Goal: Task Accomplishment & Management: Complete application form

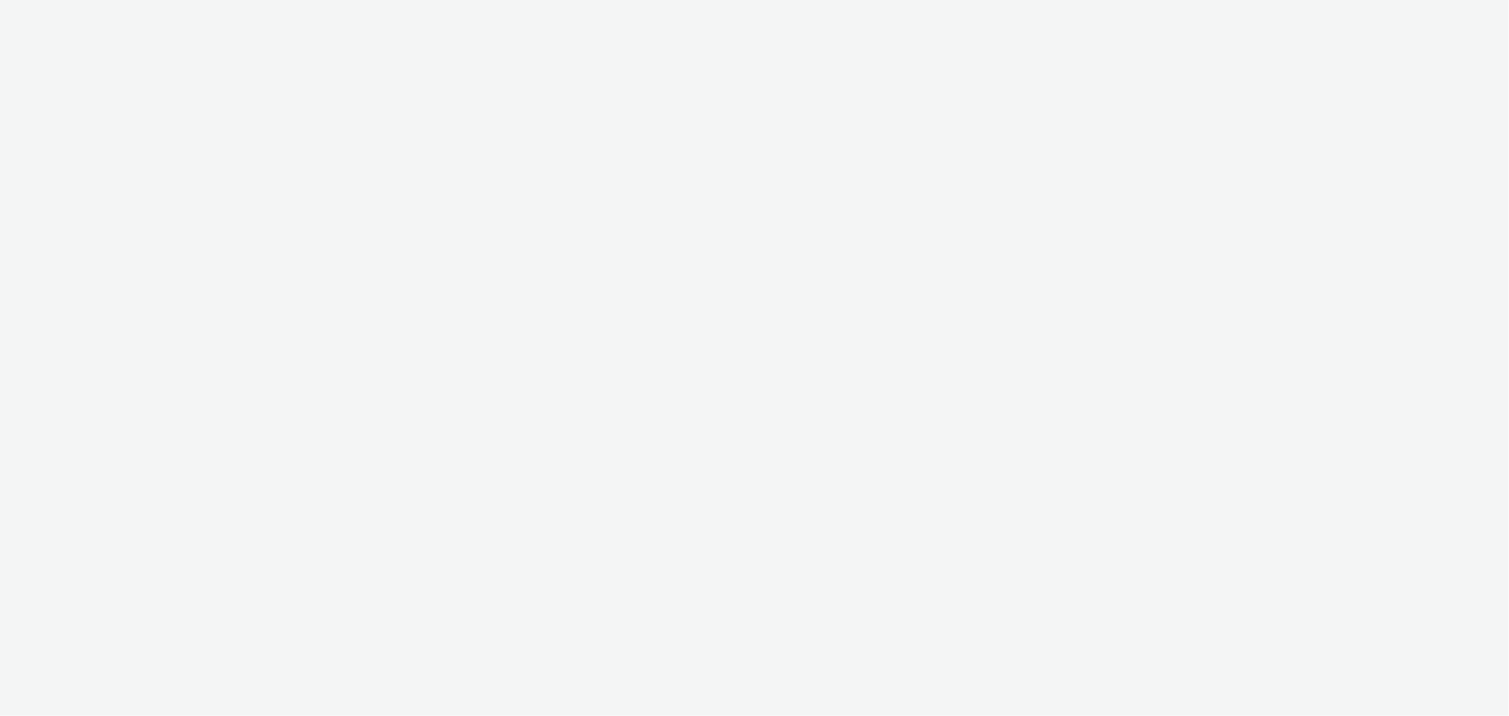
drag, startPoint x: 0, startPoint y: 0, endPoint x: 243, endPoint y: 335, distance: 414.3
click at [243, 335] on div at bounding box center [754, 358] width 1509 height 716
click at [189, 79] on div at bounding box center [754, 358] width 1509 height 716
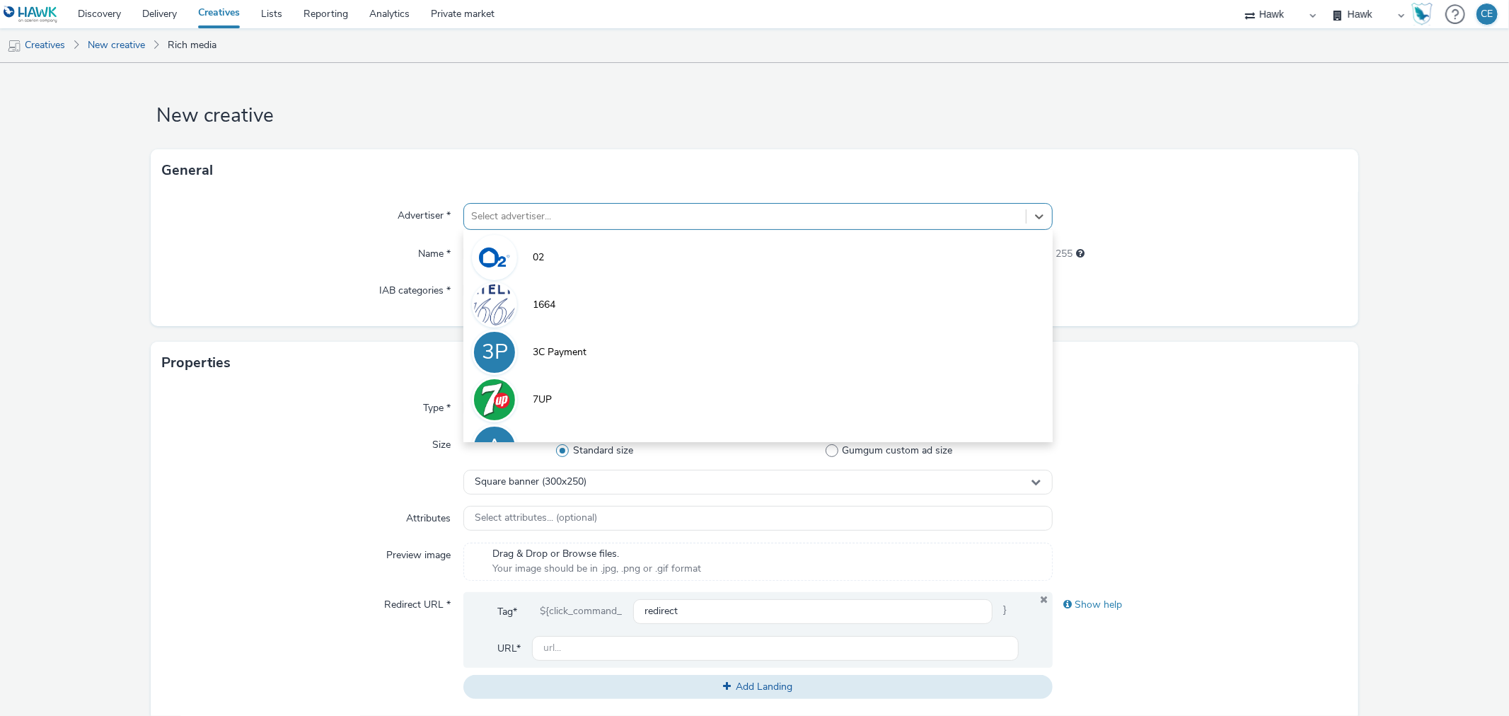
click at [484, 226] on div "Select advertiser..." at bounding box center [744, 216] width 561 height 23
type input "leno"
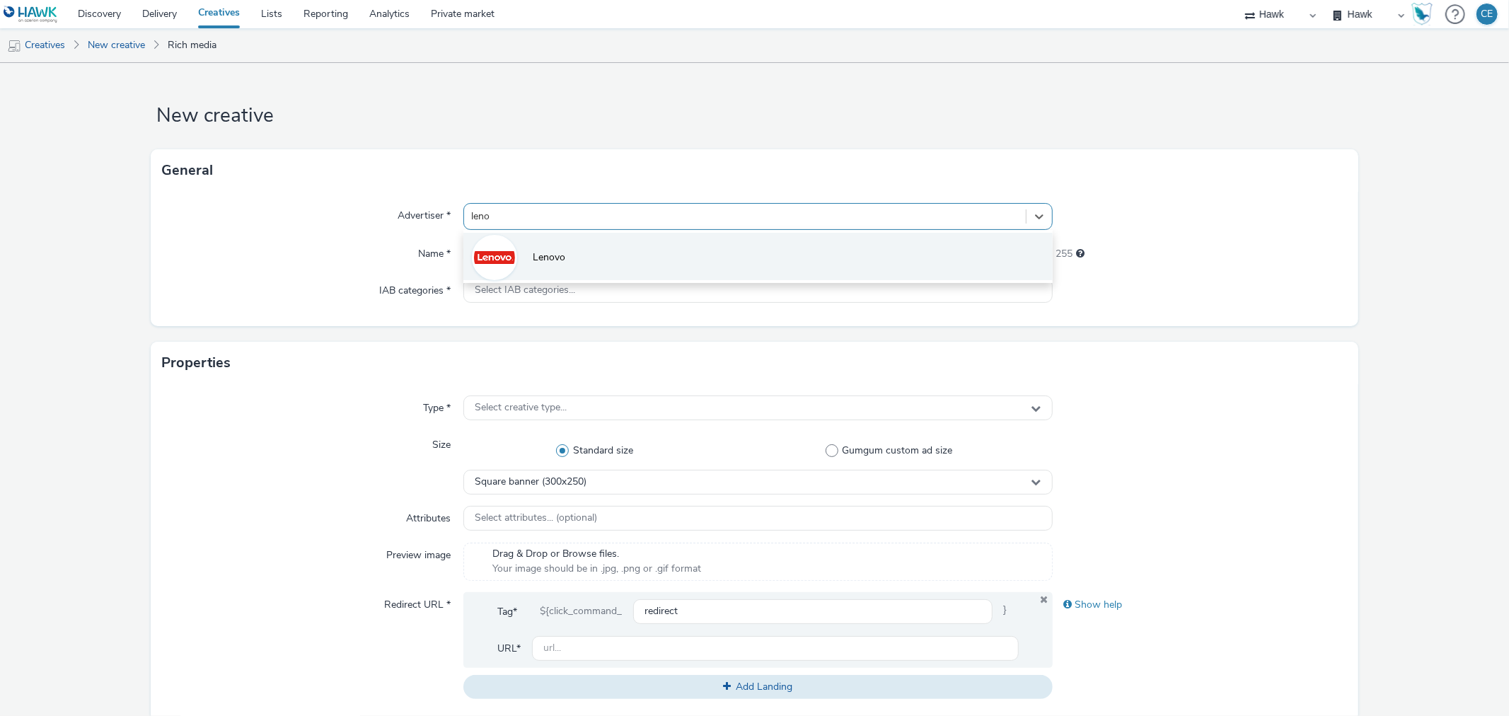
click at [782, 255] on li "Lenovo" at bounding box center [757, 256] width 589 height 47
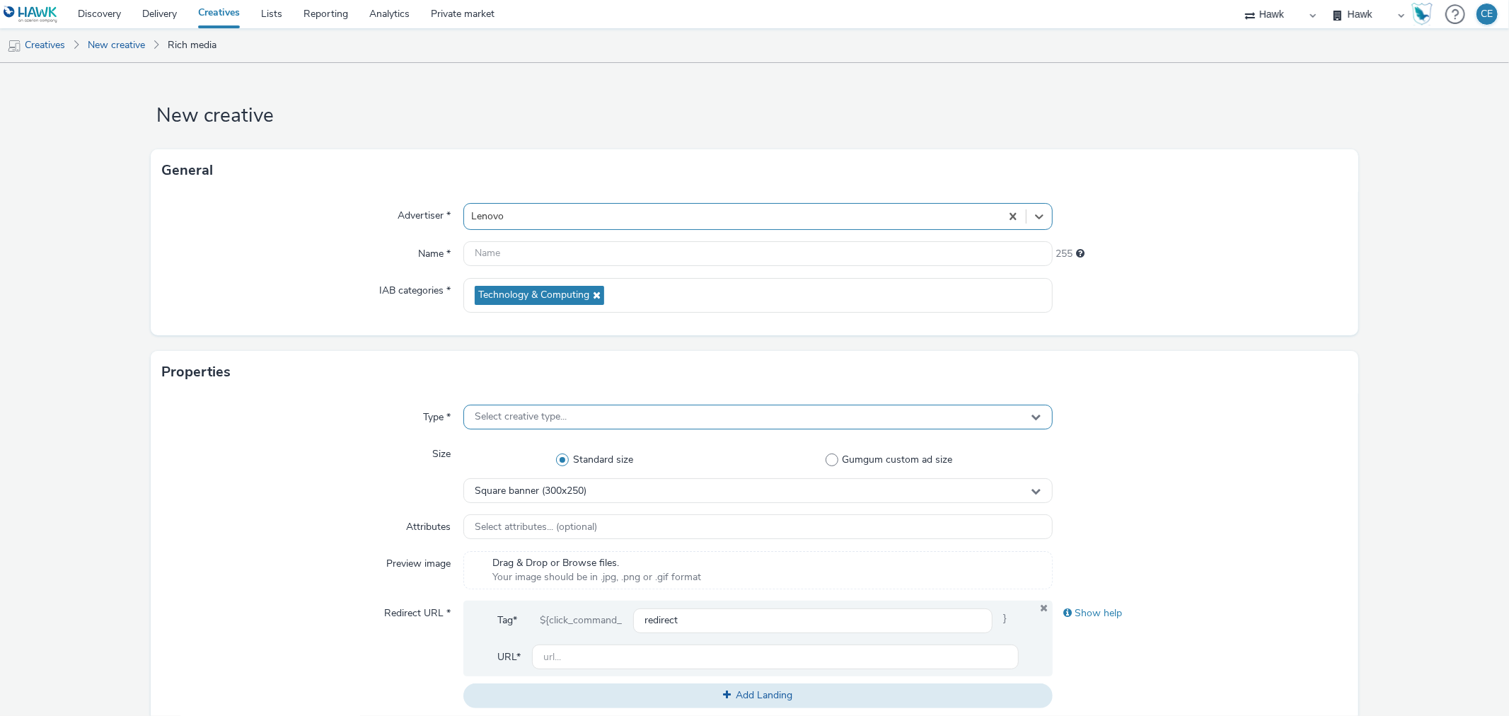
click at [600, 406] on div "Select creative type..." at bounding box center [757, 417] width 589 height 25
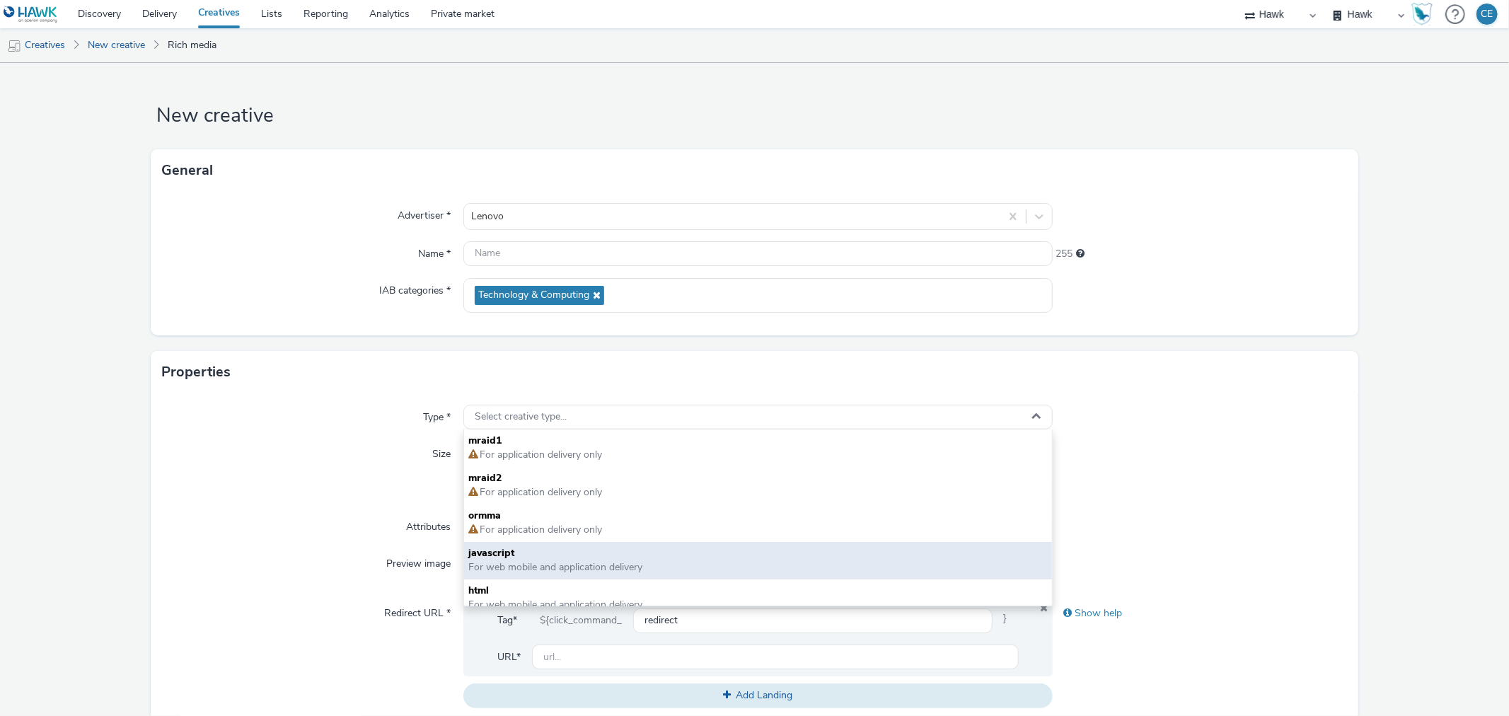
click at [596, 564] on span "For web mobile and application delivery" at bounding box center [555, 566] width 174 height 13
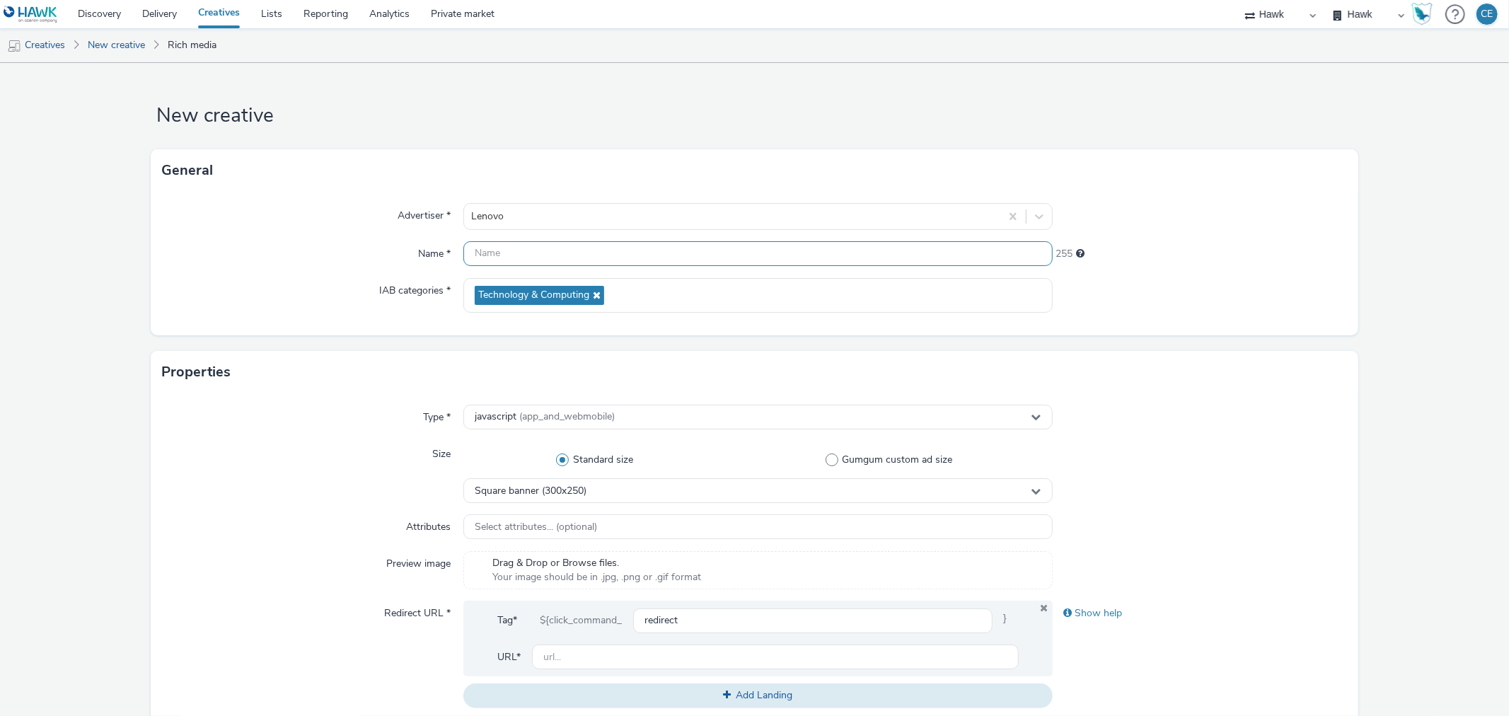
paste input "Lenovo_Gamescom"
type input "Lenovo_Gamescom"
drag, startPoint x: 589, startPoint y: 249, endPoint x: 402, endPoint y: 236, distance: 187.2
click at [402, 236] on div "Advertiser * Lenovo Name * Lenovo_Gamescom 240 IAB categories * Technology & Co…" at bounding box center [754, 264] width 1207 height 144
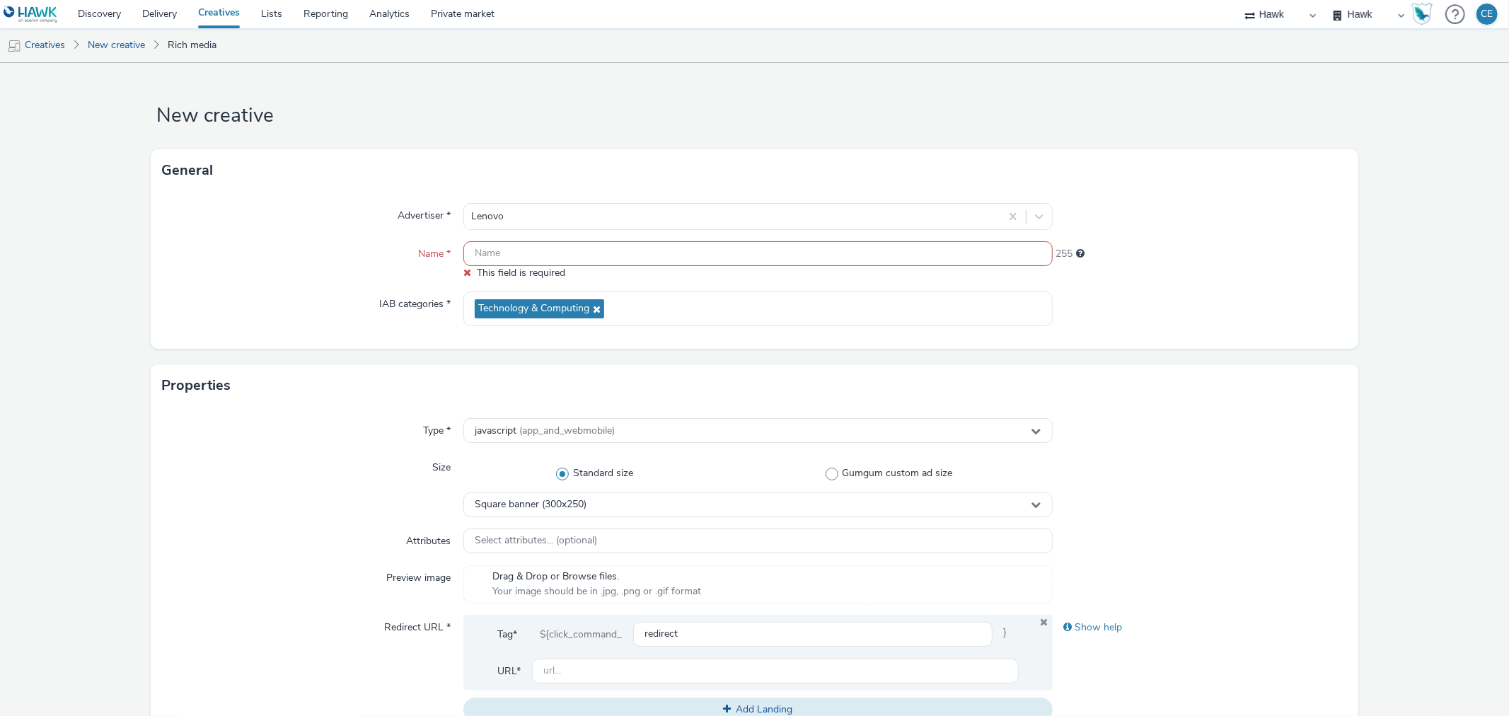
paste input "Lenovo_Gamescom"
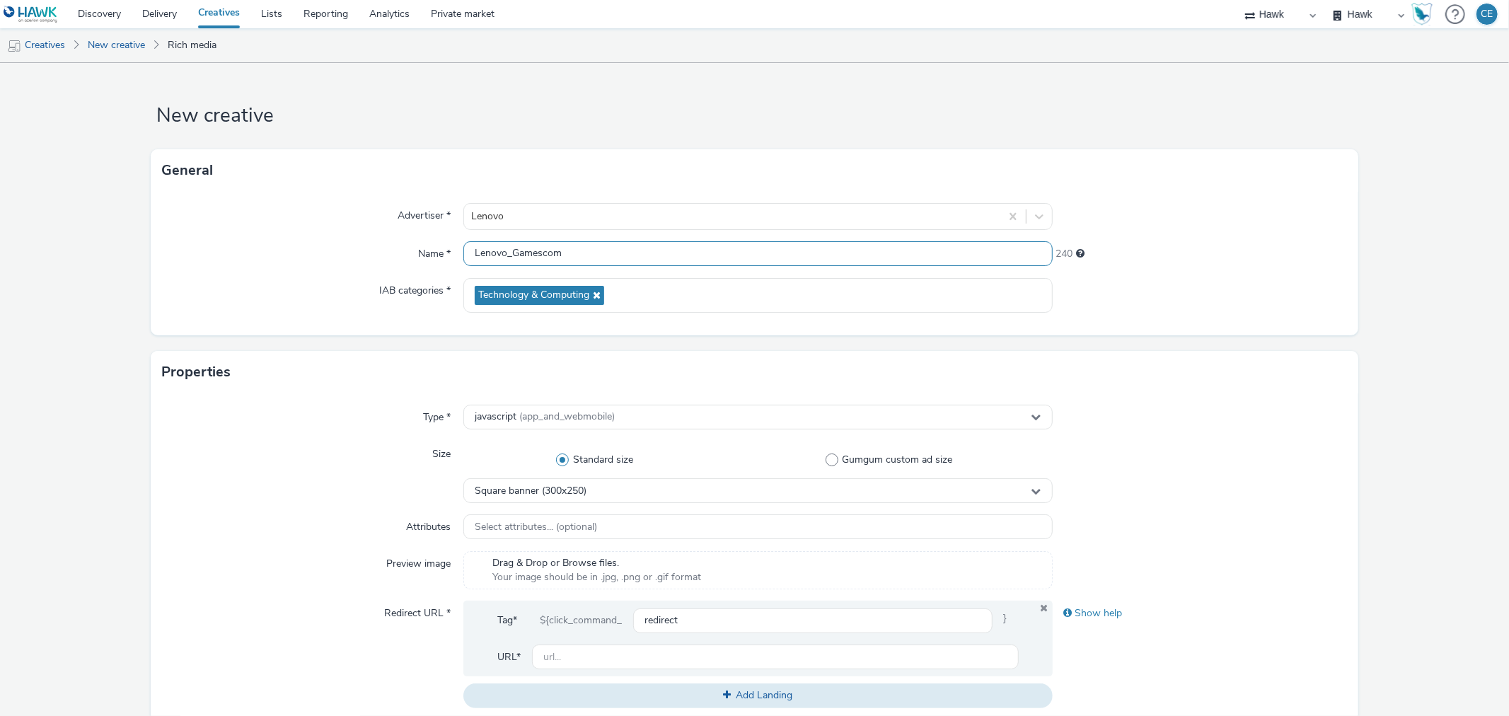
paste input "GBR_Wella_NNE_HTML_Exp_Static_320x568_Interstitial_Stacey_Tesco_V2_20250818"
drag, startPoint x: 859, startPoint y: 248, endPoint x: 950, endPoint y: 264, distance: 92.6
click at [950, 264] on input "GBR_Wella_NNE_HTML_Exp_Static_320x568_Interstitial_Stacey_Tesco_V2_20250818Leno…" at bounding box center [757, 253] width 589 height 25
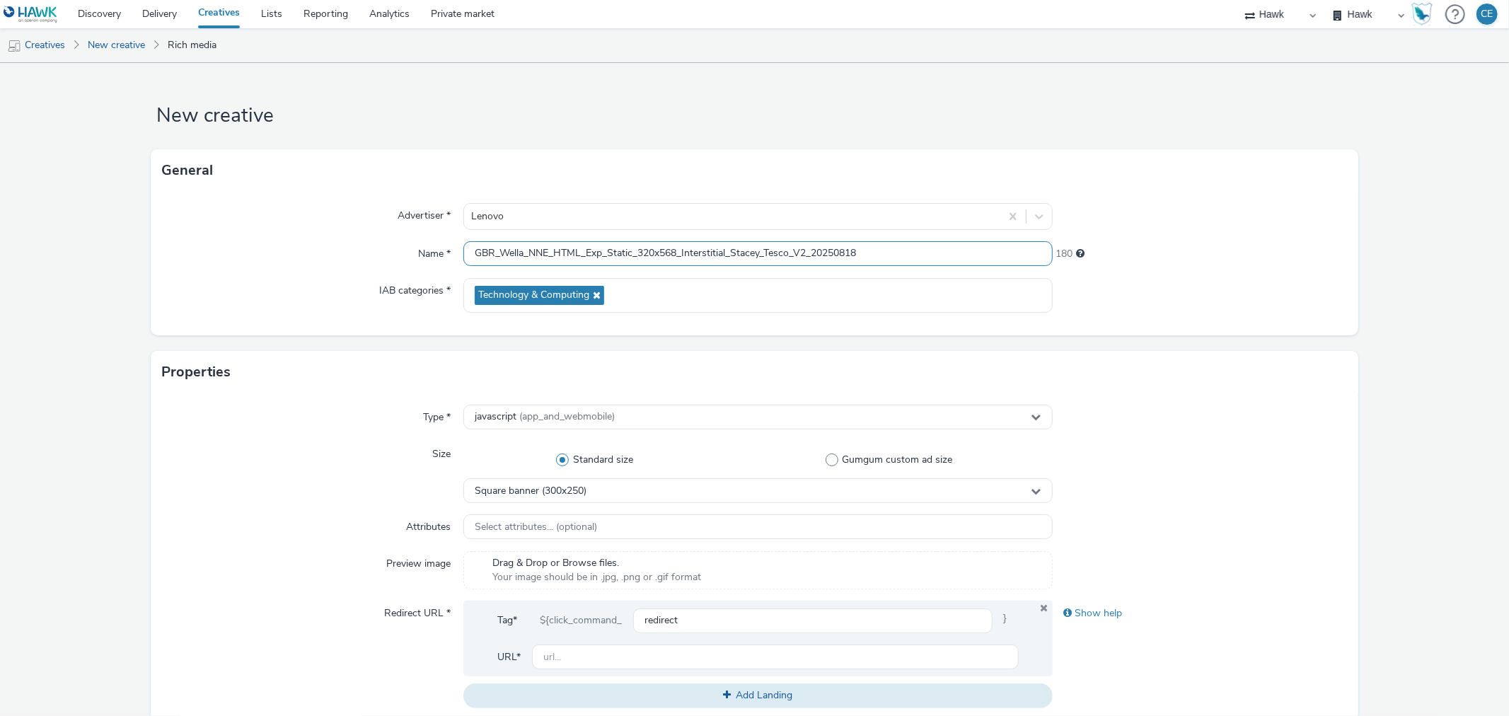
drag, startPoint x: 496, startPoint y: 250, endPoint x: 549, endPoint y: 251, distance: 53.1
click at [549, 251] on input "GBR_Wella_NNE_HTML_Exp_Static_320x568_Interstitial_Stacey_Tesco_V2_20250818" at bounding box center [757, 253] width 589 height 25
paste input "Lenovo_Gamescom"
drag, startPoint x: 615, startPoint y: 245, endPoint x: 589, endPoint y: 242, distance: 27.1
click at [589, 242] on input "GBR_Lenovo_Gamescom_HTML_Exp_Static_320x568_Interstitial_Stacey_Tesco_V2_202508…" at bounding box center [757, 253] width 589 height 25
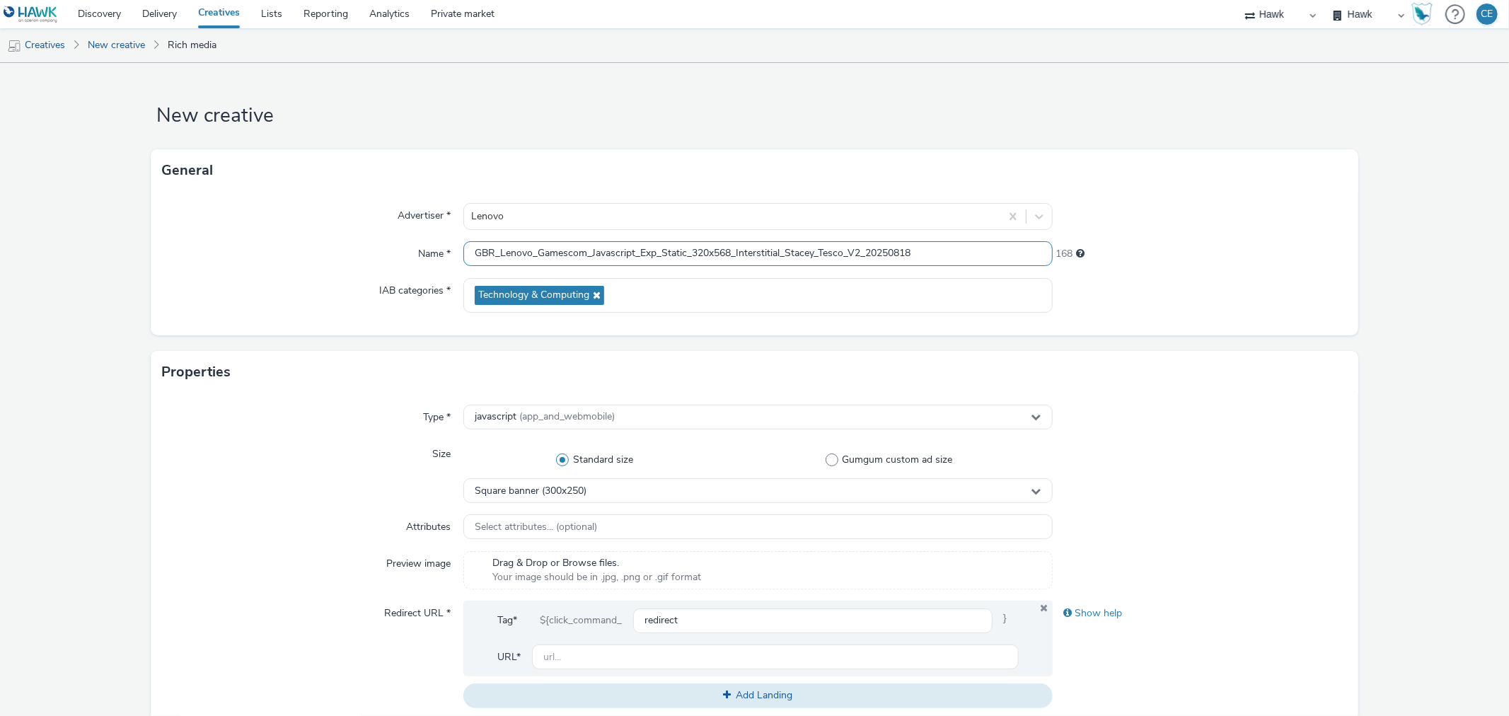
drag, startPoint x: 780, startPoint y: 250, endPoint x: 736, endPoint y: 241, distance: 44.7
click at [736, 241] on input "GBR_Lenovo_Gamescom_Javascript_Exp_Static_320x568_Interstitial_Stacey_Tesco_V2_…" at bounding box center [757, 253] width 589 height 25
drag, startPoint x: 761, startPoint y: 248, endPoint x: 824, endPoint y: 253, distance: 63.2
click at [824, 253] on input "GBR_Lenovo_Gamescom_Javascript_Exp_Static_320x568_MPU_Stacey_Tesco_V2_20250818" at bounding box center [757, 253] width 589 height 25
click at [823, 250] on input "GBR_Lenovo_Gamescom_Javascript_Exp_Static_320x568_MPU_Stacey_Tesco_V2_20250818" at bounding box center [757, 253] width 589 height 25
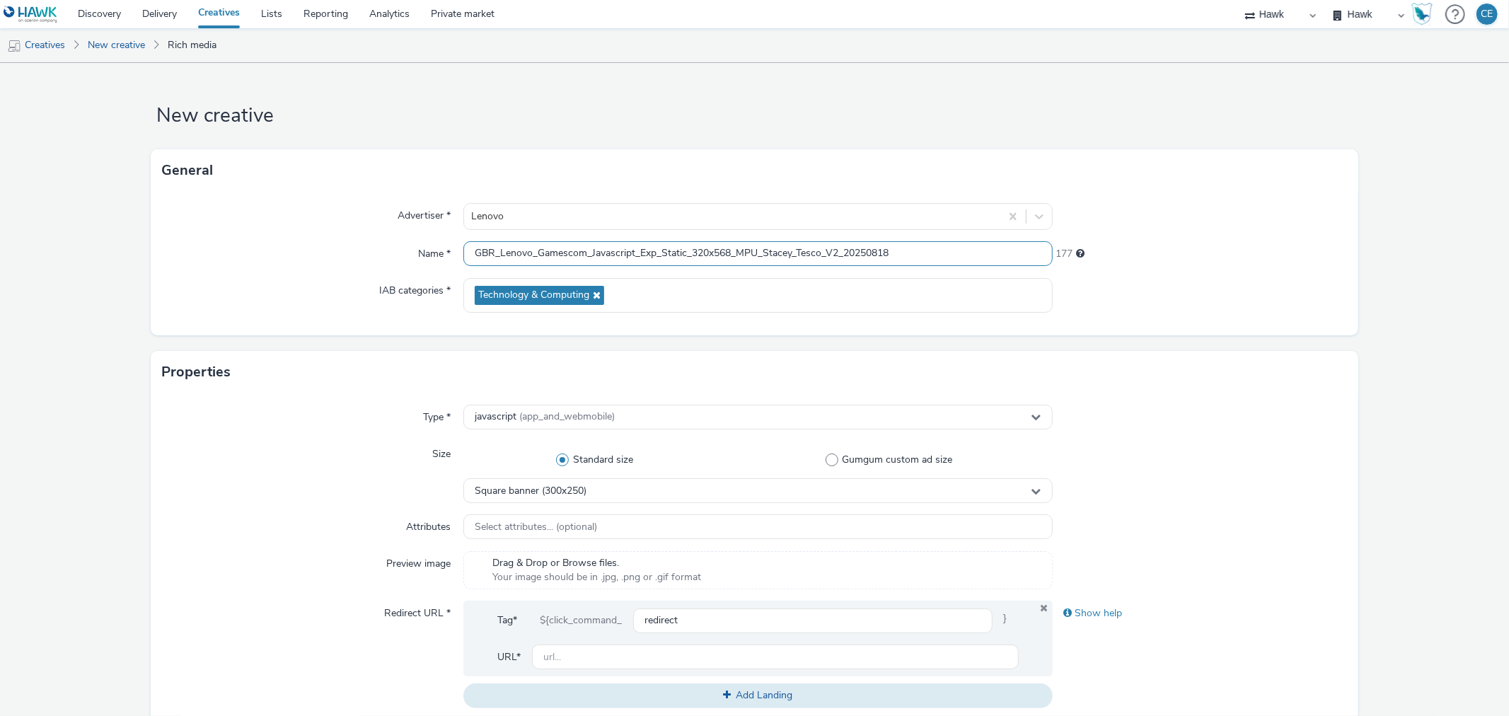
drag, startPoint x: 818, startPoint y: 253, endPoint x: 758, endPoint y: 251, distance: 60.1
click at [758, 251] on input "GBR_Lenovo_Gamescom_Javascript_Exp_Static_320x568_MPU_Stacey_Tesco_V2_20250818" at bounding box center [757, 253] width 589 height 25
click at [758, 248] on input "GBR_Lenovo_Gamescom_Javascript_Exp_Static_320x568_MPU_5i_V2_20250818" at bounding box center [757, 253] width 589 height 25
click at [760, 249] on input "GBR_Lenovo_Gamescom_Javascript_Exp_Static_320x568_MPU_5i_V2_20250818" at bounding box center [757, 253] width 589 height 25
click at [729, 259] on input "GBR_Lenovo_Gamescom_Javascript_Exp_Static_320x568_MPU_Lenovo5i_V2_20250818" at bounding box center [757, 253] width 589 height 25
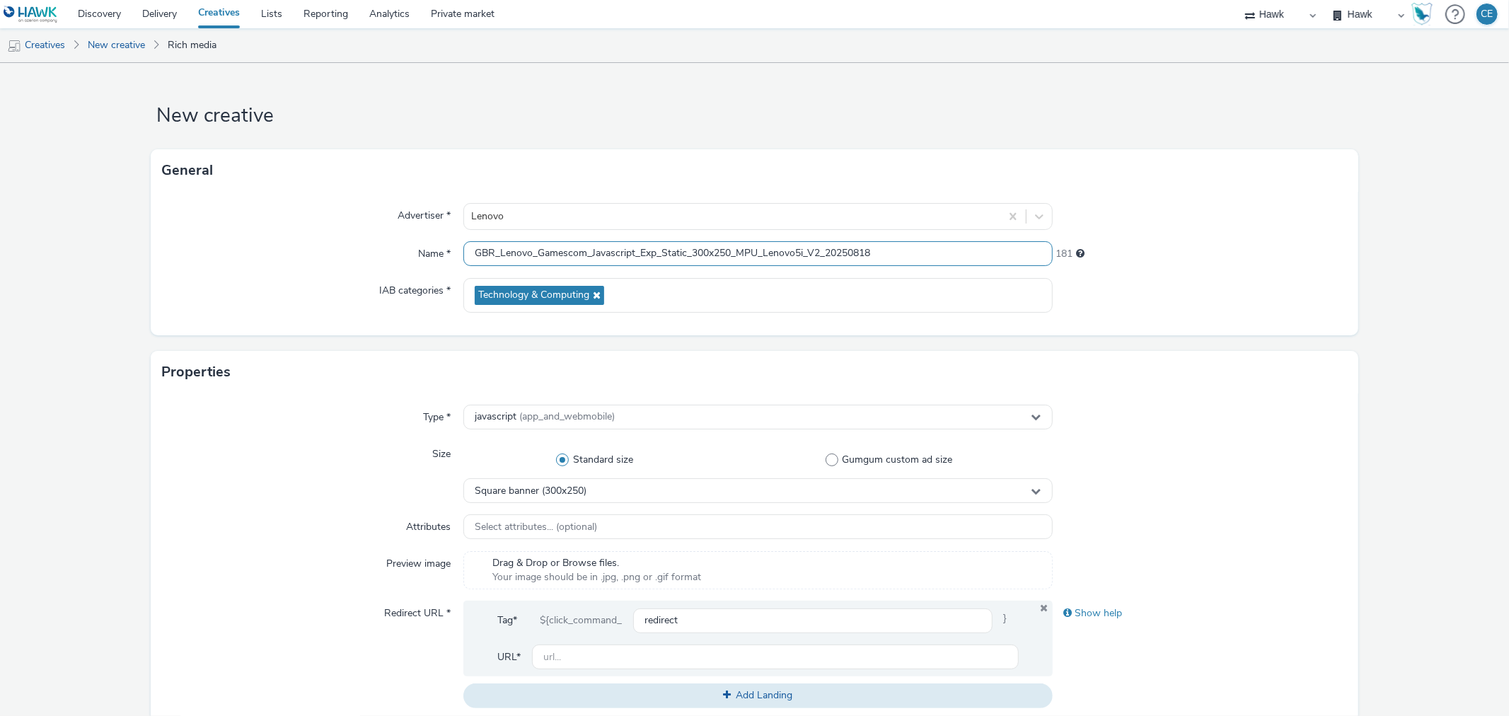
click at [881, 250] on input "GBR_Lenovo_Gamescom_Javascript_Exp_Static_300x250_MPU_Lenovo5i_V2_20250818" at bounding box center [757, 253] width 589 height 25
click at [797, 248] on input "GBR_Lenovo_Gamescom_Javascript_Exp_Static_300x250_MPU_Lenovo5i_V2_20250820" at bounding box center [757, 253] width 589 height 25
click at [712, 497] on div "Square banner (300x250)" at bounding box center [757, 490] width 589 height 25
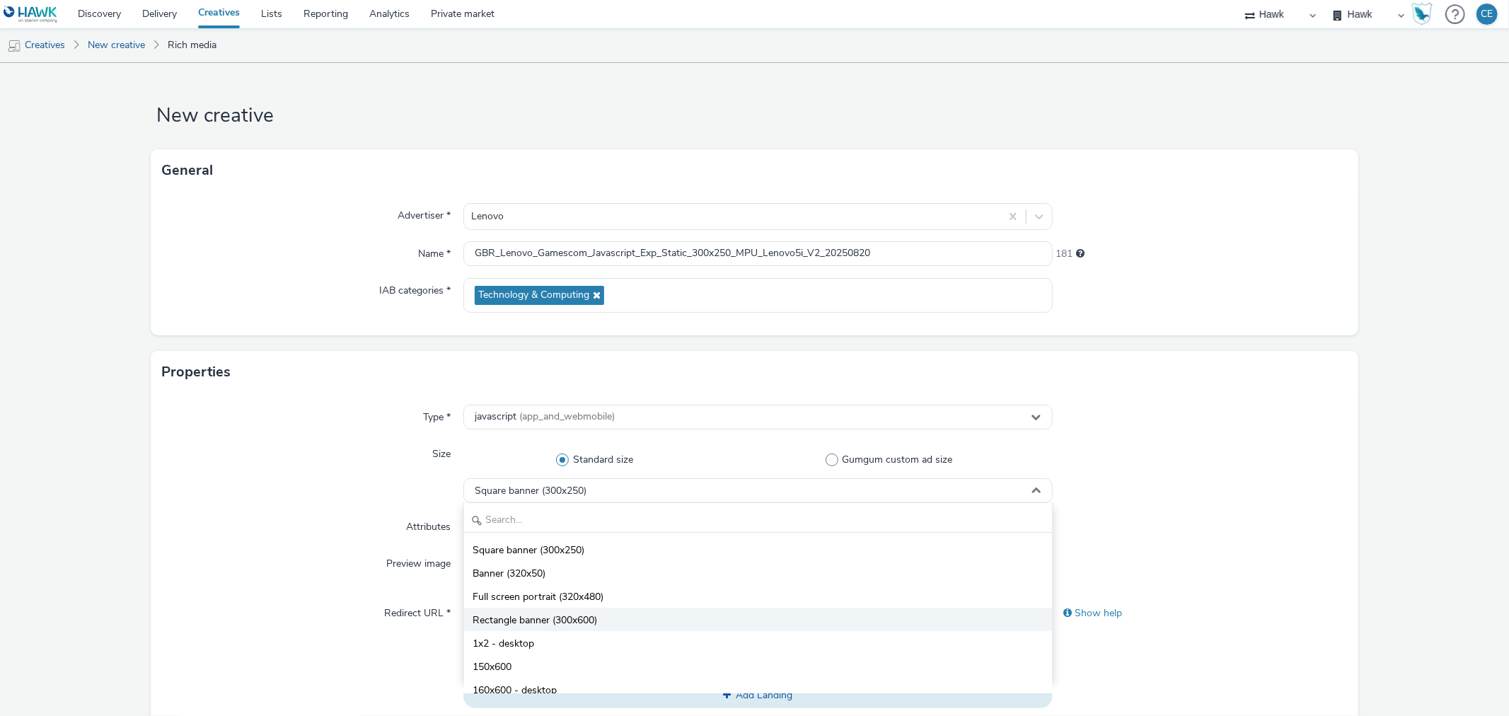
click at [635, 611] on li "Rectangle banner (300x600)" at bounding box center [757, 619] width 587 height 23
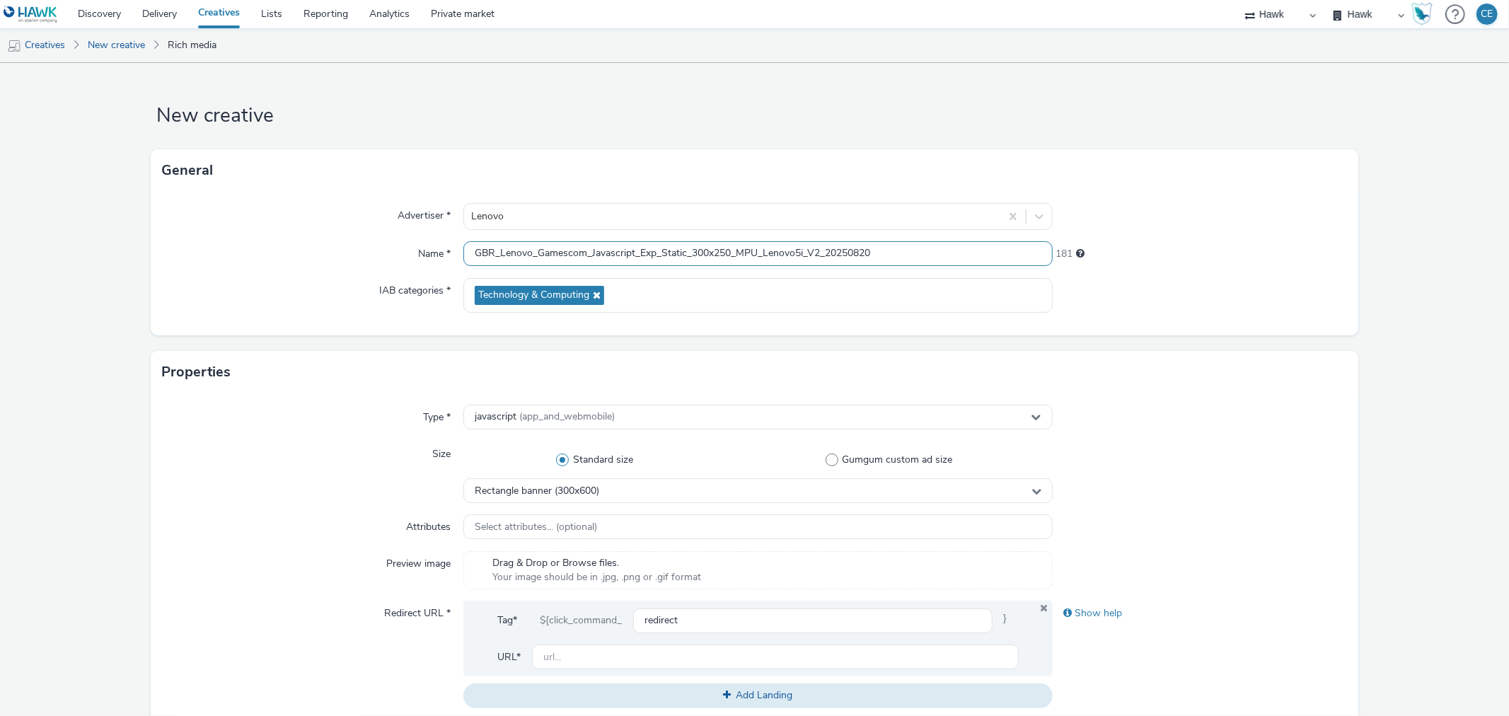
click at [733, 248] on input "GBR_Lenovo_Gamescom_Javascript_Exp_Static_300x250_MPU_Lenovo5i_V2_20250820" at bounding box center [757, 253] width 589 height 25
click at [835, 255] on input "GBR_Lenovo_Gamescom_Javascript_Exp_Static_300x250_DMPU_Lenovo5i_V2_20250820" at bounding box center [757, 253] width 589 height 25
click at [825, 248] on input "GBR_Lenovo_Gamescom_Javascript_Exp_Static_300x250_DMPU_Lenovo5i_V2_20250820" at bounding box center [757, 253] width 589 height 25
drag, startPoint x: 715, startPoint y: 250, endPoint x: 724, endPoint y: 250, distance: 8.5
click at [724, 250] on input "GBR_Lenovo_Gamescom_Javascript_Exp_Static_300x250_DMPU_Lenovo5i_20250820" at bounding box center [757, 253] width 589 height 25
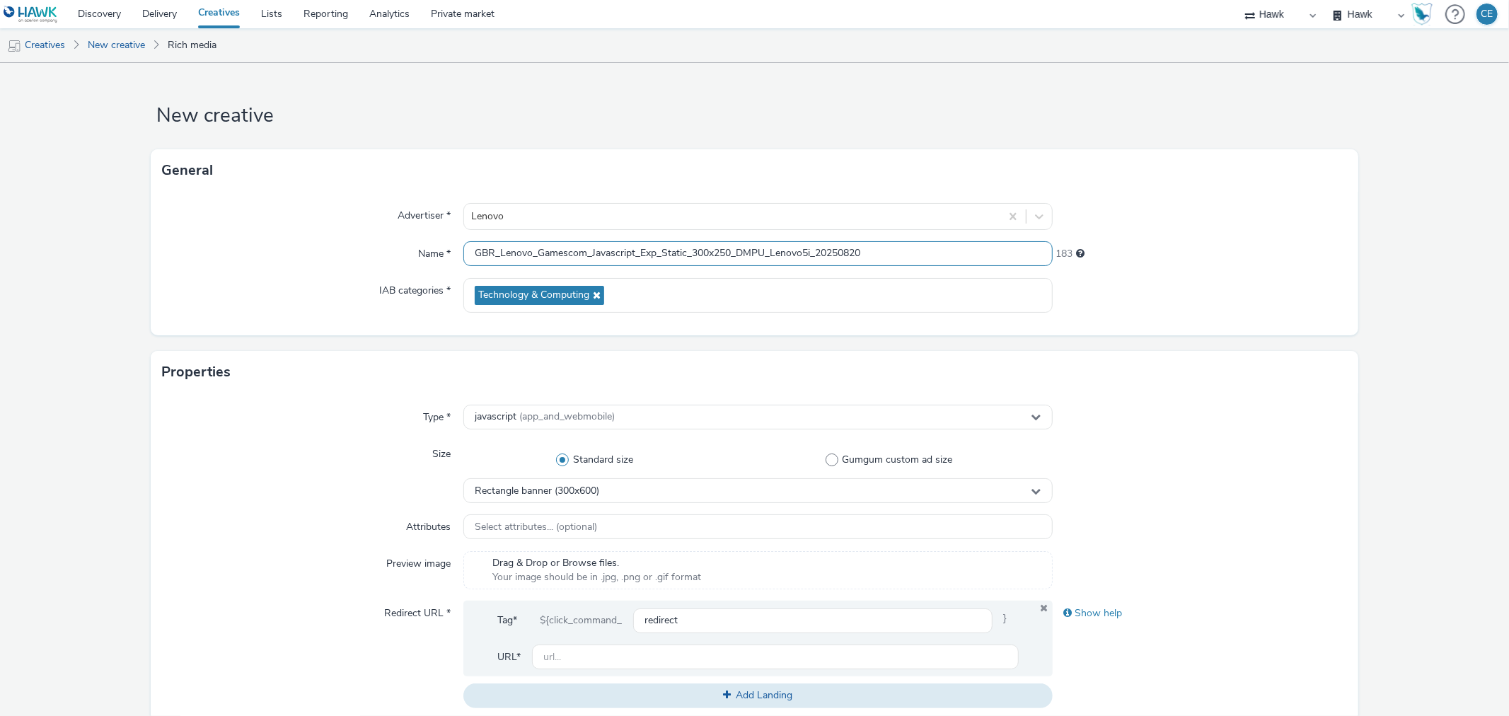
click at [724, 250] on input "GBR_Lenovo_Gamescom_Javascript_Exp_Static_300x250_DMPU_Lenovo5i_20250820" at bounding box center [757, 253] width 589 height 25
type input "GBR_Lenovo_Gamescom_Javascript_Exp_Static_300x600_DMPU_Lenovo5i_20250820"
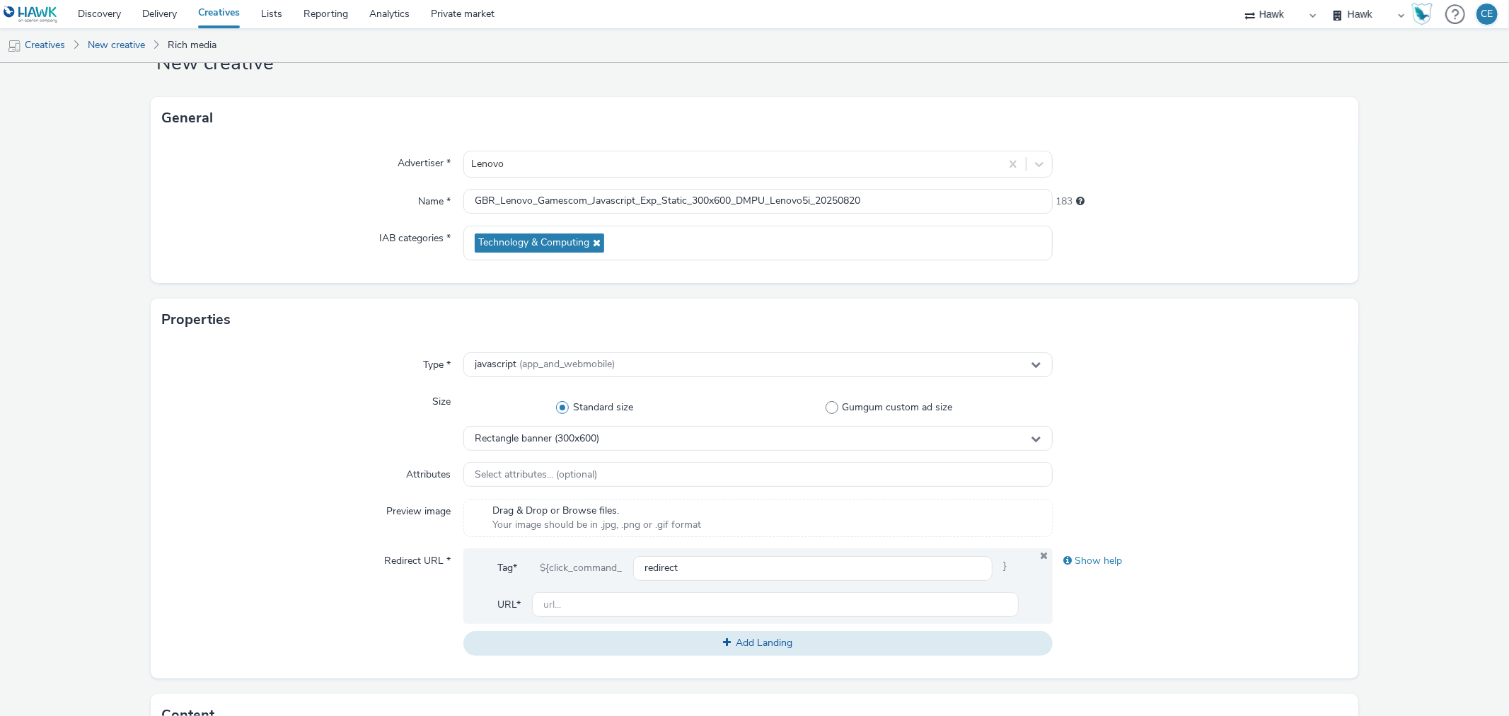
scroll to position [393, 0]
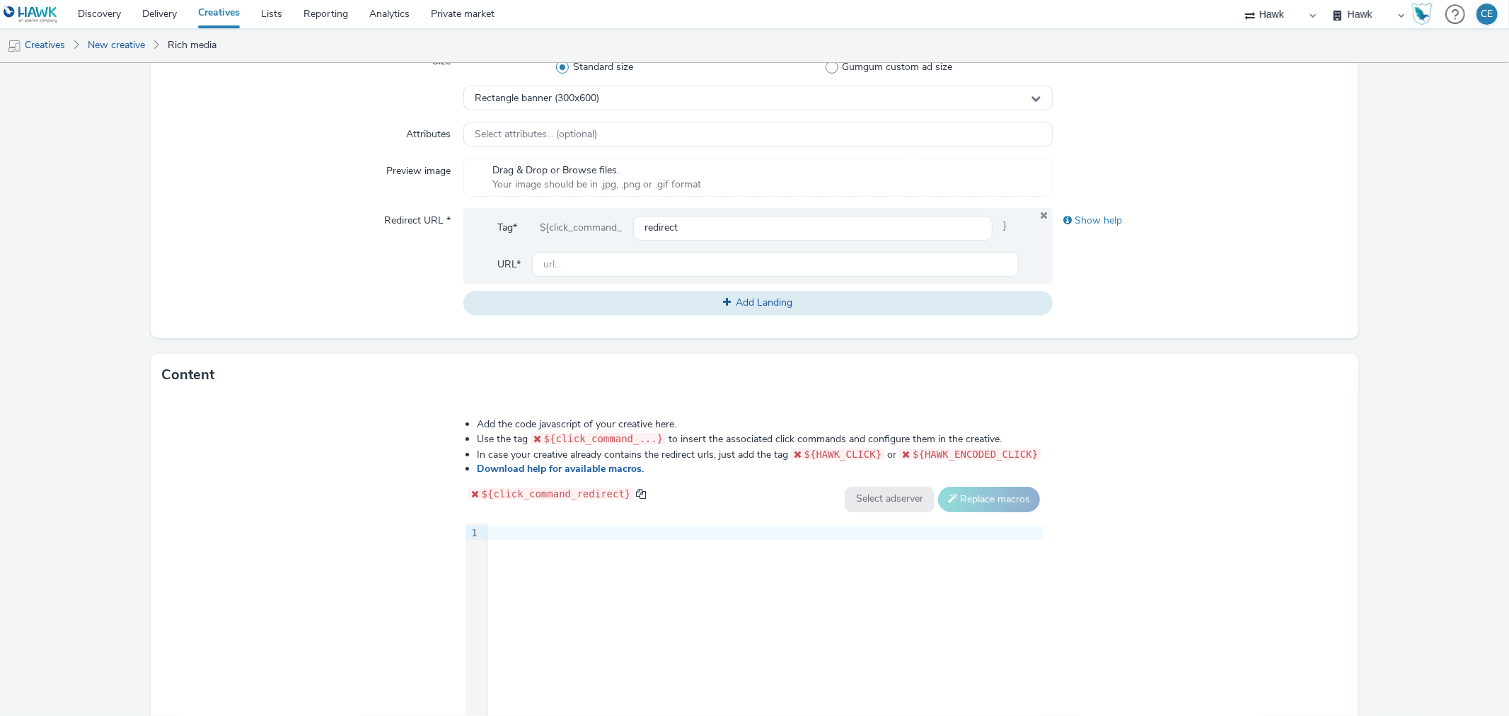
click at [689, 594] on div "9 1 ›" at bounding box center [754, 629] width 579 height 212
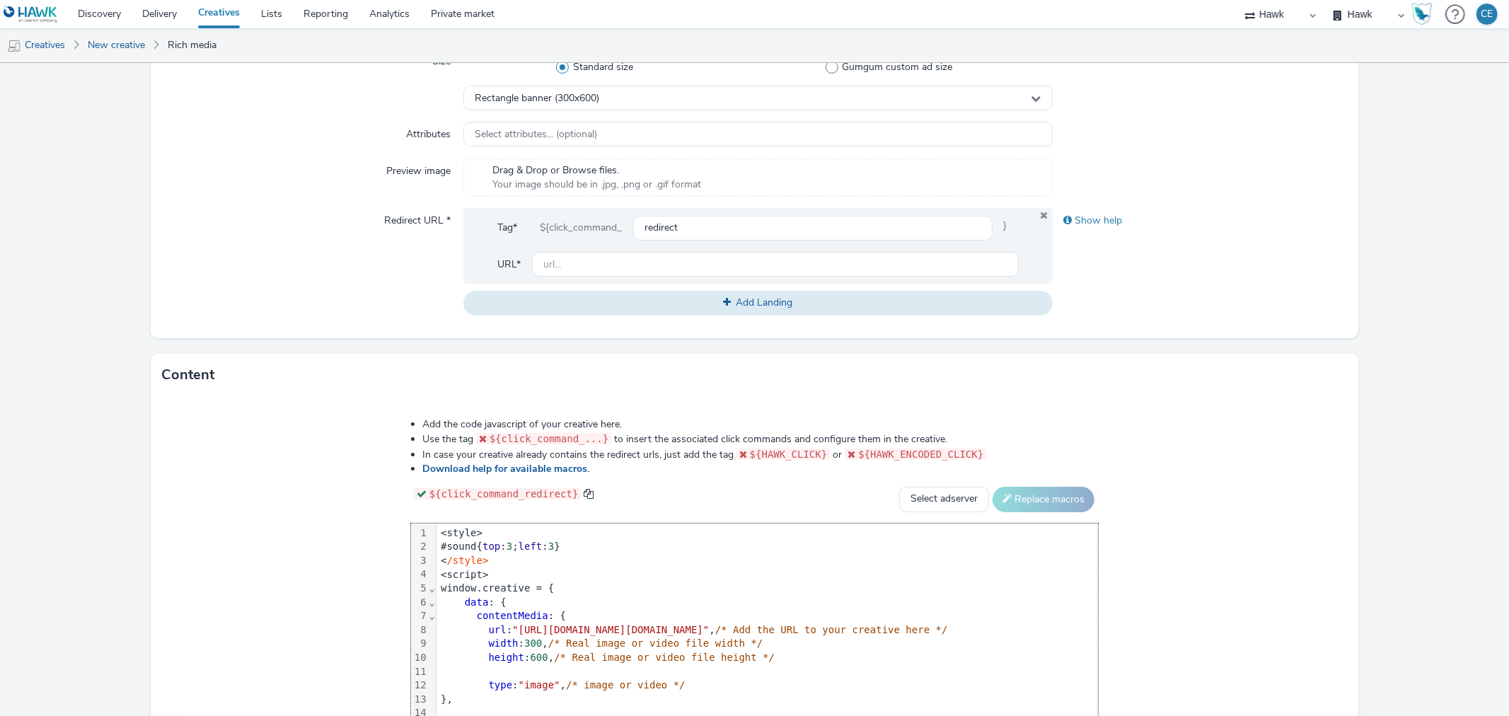
scroll to position [412, 0]
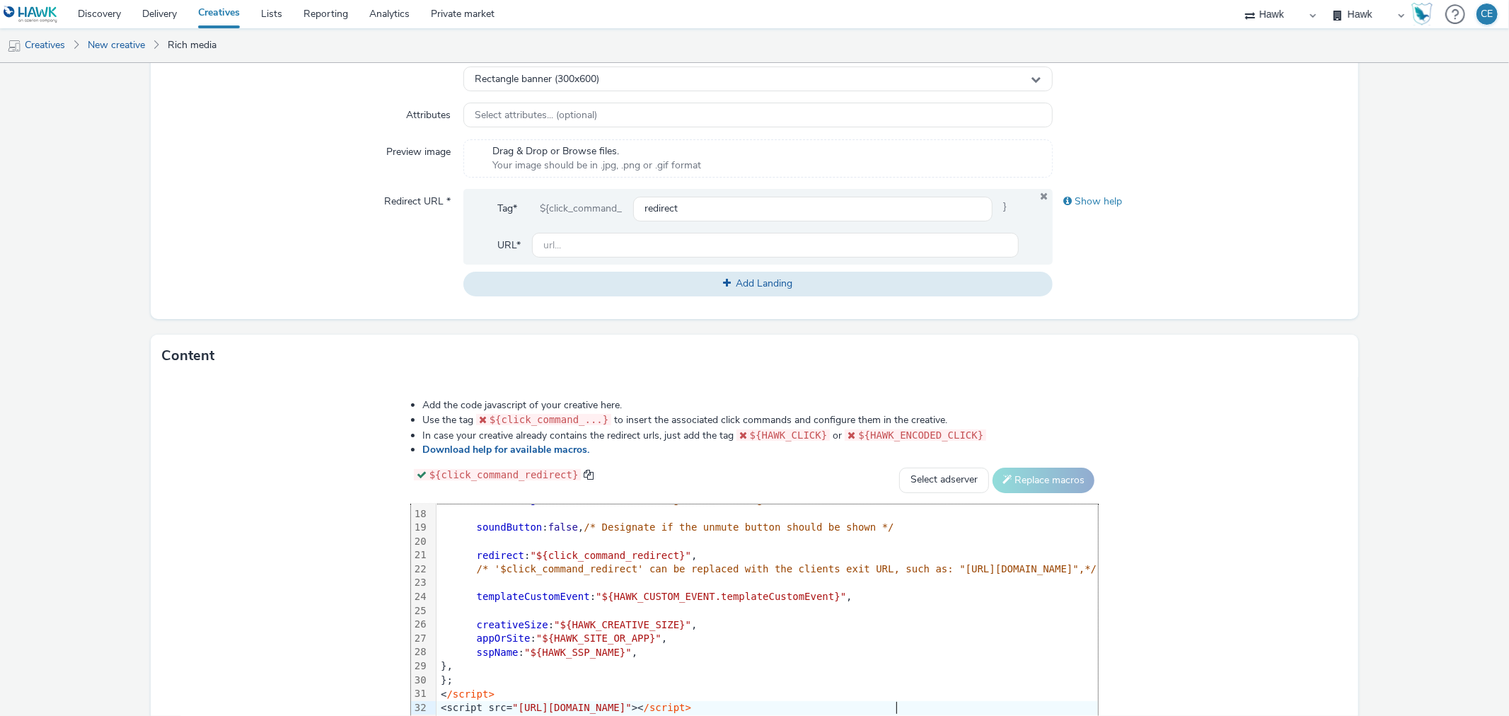
click at [1282, 185] on div "Type * javascript (app_and_webmobile) Size Standard size Gumgum custom ad size …" at bounding box center [754, 150] width 1207 height 337
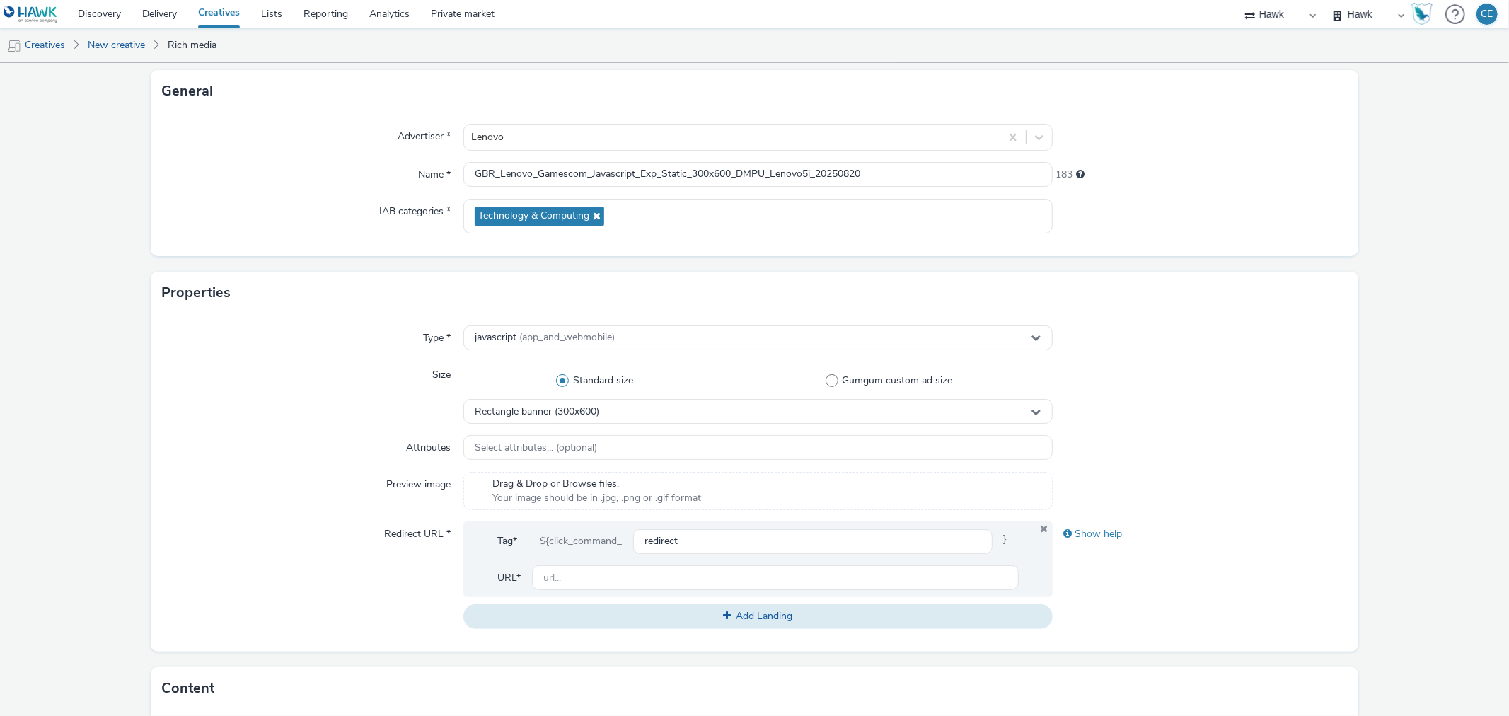
scroll to position [18, 0]
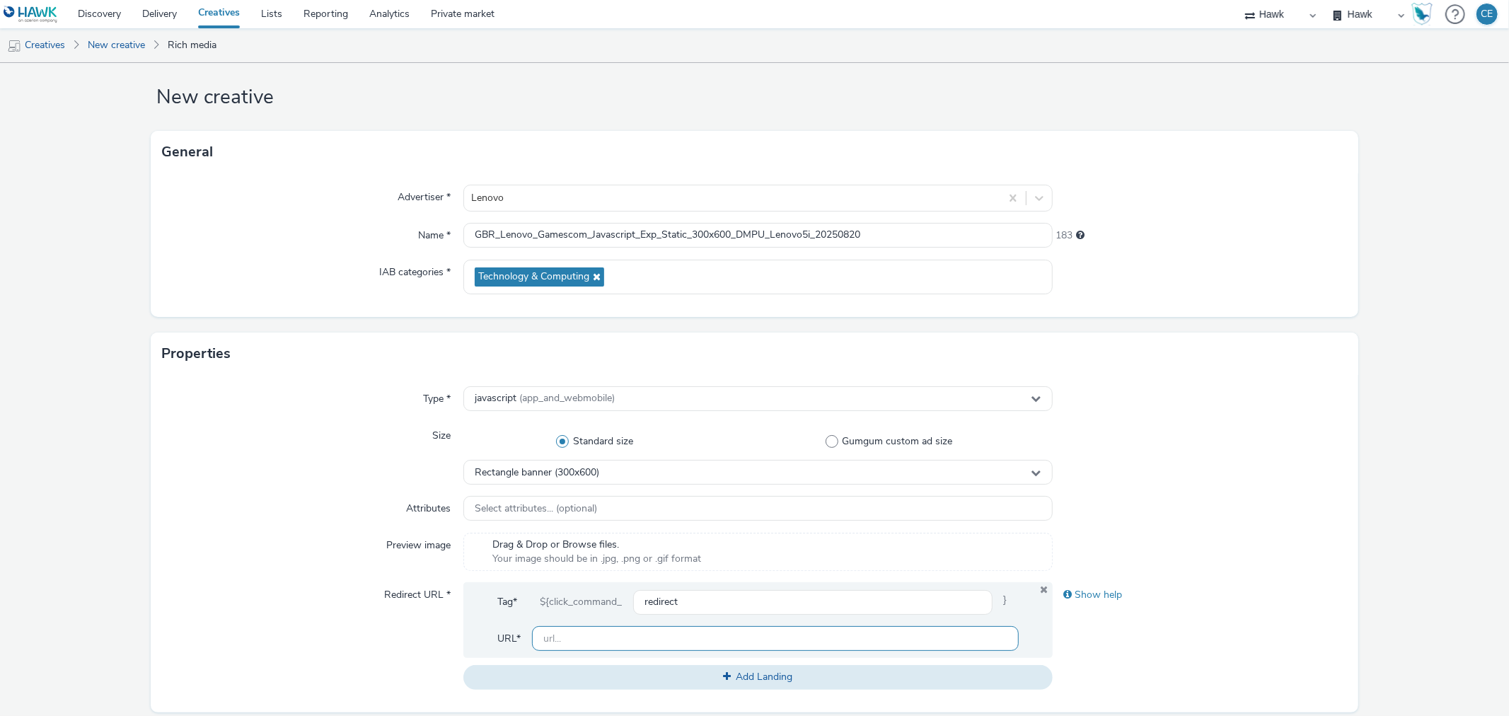
paste input "https://www.lenovo.com/de/de/legion/legion-intel/?&cid=de:direct:9jytap"
type input "https://www.lenovo.com/de/de/legion/legion-intel/?&cid=de:direct:9jytap"
click at [358, 357] on div "Properties" at bounding box center [754, 353] width 1207 height 42
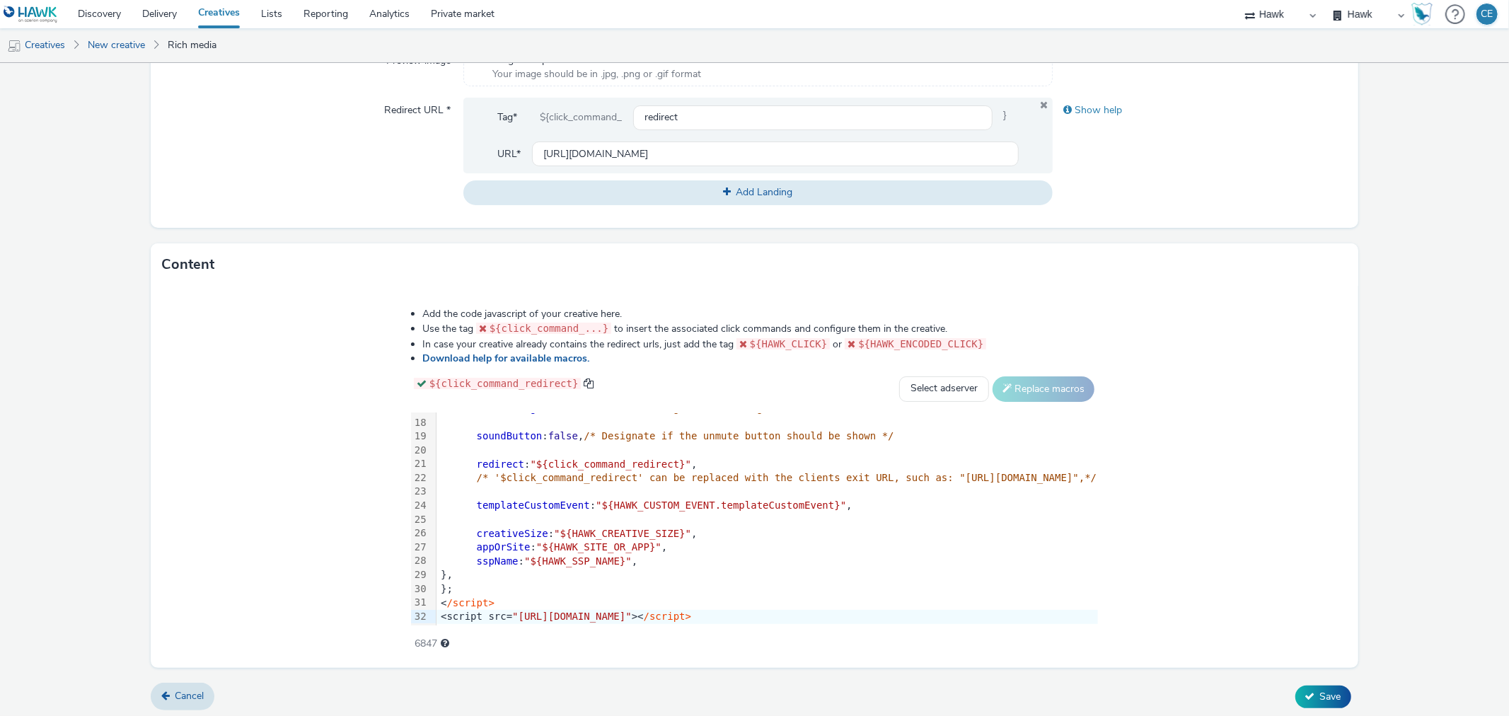
scroll to position [506, 0]
click at [1332, 693] on button "Save" at bounding box center [1323, 694] width 56 height 23
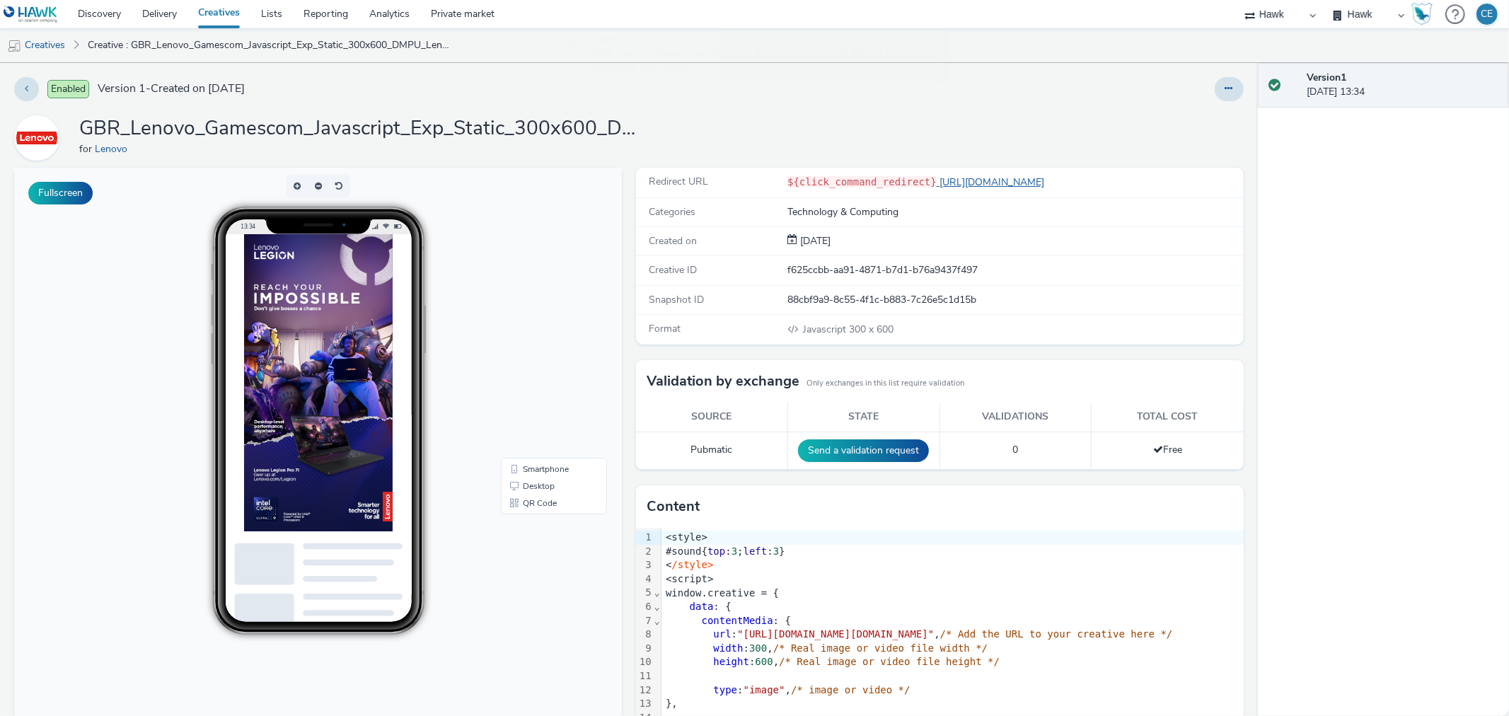
click at [1050, 180] on link "https://www.lenovo.com/de/de/legion/legion-intel/?&cid=de:direct:9jytap" at bounding box center [993, 181] width 113 height 13
click at [1215, 100] on button at bounding box center [1229, 89] width 29 height 24
click at [1215, 153] on link "Duplicate" at bounding box center [1190, 146] width 106 height 28
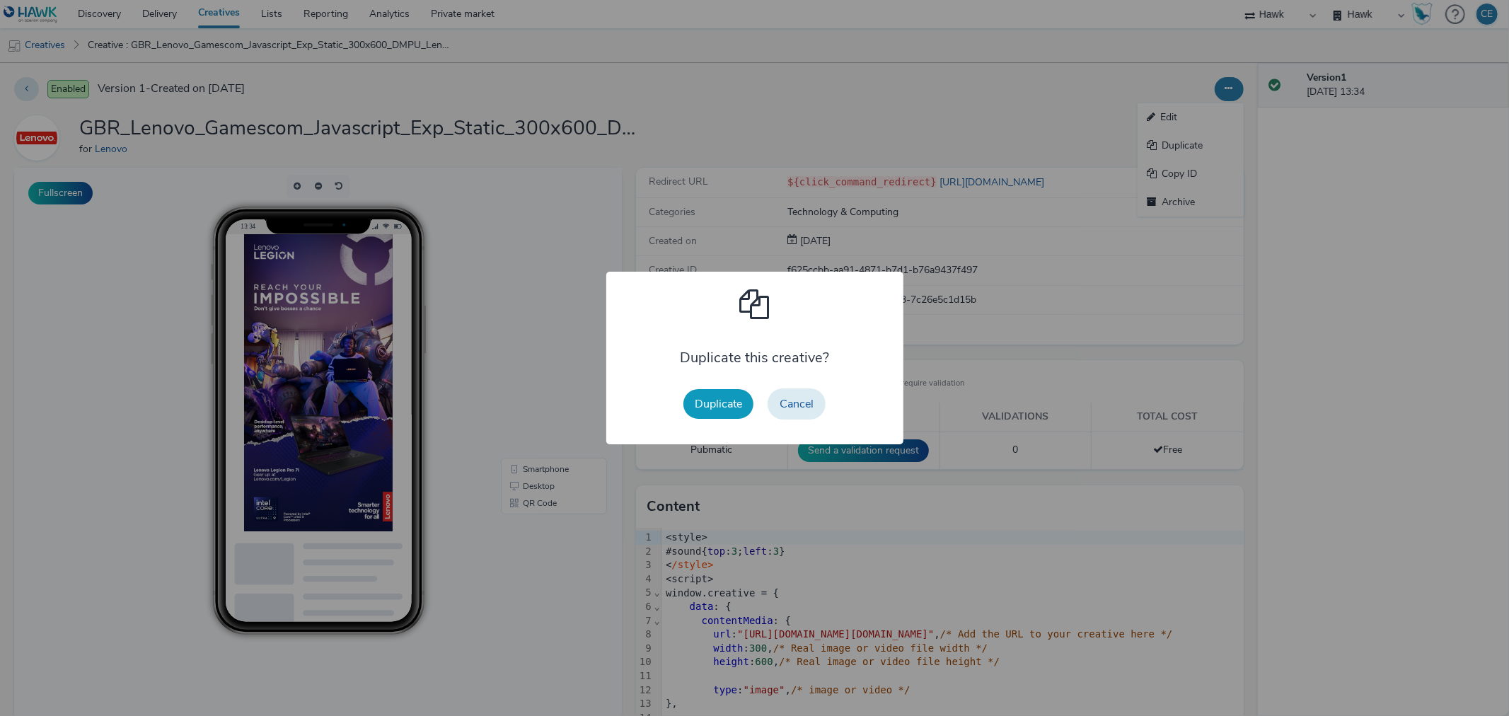
click at [695, 408] on button "Duplicate" at bounding box center [718, 404] width 70 height 30
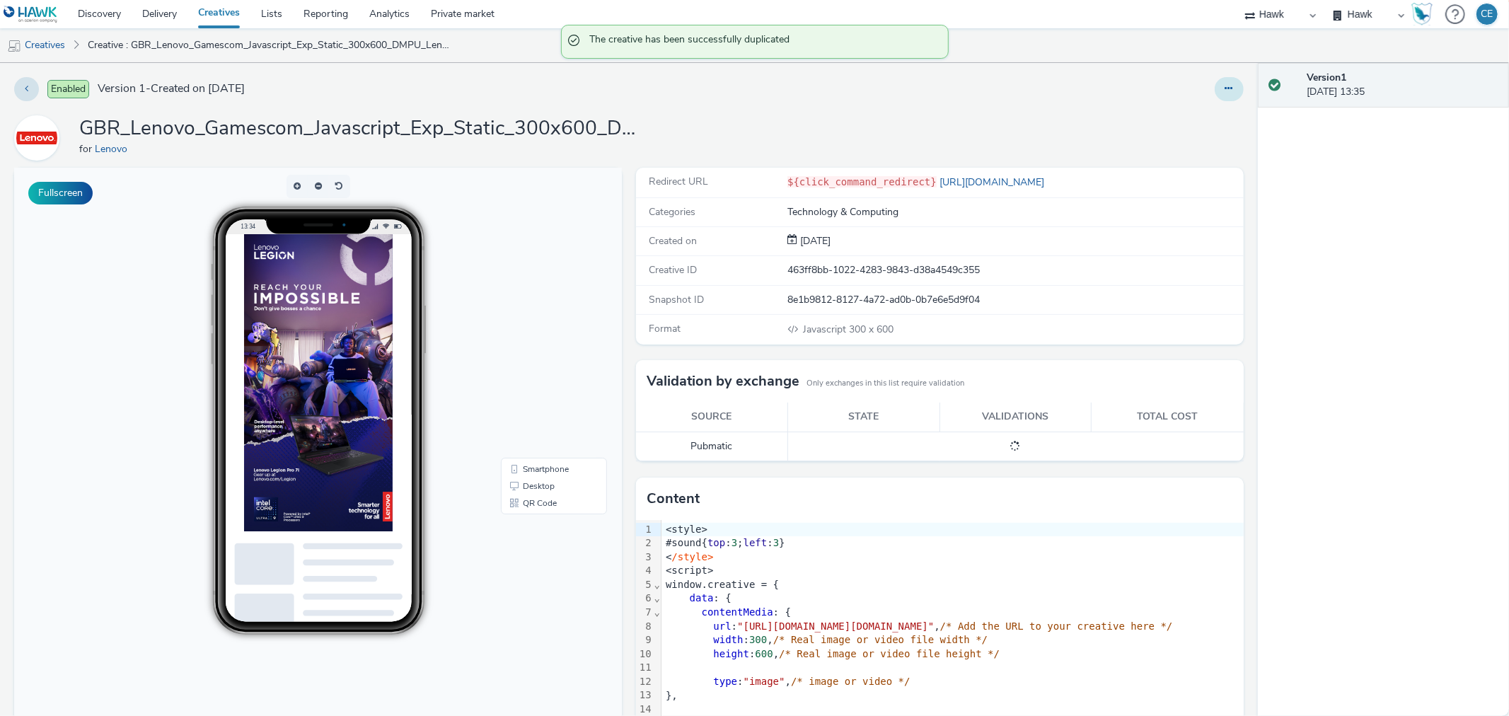
click at [1215, 91] on button at bounding box center [1229, 89] width 29 height 24
click at [1206, 118] on link "Edit" at bounding box center [1190, 117] width 106 height 28
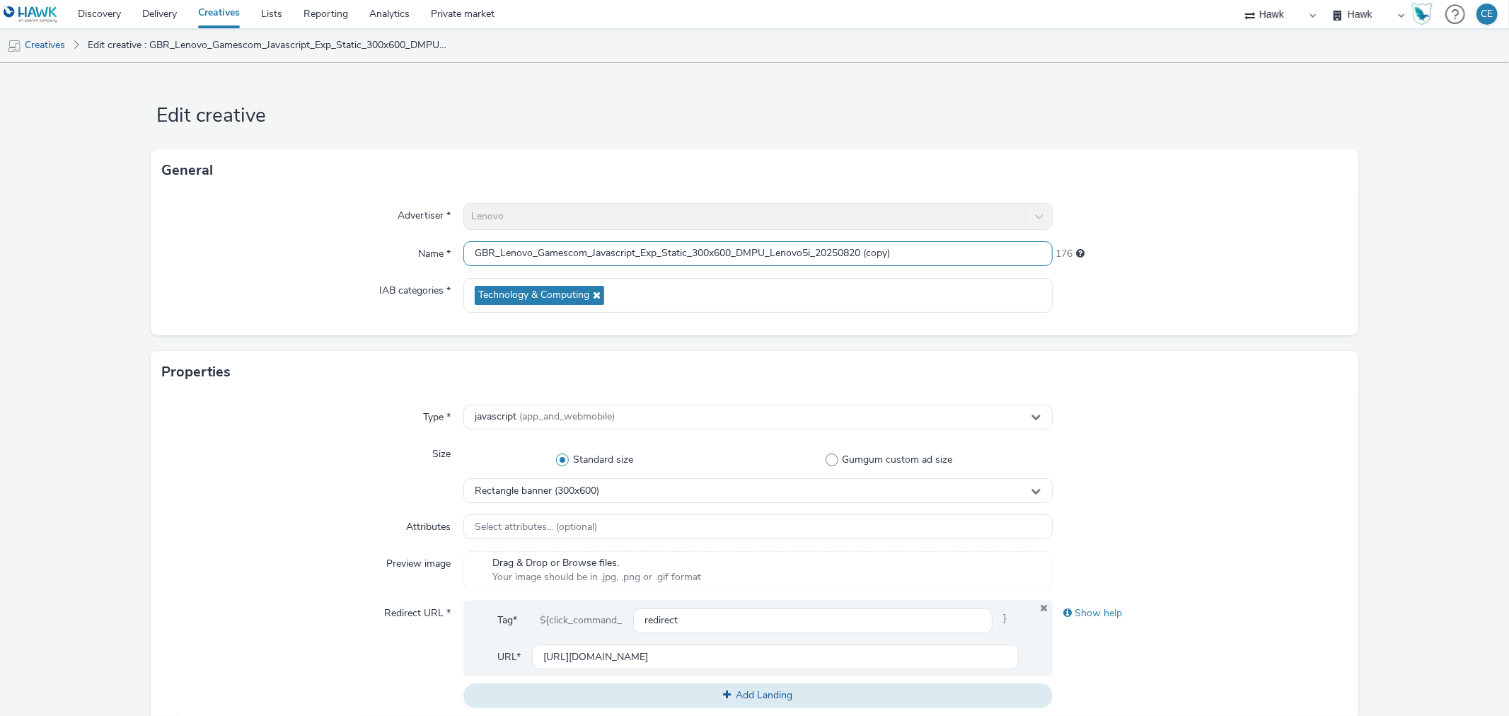
drag, startPoint x: 762, startPoint y: 248, endPoint x: 732, endPoint y: 230, distance: 34.6
click at [732, 230] on div "Advertiser * Lenovo Name * GBR_Lenovo_Gamescom_Javascript_Exp_Static_300x600_DM…" at bounding box center [754, 264] width 1207 height 144
drag, startPoint x: 864, startPoint y: 253, endPoint x: 918, endPoint y: 249, distance: 54.6
click at [918, 249] on input "GBR_Lenovo_Gamescom_Javascript_Exp_Static_300x600_Banner_Lenovo5i_20250820 (cop…" at bounding box center [757, 253] width 589 height 25
click at [591, 482] on div "Rectangle banner (300x600)" at bounding box center [757, 490] width 589 height 25
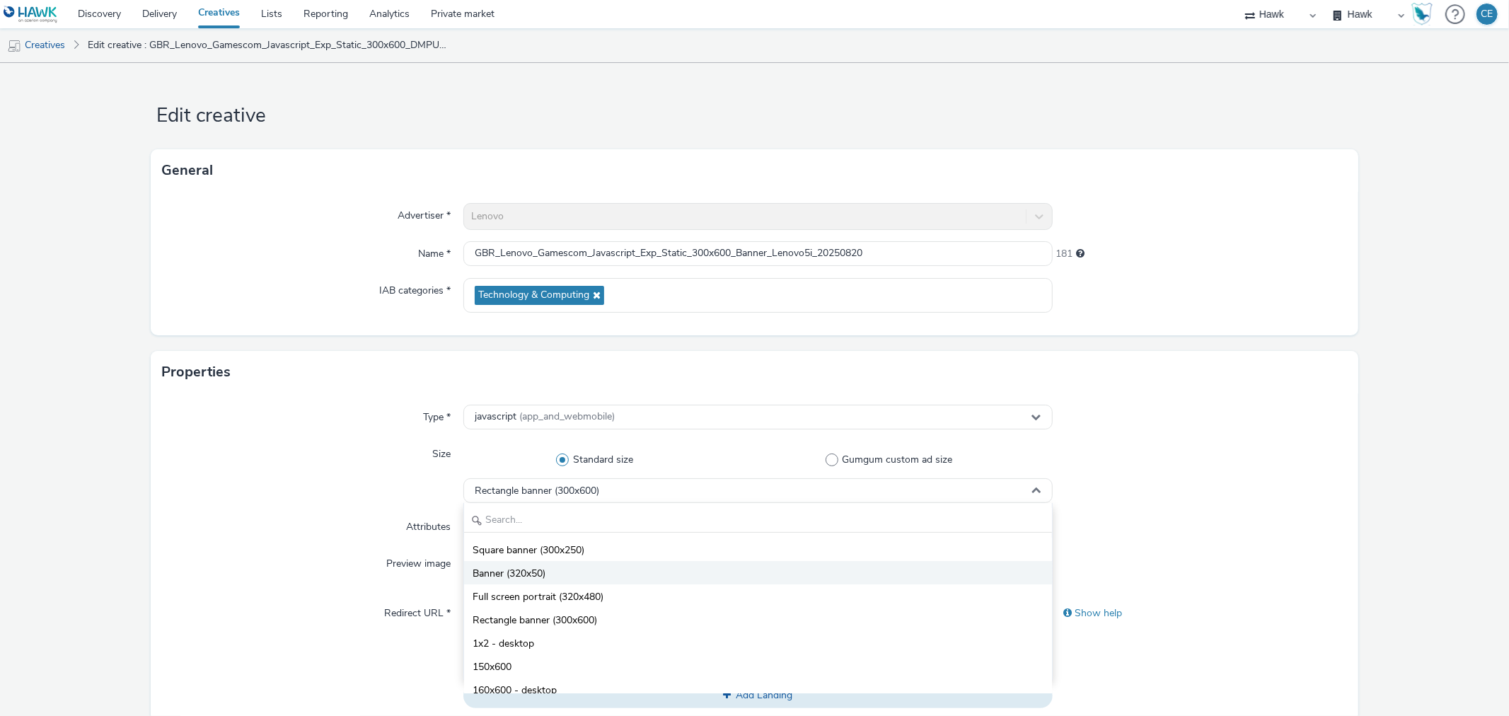
click at [576, 577] on li "Banner (320x50)" at bounding box center [757, 572] width 587 height 23
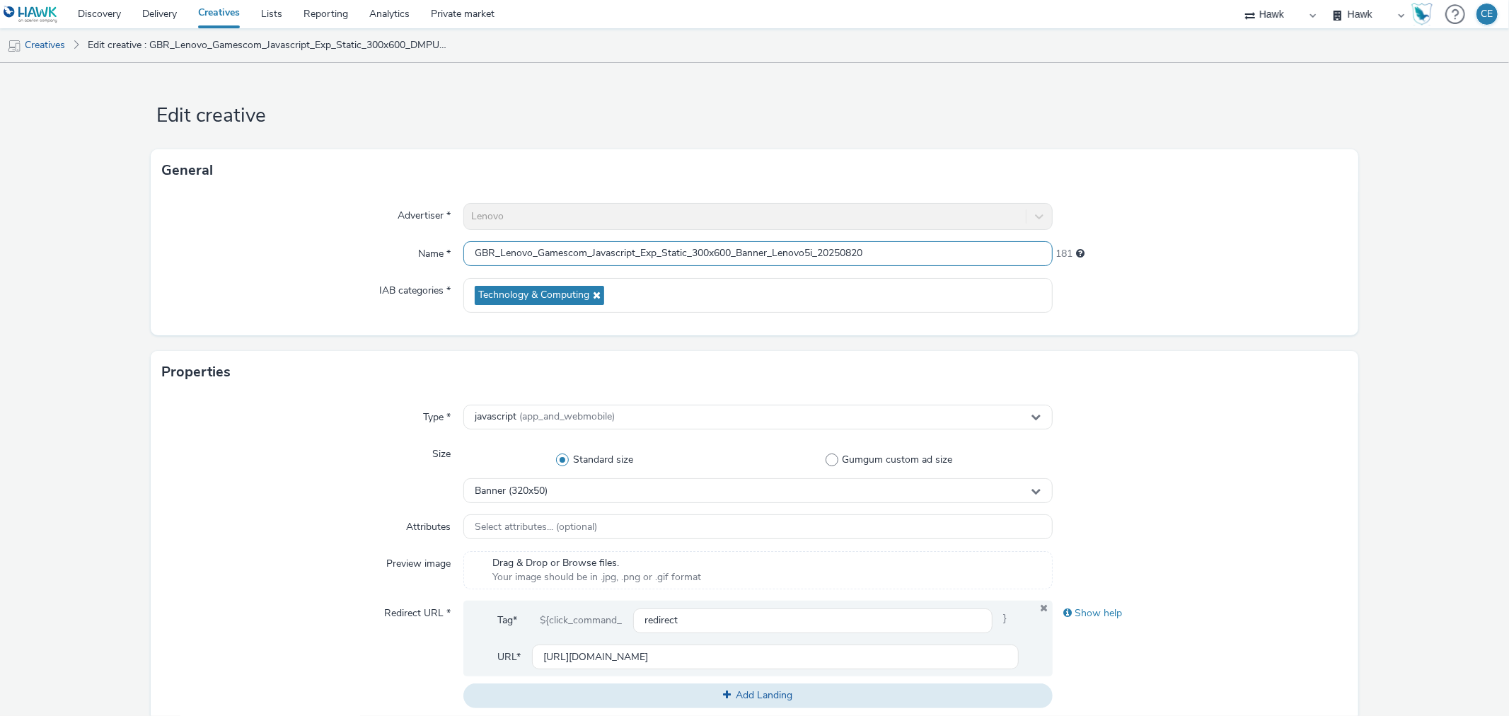
click at [698, 246] on input "GBR_Lenovo_Gamescom_Javascript_Exp_Static_300x600_Banner_Lenovo5i_20250820" at bounding box center [757, 253] width 589 height 25
click at [723, 248] on input "GBR_Lenovo_Gamescom_Javascript_Exp_Static_320x600_Banner_Lenovo5i_20250820" at bounding box center [757, 253] width 589 height 25
type input "GBR_Lenovo_Gamescom_Javascript_Exp_Static_320x50_Banner_Lenovo5i_20250820"
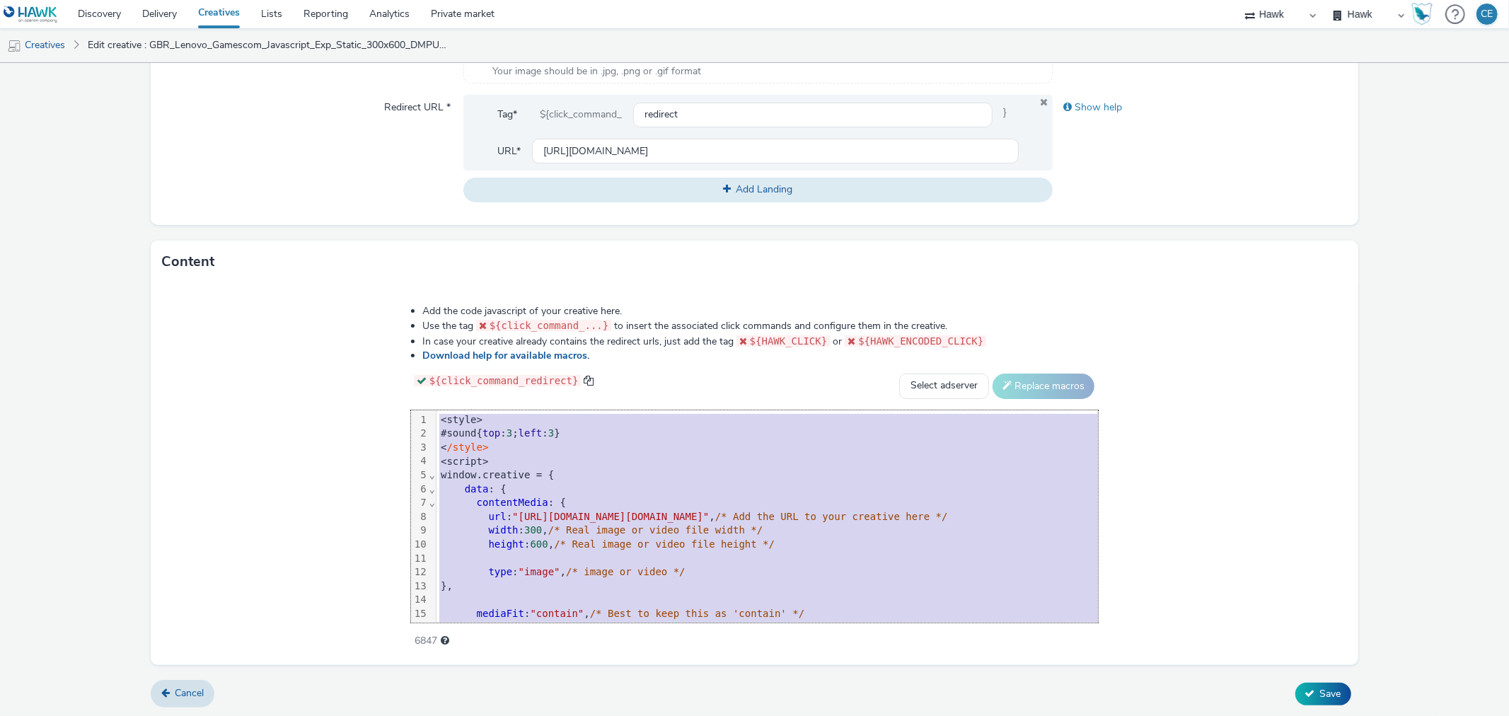
scroll to position [236, 0]
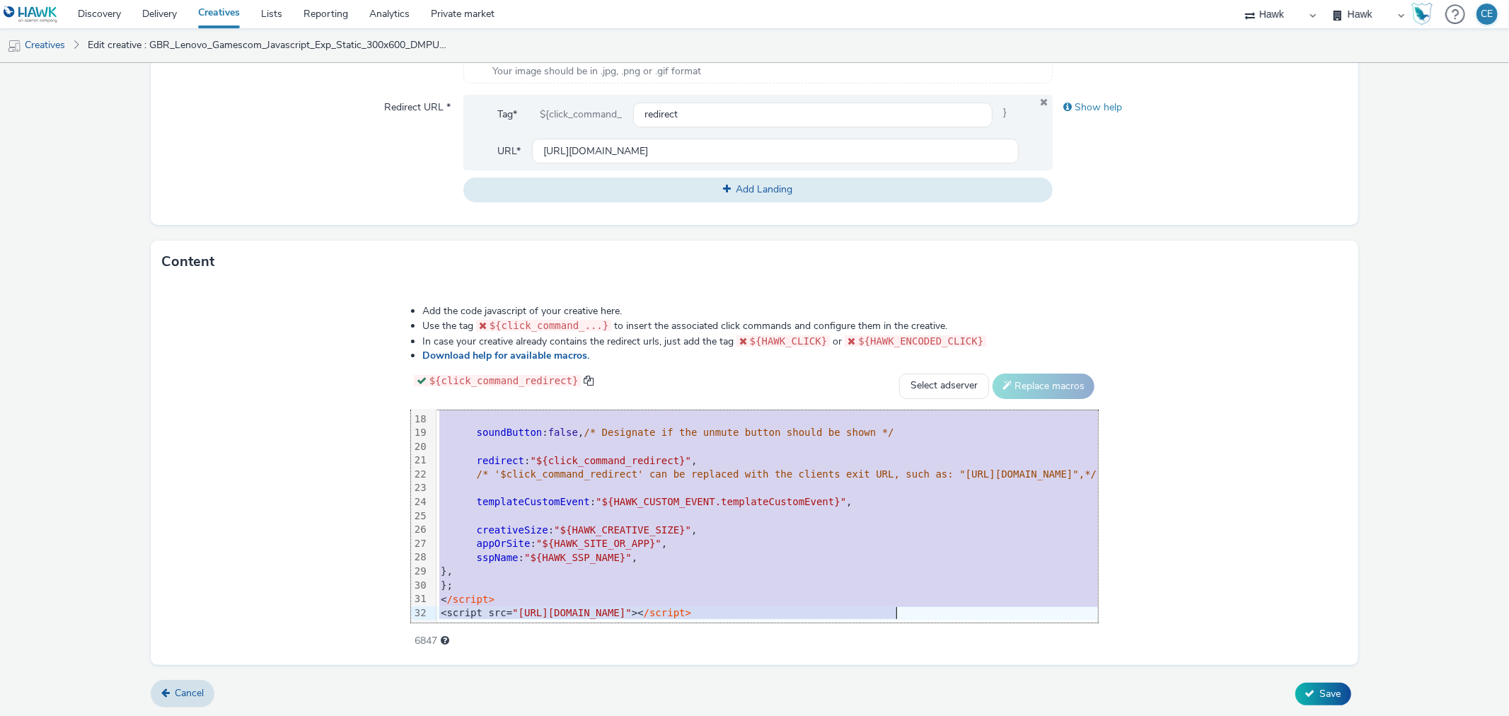
drag, startPoint x: 248, startPoint y: 418, endPoint x: 543, endPoint y: 753, distance: 445.6
click at [543, 715] on html "Discovery Delivery Creatives Lists Reporting Analytics Private market Hawk Hawk…" at bounding box center [754, 358] width 1509 height 716
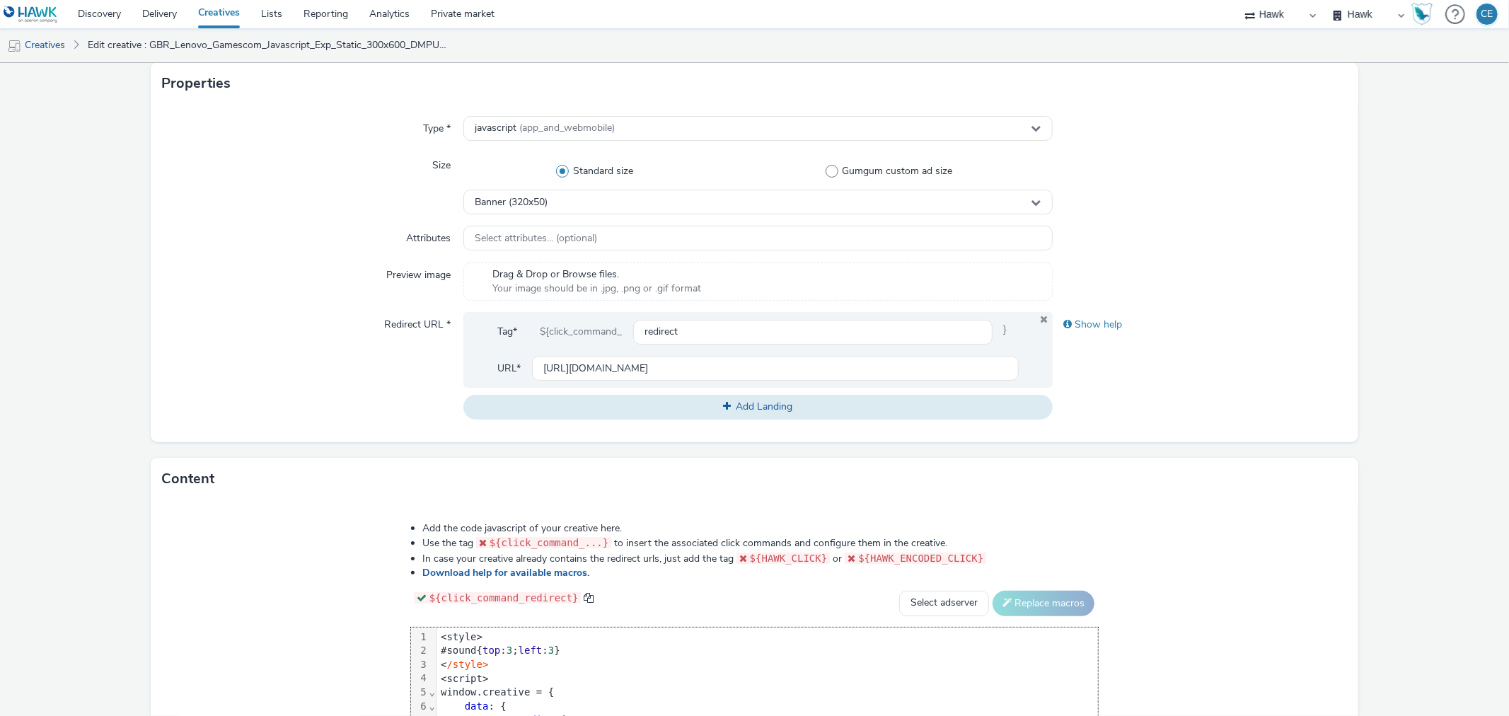
scroll to position [192, 0]
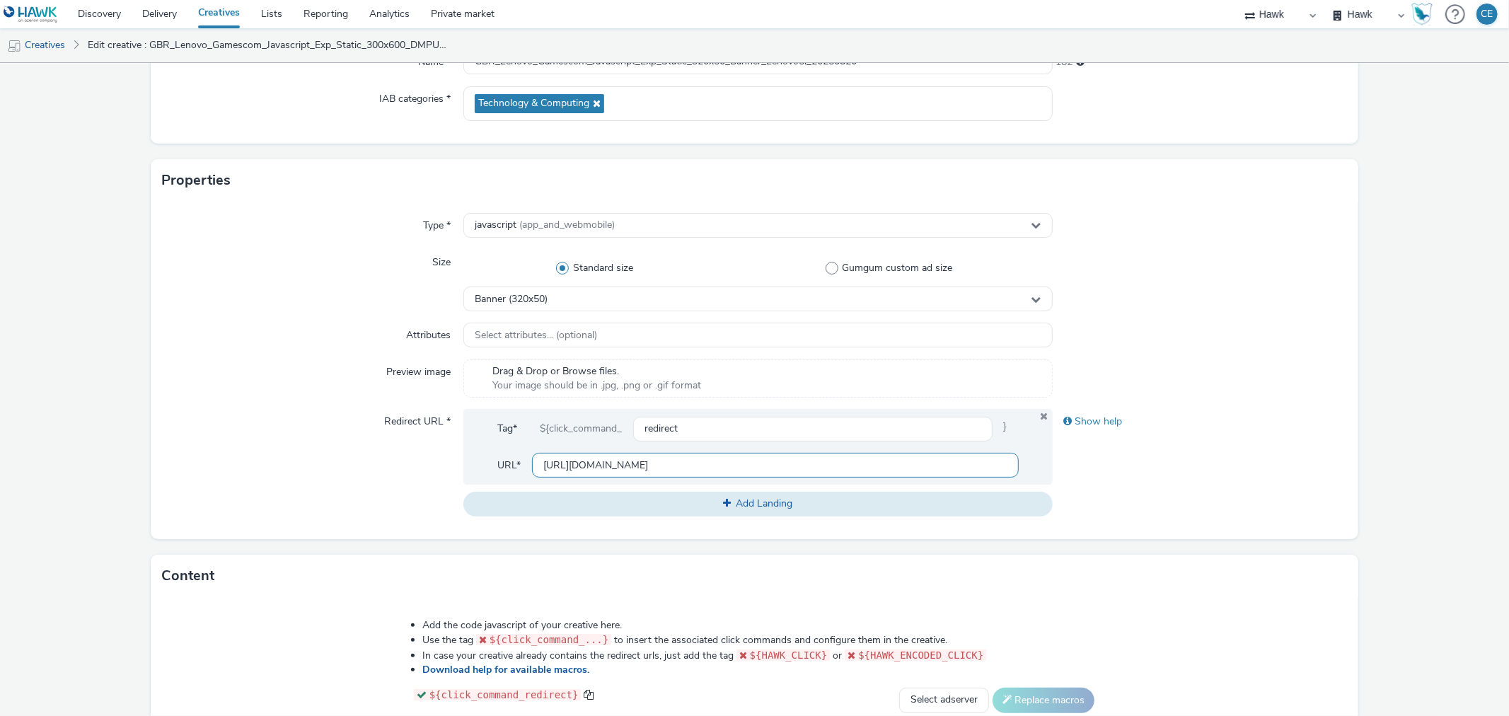
drag, startPoint x: 890, startPoint y: 465, endPoint x: 508, endPoint y: 468, distance: 382.0
click at [508, 468] on div "URL* https://www.lenovo.com/de/de/legion/legion-intel/?&cid=de:direct:9jytap" at bounding box center [757, 465] width 521 height 25
paste input "https://www.lenovo.com/de/de/legion/legion-intel/?&cid=de:direct:j6ovog"
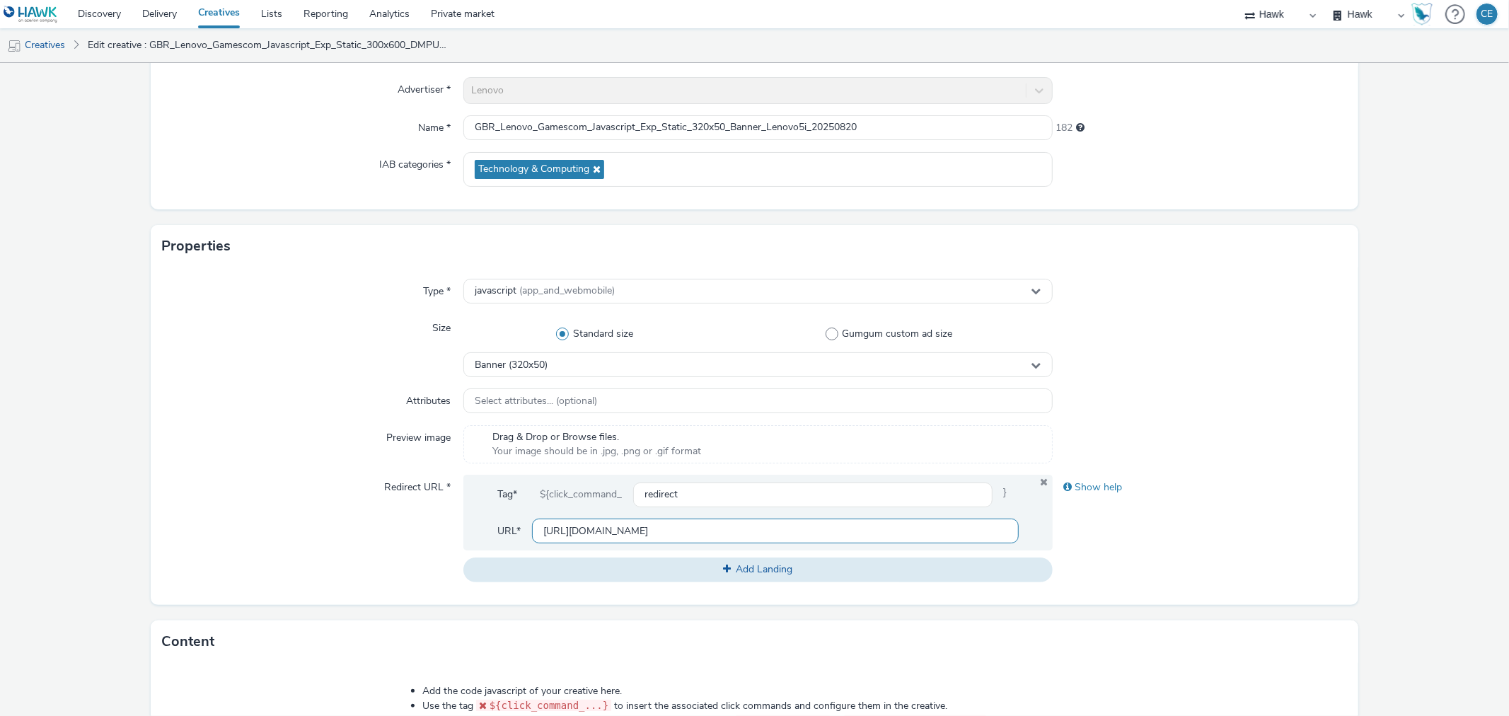
scroll to position [506, 0]
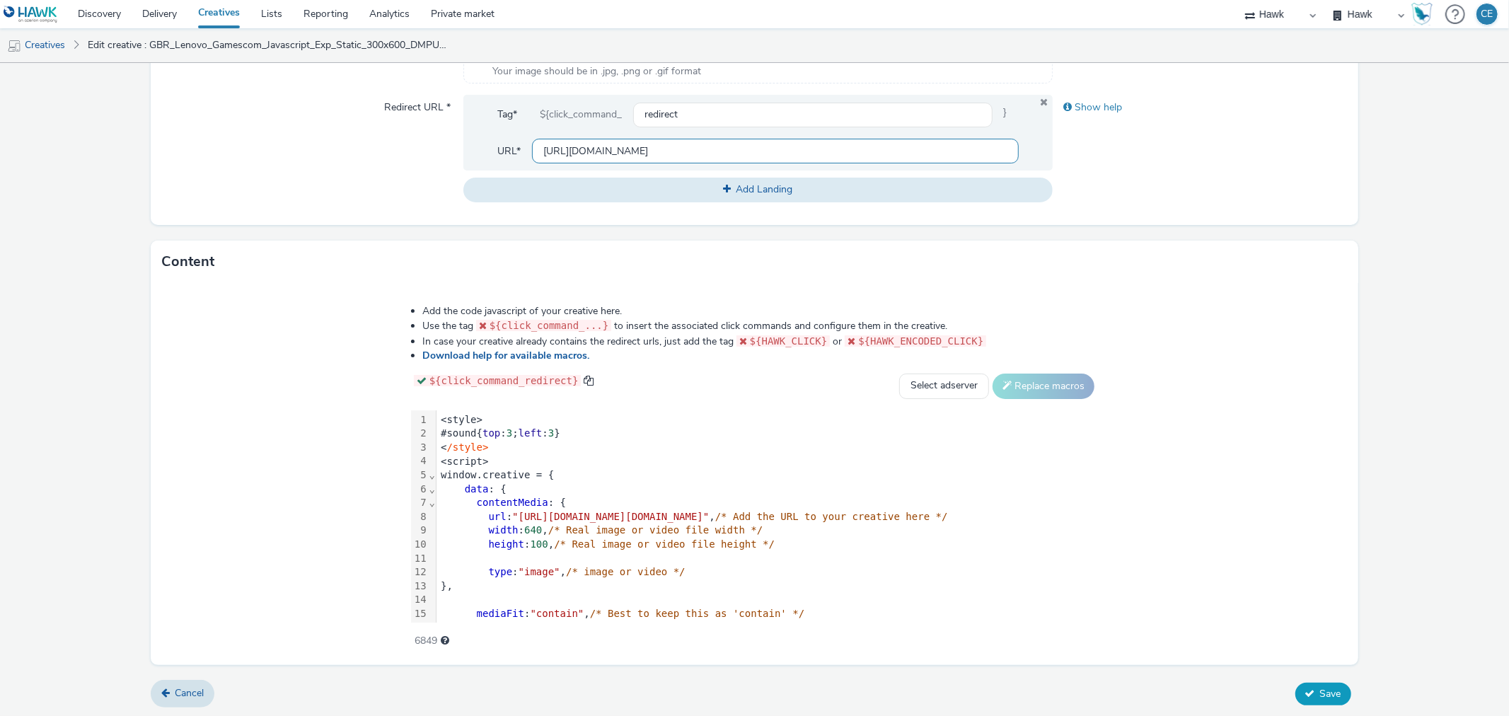
type input "https://www.lenovo.com/de/de/legion/legion-intel/?&cid=de:direct:j6ovog"
click at [1303, 697] on button "Save" at bounding box center [1323, 694] width 56 height 23
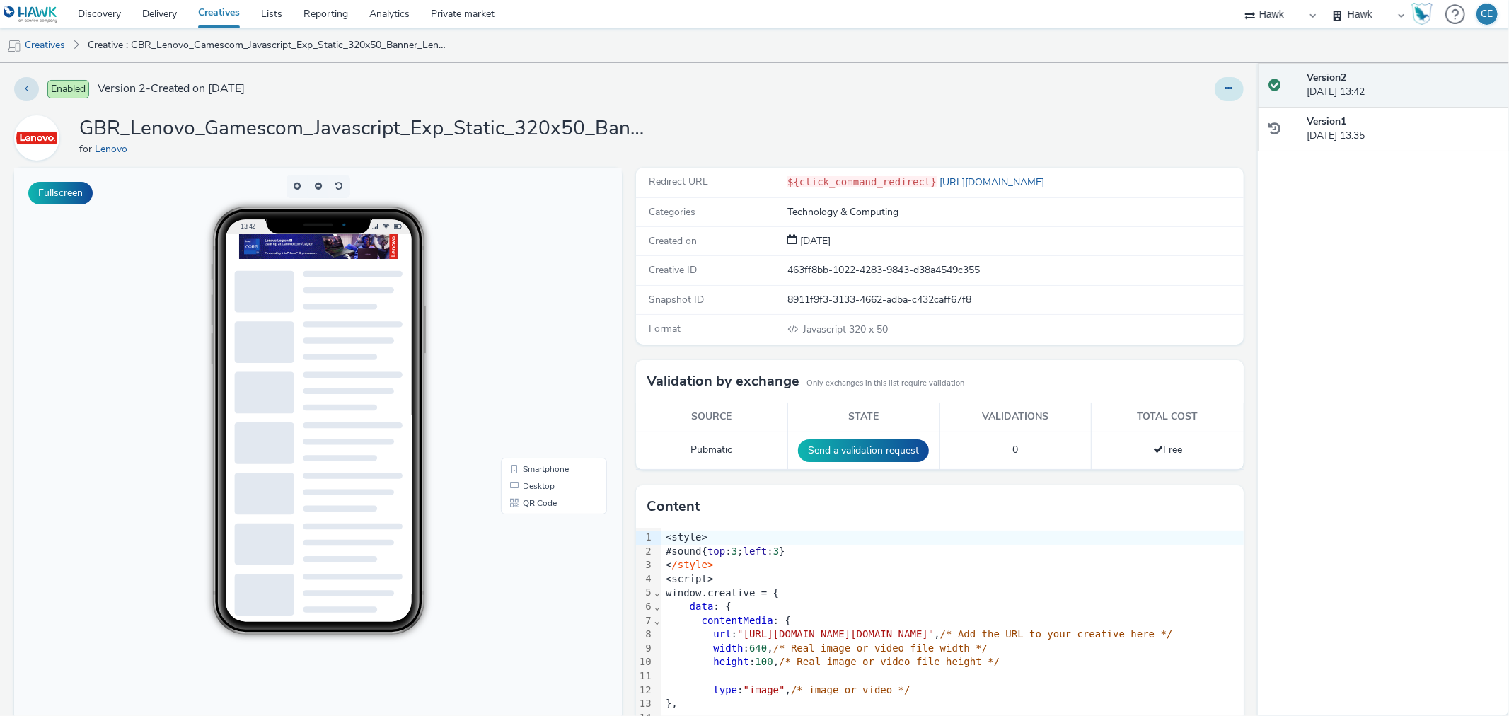
click at [1231, 90] on button at bounding box center [1229, 89] width 29 height 24
click at [1201, 146] on link "Duplicate" at bounding box center [1190, 146] width 106 height 28
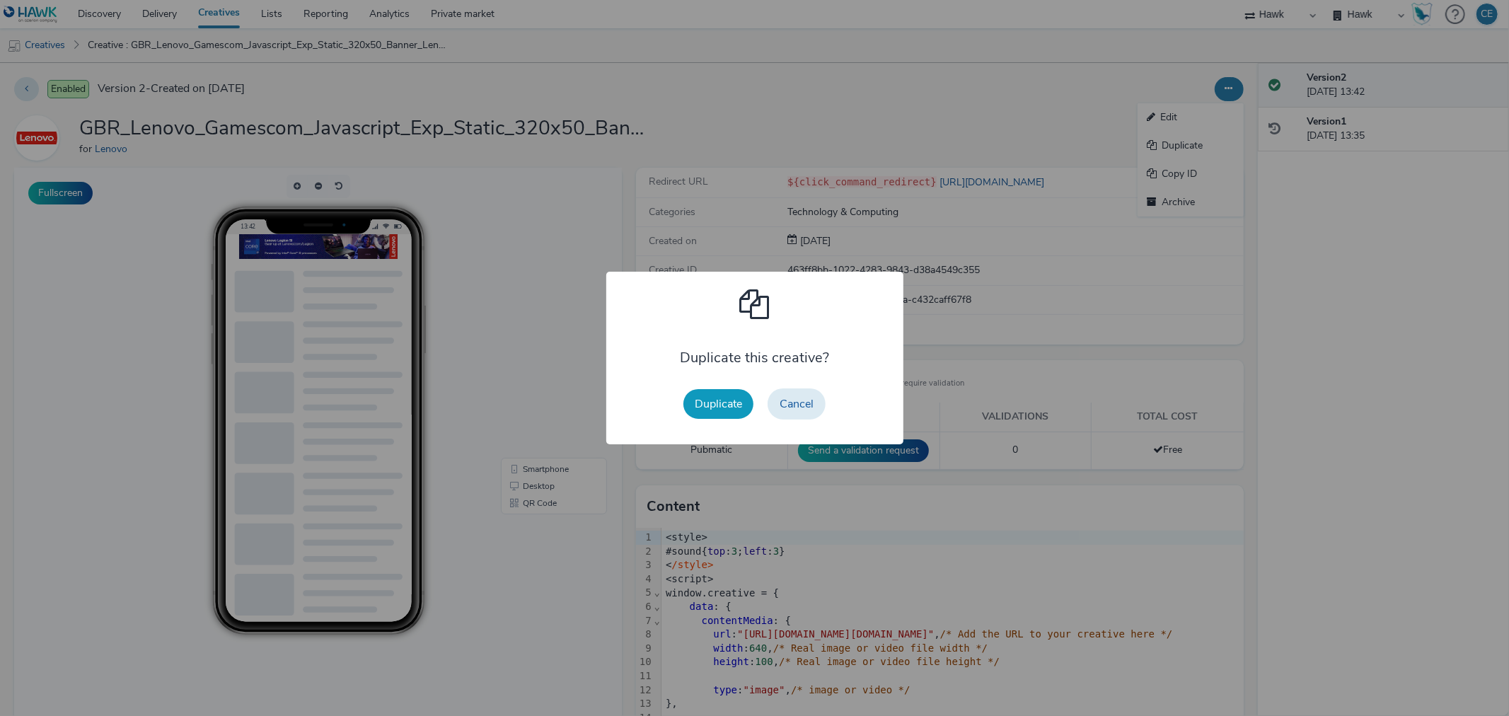
click at [687, 408] on button "Duplicate" at bounding box center [718, 404] width 70 height 30
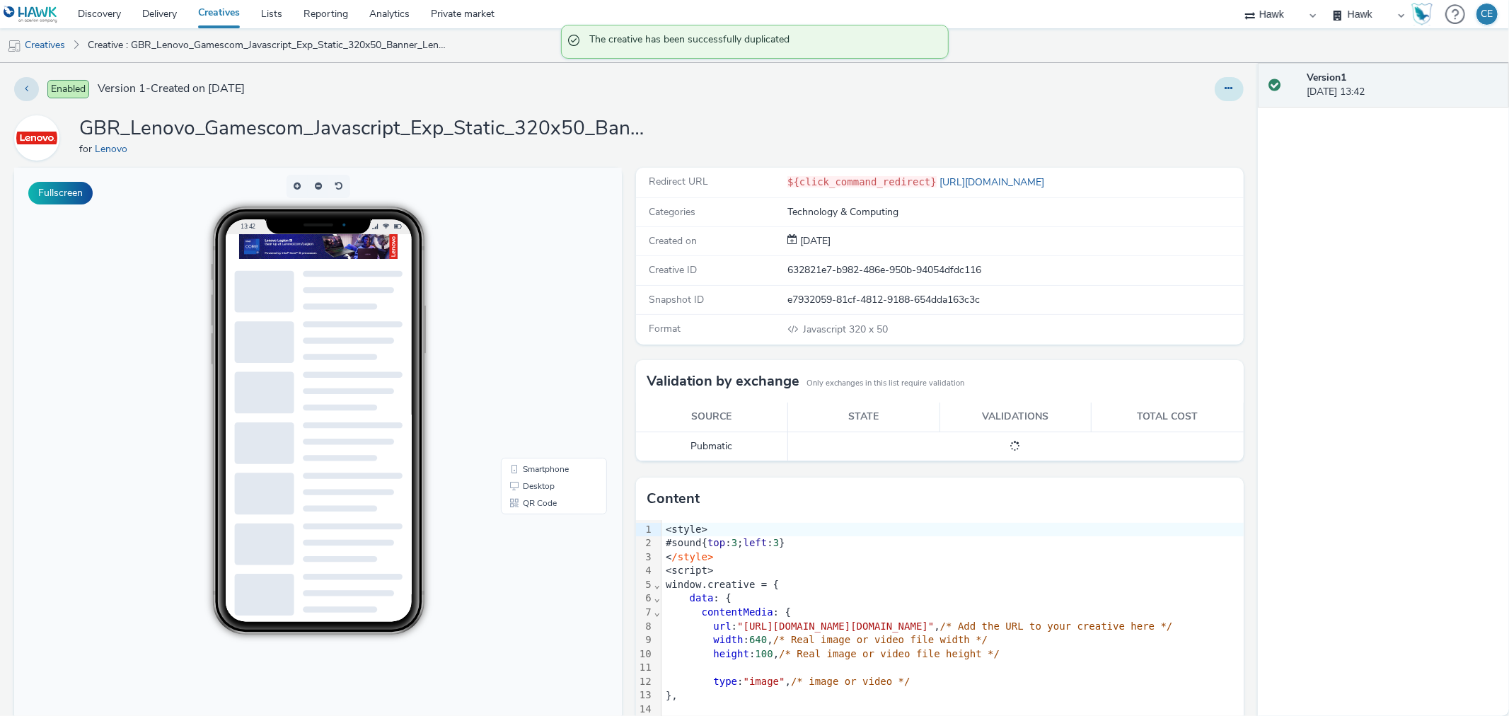
click at [1225, 87] on icon at bounding box center [1229, 88] width 8 height 10
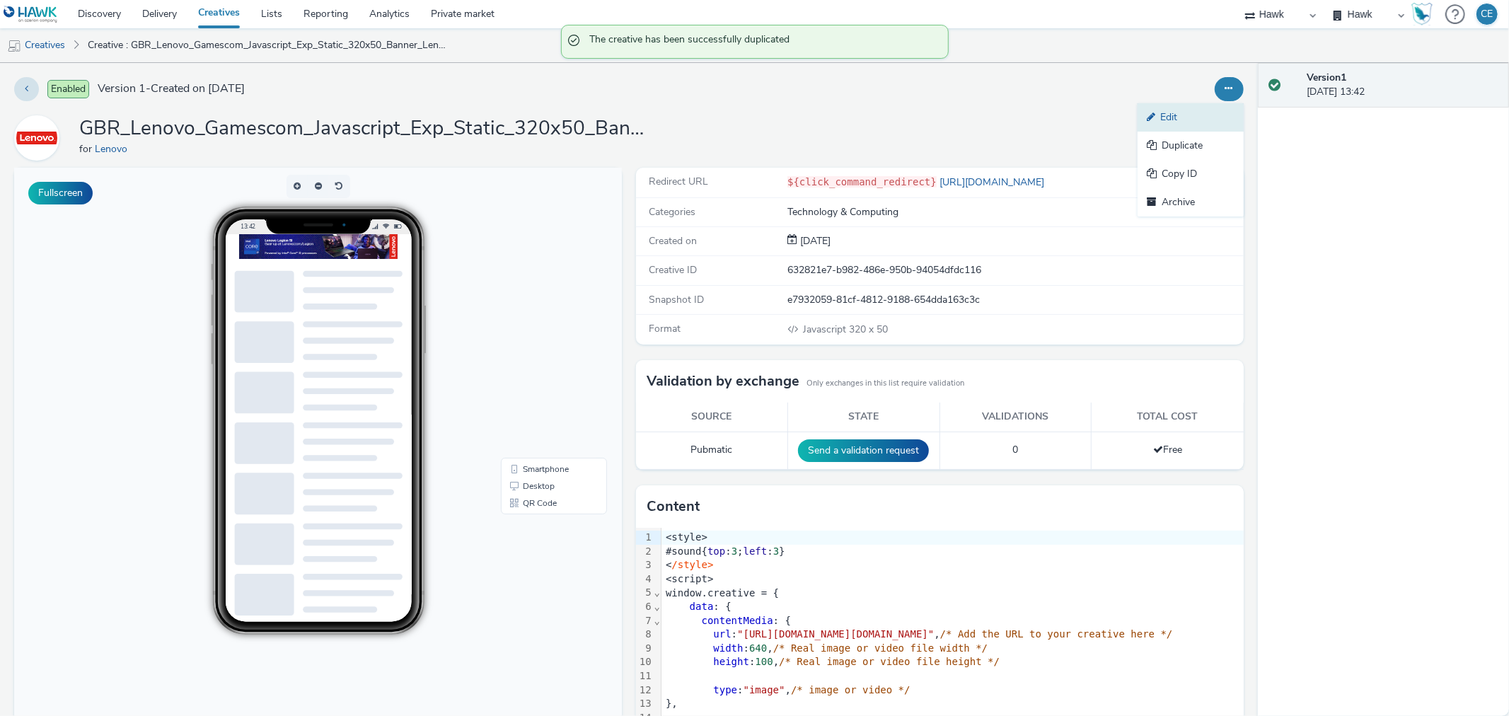
click at [1185, 128] on link "Edit" at bounding box center [1190, 117] width 106 height 28
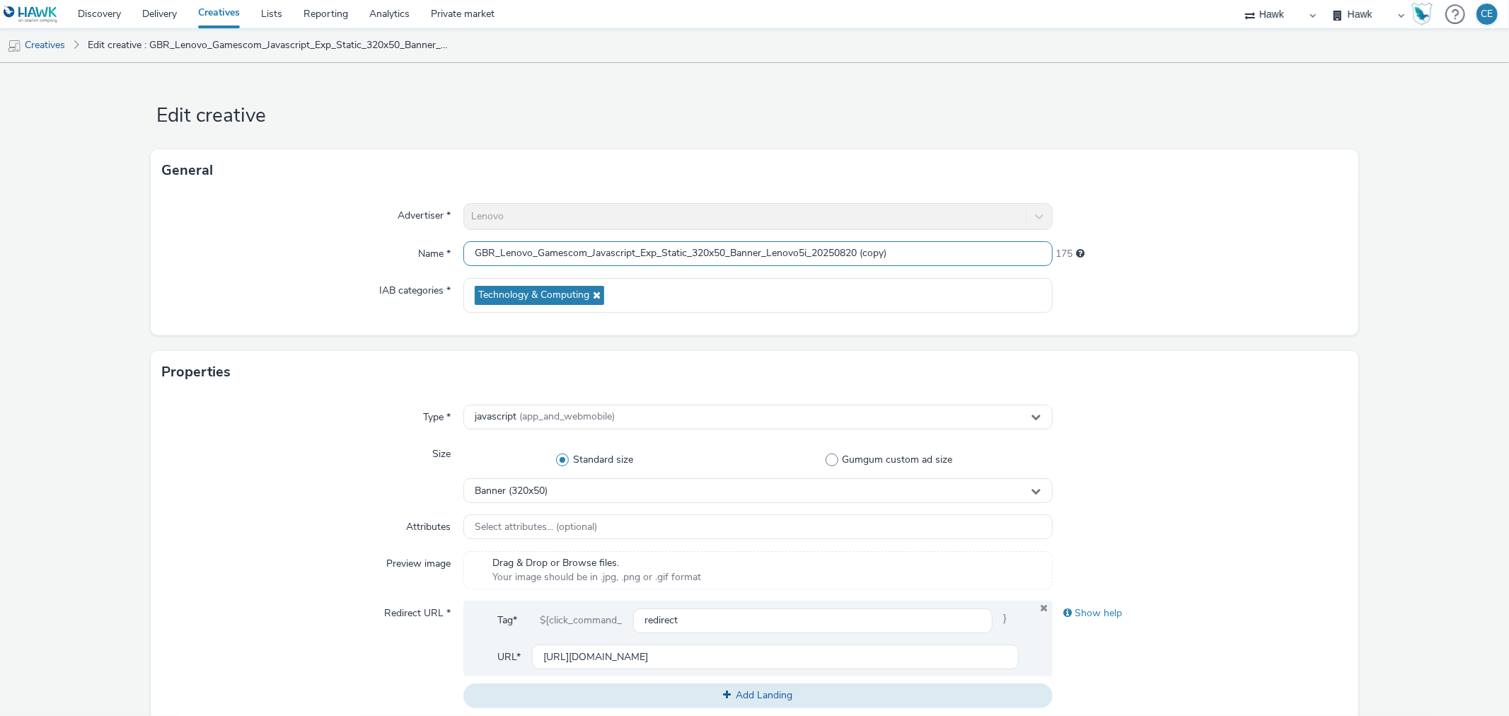
drag, startPoint x: 859, startPoint y: 256, endPoint x: 966, endPoint y: 251, distance: 106.2
click at [957, 255] on input "GBR_Lenovo_Gamescom_Javascript_Exp_Static_320x50_Banner_Lenovo5i_20250820 (copy)" at bounding box center [757, 253] width 589 height 25
type input "GBR_Lenovo_Gamescom_Javascript_Exp_Static_320x50_Banner_Lenovo5i_20250820"
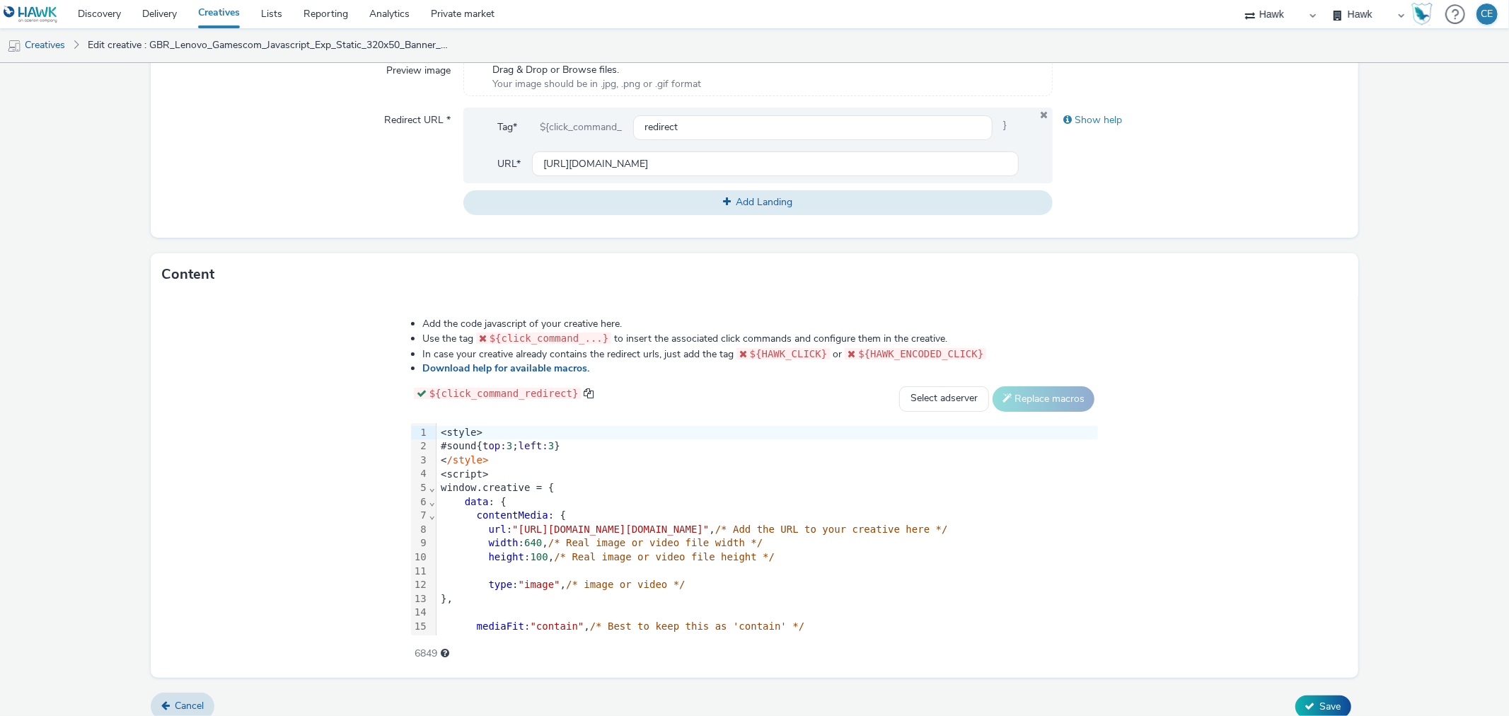
scroll to position [506, 0]
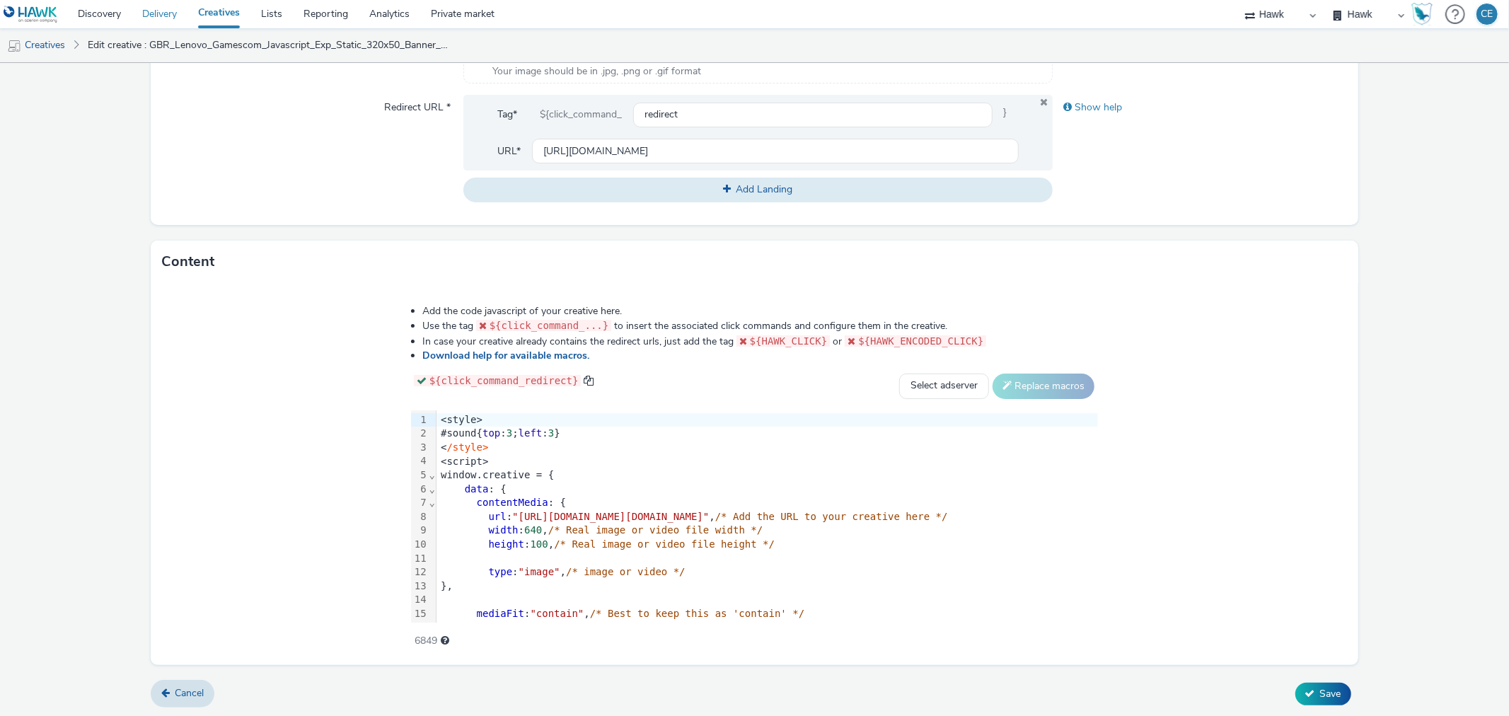
click at [209, 684] on link "Cancel" at bounding box center [183, 693] width 64 height 27
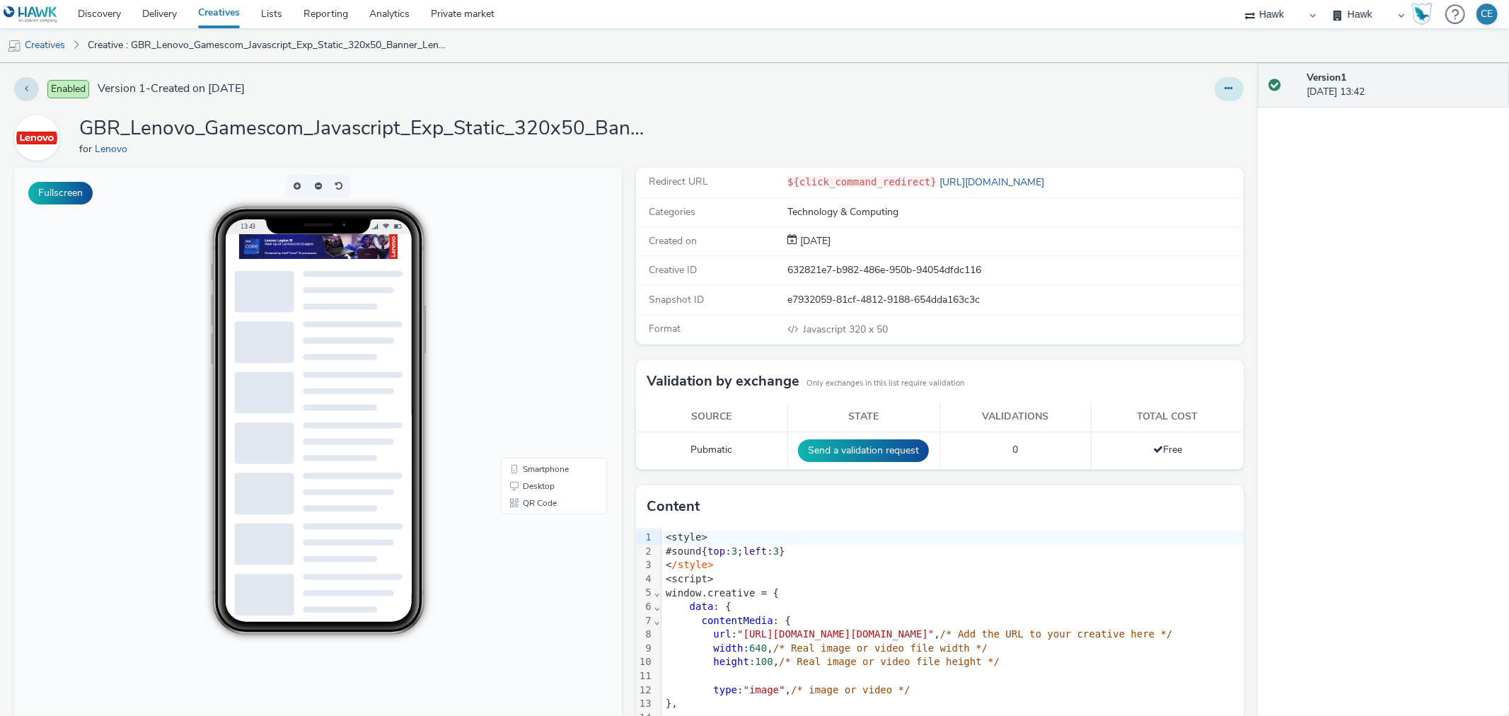
click at [1215, 89] on button at bounding box center [1229, 89] width 29 height 24
click at [1215, 151] on link "Duplicate" at bounding box center [1190, 146] width 106 height 28
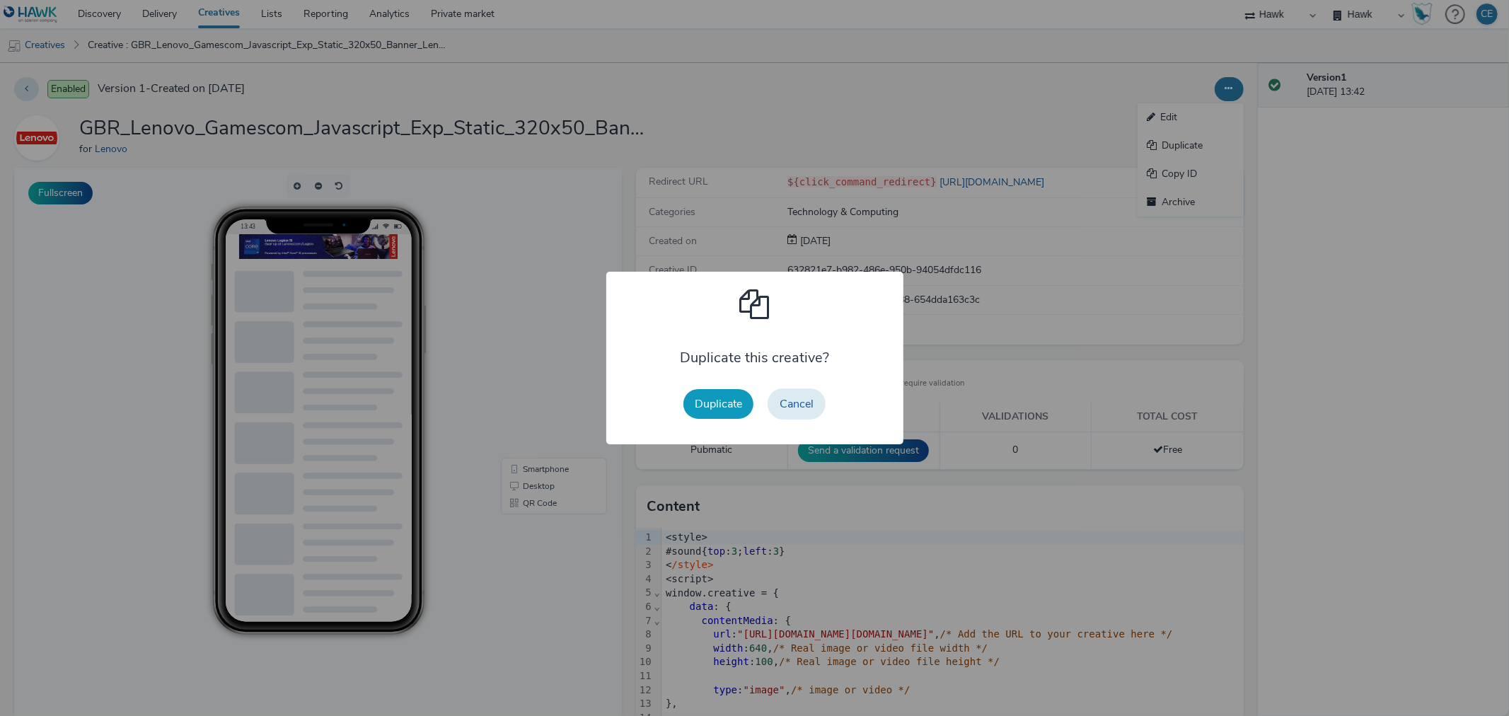
click at [745, 409] on button "Duplicate" at bounding box center [718, 404] width 70 height 30
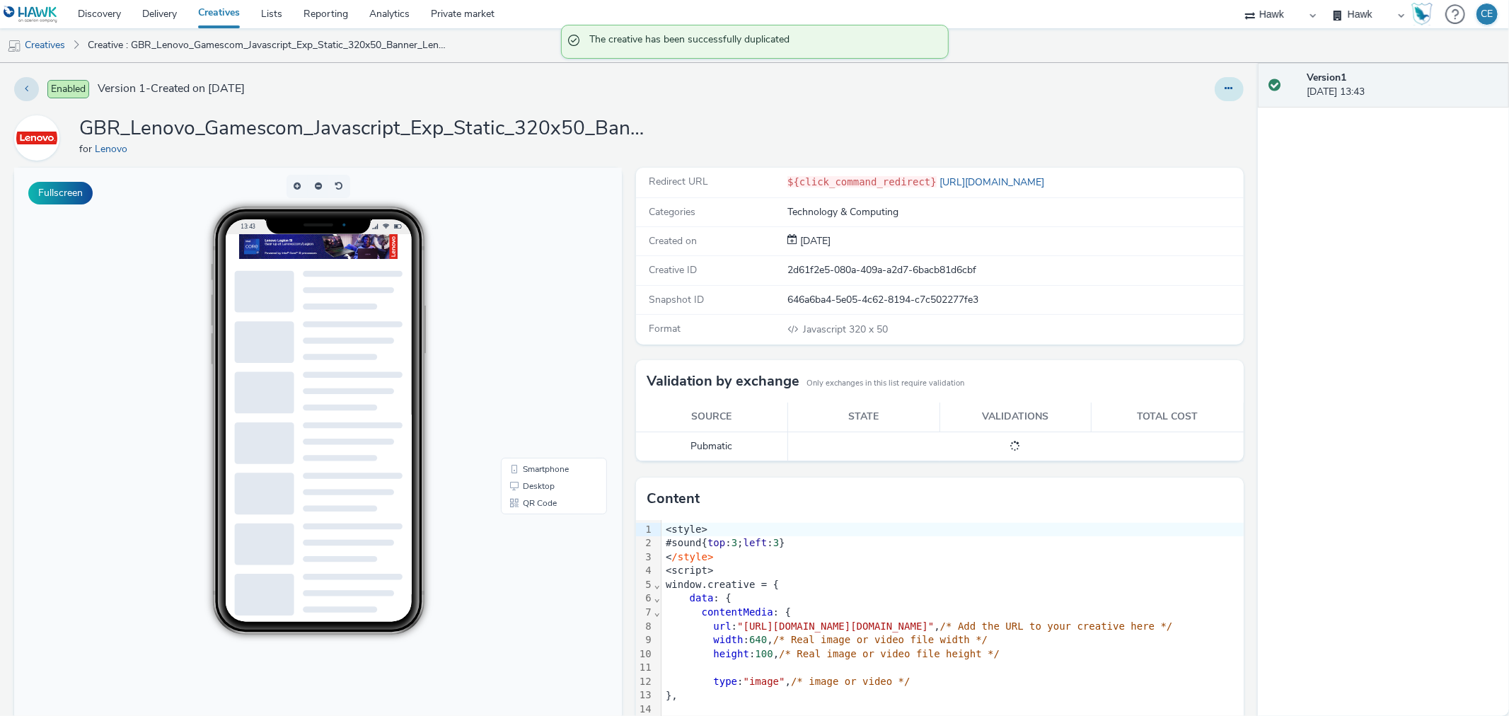
click at [1215, 94] on button at bounding box center [1229, 89] width 29 height 24
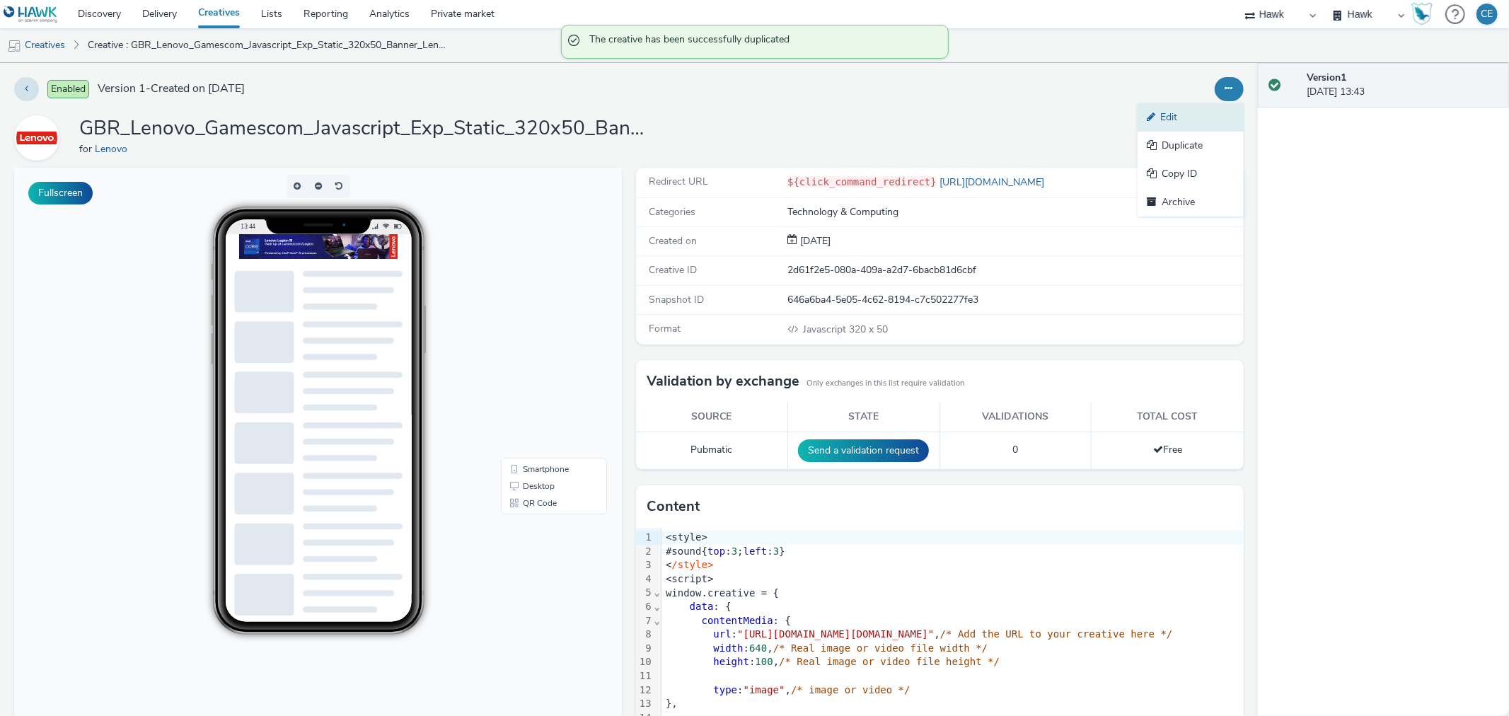
click at [1187, 121] on link "Edit" at bounding box center [1190, 117] width 106 height 28
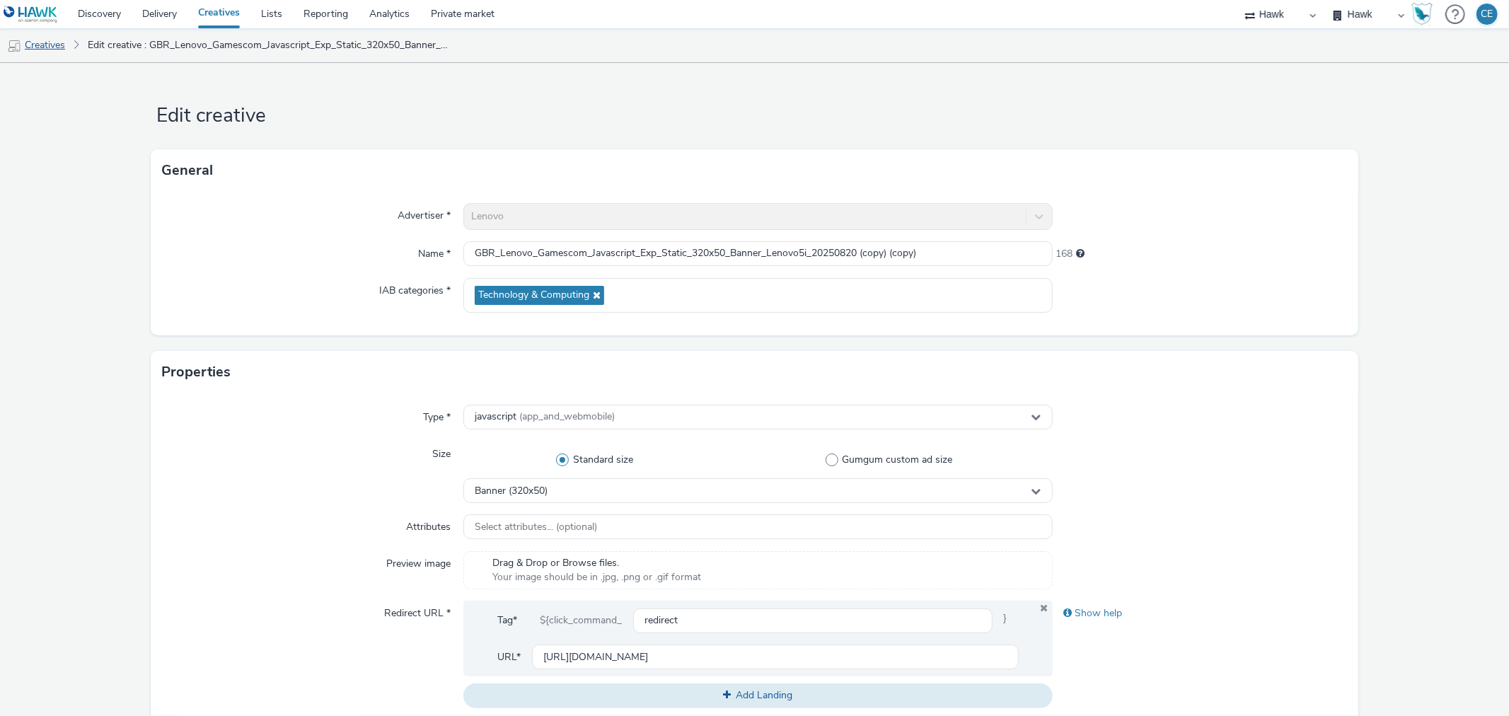
click at [50, 53] on link "Creatives" at bounding box center [36, 45] width 72 height 34
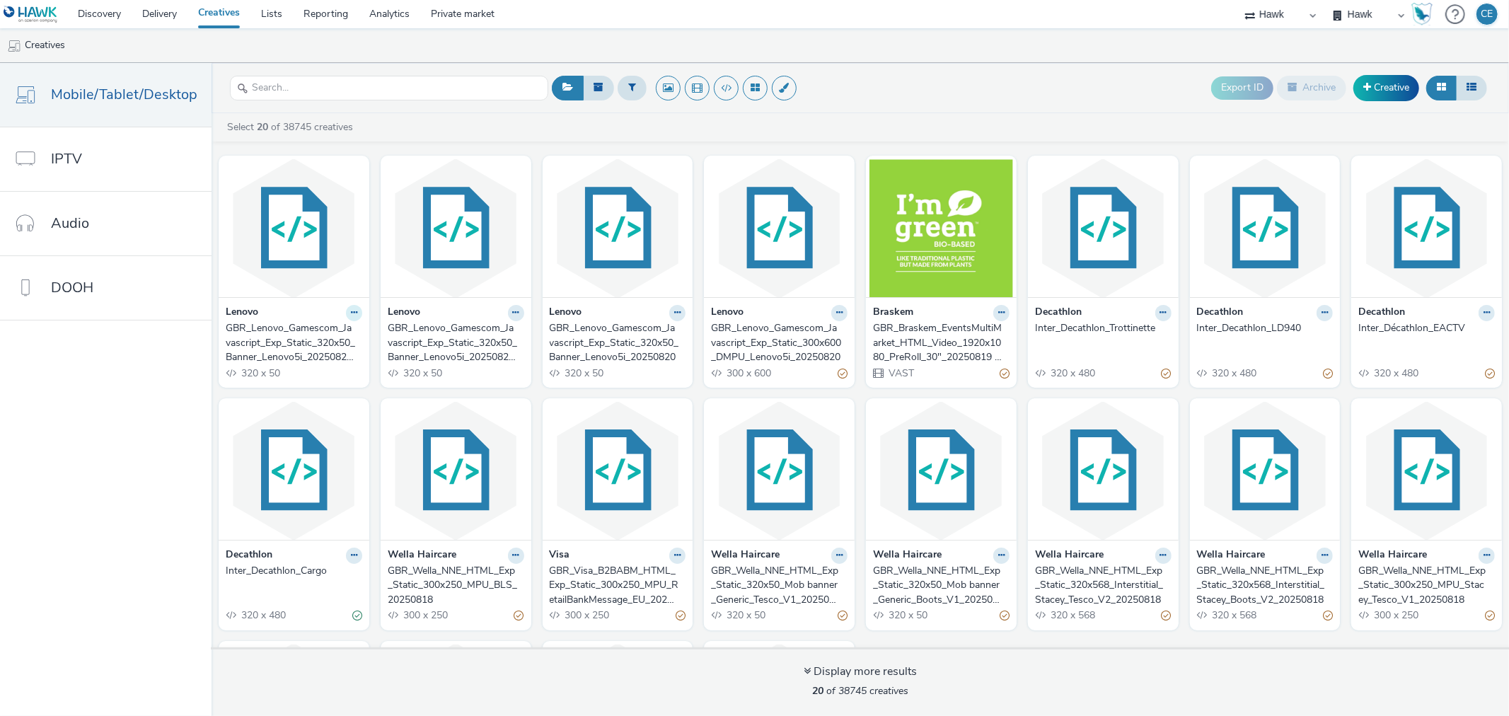
click at [351, 309] on icon at bounding box center [354, 312] width 6 height 8
click at [316, 423] on link "Archive" at bounding box center [309, 422] width 106 height 28
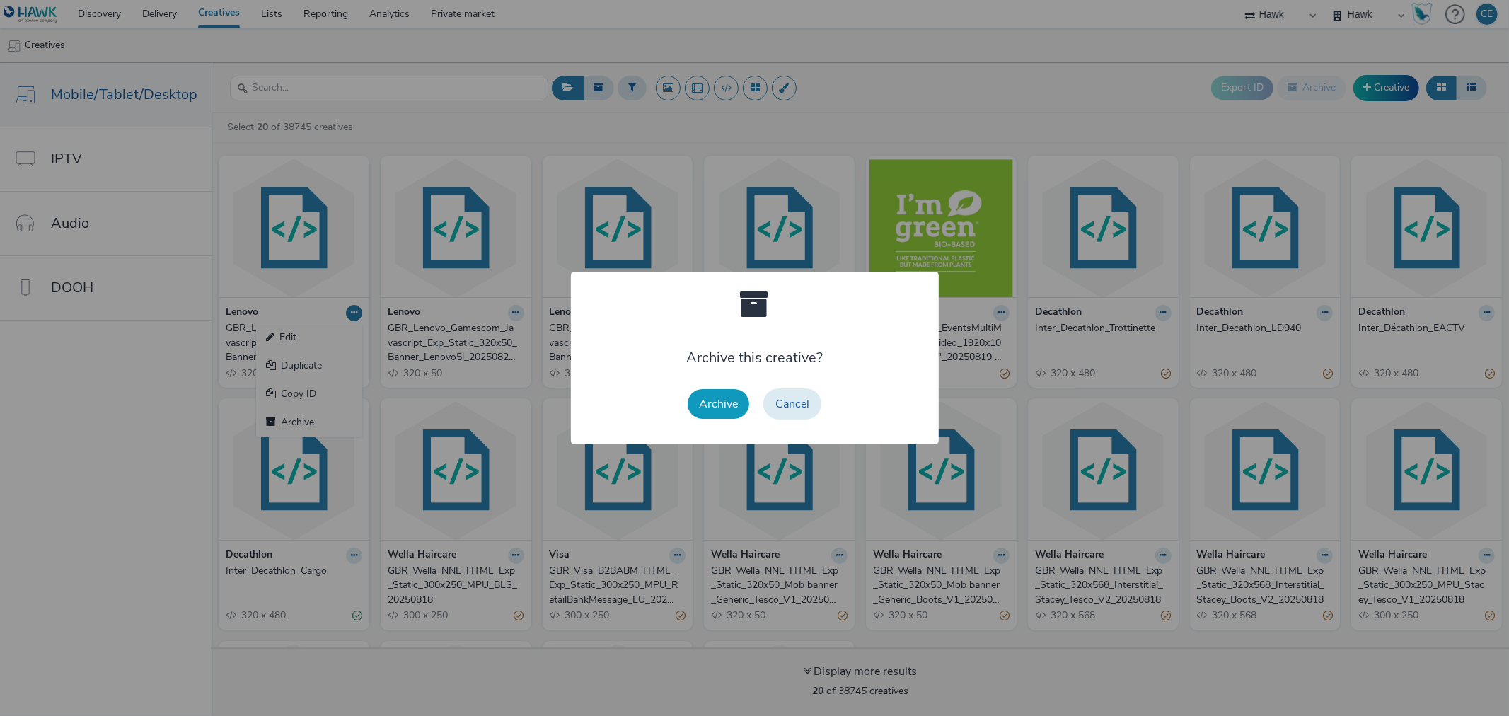
click at [743, 400] on button "Archive" at bounding box center [719, 404] width 62 height 30
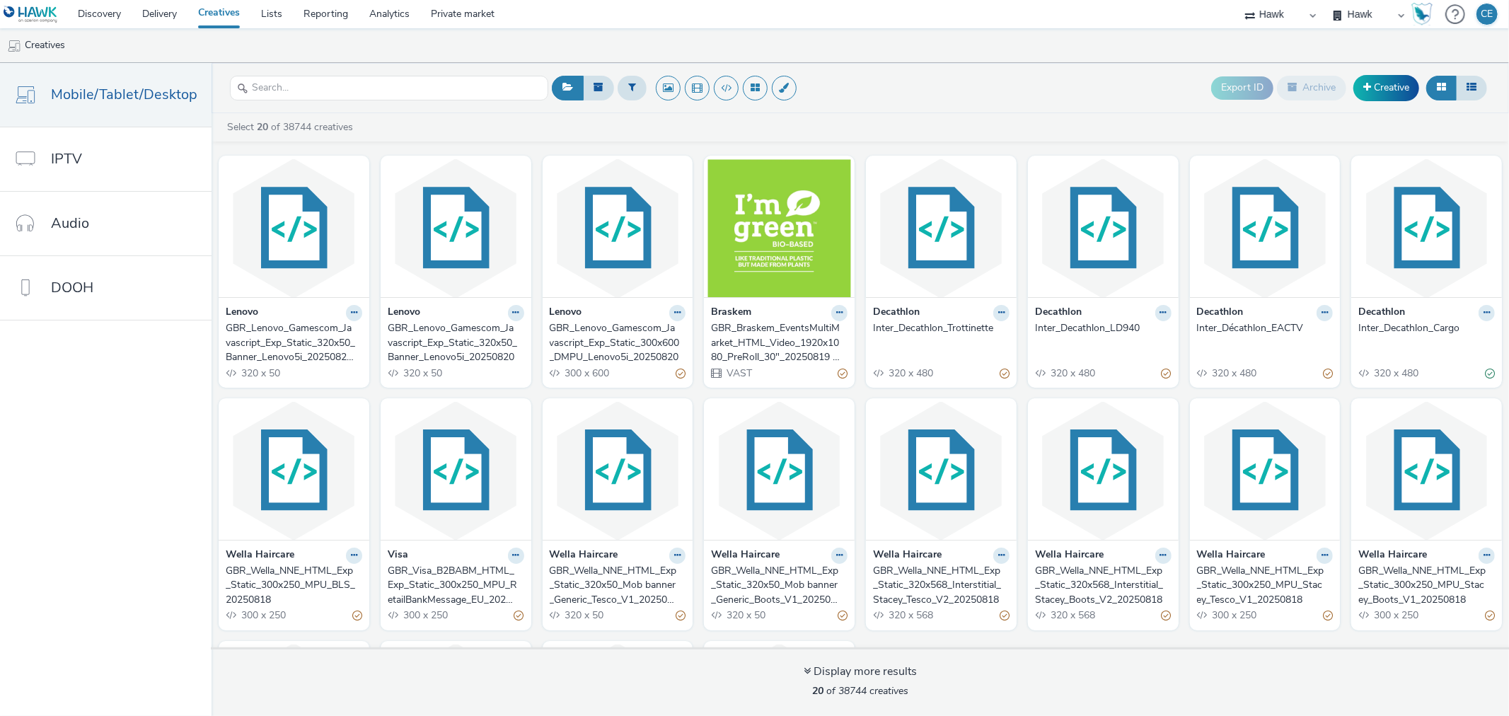
click at [303, 337] on div "GBR_Lenovo_Gamescom_Javascript_Exp_Static_320x50_Banner_Lenovo5i_20250820 (copy)" at bounding box center [291, 342] width 131 height 43
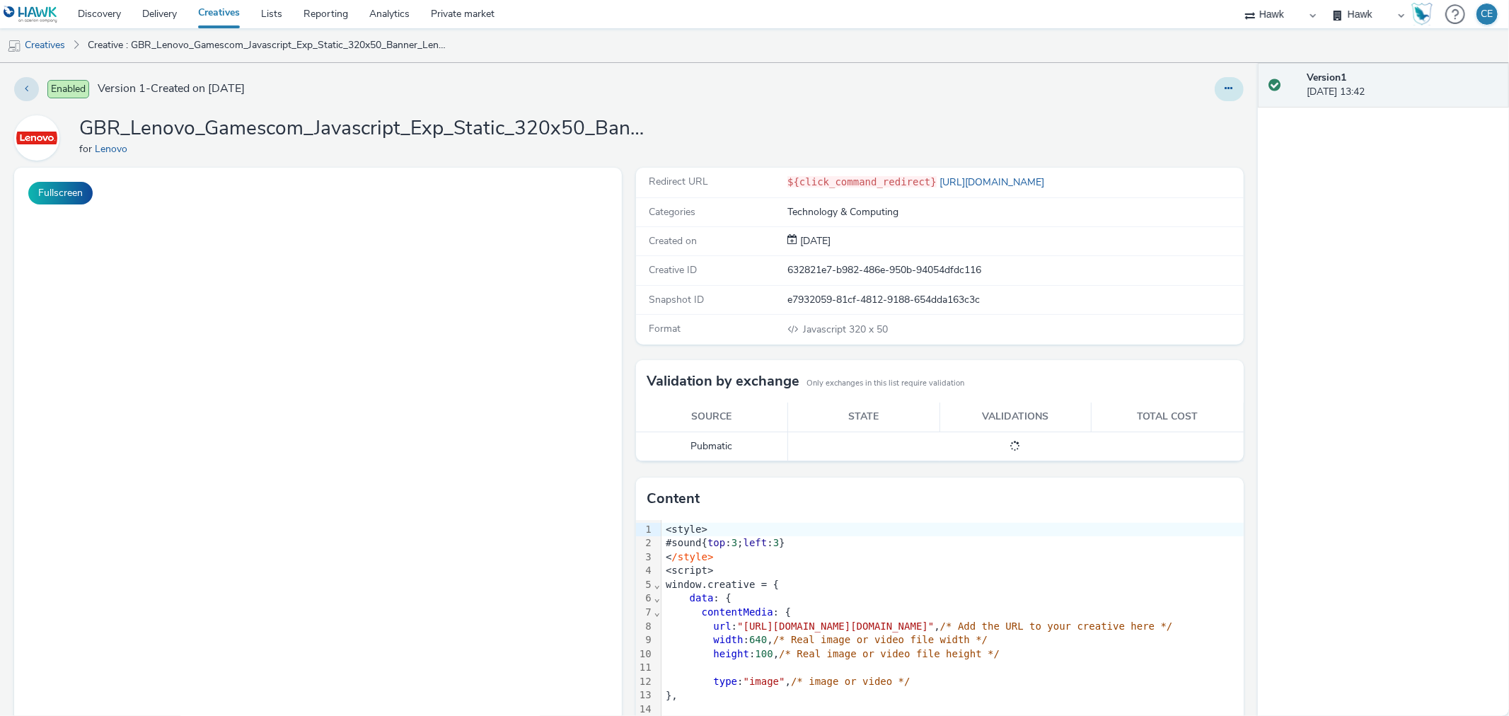
click at [1217, 96] on button at bounding box center [1229, 89] width 29 height 24
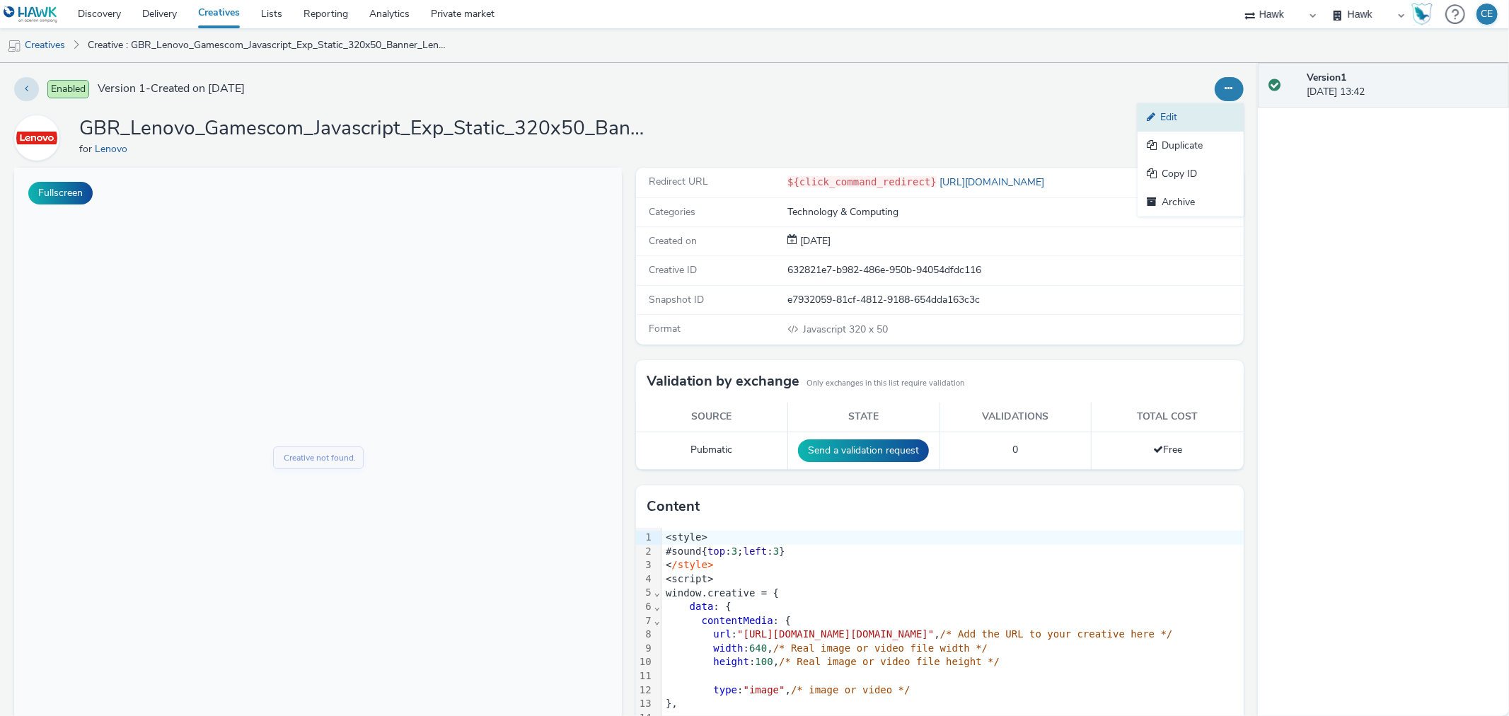
click at [1201, 118] on link "Edit" at bounding box center [1190, 117] width 106 height 28
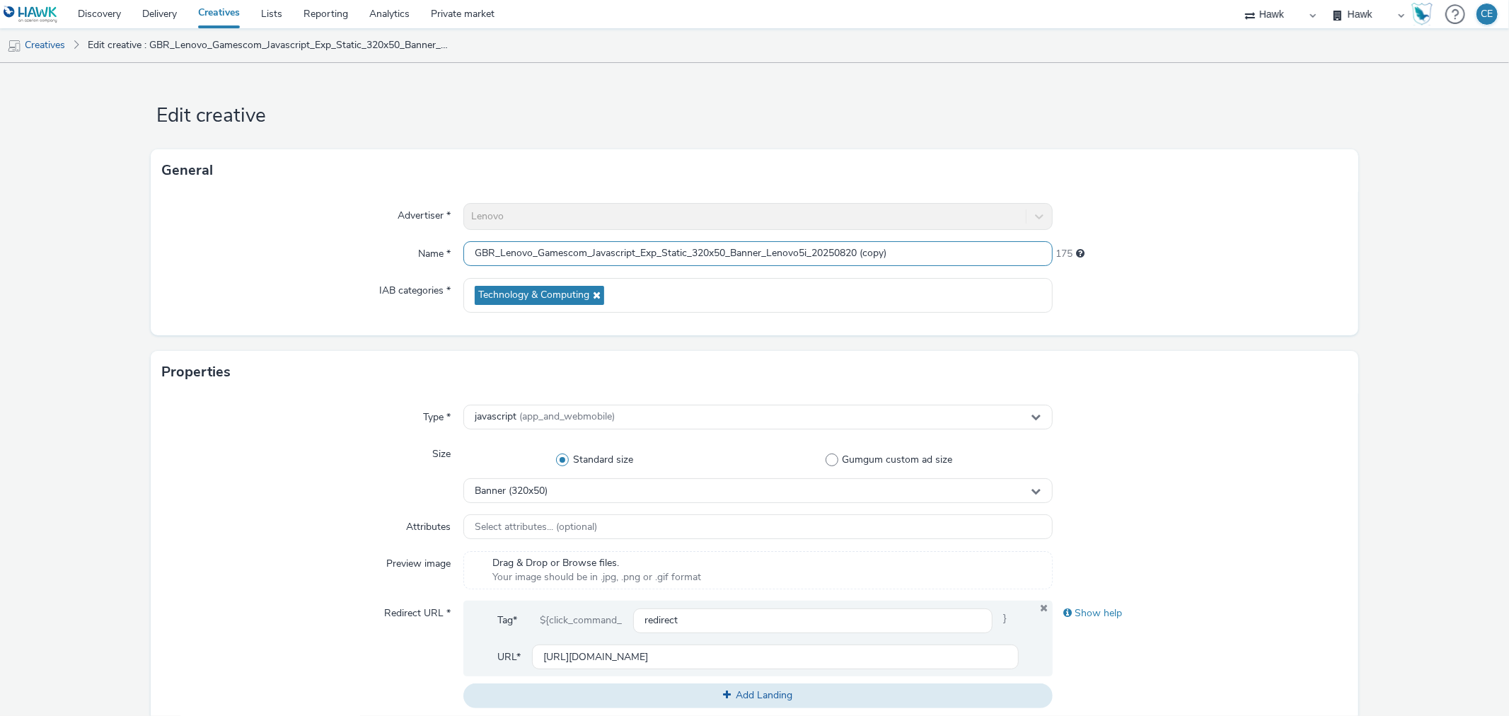
click at [794, 250] on input "GBR_Lenovo_Gamescom_Javascript_Exp_Static_320x50_Banner_Lenovo5i_20250820 (copy)" at bounding box center [757, 253] width 589 height 25
click at [817, 248] on input "GBR_Lenovo_Gamescom_Javascript_Exp_Static_320x50_Banner_LenovoPro5i_20250820 (c…" at bounding box center [757, 253] width 589 height 25
drag, startPoint x: 927, startPoint y: 264, endPoint x: 879, endPoint y: 262, distance: 47.4
click at [879, 262] on input "GBR_Lenovo_Gamescom_Javascript_Exp_Static_320x50_Banner_LenovoPro7i_20250820 (c…" at bounding box center [757, 253] width 589 height 25
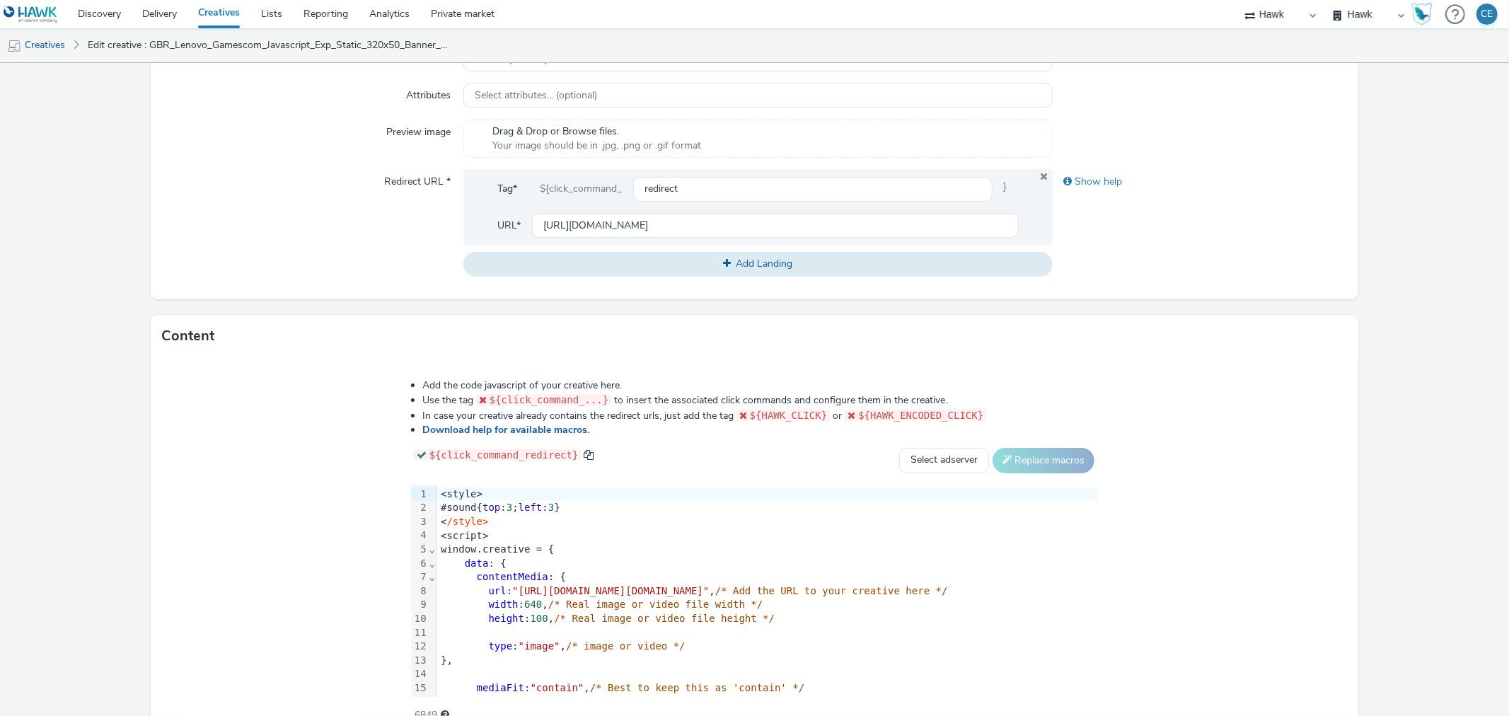
scroll to position [424, 0]
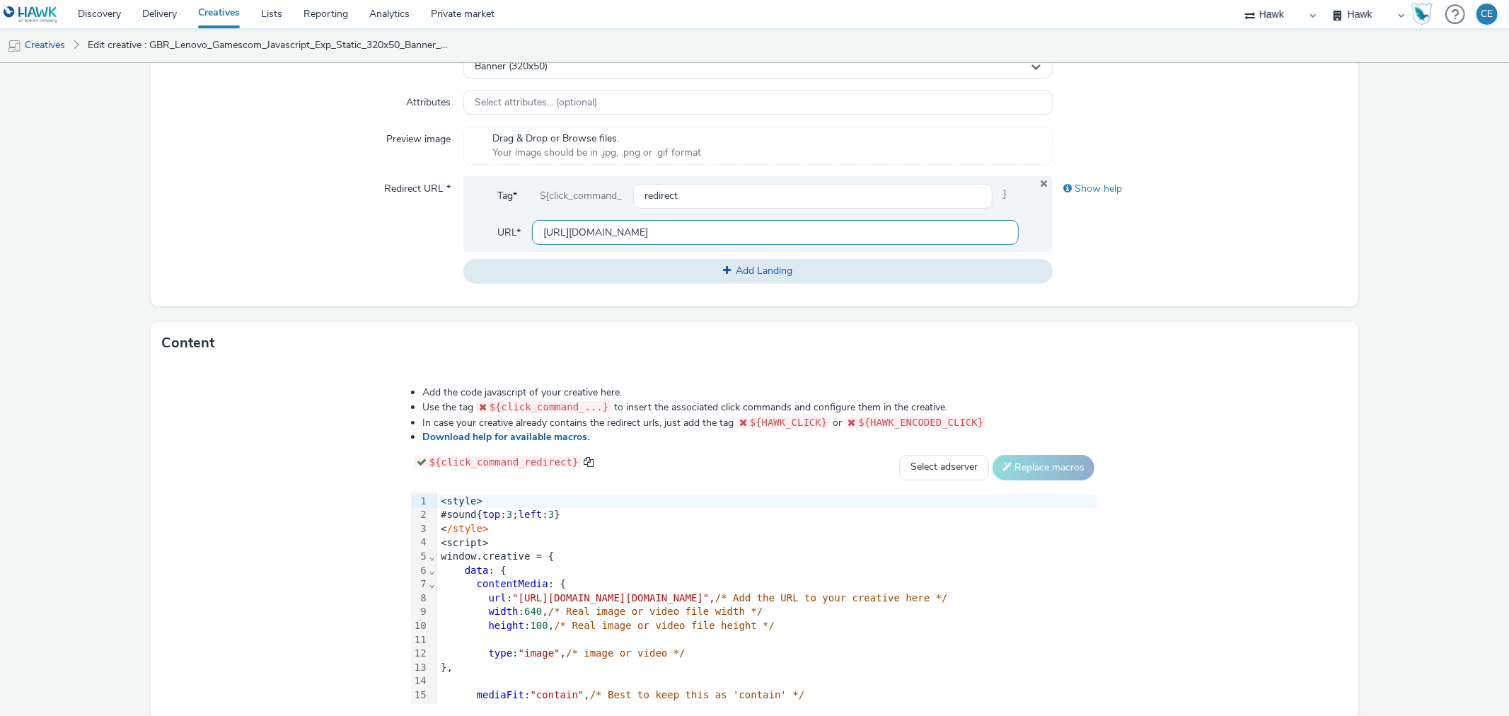
type input "GBR_Lenovo_Gamescom_Javascript_Exp_Static_320x50_Banner_LenovoPro7i_20250820"
drag, startPoint x: 886, startPoint y: 236, endPoint x: 406, endPoint y: 253, distance: 480.6
click at [406, 253] on div "Redirect URL * Tag* ${click_command_ redirect } URL* https://www.lenovo.com/de/…" at bounding box center [754, 229] width 1184 height 107
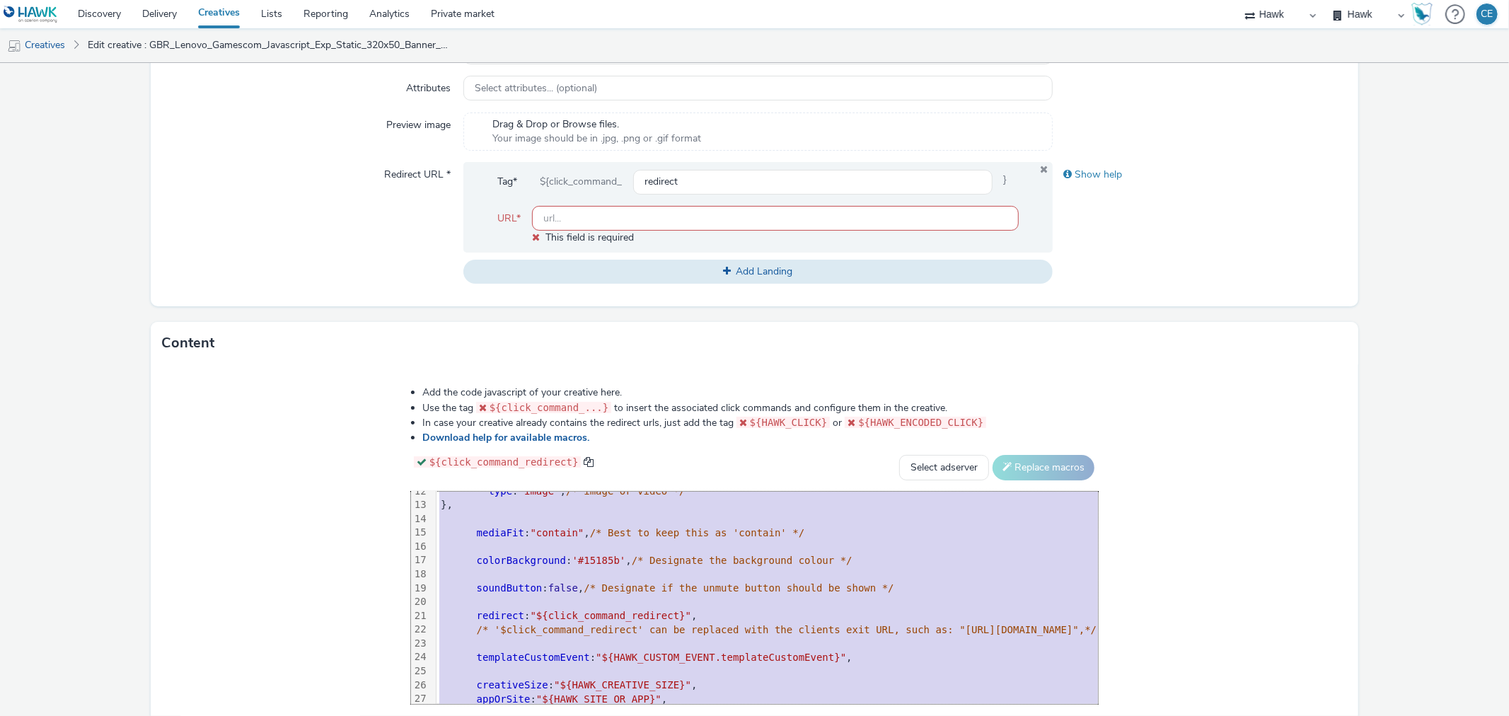
scroll to position [236, 0]
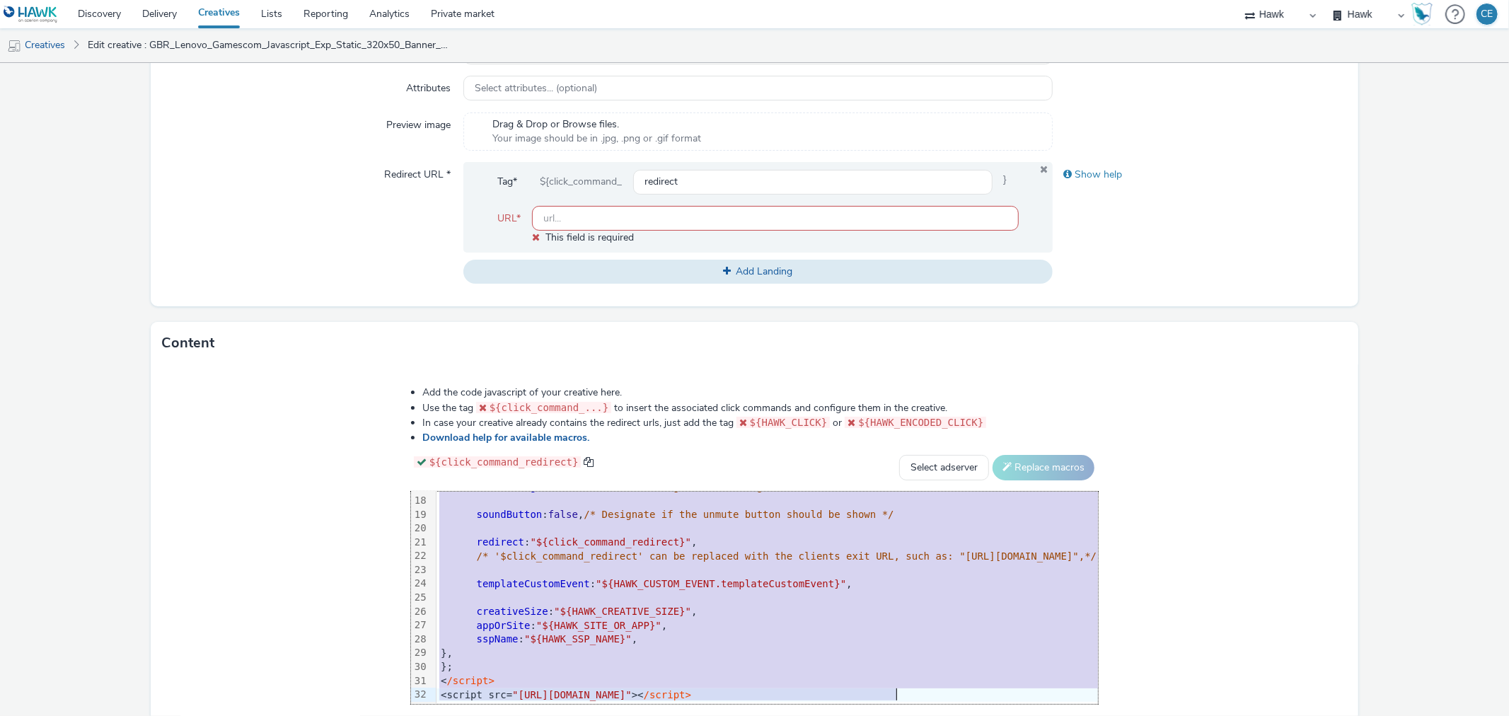
drag, startPoint x: 253, startPoint y: 501, endPoint x: 503, endPoint y: 753, distance: 354.6
click at [503, 715] on html "Discovery Delivery Creatives Lists Reporting Analytics Private market Hawk Hawk…" at bounding box center [754, 358] width 1509 height 716
click at [776, 627] on div "appOrSite : "${HAWK_SITE_OR_APP}" ," at bounding box center [766, 626] width 661 height 14
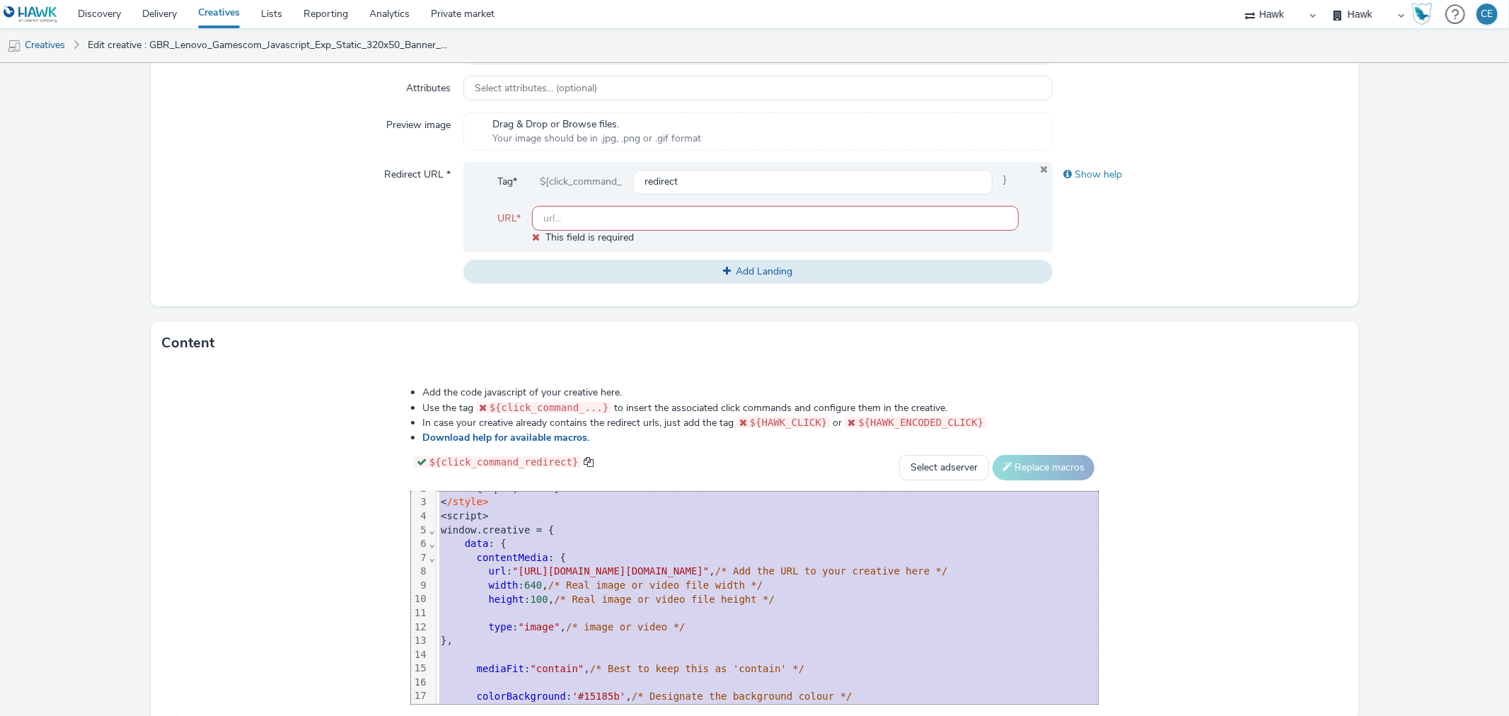
scroll to position [0, 0]
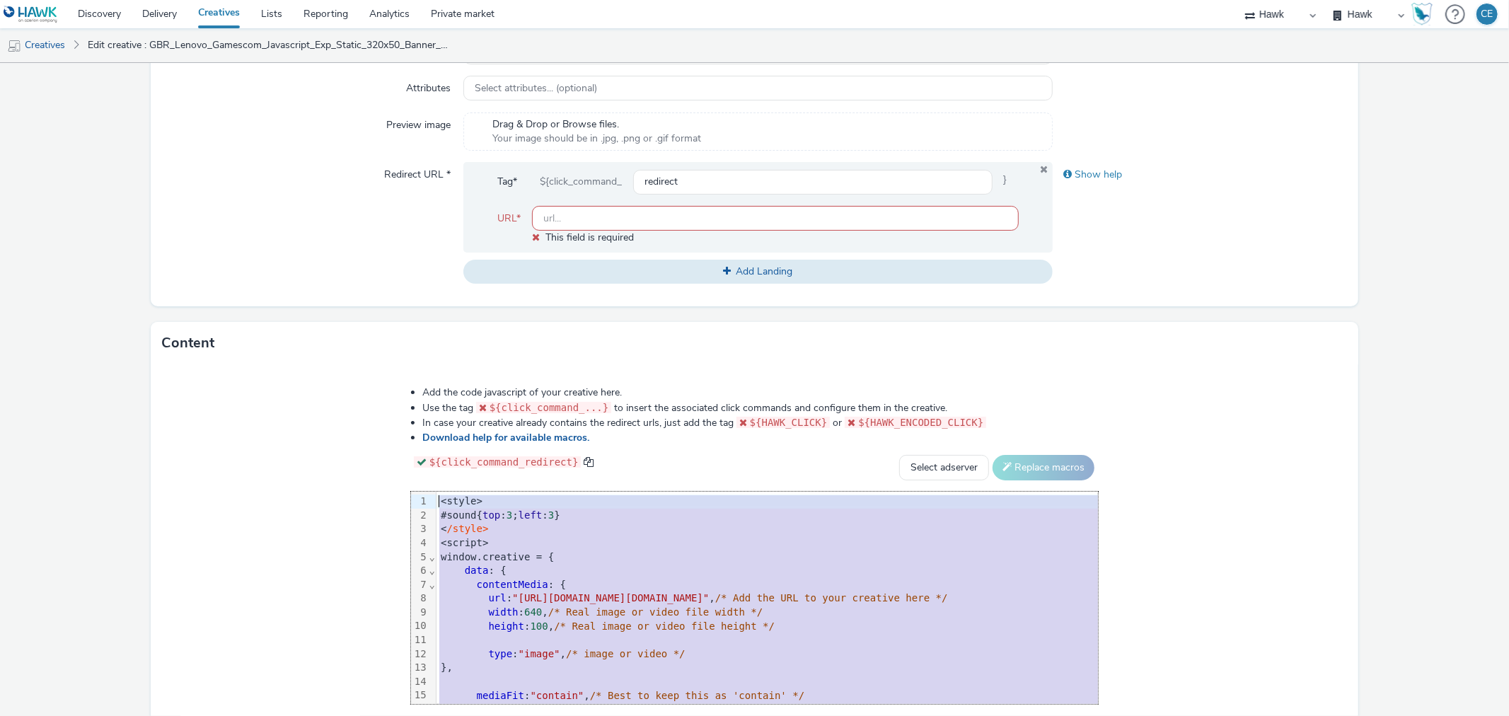
drag, startPoint x: 734, startPoint y: 688, endPoint x: 279, endPoint y: 426, distance: 524.5
click at [360, 426] on div "Add the code javascript of your creative here. Use the tag ${click_command_...}…" at bounding box center [754, 550] width 789 height 348
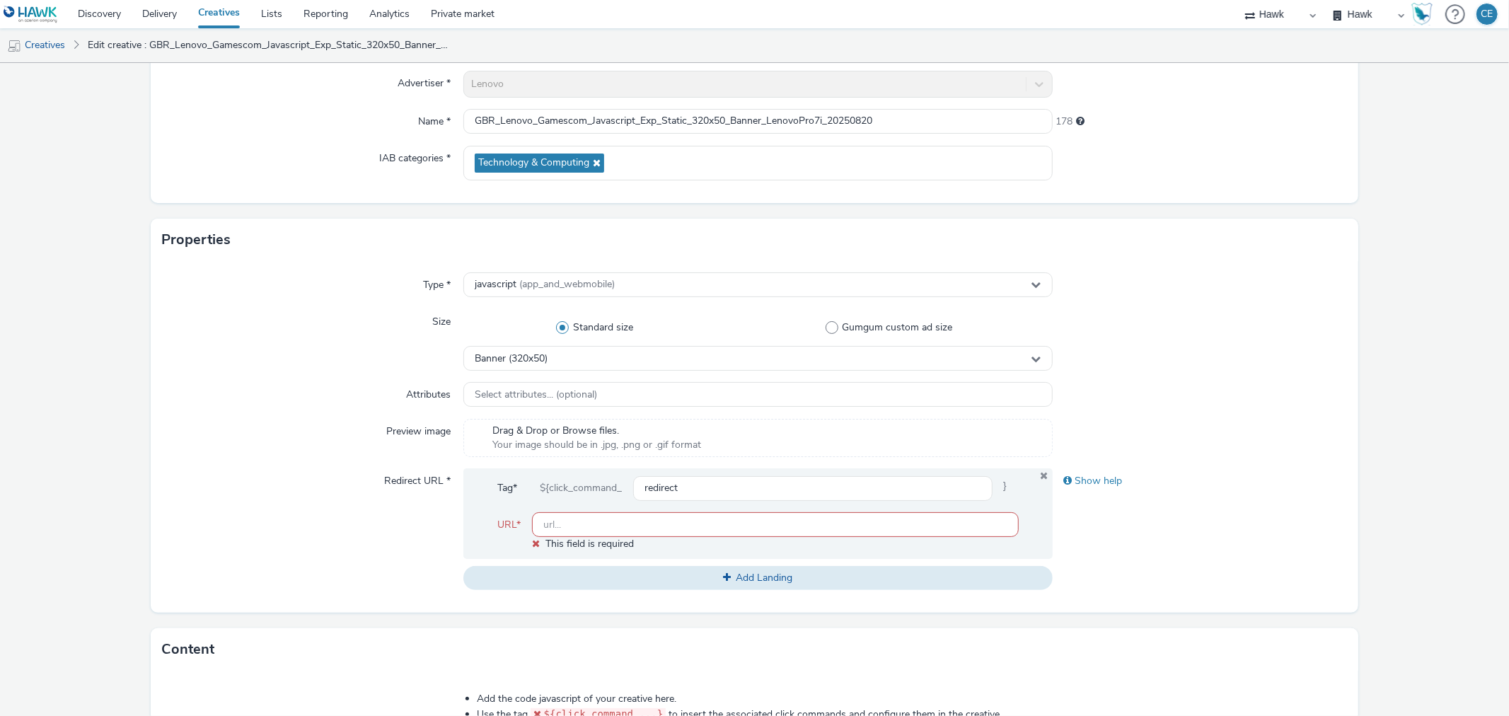
scroll to position [132, 0]
paste input "https://www.lenovo.com/de/de/legion/legion-intel/?&cid=de:direct:j6ovog"
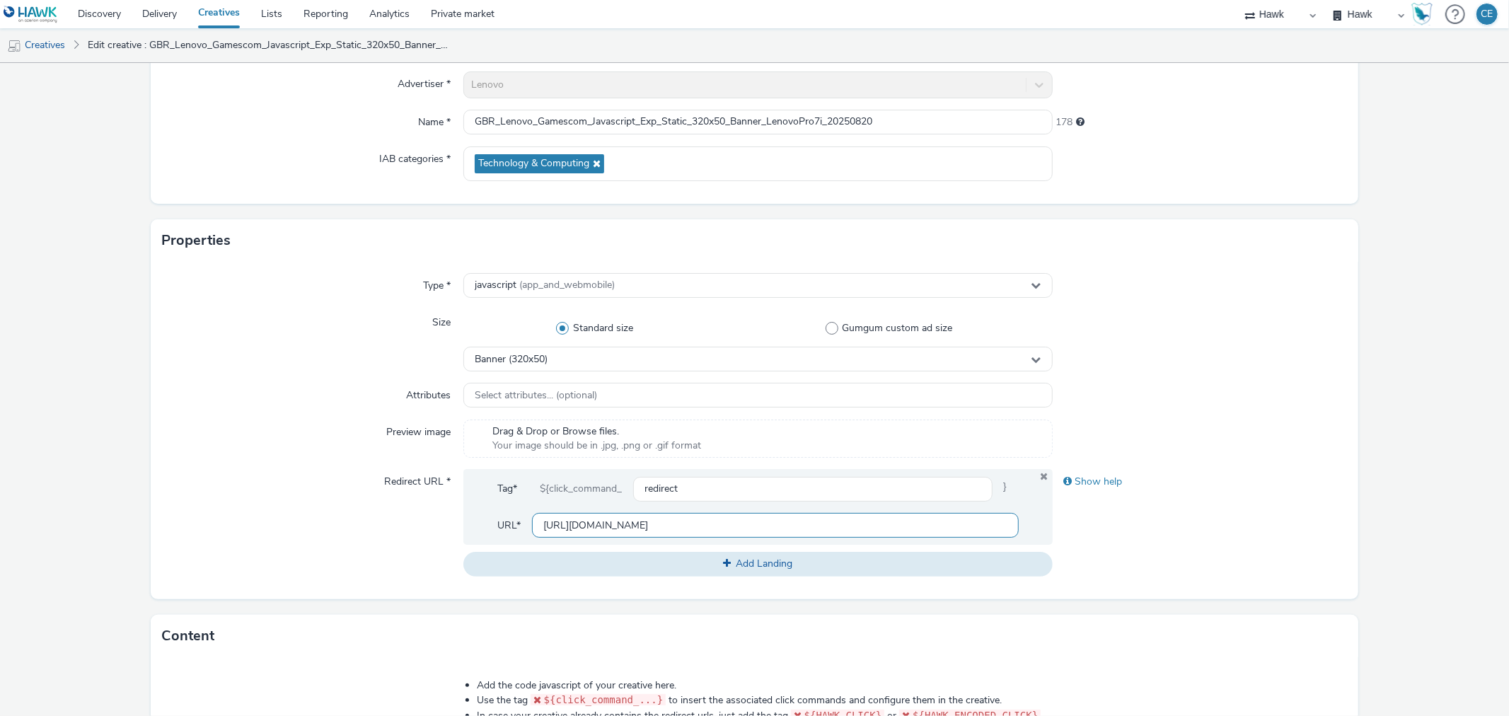
type input "https://www.lenovo.com/de/de/legion/legion-intel/?&cid=de:direct:j6ovog"
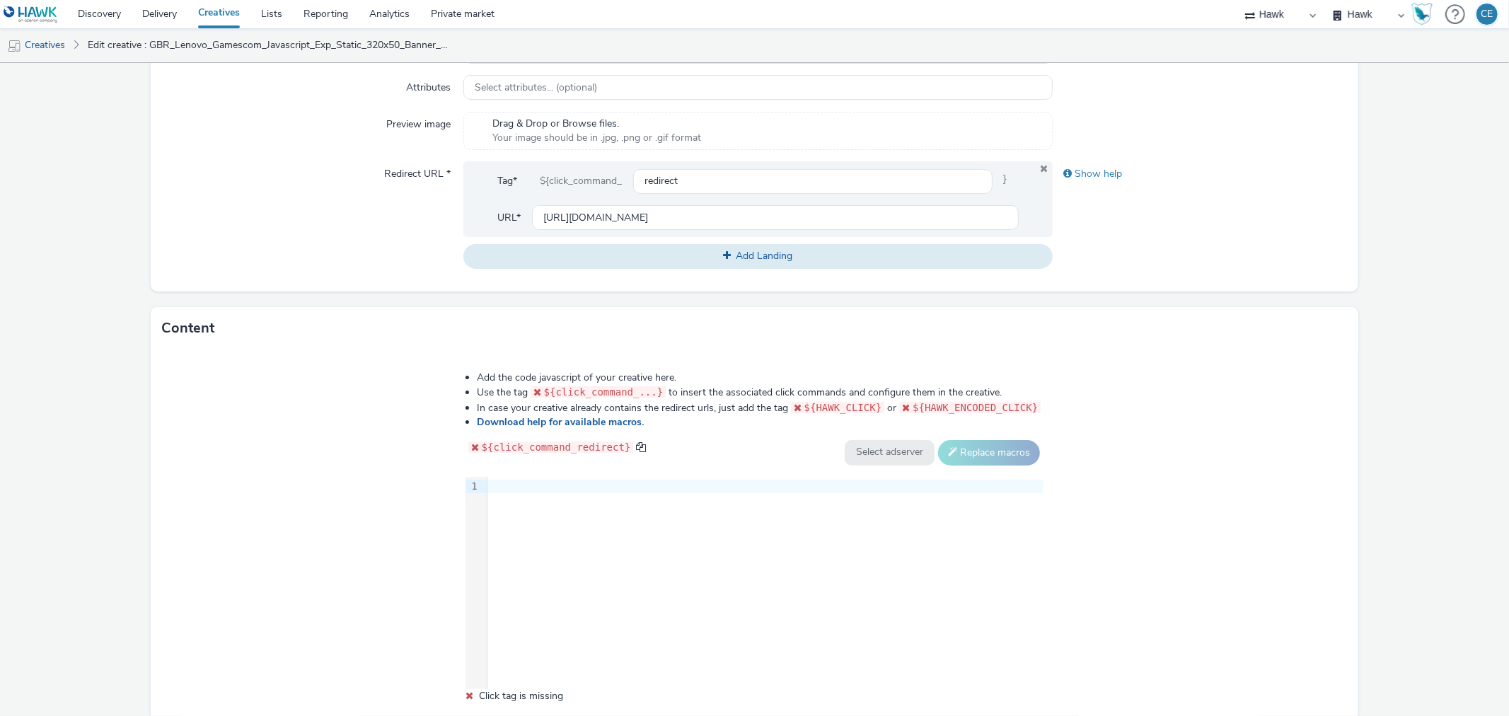
scroll to position [520, 0]
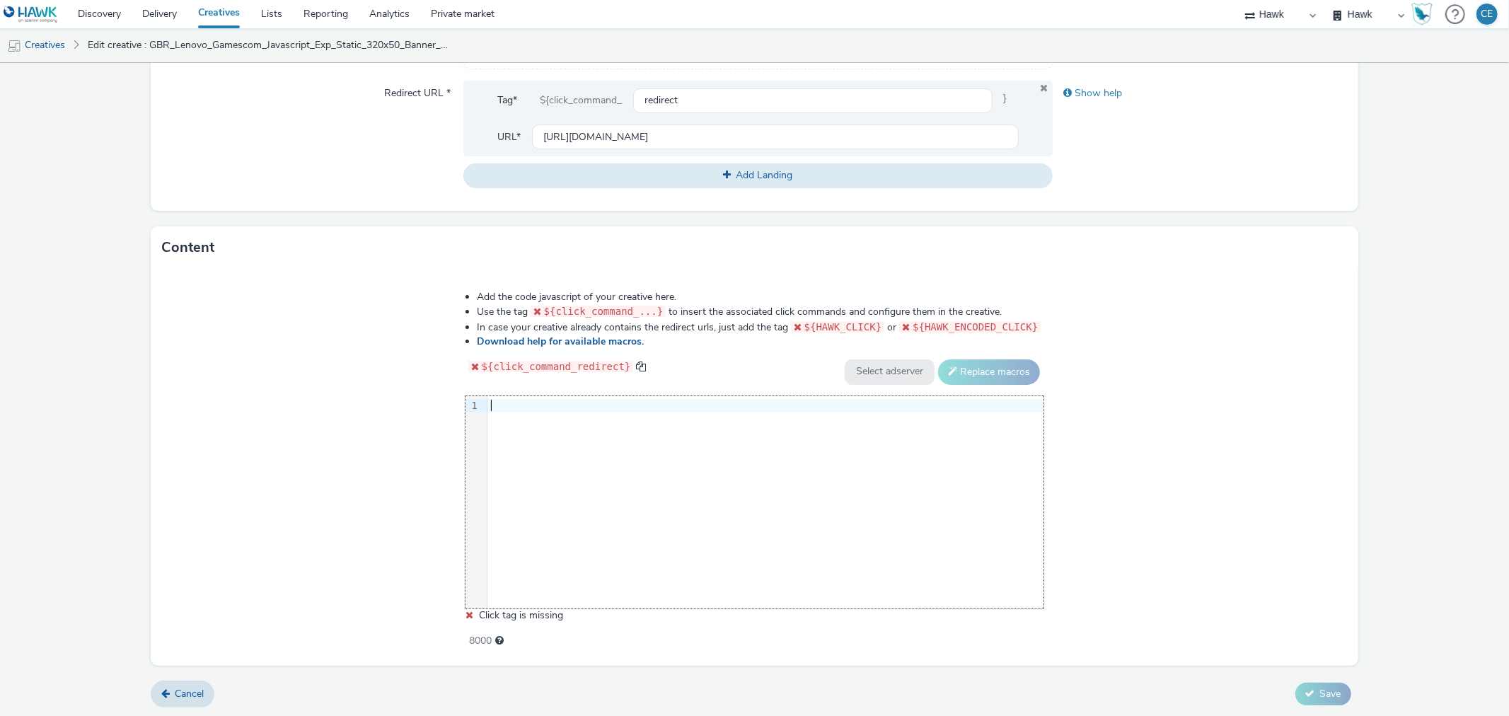
drag, startPoint x: 796, startPoint y: 448, endPoint x: 612, endPoint y: 398, distance: 190.8
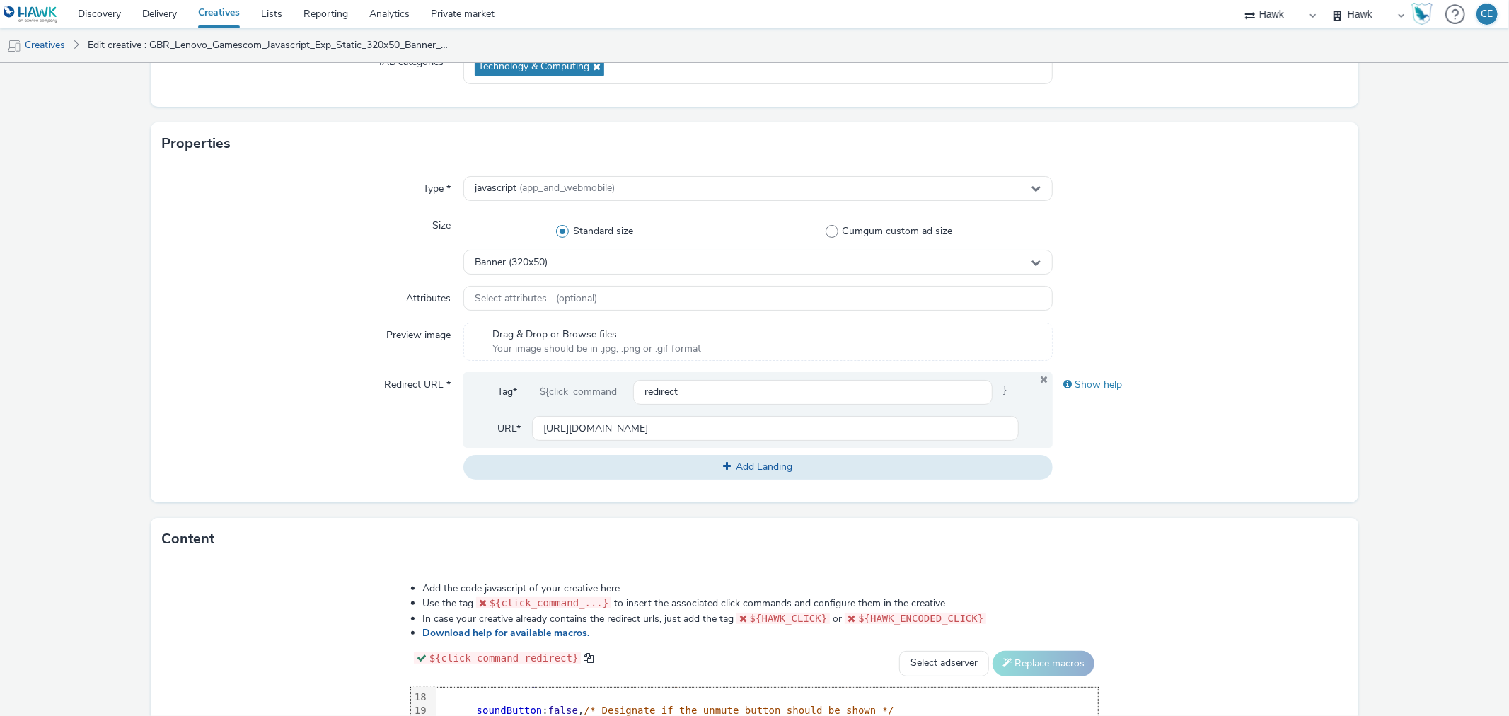
scroll to position [506, 0]
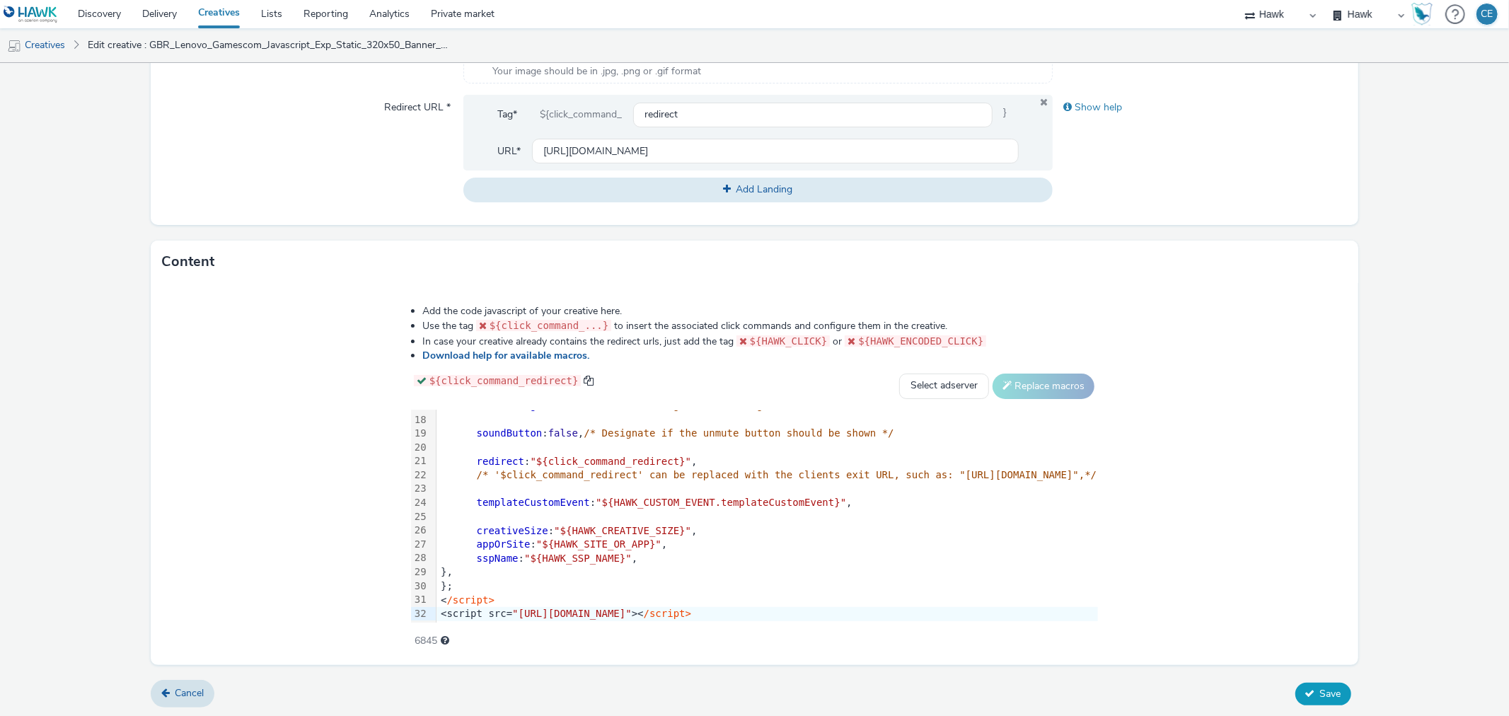
click at [1320, 690] on span "Save" at bounding box center [1330, 693] width 21 height 13
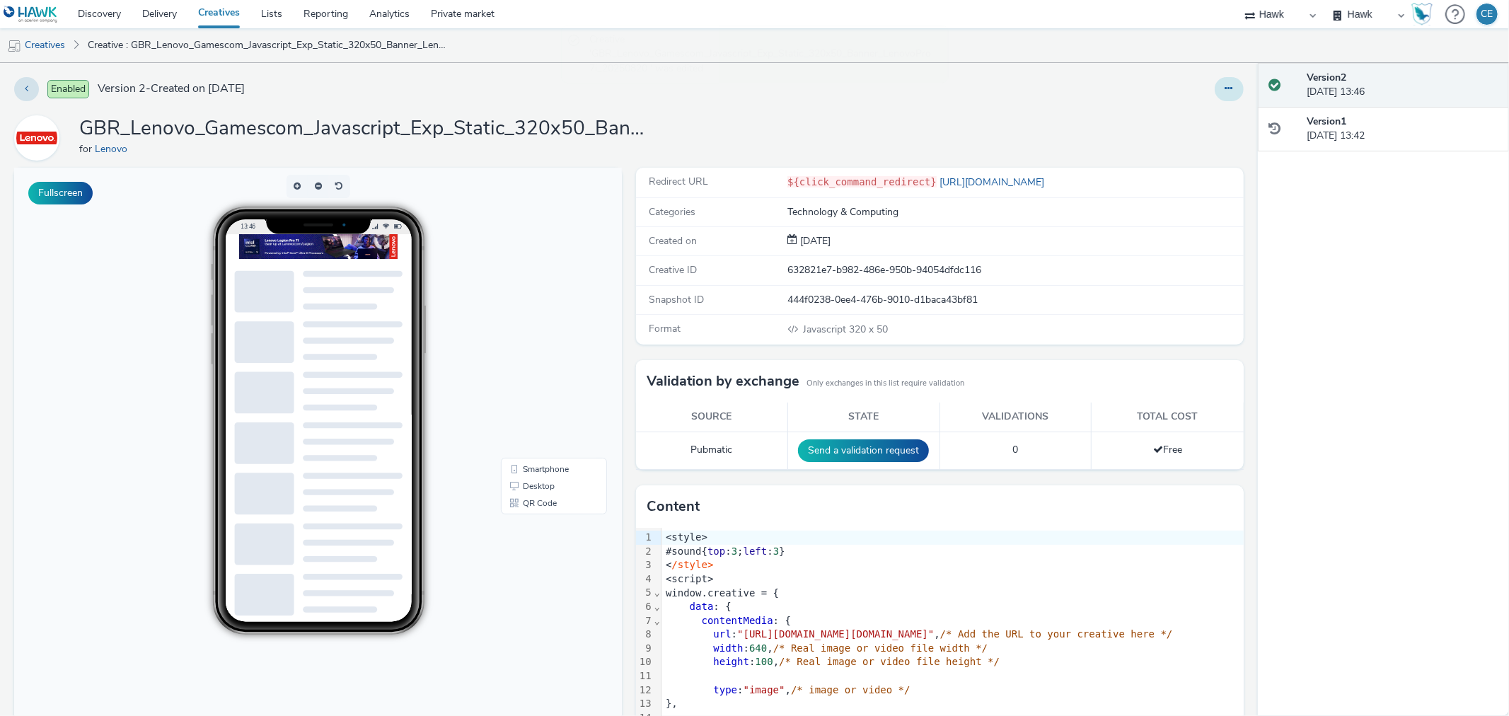
click at [1220, 100] on button at bounding box center [1229, 89] width 29 height 24
click at [1203, 137] on link "Duplicate" at bounding box center [1190, 146] width 106 height 28
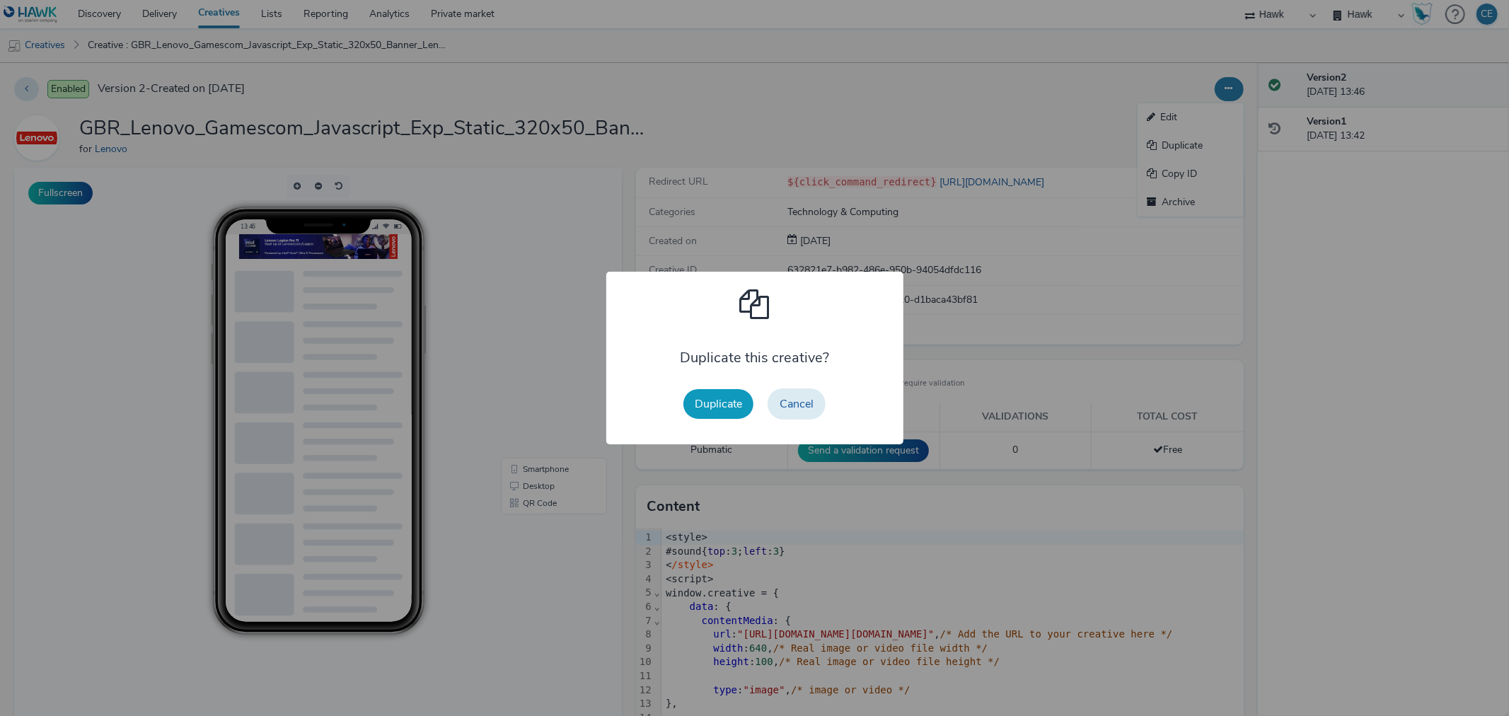
click at [695, 398] on button "Duplicate" at bounding box center [718, 404] width 70 height 30
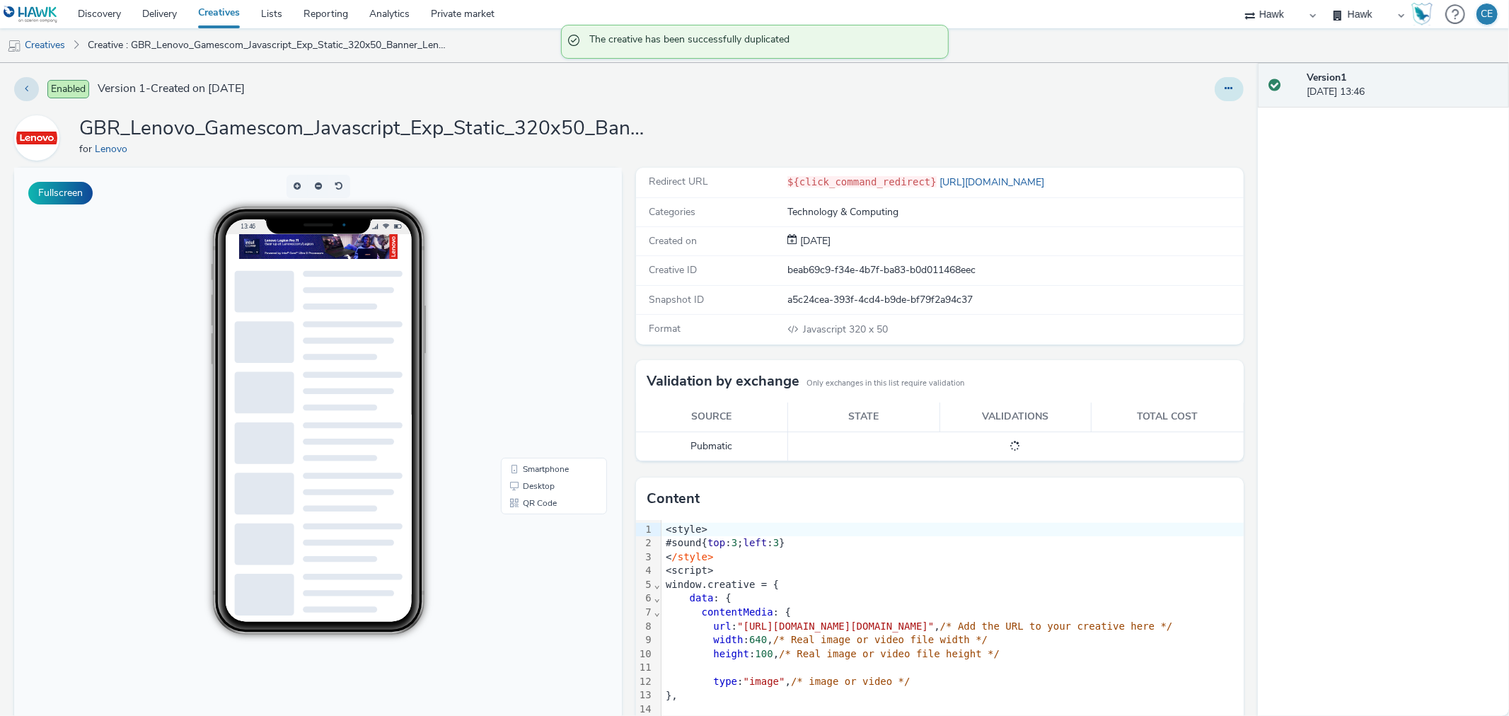
click at [1215, 88] on button at bounding box center [1229, 89] width 29 height 24
click at [1205, 120] on link "Edit" at bounding box center [1190, 117] width 106 height 28
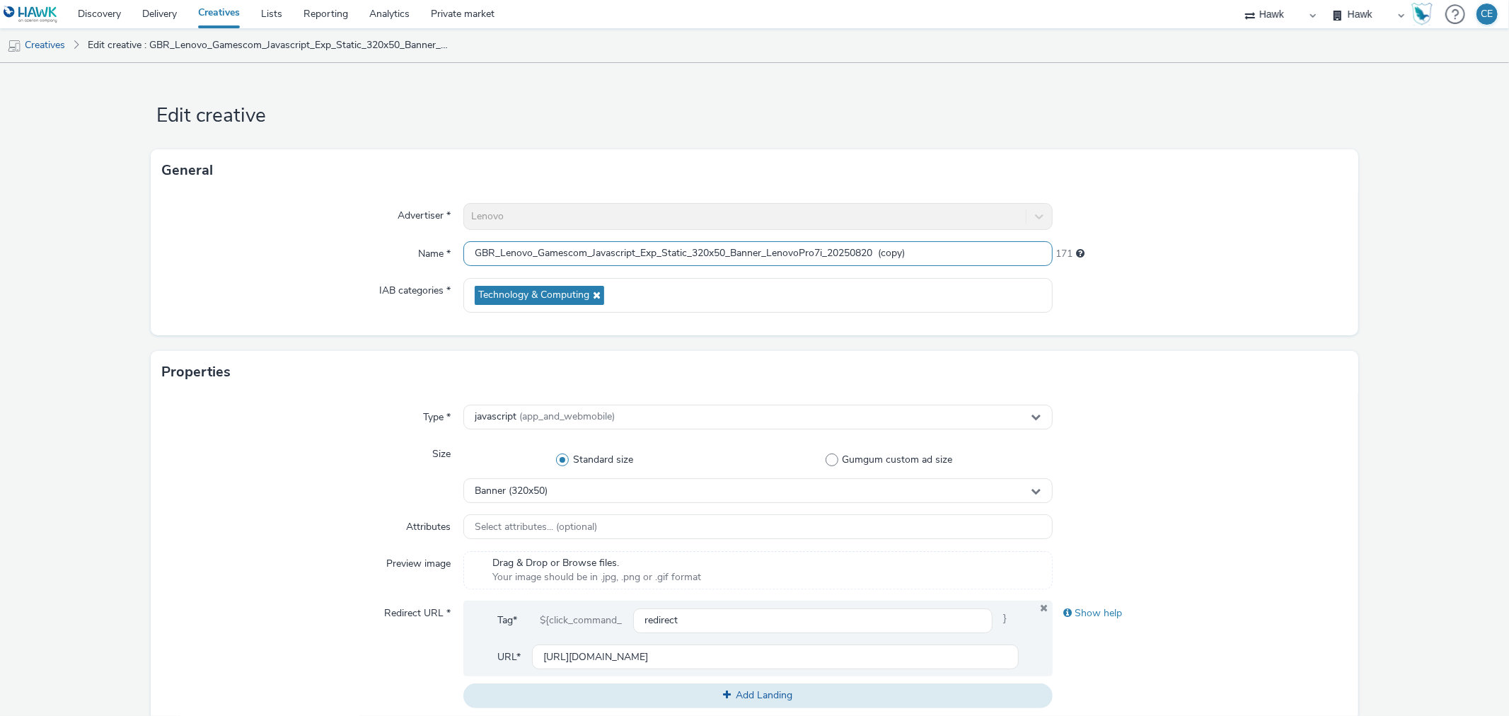
scroll to position [1, 0]
drag, startPoint x: 876, startPoint y: 252, endPoint x: 1087, endPoint y: 283, distance: 213.1
click at [1087, 283] on div "Advertiser * Lenovo Name * GBR_Lenovo_Gamescom_Javascript_Exp_Static_320x50_Ban…" at bounding box center [754, 264] width 1207 height 144
click at [697, 400] on div "Type * javascript (app_and_webmobile) Size Standard size Gumgum custom ad size …" at bounding box center [754, 561] width 1207 height 337
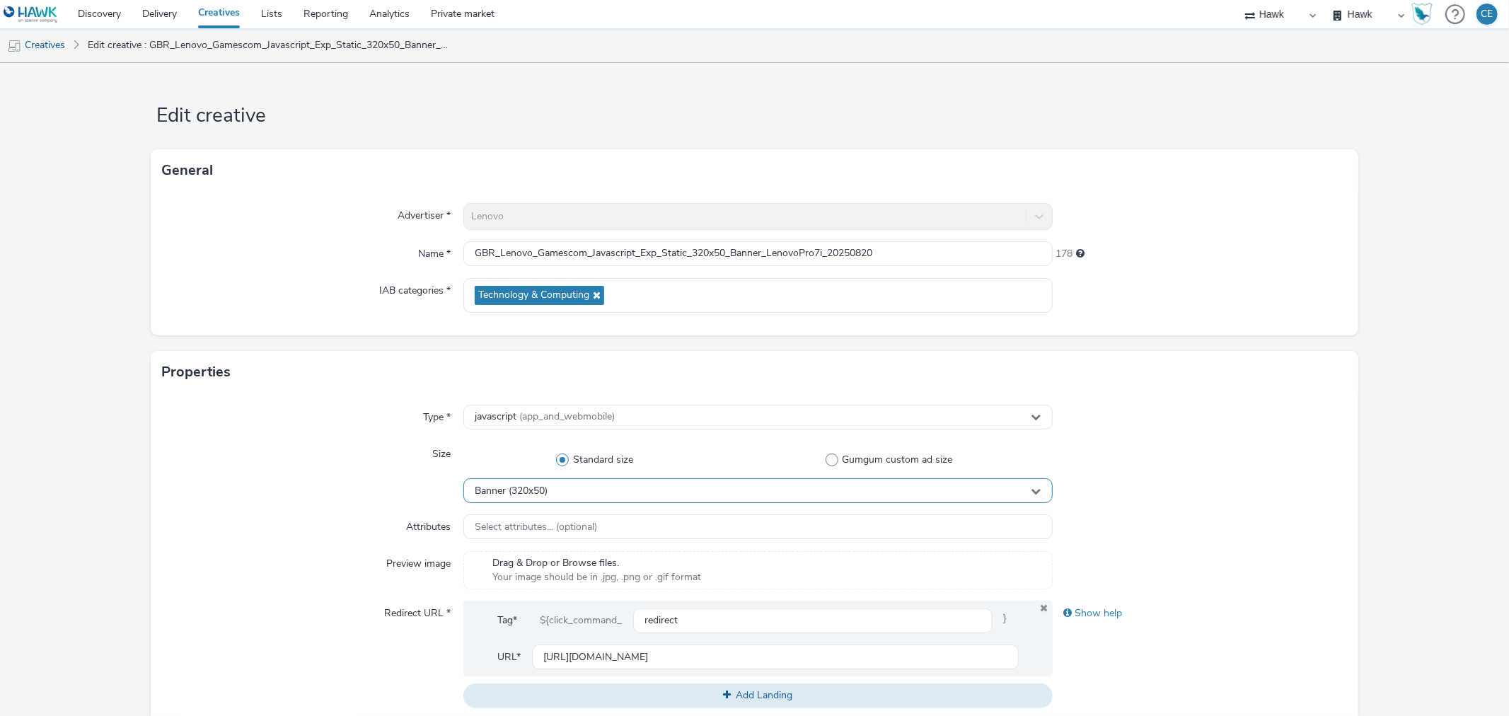
click at [635, 488] on div "Banner (320x50)" at bounding box center [757, 490] width 589 height 25
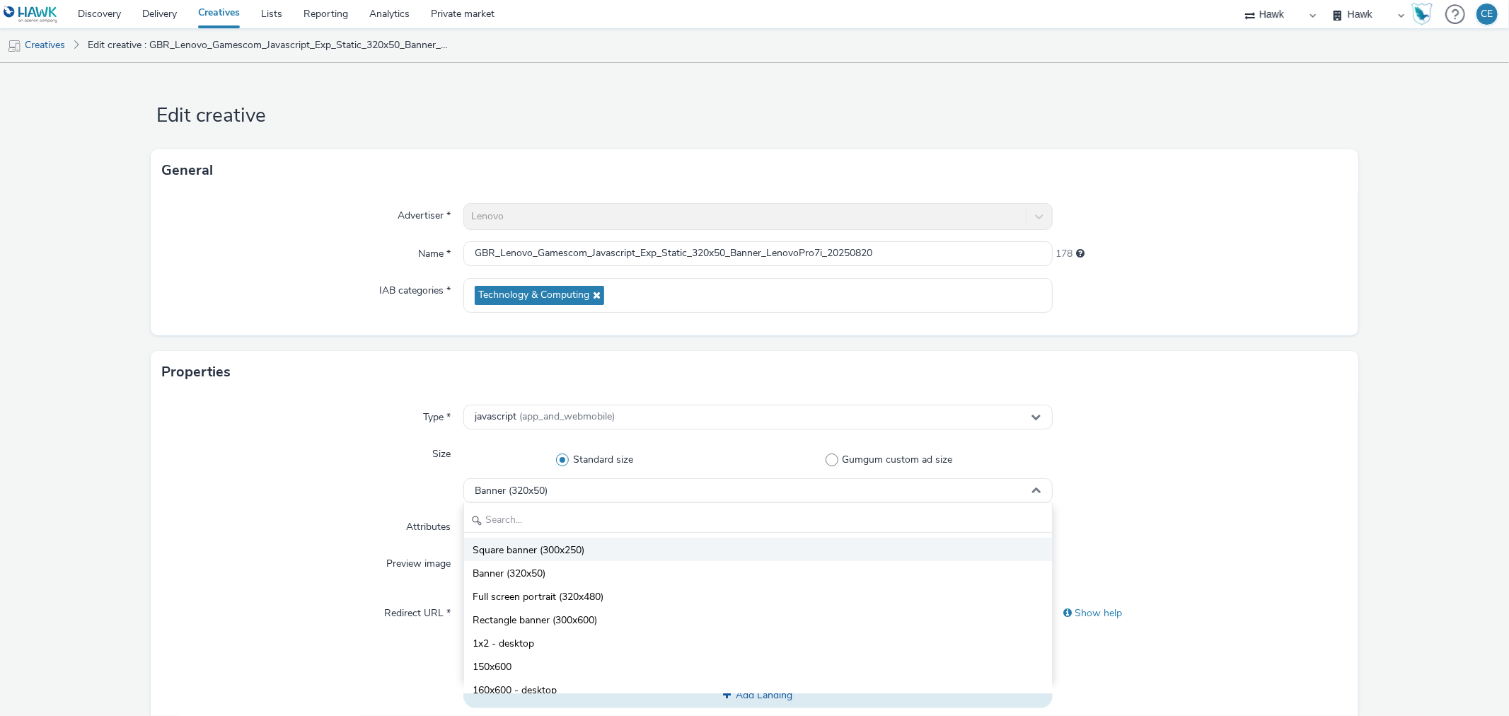
click at [640, 550] on li "Square banner (300x250)" at bounding box center [757, 549] width 587 height 23
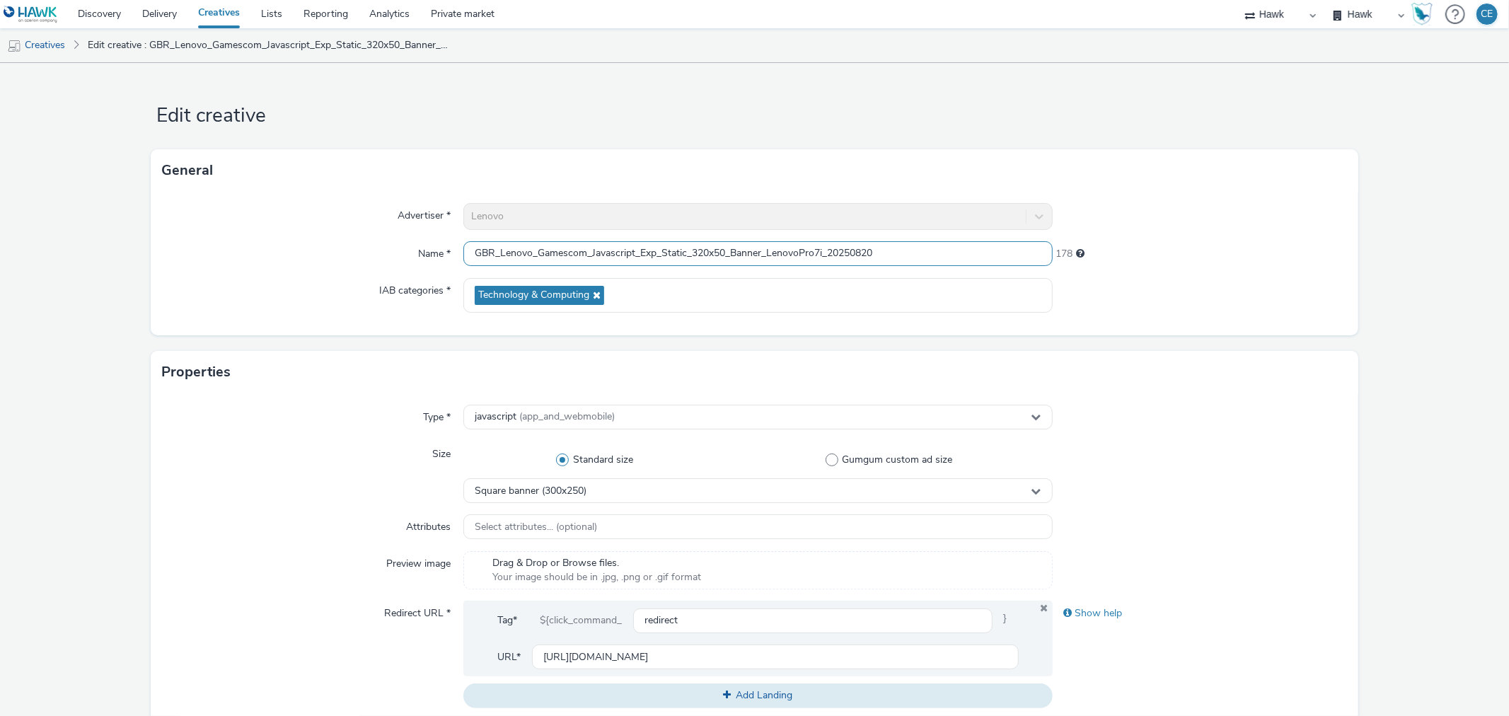
click at [697, 248] on input "GBR_Lenovo_Gamescom_Javascript_Exp_Static_320x50_Banner_LenovoPro7i_20250820" at bounding box center [757, 253] width 589 height 25
click at [697, 252] on input "GBR_Lenovo_Gamescom_Javascript_Exp_Static_320x50_Banner_LenovoPro7i_20250820" at bounding box center [757, 253] width 589 height 25
click at [699, 253] on input "GBR_Lenovo_Gamescom_Javascript_Exp_Static_320x50_Banner_LenovoPro7i_20250820" at bounding box center [757, 253] width 589 height 25
click at [712, 248] on input "GBR_Lenovo_Gamescom_Javascript_Exp_Static_300x50_Banner_LenovoPro7i_20250820" at bounding box center [757, 253] width 589 height 25
drag, startPoint x: 767, startPoint y: 241, endPoint x: 733, endPoint y: 235, distance: 35.1
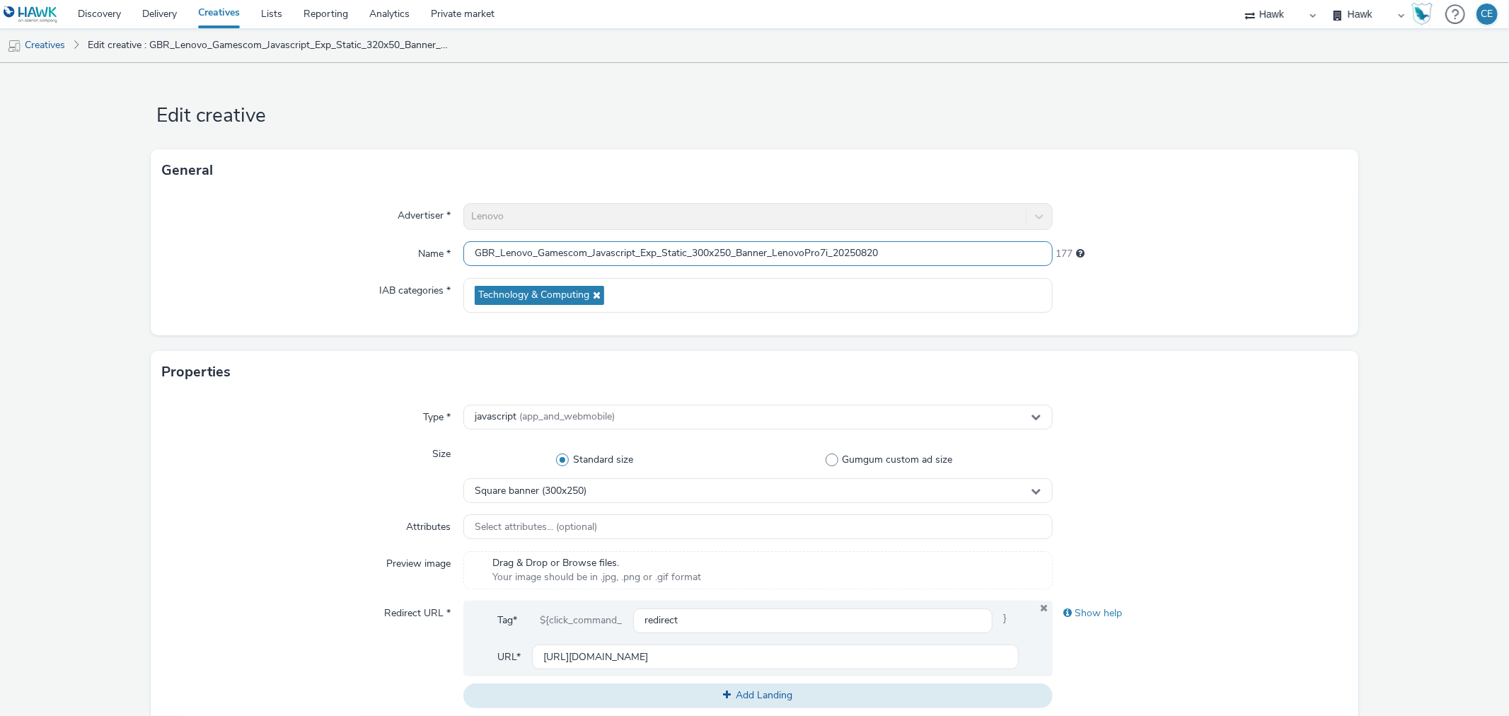
click at [733, 235] on div "Advertiser * Lenovo Name * GBR_Lenovo_Gamescom_Javascript_Exp_Static_300x250_Ba…" at bounding box center [754, 264] width 1207 height 144
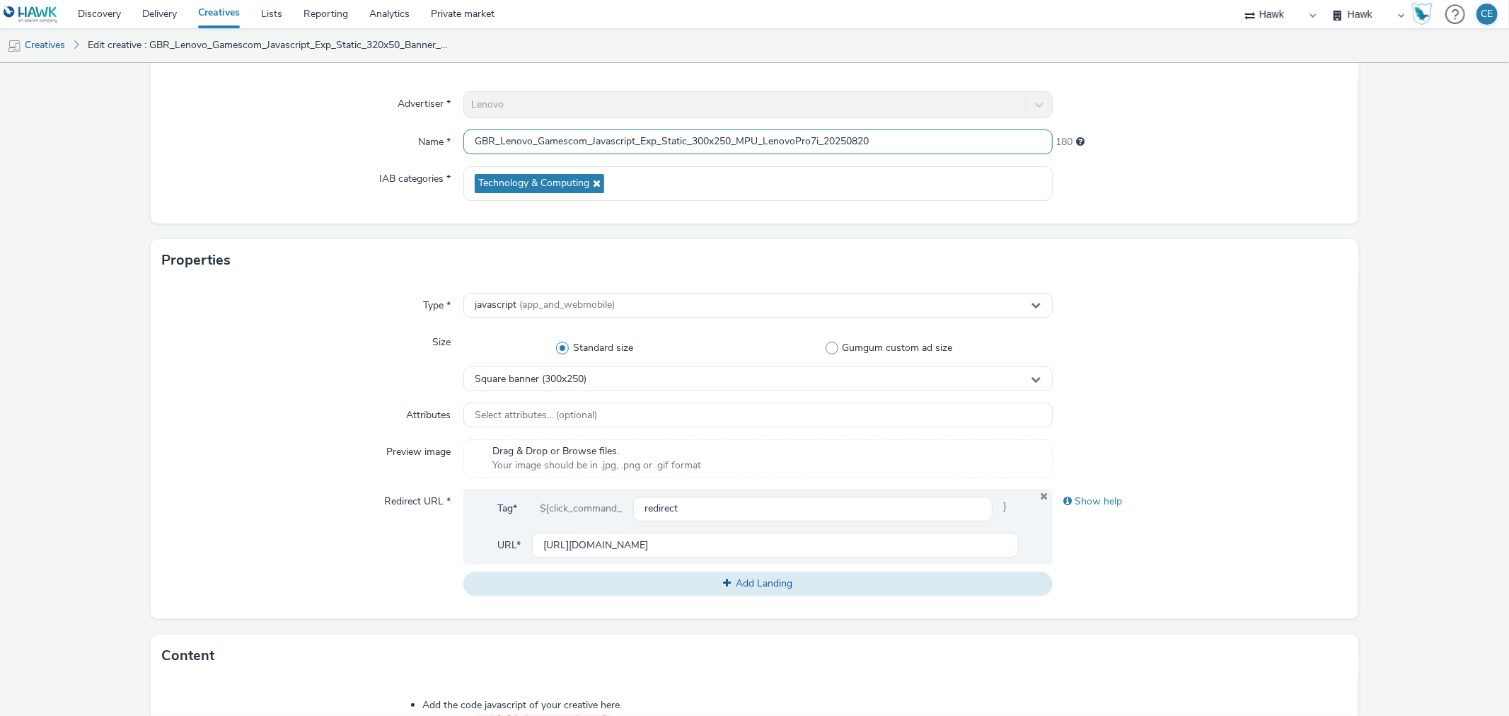
scroll to position [314, 0]
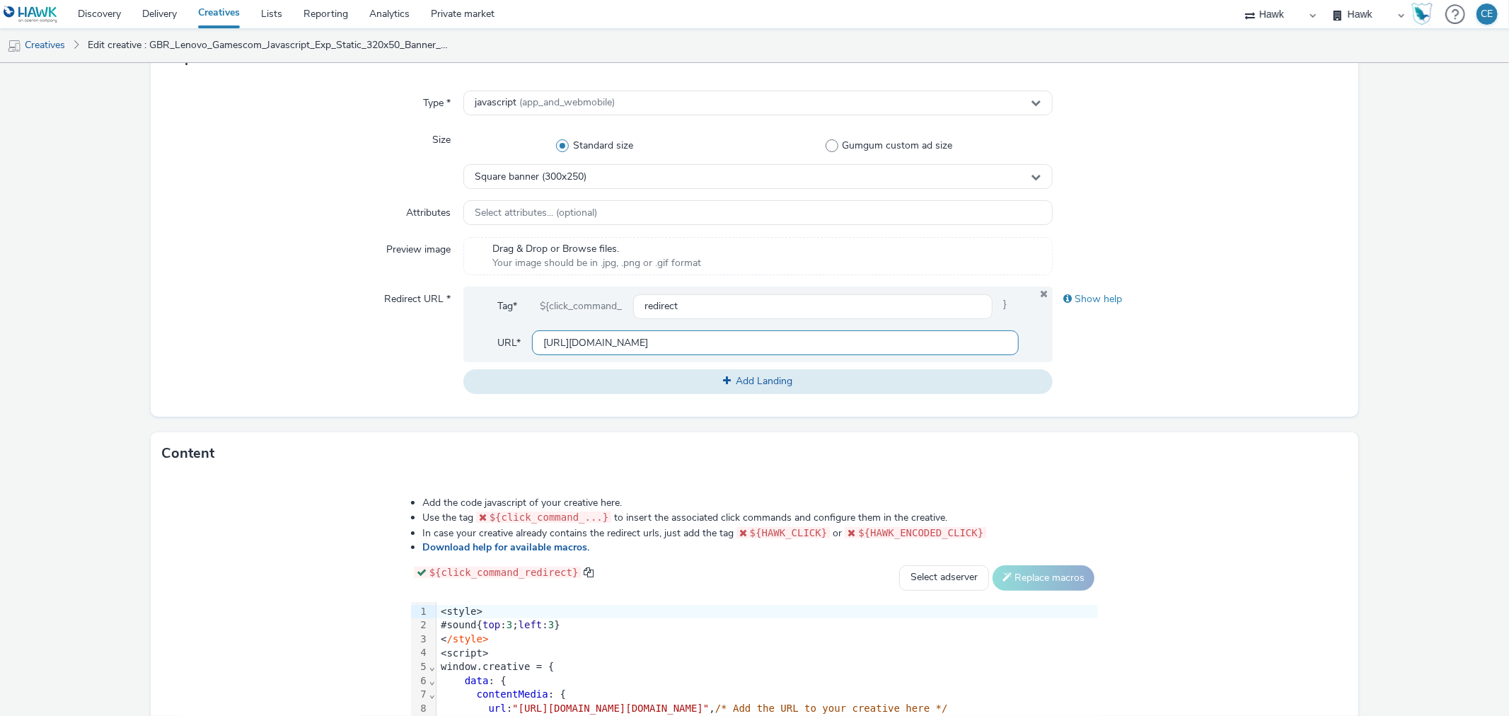
type input "GBR_Lenovo_Gamescom_Javascript_Exp_Static_300x250_MPU_LenovoPro7i_20250820"
drag, startPoint x: 545, startPoint y: 335, endPoint x: 1078, endPoint y: 389, distance: 535.4
click at [1093, 403] on div "Type * javascript (app_and_webmobile) Size Standard size Gumgum custom ad size …" at bounding box center [754, 247] width 1207 height 337
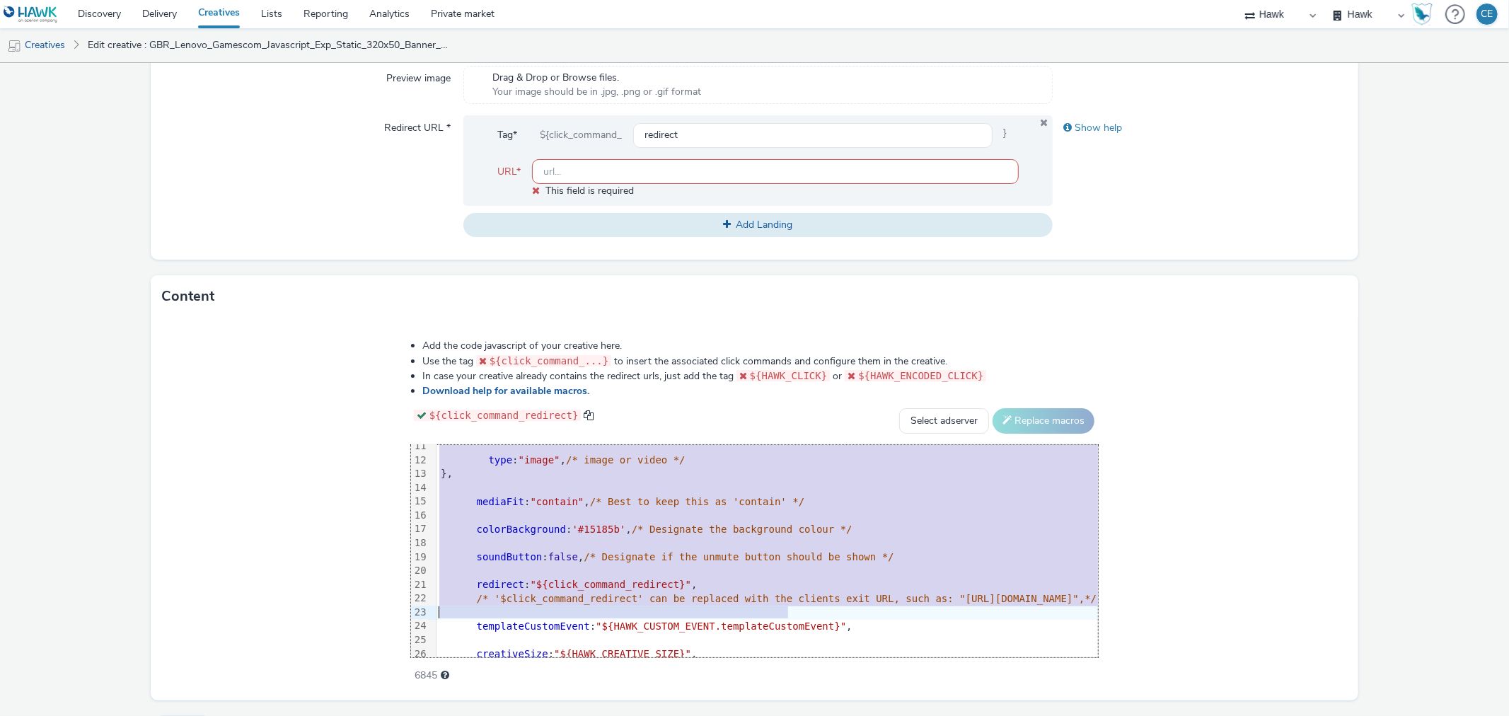
scroll to position [236, 0]
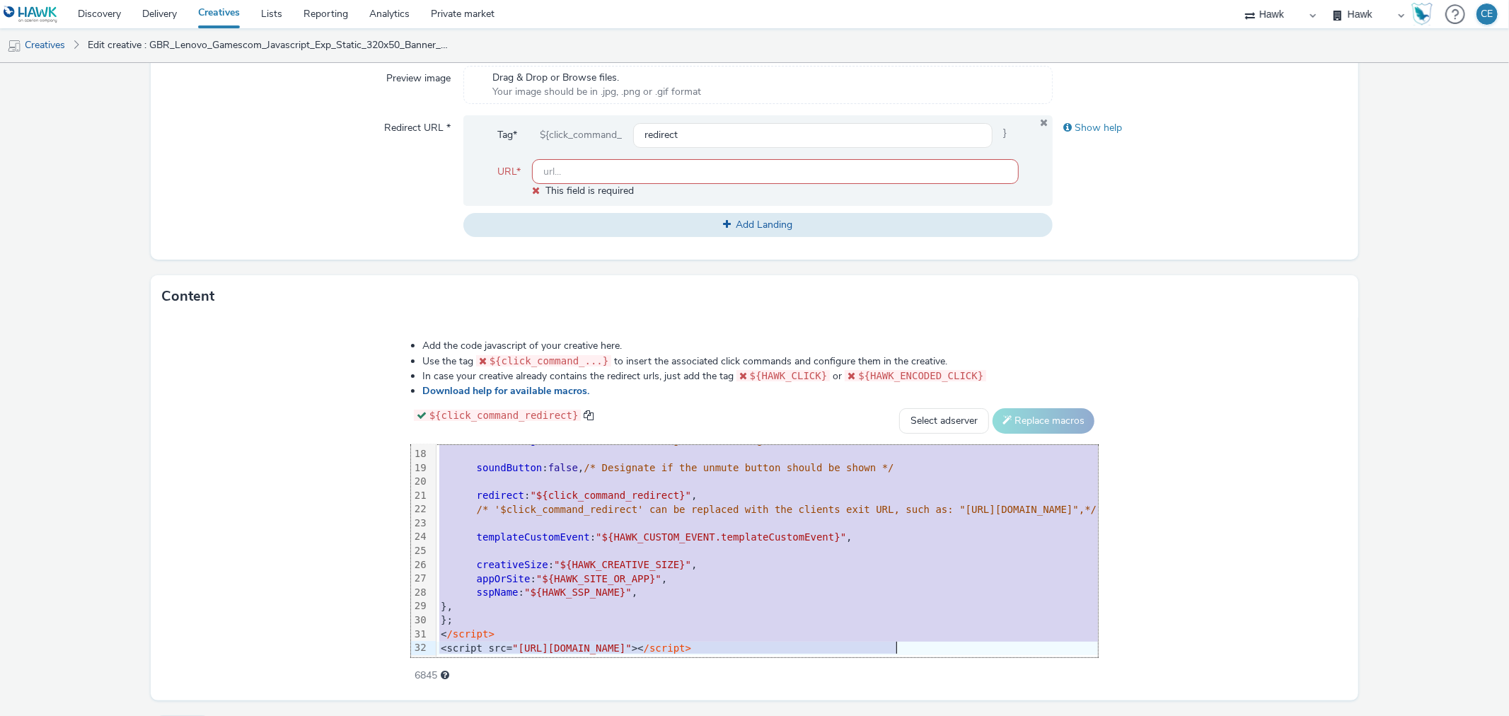
drag, startPoint x: 243, startPoint y: 451, endPoint x: 661, endPoint y: 753, distance: 515.2
click at [661, 715] on html "Discovery Delivery Creatives Lists Reporting Analytics Private market Hawk Hawk…" at bounding box center [754, 358] width 1509 height 716
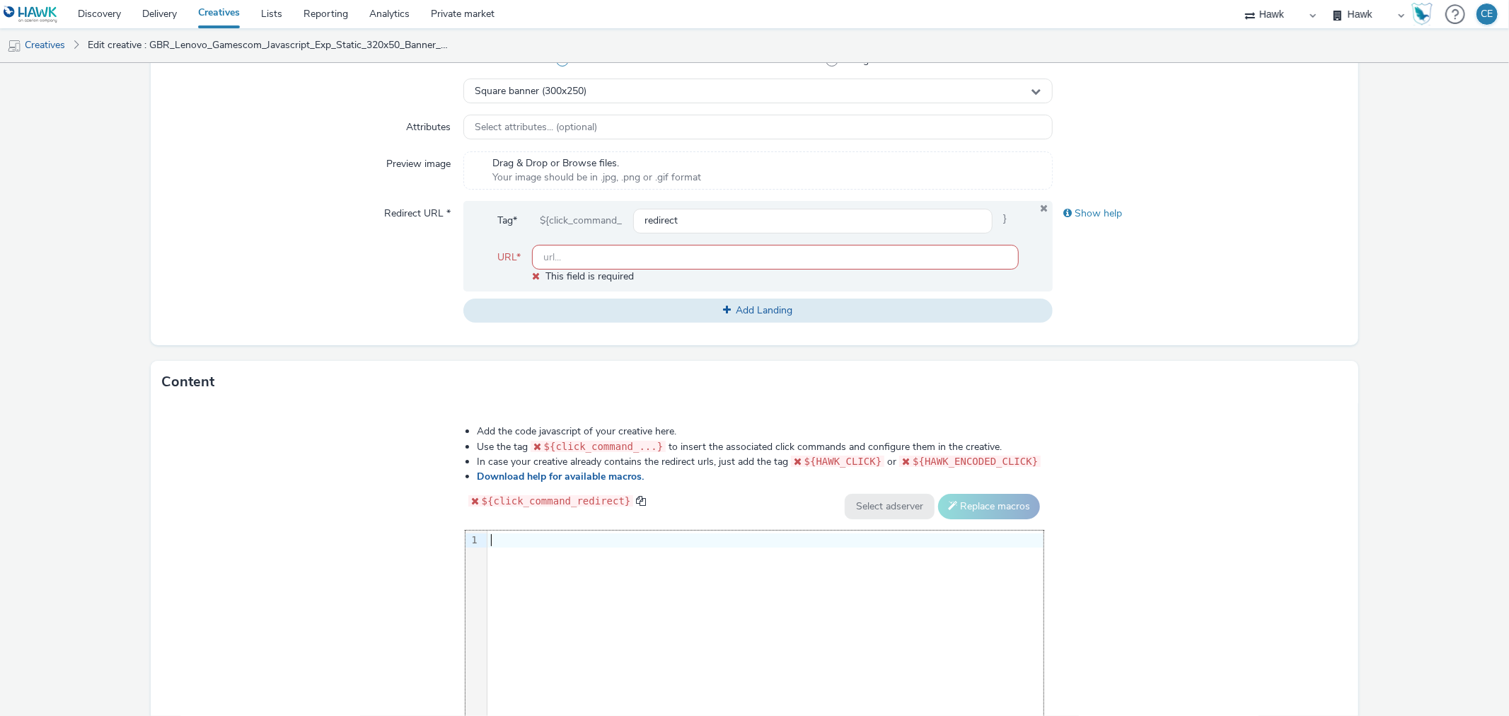
scroll to position [64, 0]
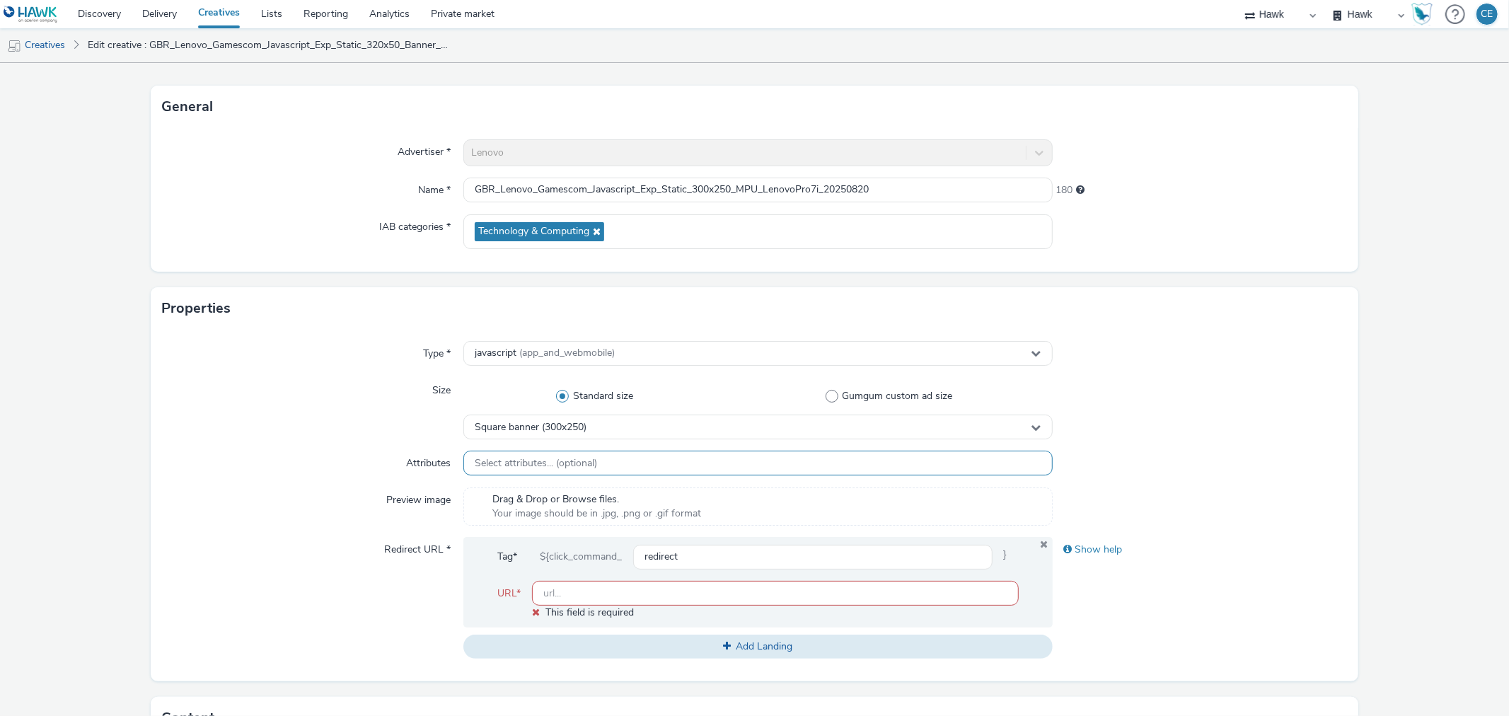
drag, startPoint x: 741, startPoint y: 597, endPoint x: 760, endPoint y: 451, distance: 147.7
paste input "https://www.lenovo.com/de/de/legion/legion-intel/?&cid=de:direct:j6ovog"
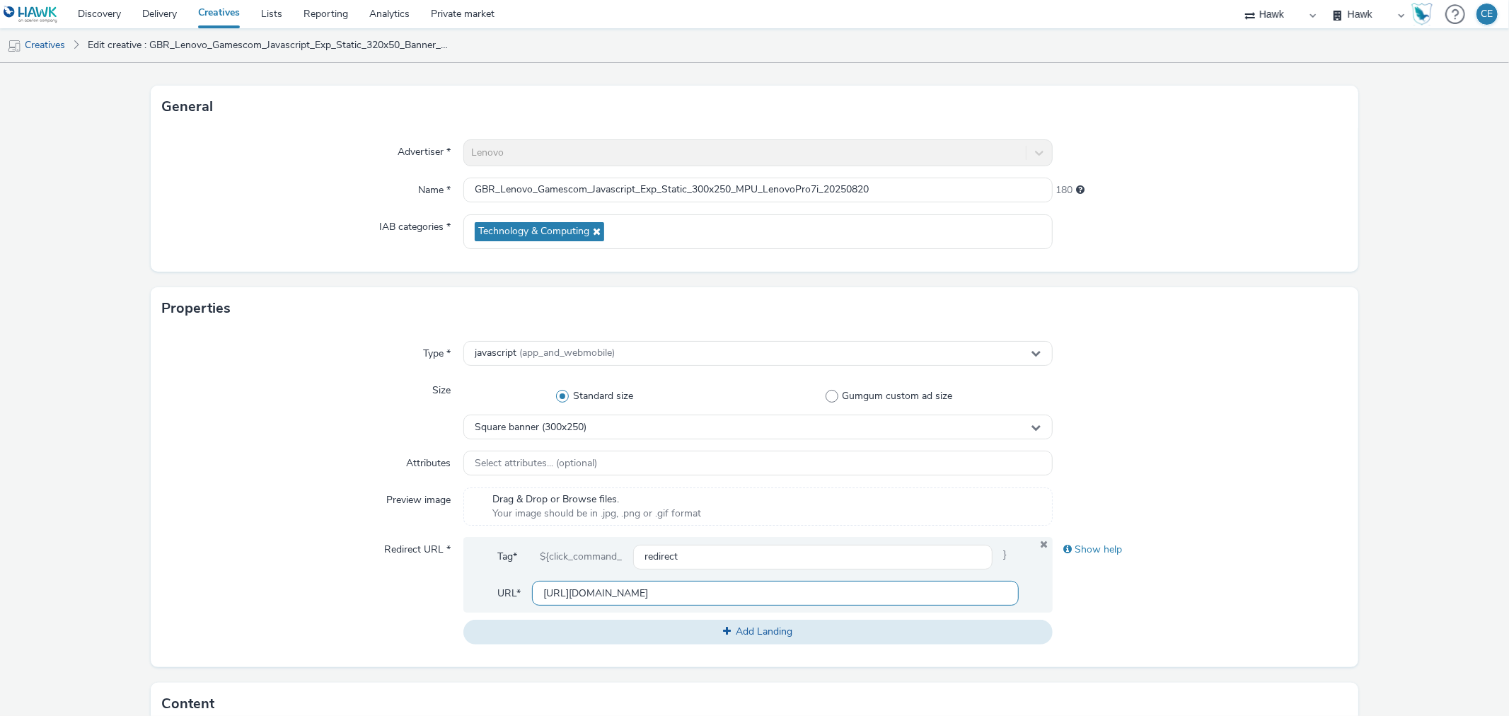
type input "https://www.lenovo.com/de/de/legion/legion-intel/?&cid=de:direct:j6ovog"
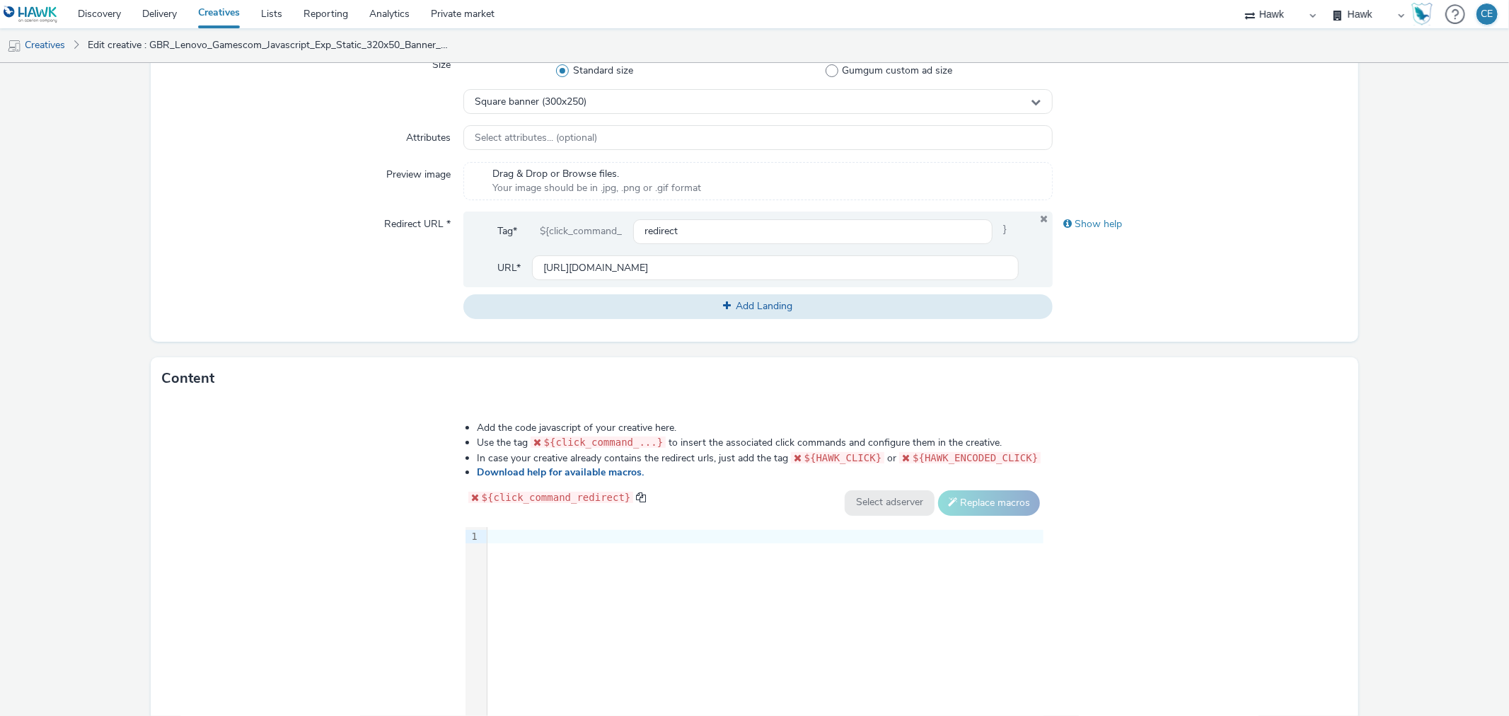
scroll to position [520, 0]
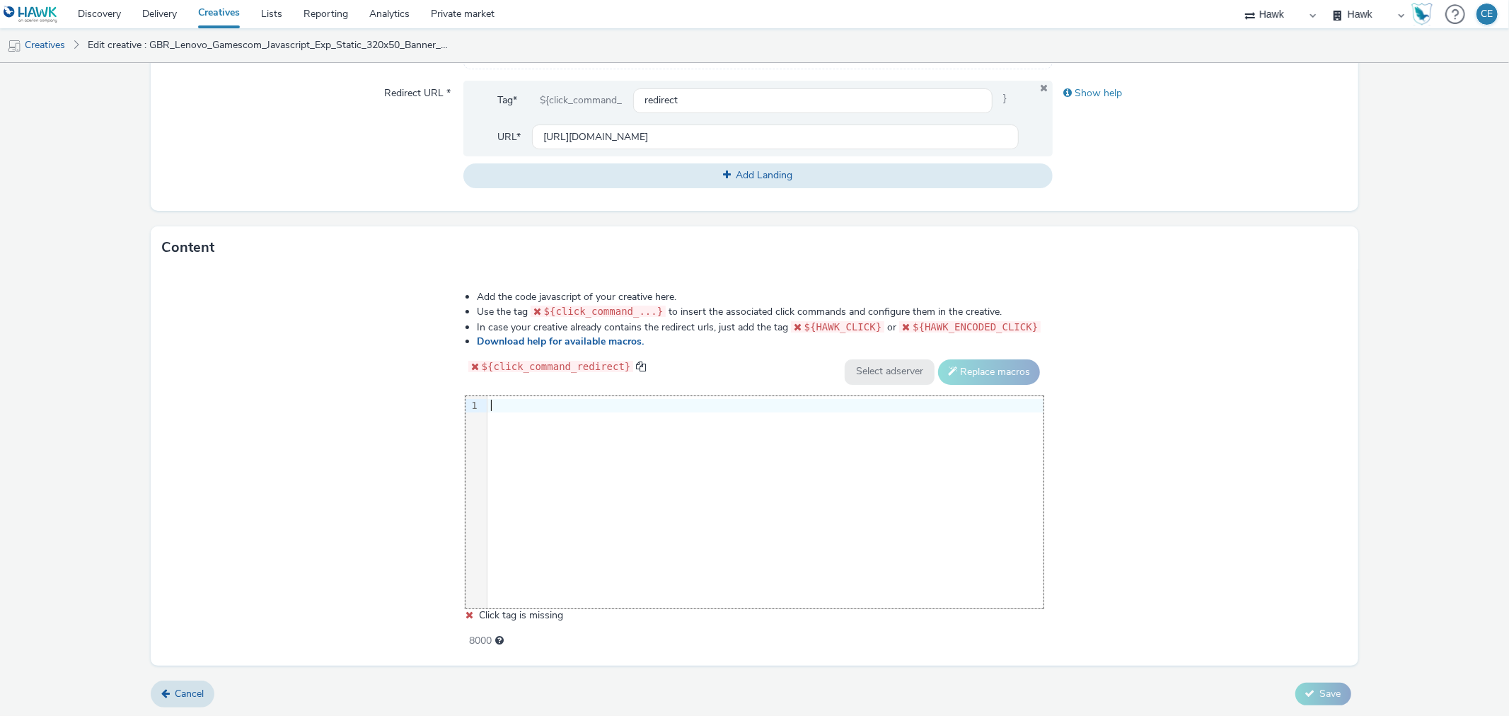
drag, startPoint x: 754, startPoint y: 414, endPoint x: 654, endPoint y: 396, distance: 101.3
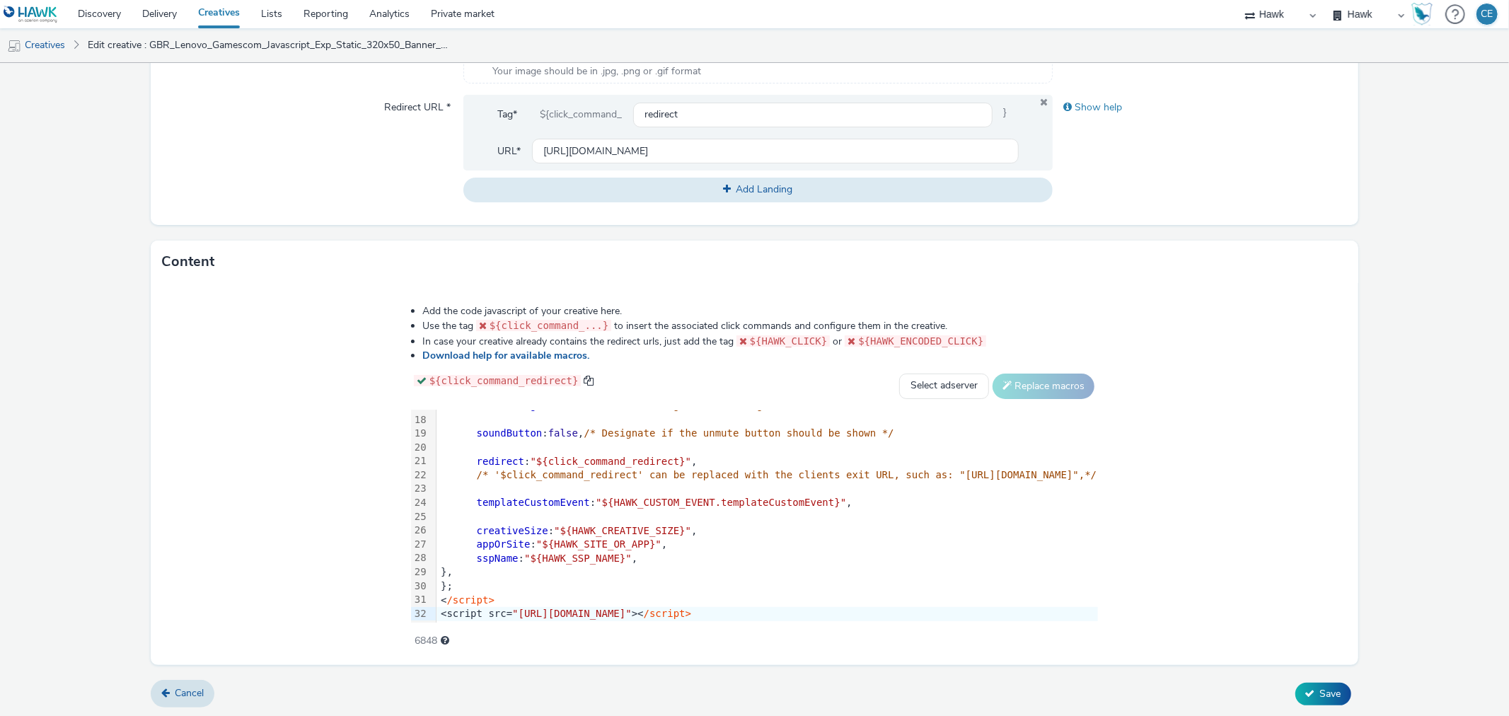
click at [1306, 681] on div "Cancel Save" at bounding box center [754, 693] width 1207 height 25
click at [1305, 691] on icon at bounding box center [1310, 693] width 10 height 10
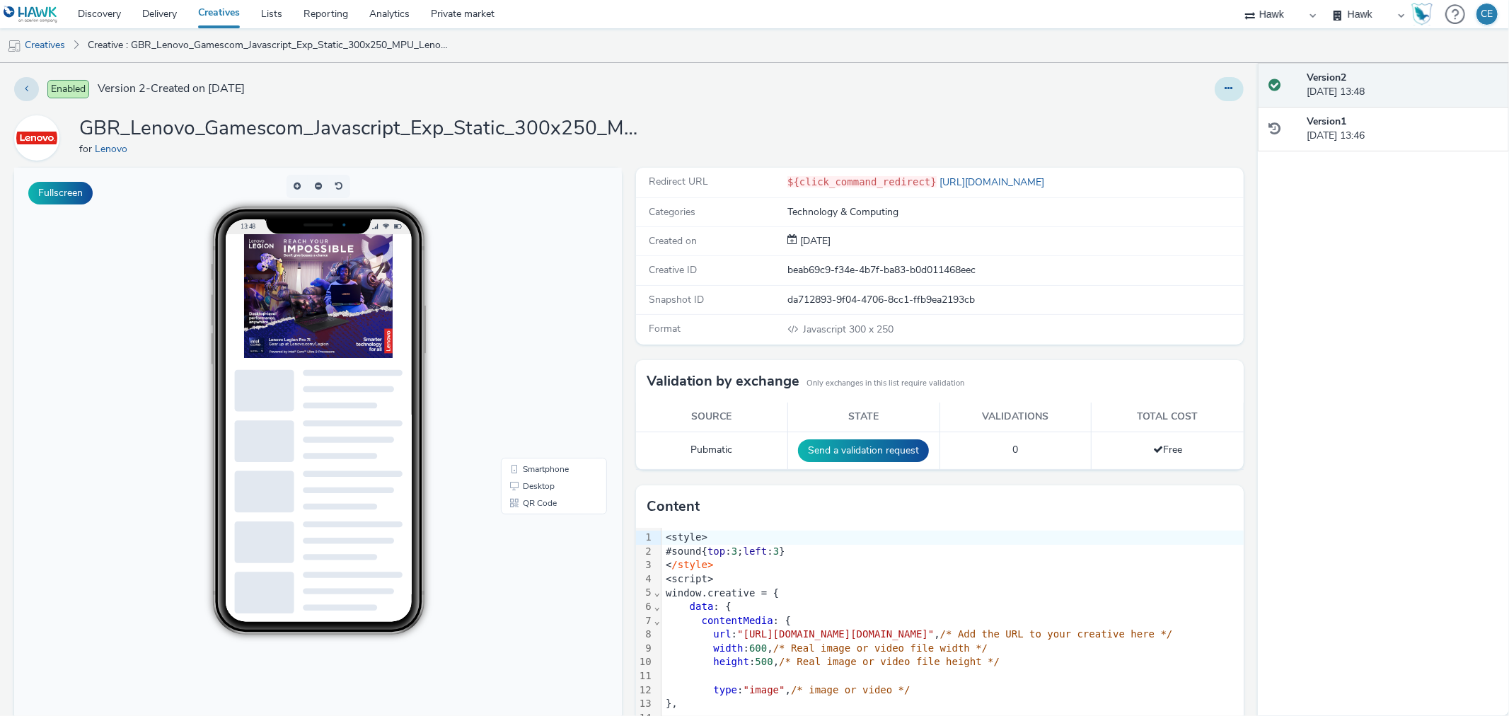
click at [1225, 89] on icon at bounding box center [1229, 88] width 8 height 10
click at [1164, 153] on link "Duplicate" at bounding box center [1190, 146] width 106 height 28
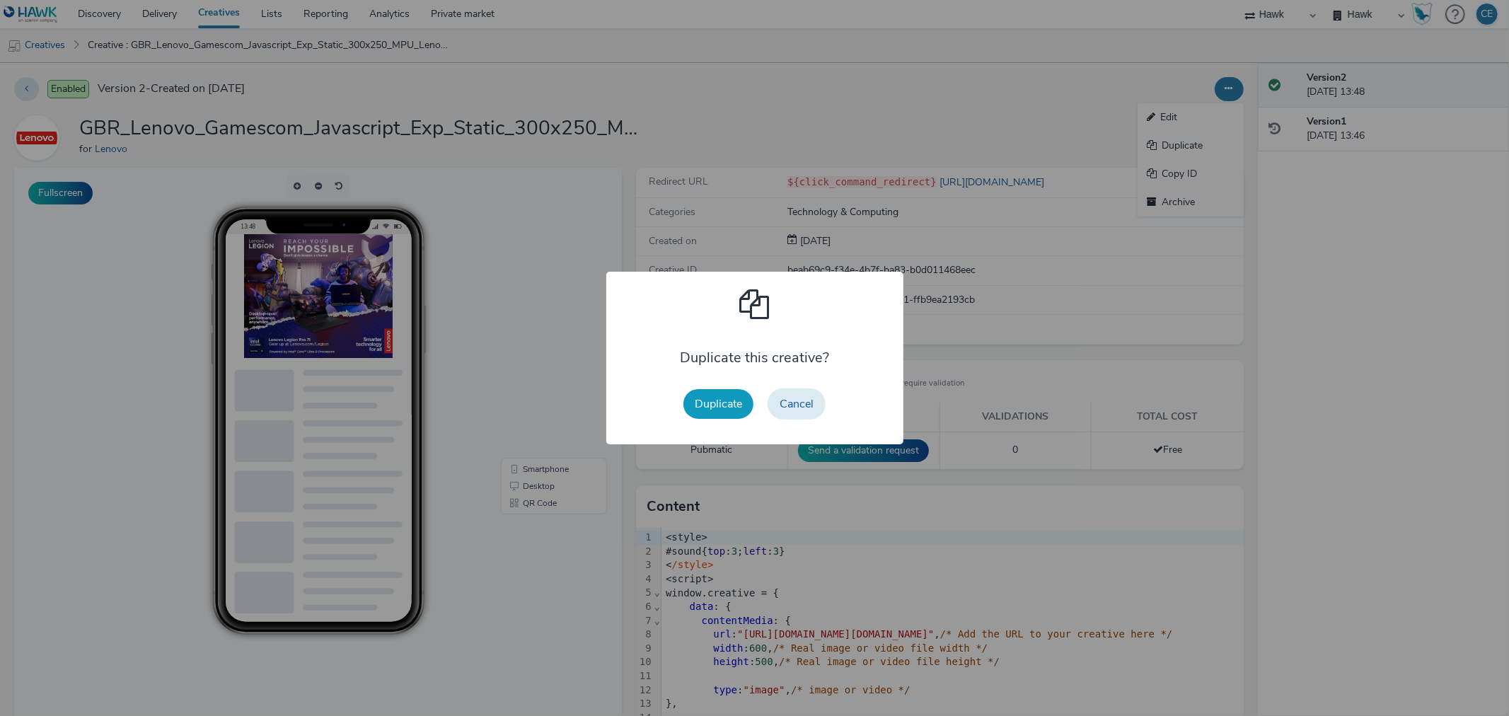
click at [719, 412] on button "Duplicate" at bounding box center [718, 404] width 70 height 30
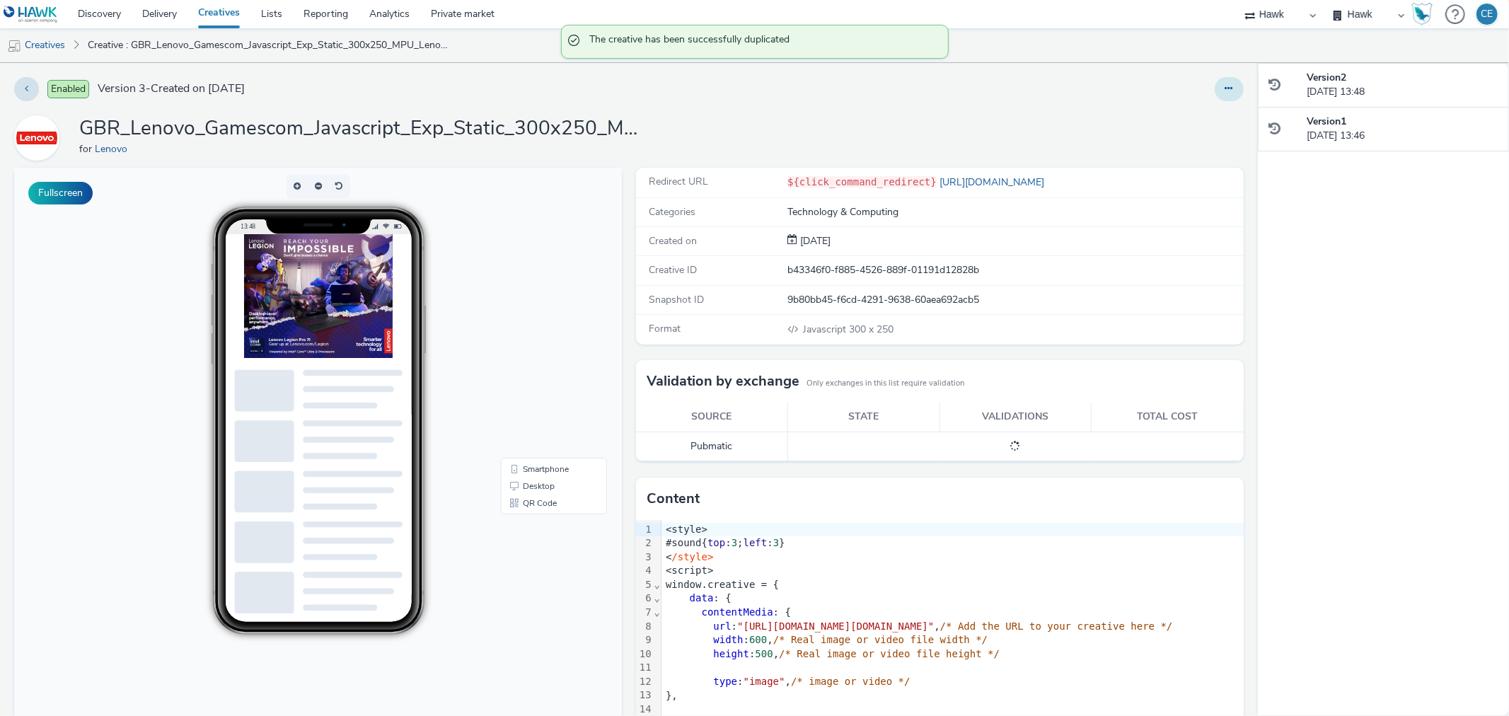
click at [1224, 91] on button at bounding box center [1229, 89] width 29 height 24
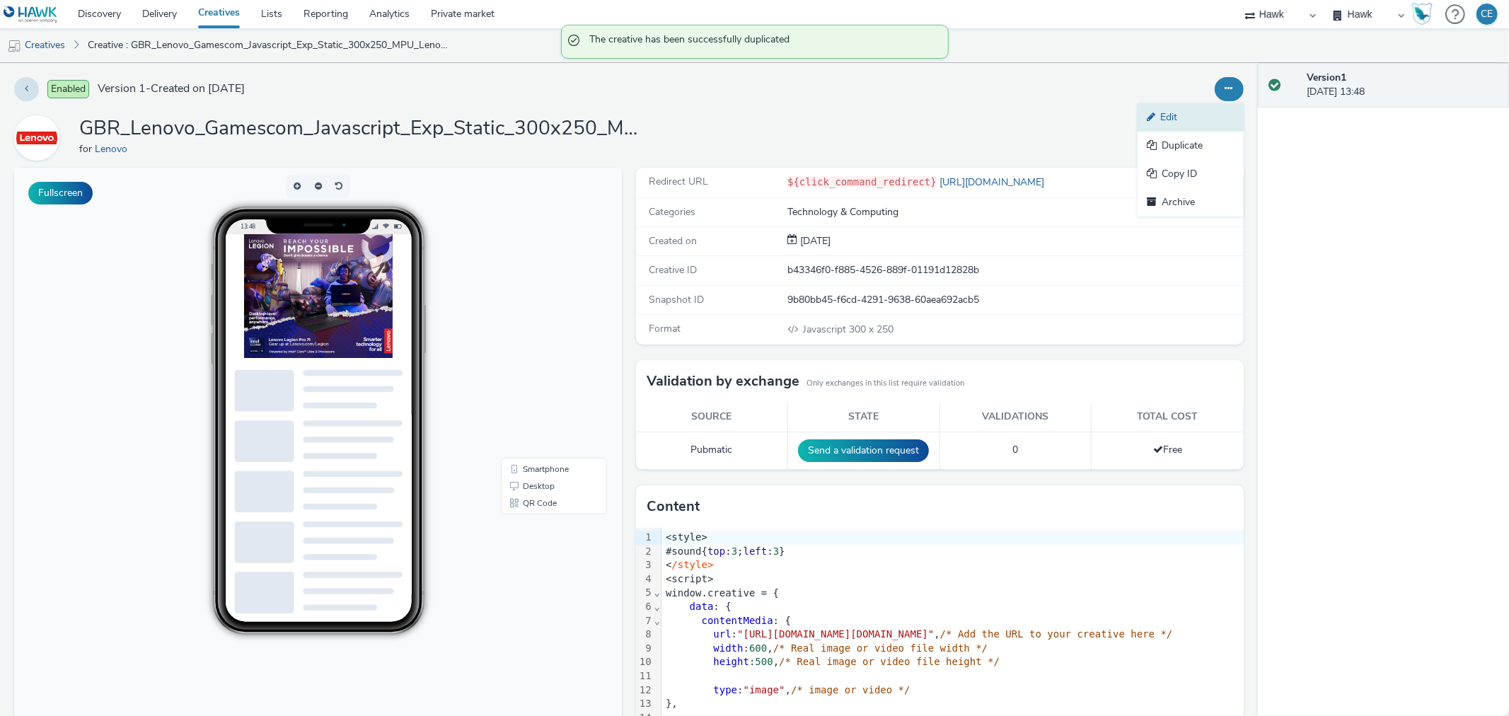
click at [1187, 115] on link "Edit" at bounding box center [1190, 117] width 106 height 28
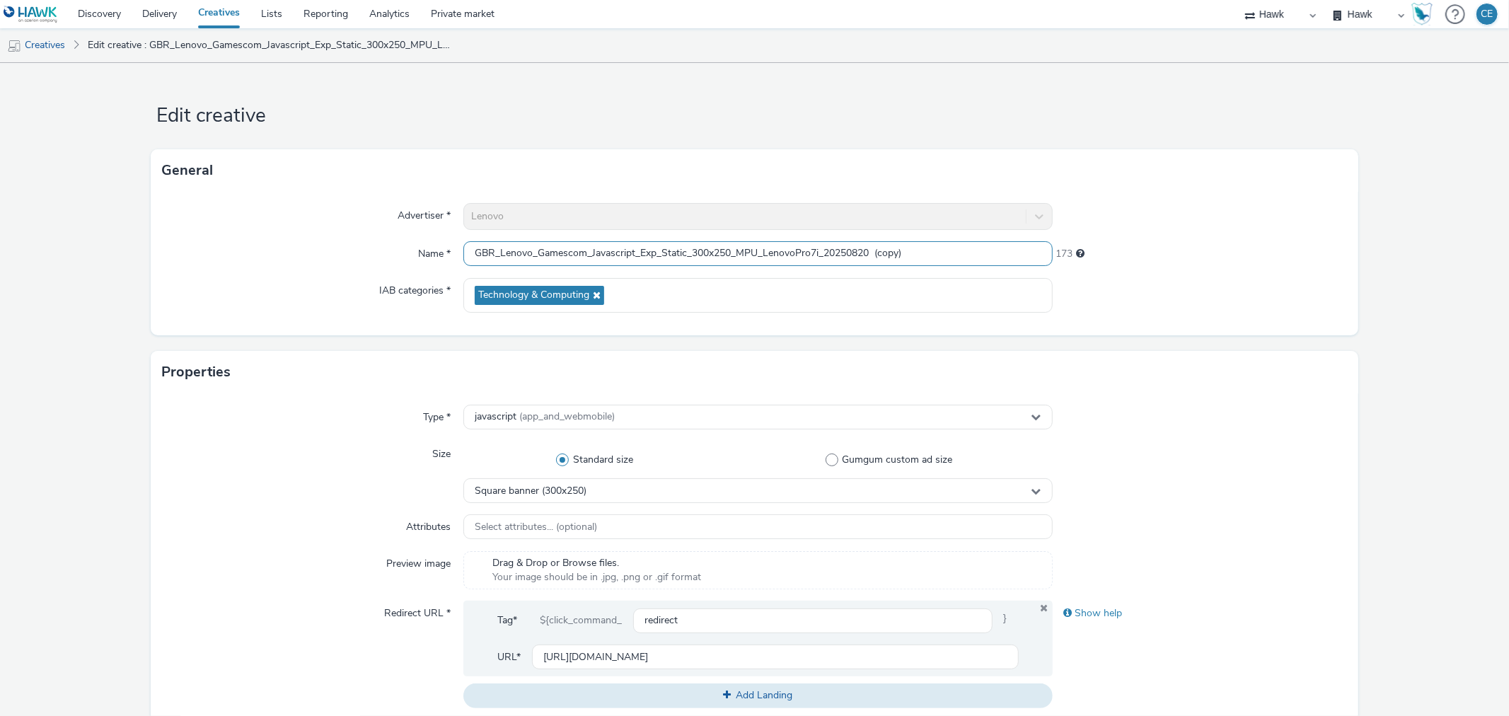
click at [736, 256] on input "GBR_Lenovo_Gamescom_Javascript_Exp_Static_300x250_MPU_LenovoPro7i_20250820 (cop…" at bounding box center [757, 253] width 589 height 25
click at [719, 248] on input "GBR_Lenovo_Gamescom_Javascript_Exp_Static_300x250_DMPU_LenovoPro7i_20250820 (co…" at bounding box center [757, 253] width 589 height 25
drag, startPoint x: 727, startPoint y: 250, endPoint x: 712, endPoint y: 243, distance: 16.5
click at [712, 243] on input "GBR_Lenovo_Gamescom_Javascript_Exp_Static_300x250_DMPU_LenovoPro7i_20250820 (co…" at bounding box center [757, 253] width 589 height 25
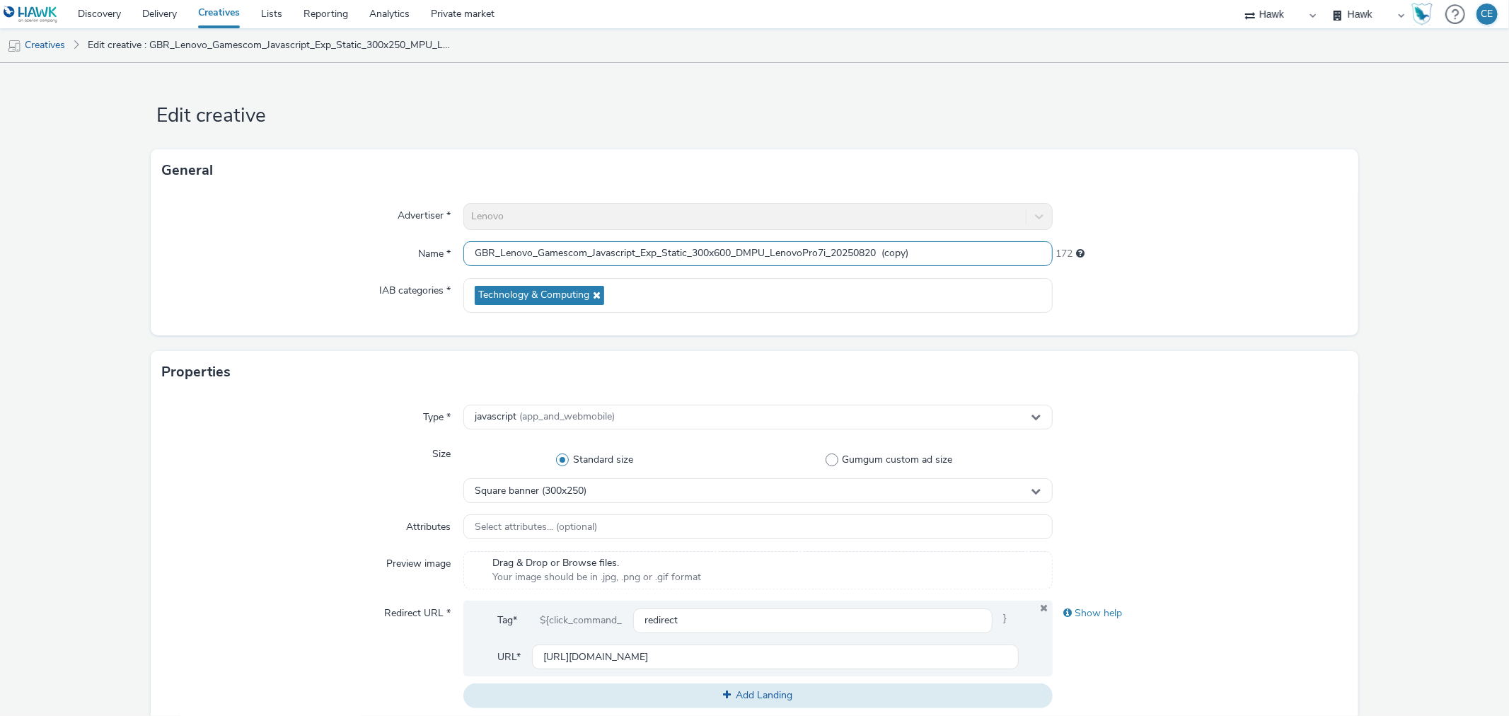
drag, startPoint x: 874, startPoint y: 257, endPoint x: 973, endPoint y: 276, distance: 100.7
click at [969, 276] on div "Advertiser * Lenovo Name * GBR_Lenovo_Gamescom_Javascript_Exp_Static_300x600_DM…" at bounding box center [754, 264] width 1207 height 144
type input "GBR_Lenovo_Gamescom_Javascript_Exp_Static_300x600_DMPU_LenovoPro7i_20250820"
click at [678, 495] on div "Square banner (300x250)" at bounding box center [757, 490] width 589 height 25
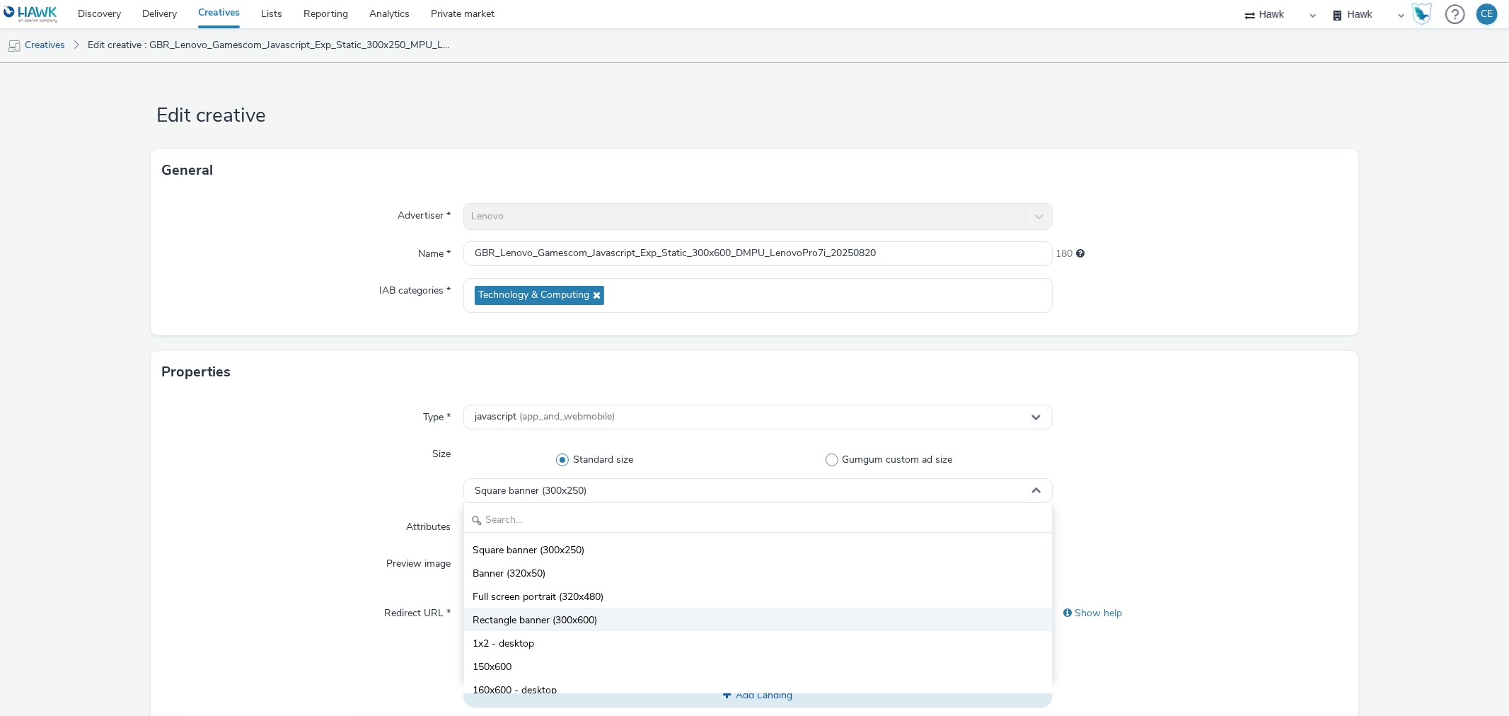
click at [635, 615] on li "Rectangle banner (300x600)" at bounding box center [757, 619] width 587 height 23
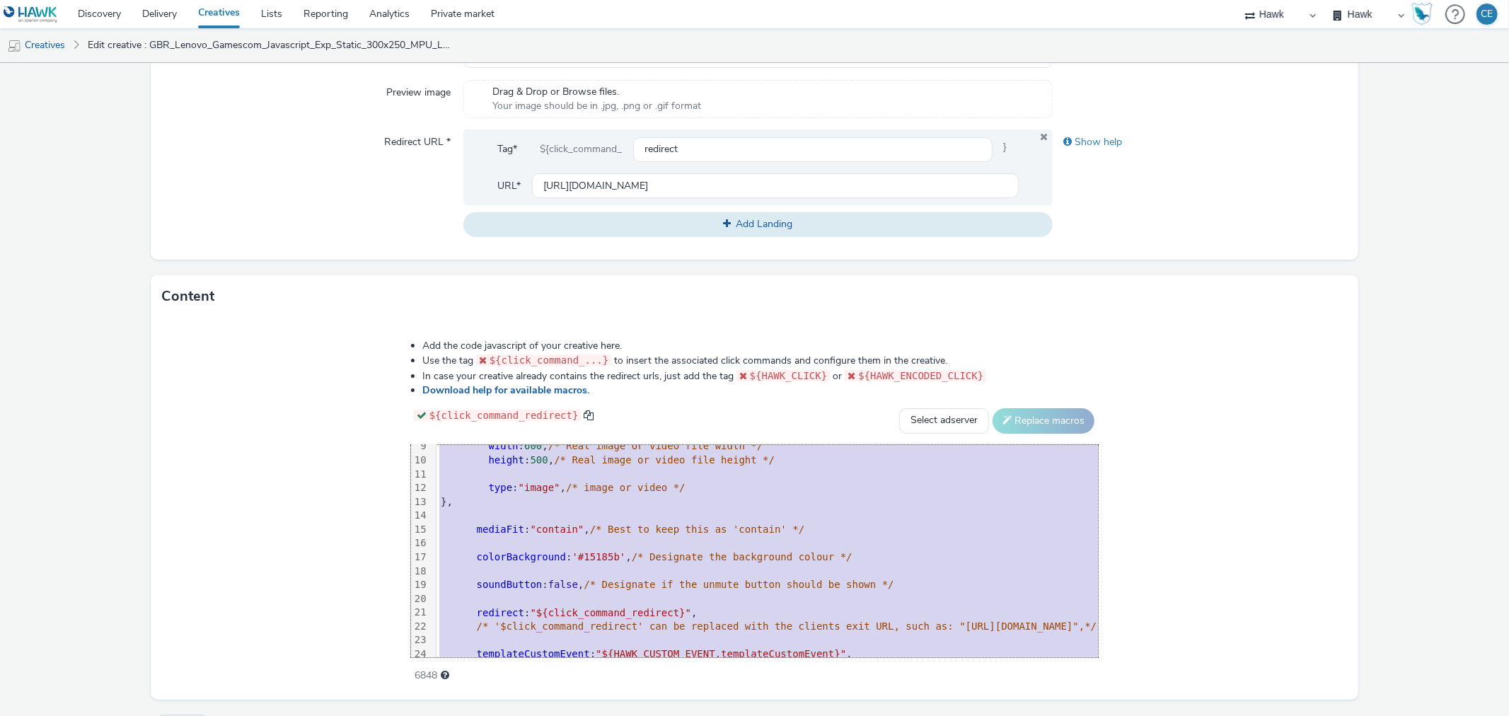
scroll to position [236, 0]
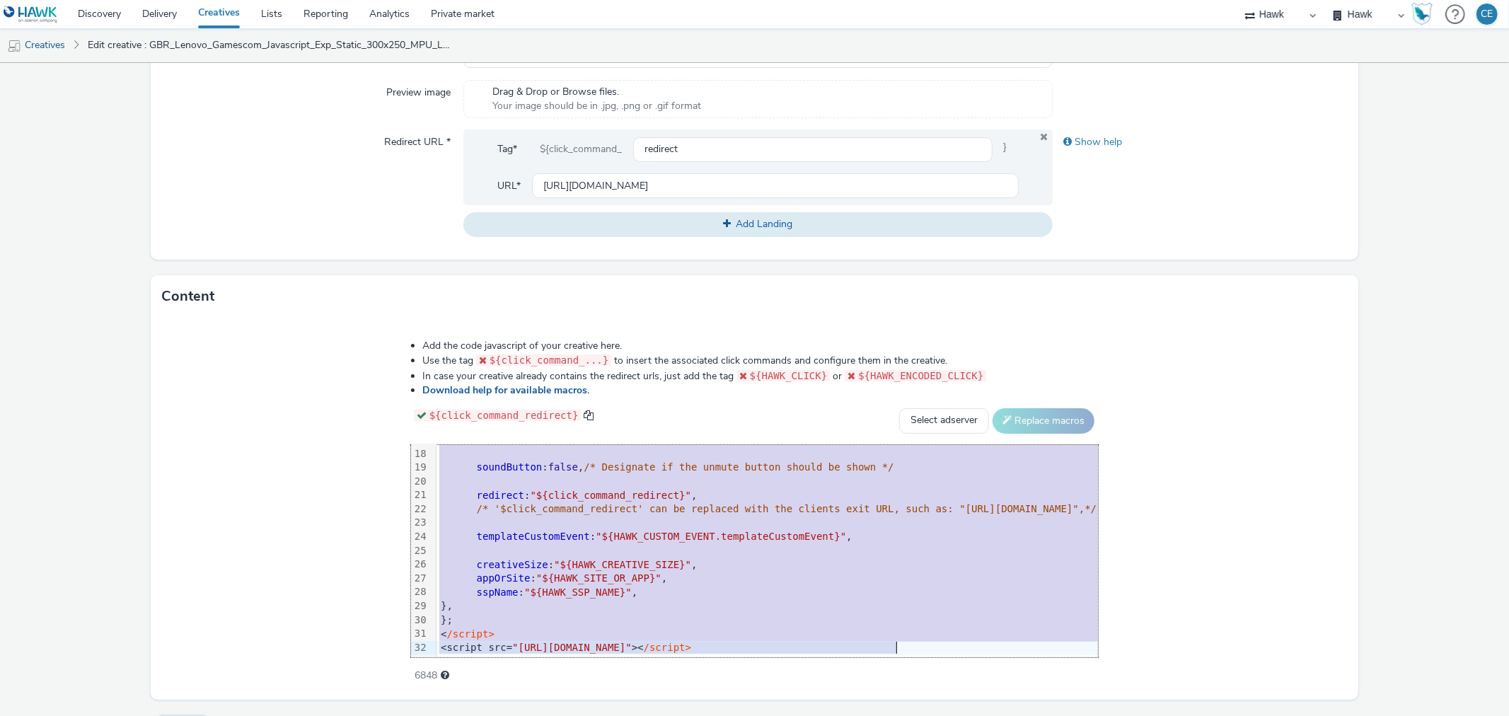
drag, startPoint x: 250, startPoint y: 449, endPoint x: 540, endPoint y: 753, distance: 419.8
click at [540, 715] on html "Discovery Delivery Creatives Lists Reporting Analytics Private market Hawk Hawk…" at bounding box center [754, 358] width 1509 height 716
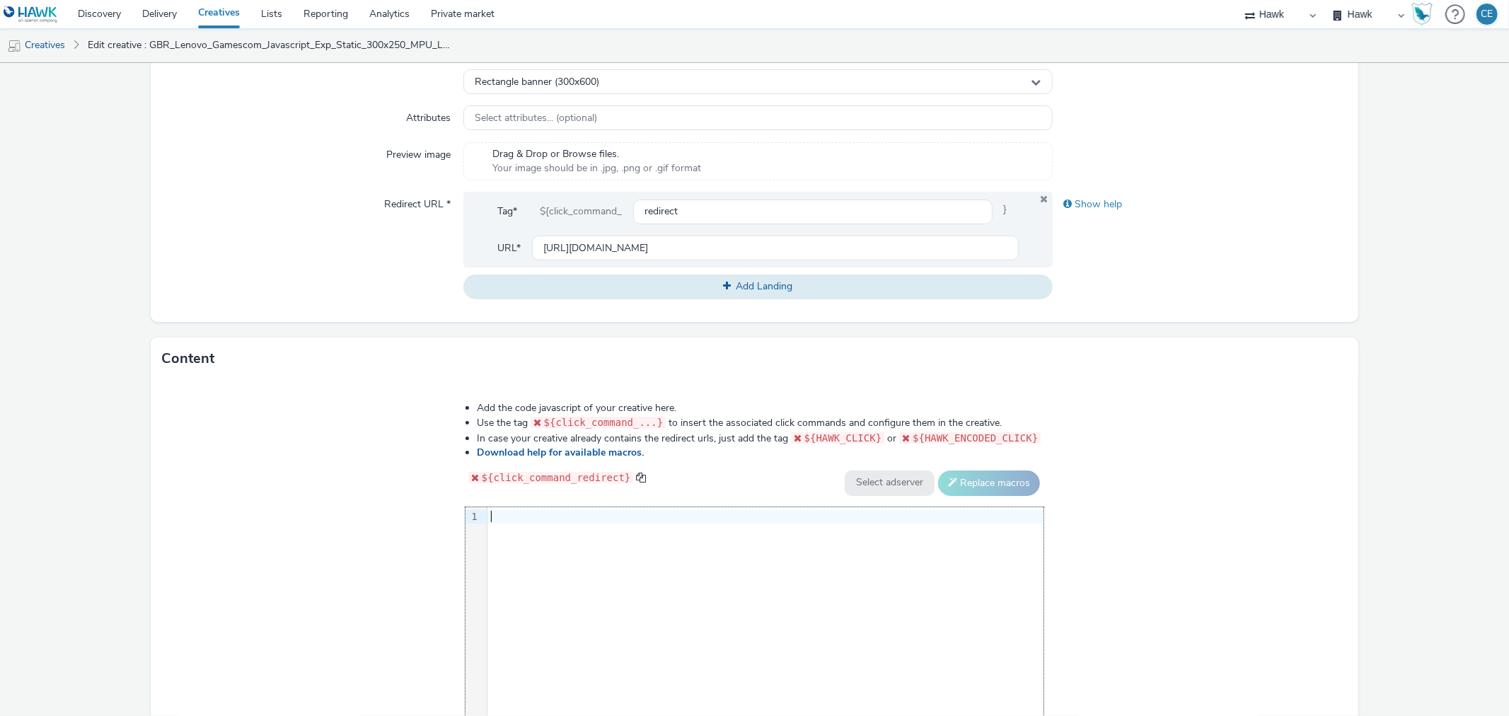
scroll to position [48, 0]
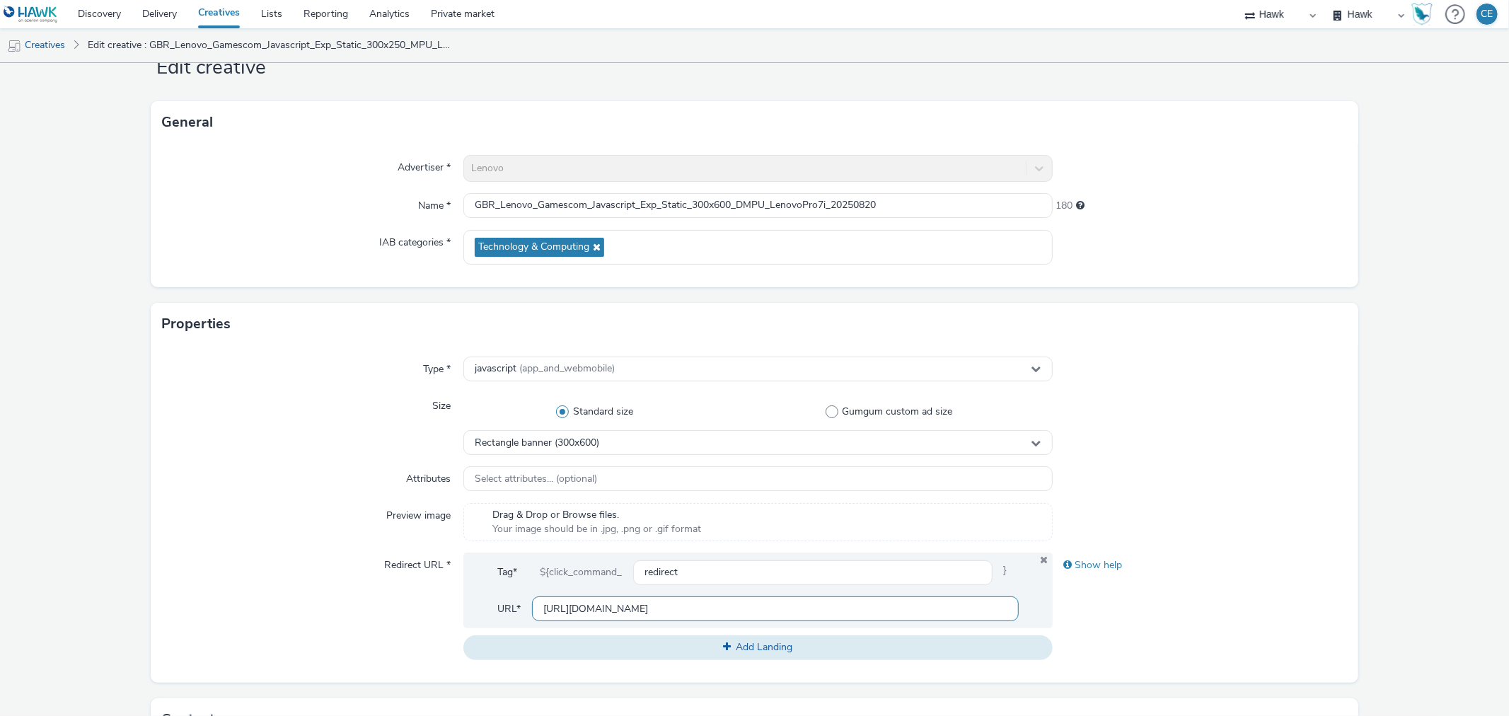
drag, startPoint x: 538, startPoint y: 610, endPoint x: 1009, endPoint y: 591, distance: 472.2
click at [1009, 591] on div "Tag* ${click_command_ redirect } URL* https://www.lenovo.com/de/de/legion/legio…" at bounding box center [757, 590] width 589 height 76
paste input "https://www.lenovo.com/de/de/legion/legion-intel/?&cid=de:direct:j6ovog"
type input "https://www.lenovo.com/de/de/legion/legion-intel/?&cid=de:direct:j6ovog"
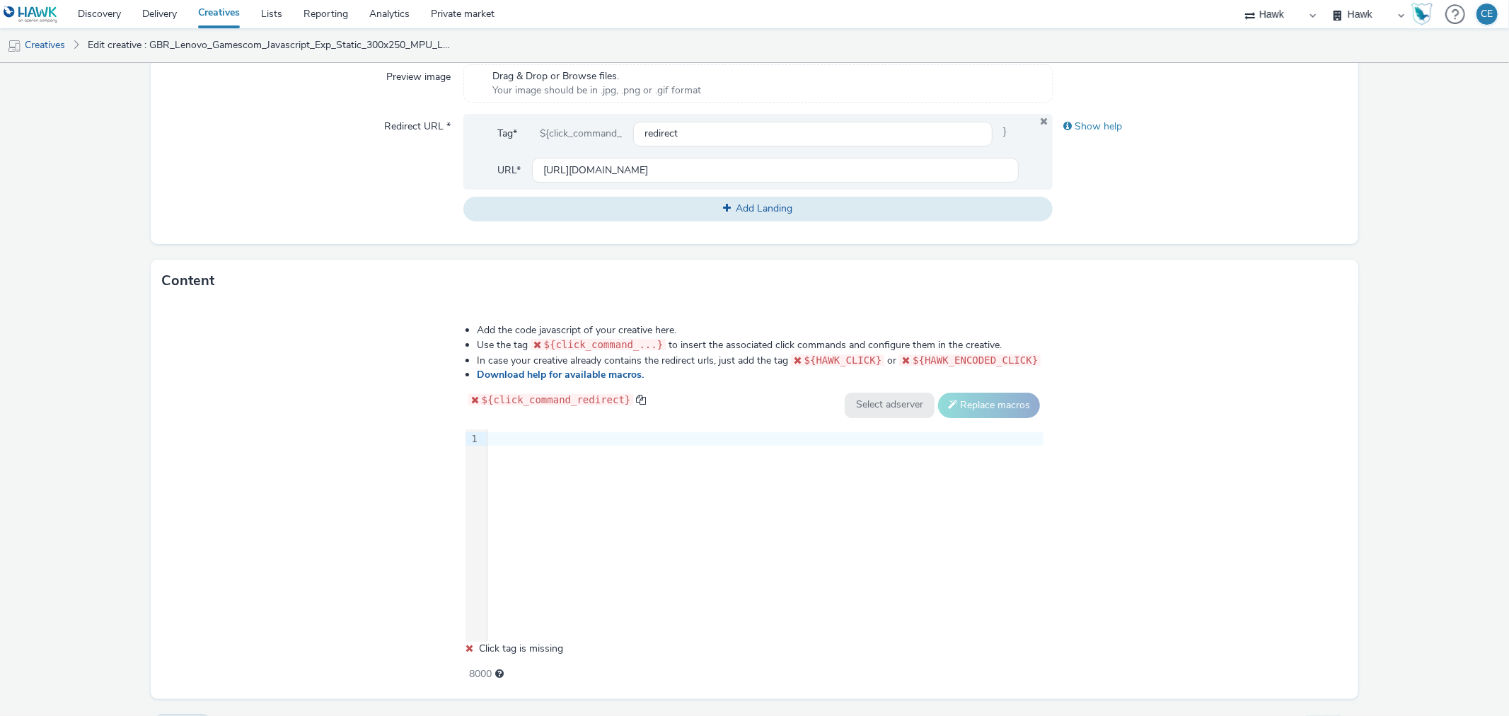
scroll to position [520, 0]
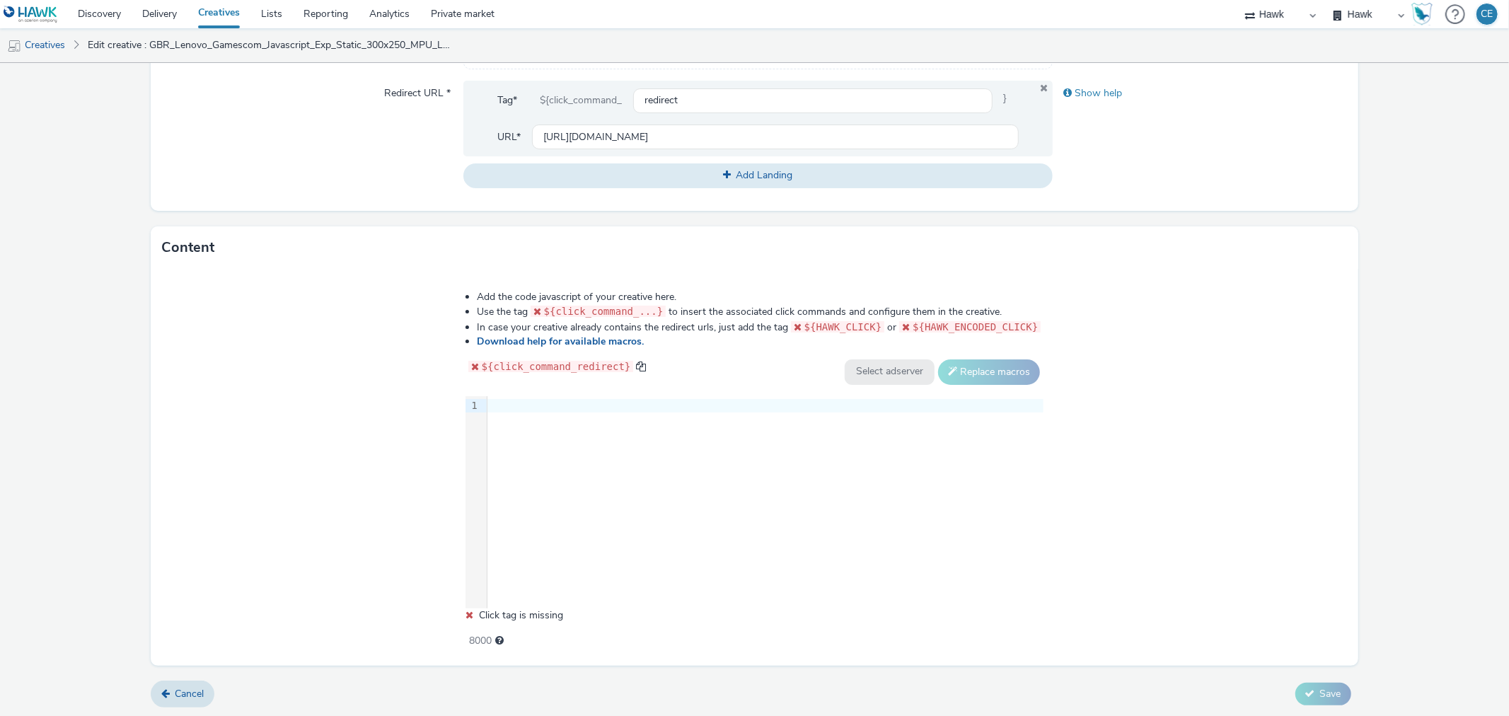
click at [584, 399] on div at bounding box center [765, 406] width 556 height 14
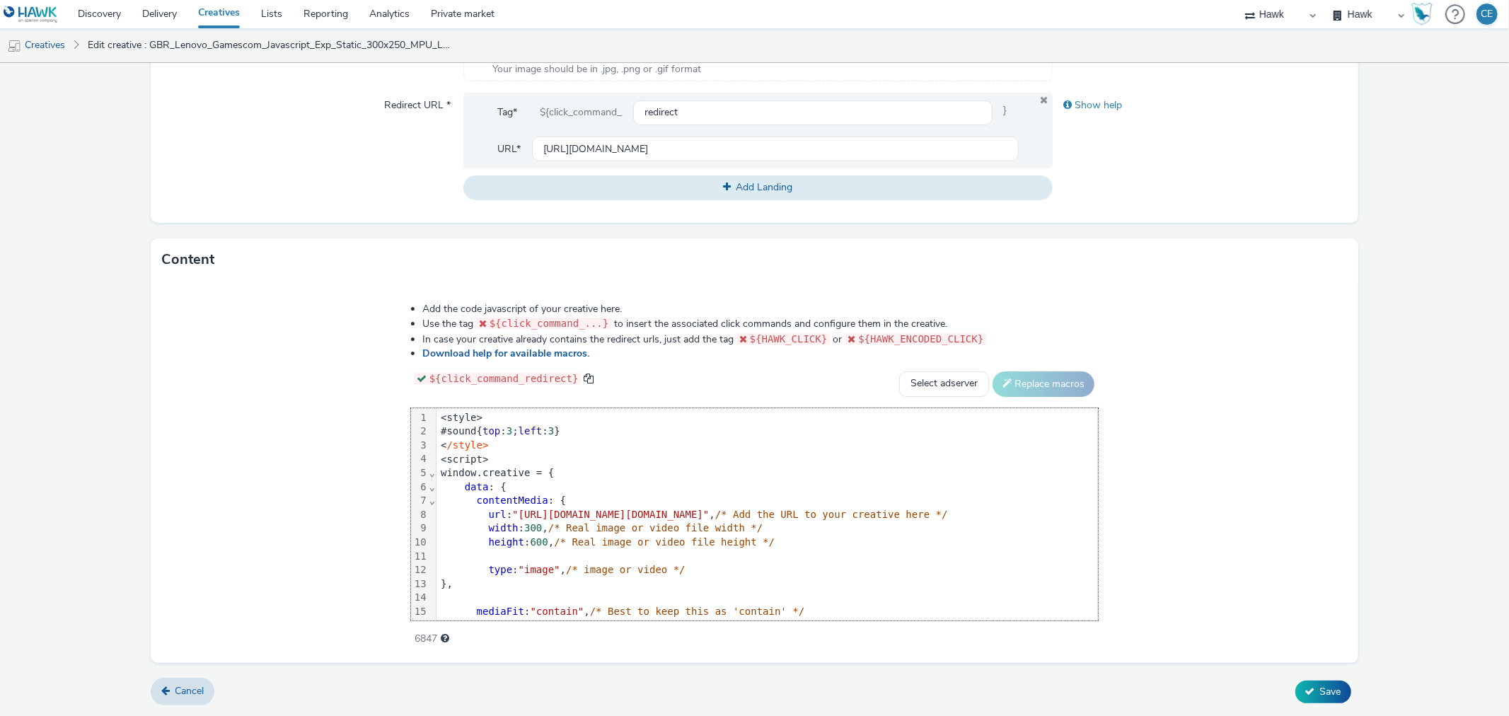
scroll to position [236, 0]
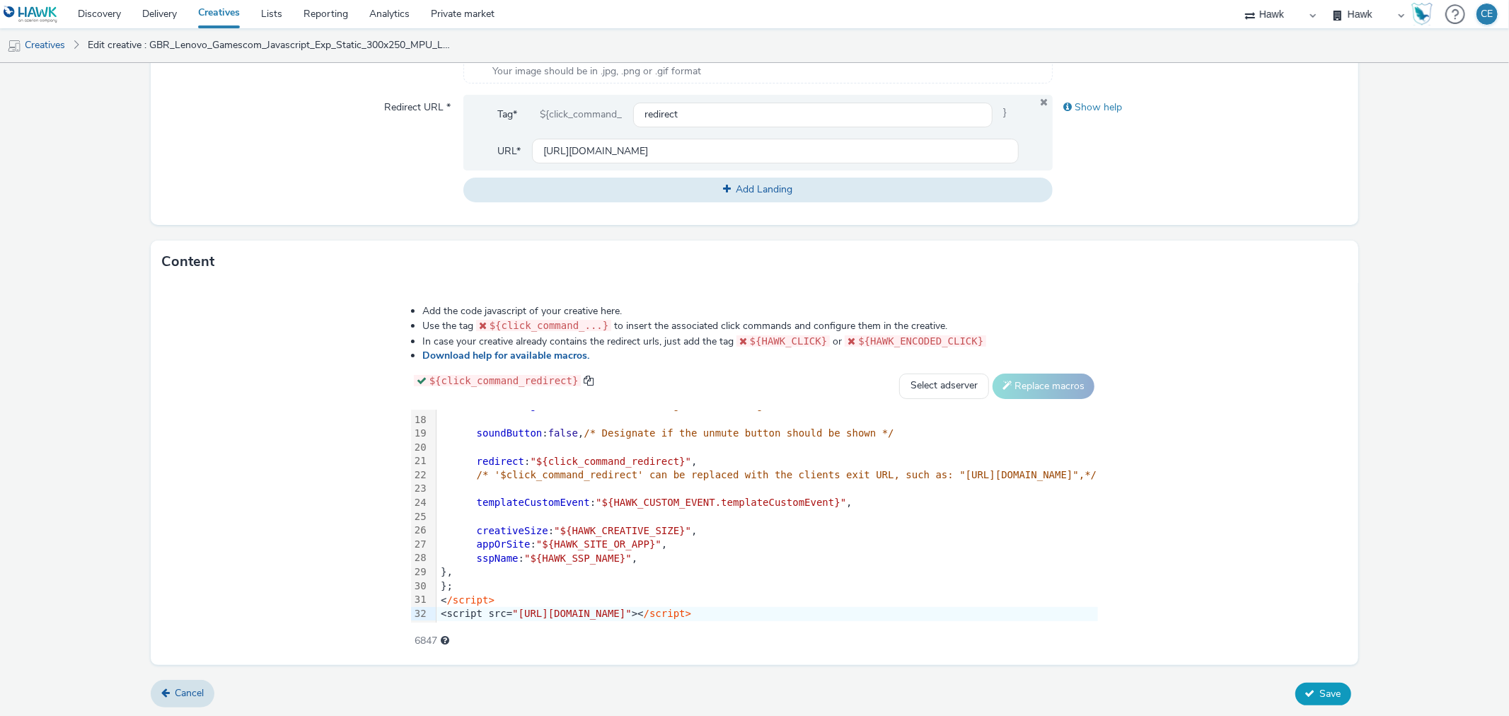
click at [1330, 690] on span "Save" at bounding box center [1330, 693] width 21 height 13
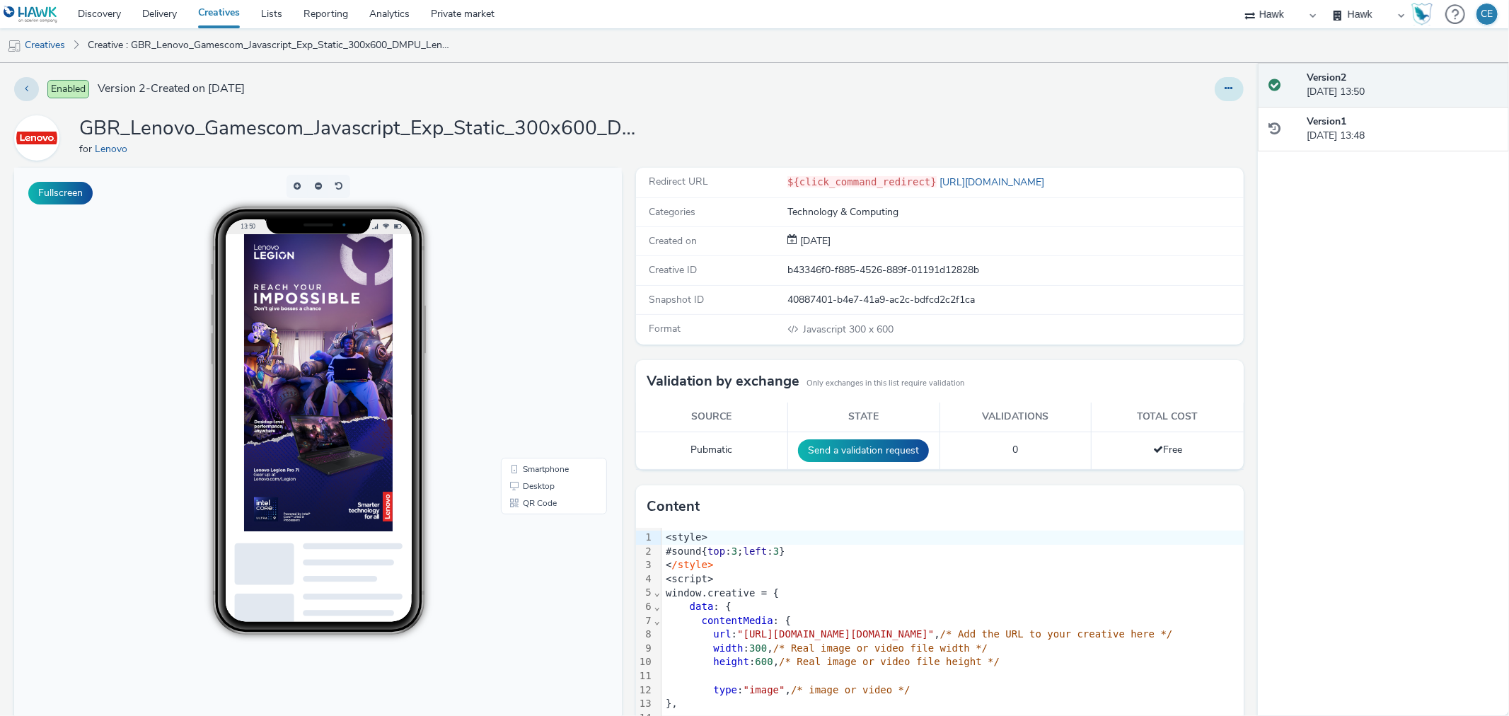
click at [1224, 94] on button at bounding box center [1229, 89] width 29 height 24
click at [1210, 123] on link "Edit" at bounding box center [1190, 117] width 106 height 28
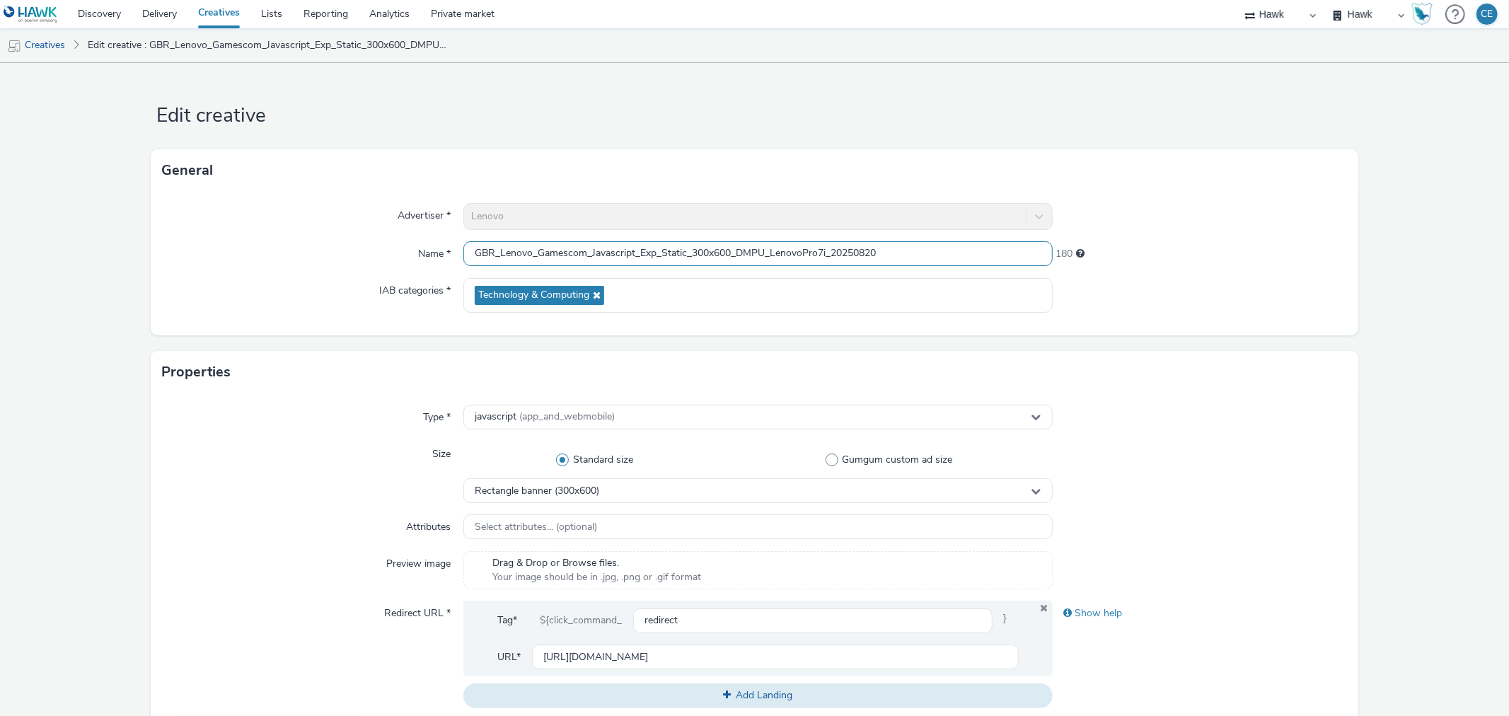
drag, startPoint x: 928, startPoint y: 253, endPoint x: 394, endPoint y: 259, distance: 534.1
click at [382, 264] on div "Name * GBR_Lenovo_Gamescom_Javascript_Exp_Static_300x600_DMPU_LenovoPro7i_20250…" at bounding box center [754, 253] width 1184 height 25
click at [65, 38] on link "Creatives" at bounding box center [36, 45] width 72 height 34
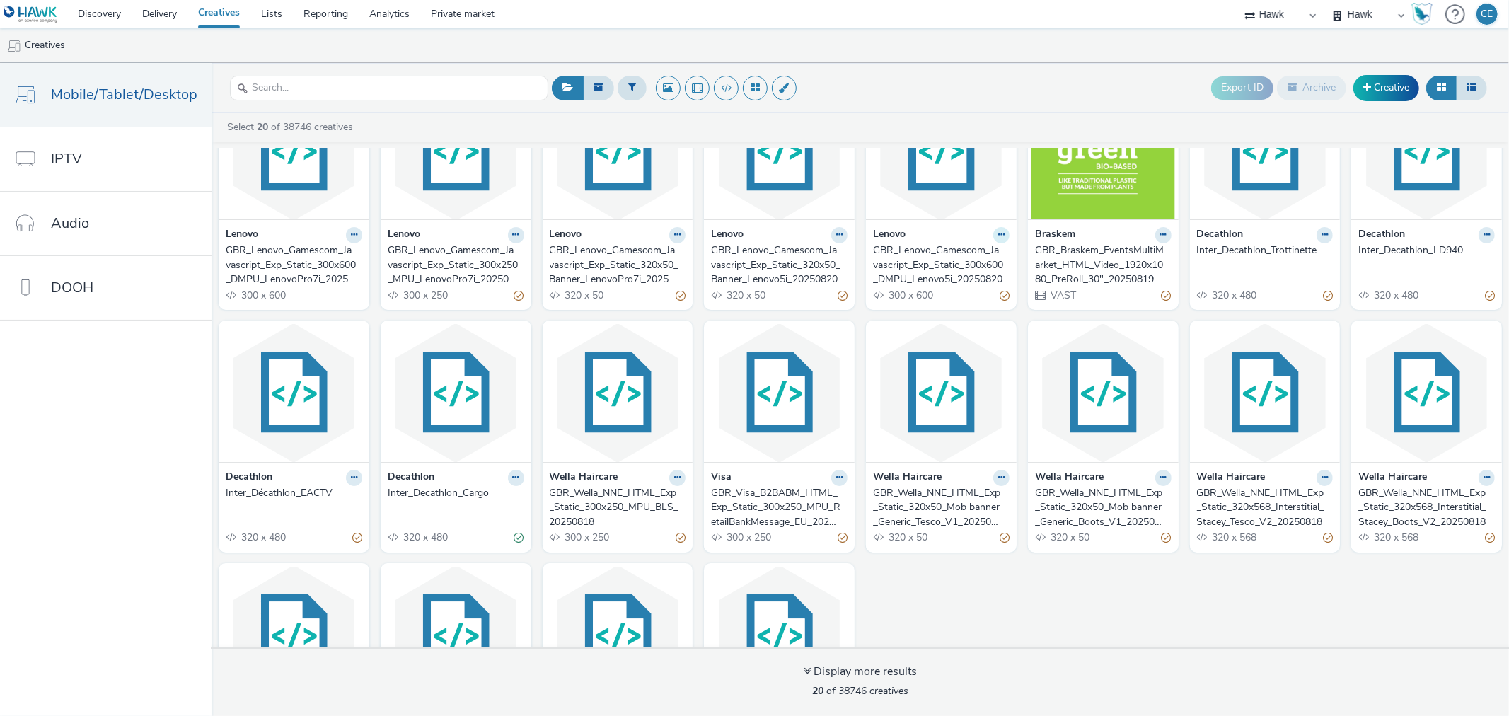
scroll to position [79, 0]
click at [1140, 271] on div "GBR_Braskem_EventsMultiMarket_HTML_Video_1920x1080_PreRoll_30"_20250819 ; APAC" at bounding box center [1100, 264] width 131 height 43
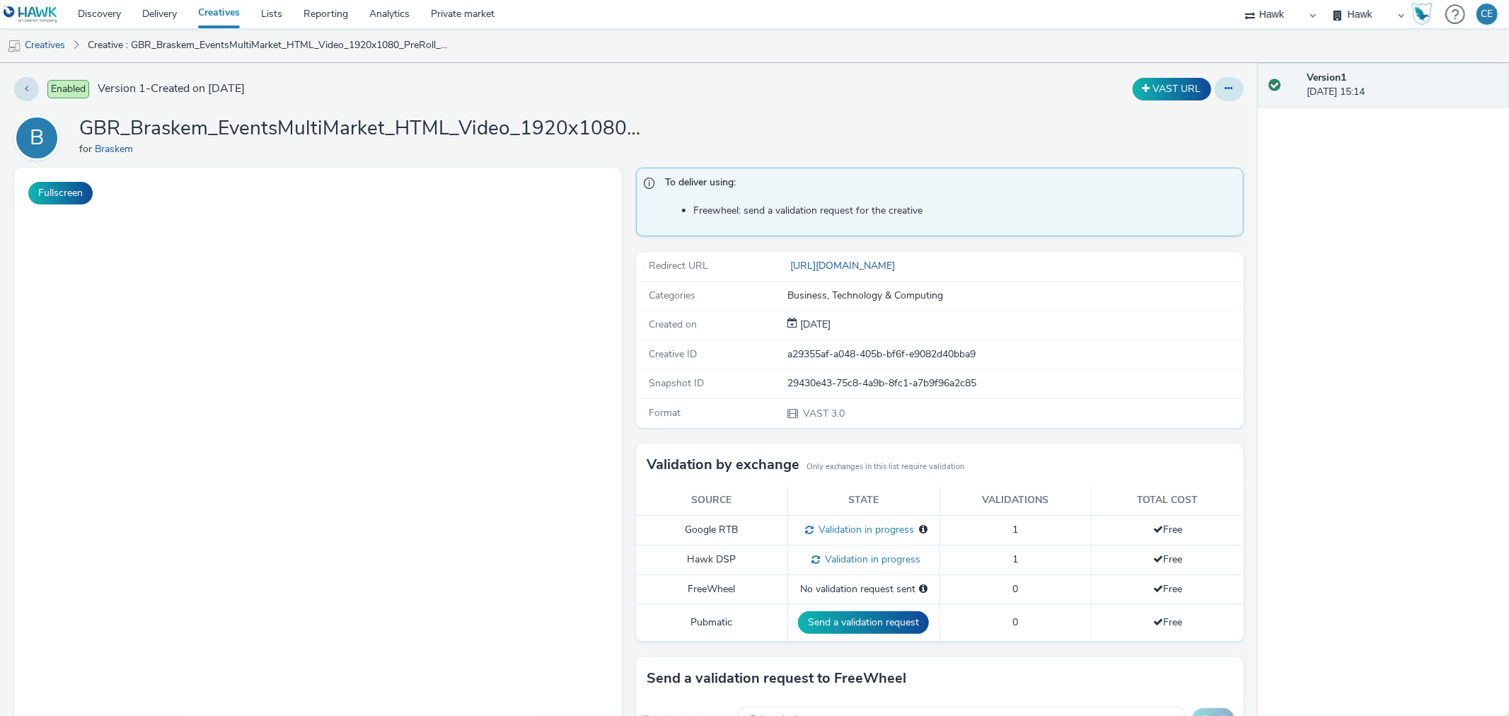
click at [1224, 91] on button at bounding box center [1229, 89] width 29 height 24
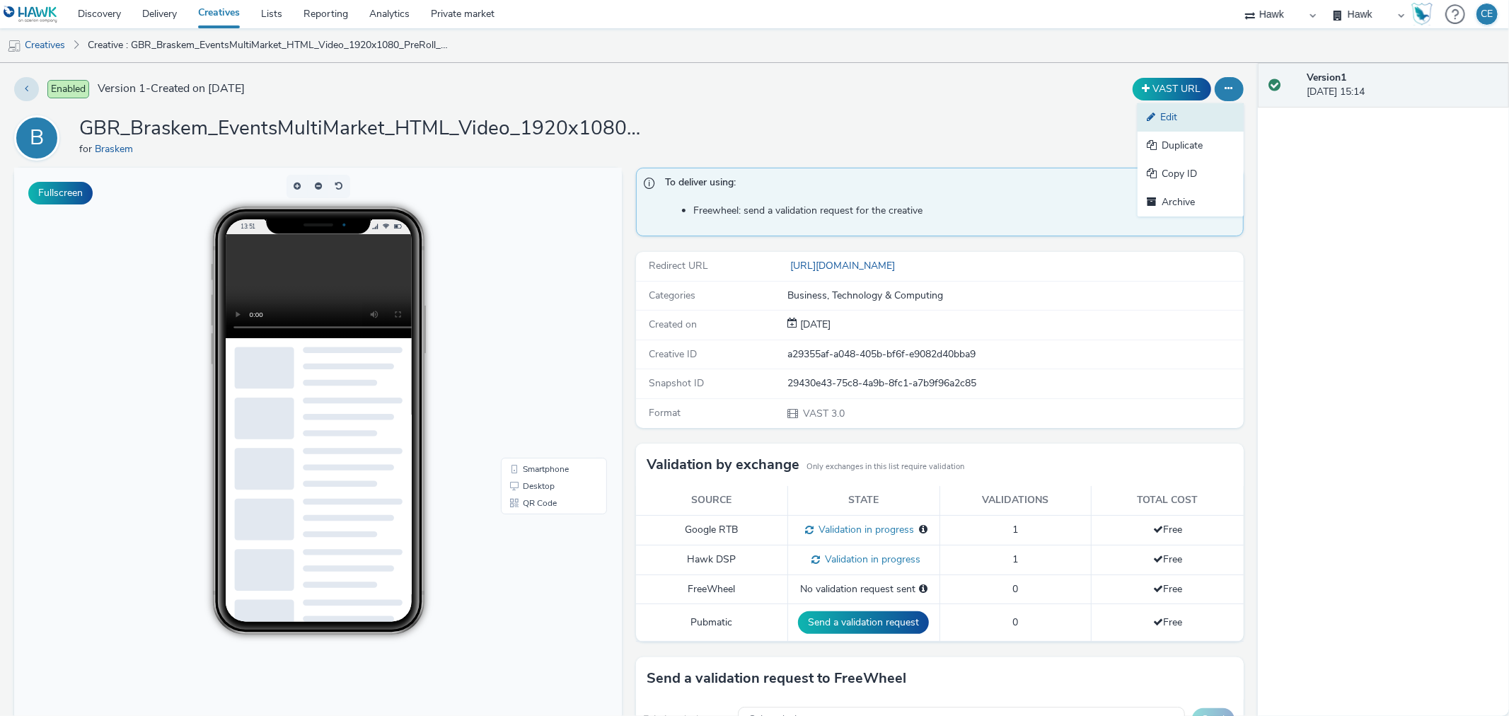
click at [1217, 106] on link "Edit" at bounding box center [1190, 117] width 106 height 28
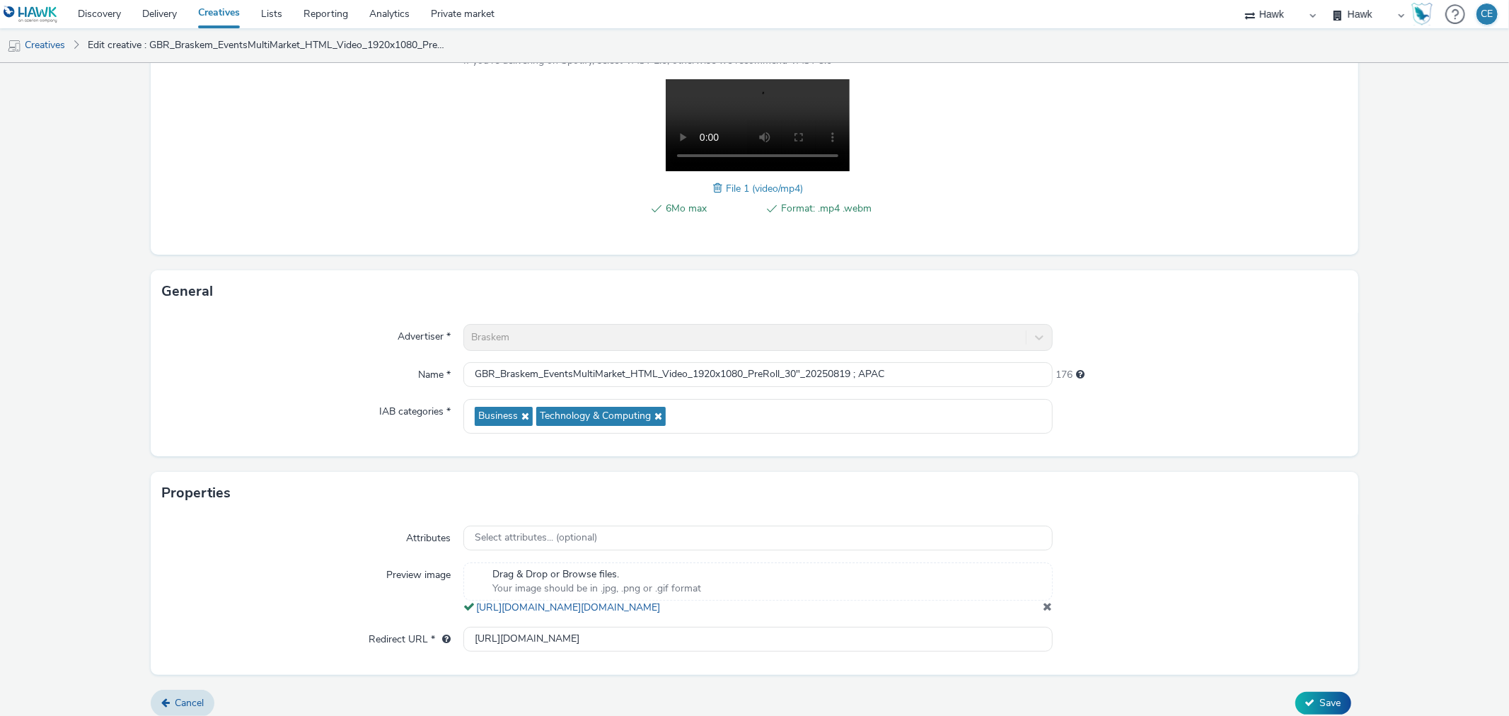
scroll to position [236, 0]
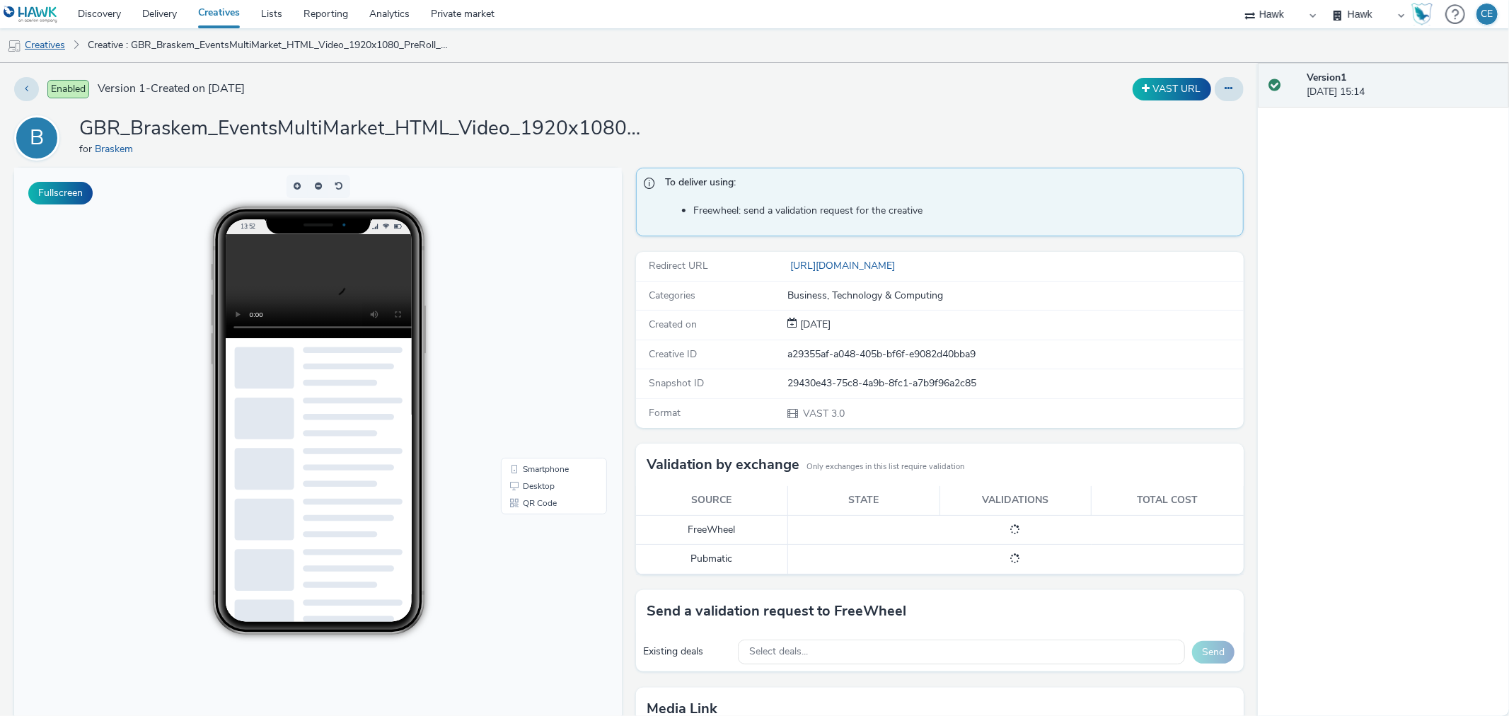
click at [68, 45] on link "Creatives" at bounding box center [36, 45] width 72 height 34
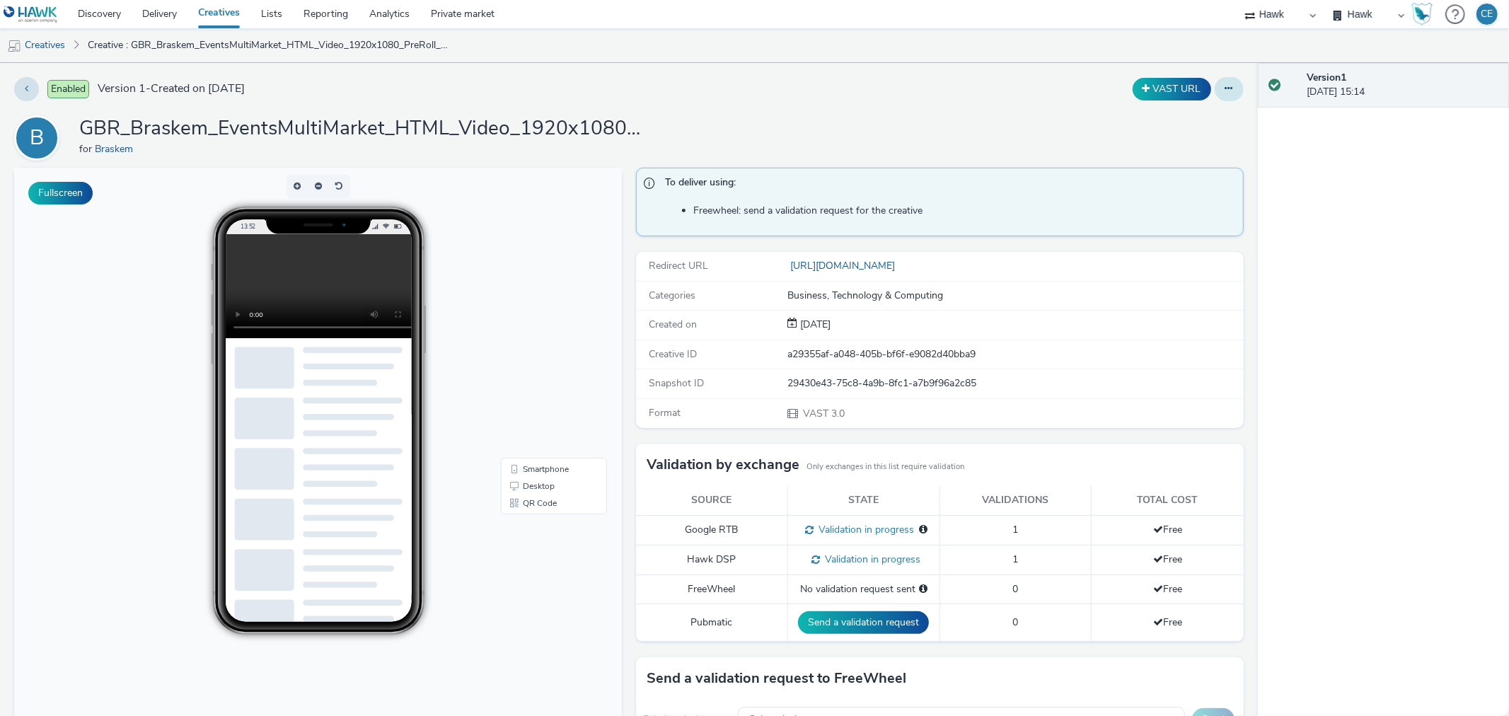
click at [1225, 89] on icon at bounding box center [1229, 88] width 8 height 10
click at [1203, 117] on link "Edit" at bounding box center [1190, 117] width 106 height 28
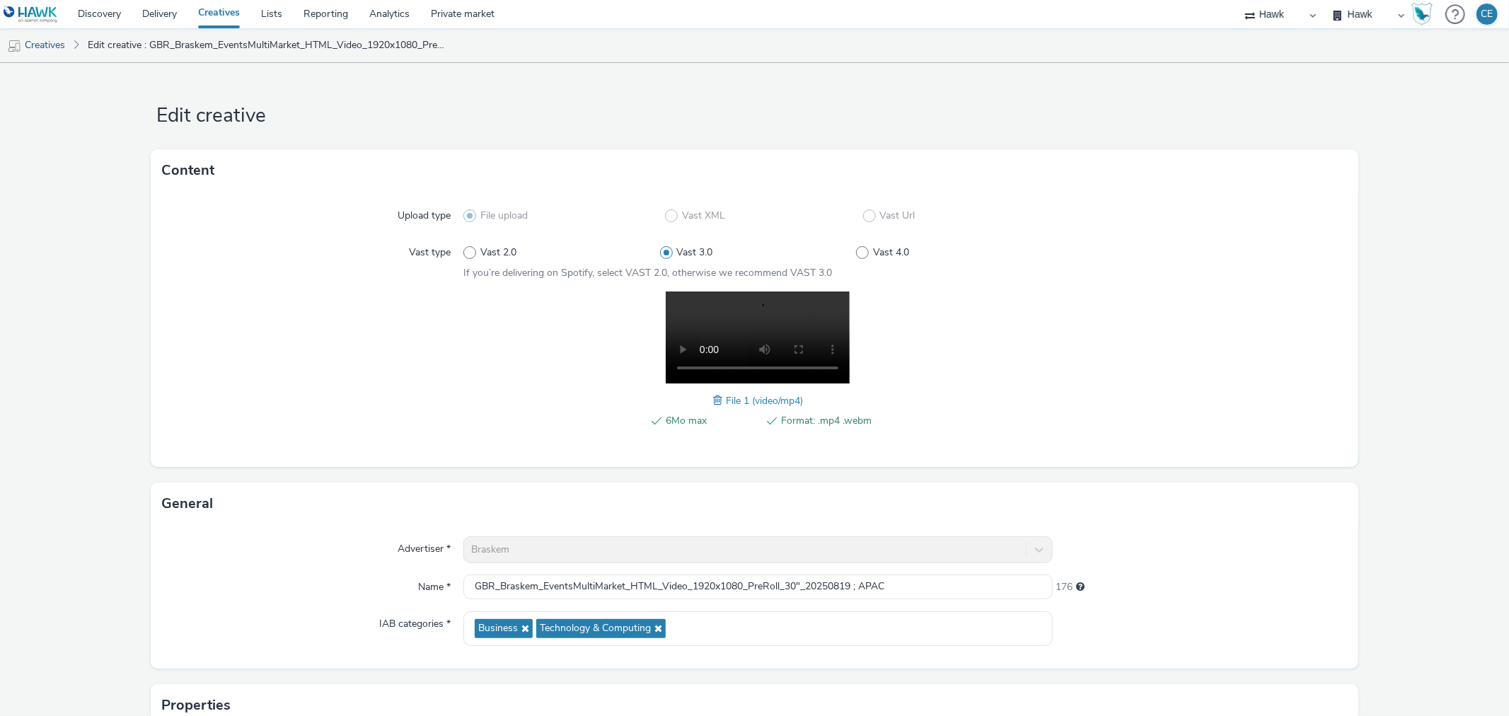
scroll to position [236, 0]
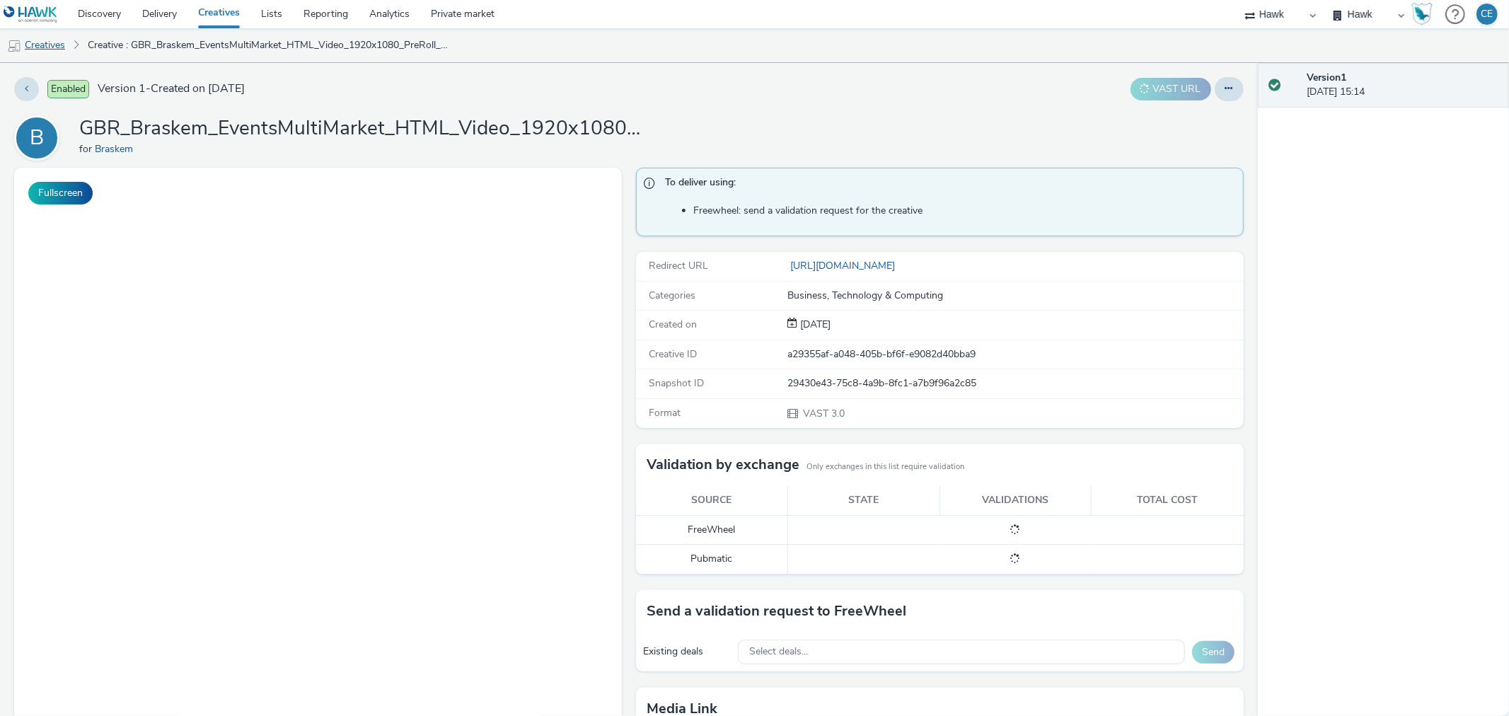
click at [65, 52] on link "Creatives" at bounding box center [36, 45] width 72 height 34
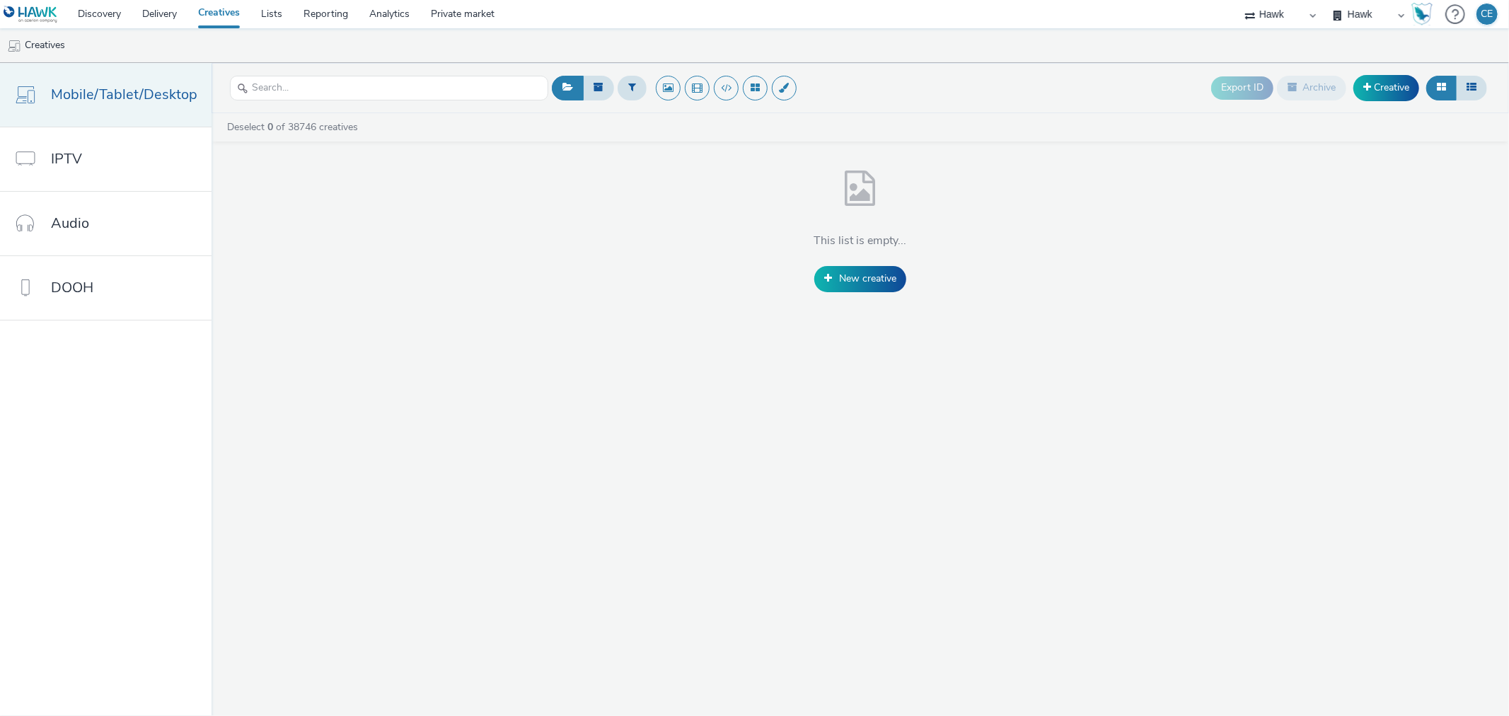
click at [151, 95] on span "Mobile/Tablet/Desktop" at bounding box center [124, 94] width 146 height 21
click at [1377, 86] on link "Creative" at bounding box center [1386, 87] width 66 height 25
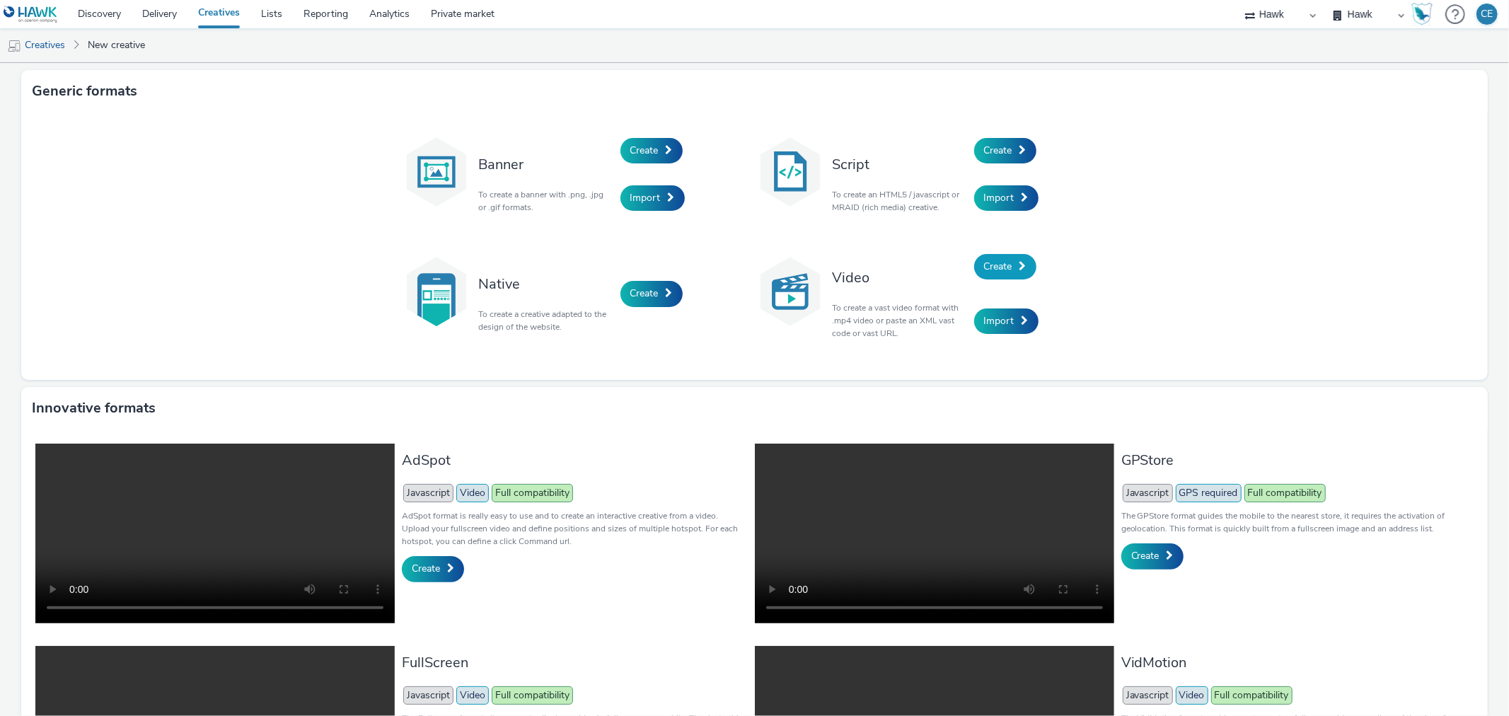
click at [1003, 267] on span "Create" at bounding box center [998, 266] width 28 height 13
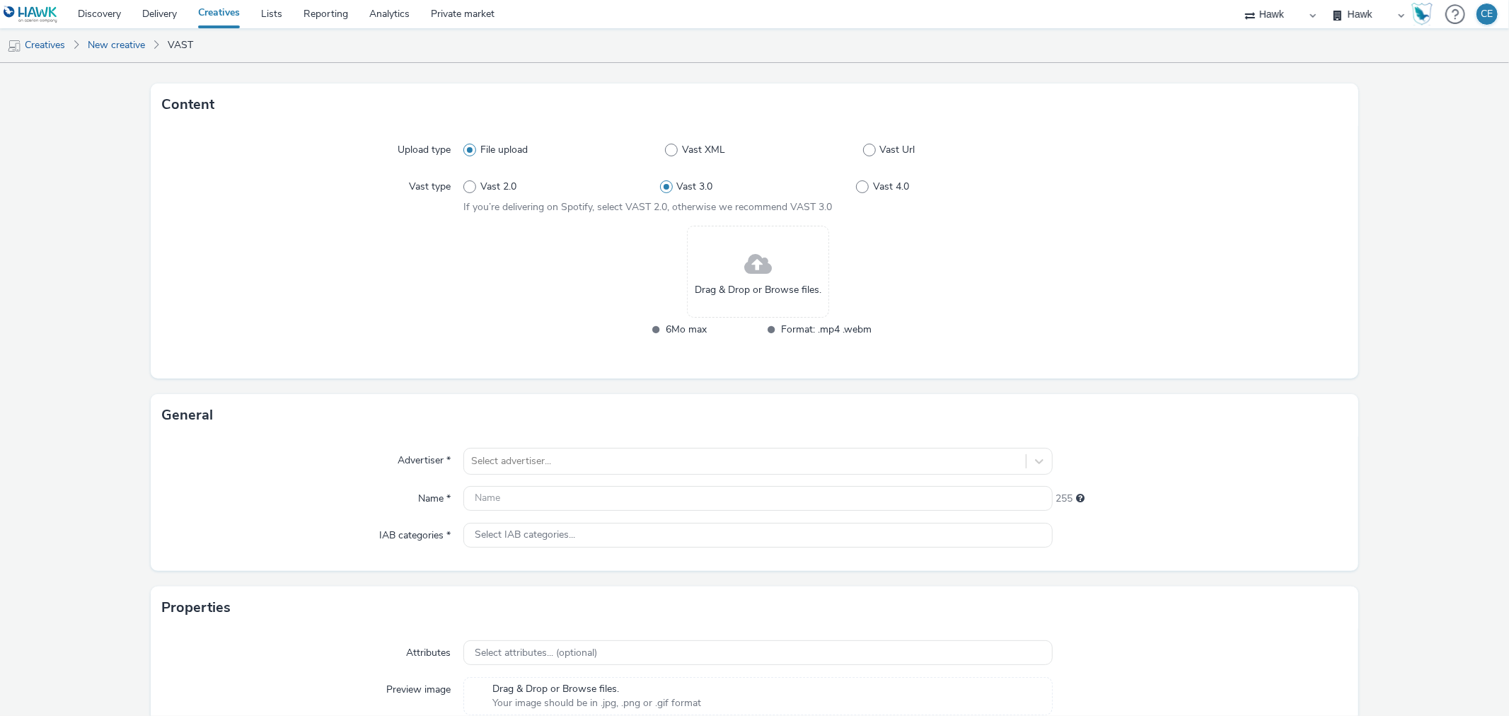
scroll to position [178, 0]
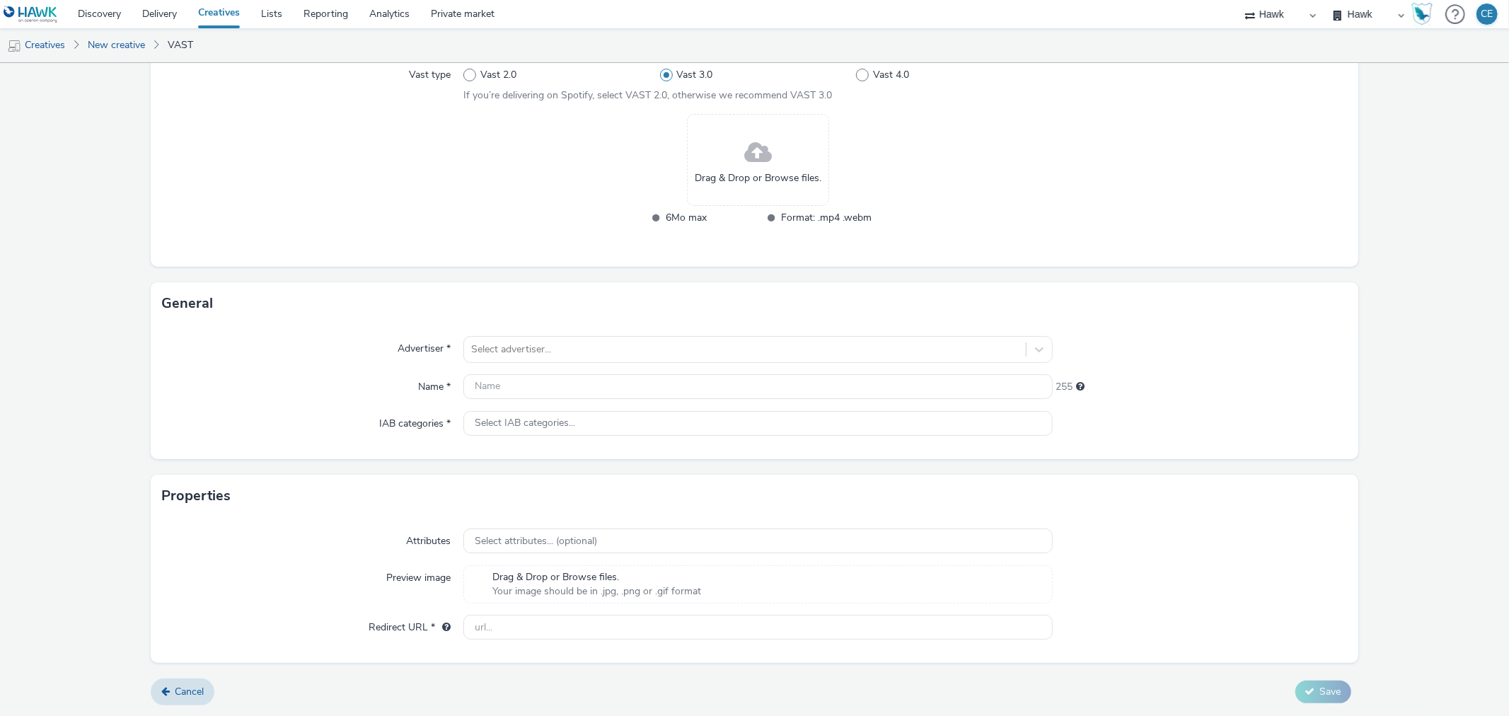
click at [759, 191] on div "Drag & Drop or Browse files." at bounding box center [758, 160] width 142 height 92
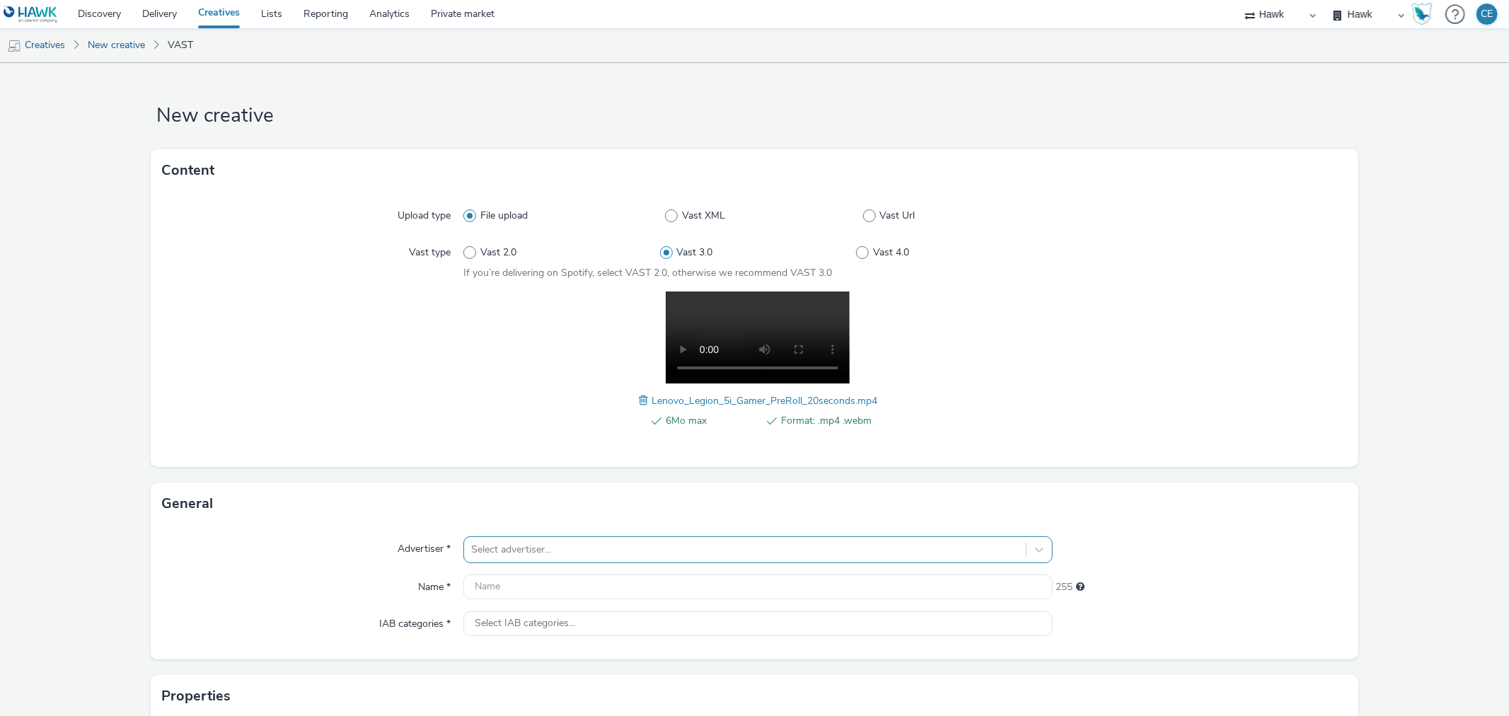
scroll to position [126, 0]
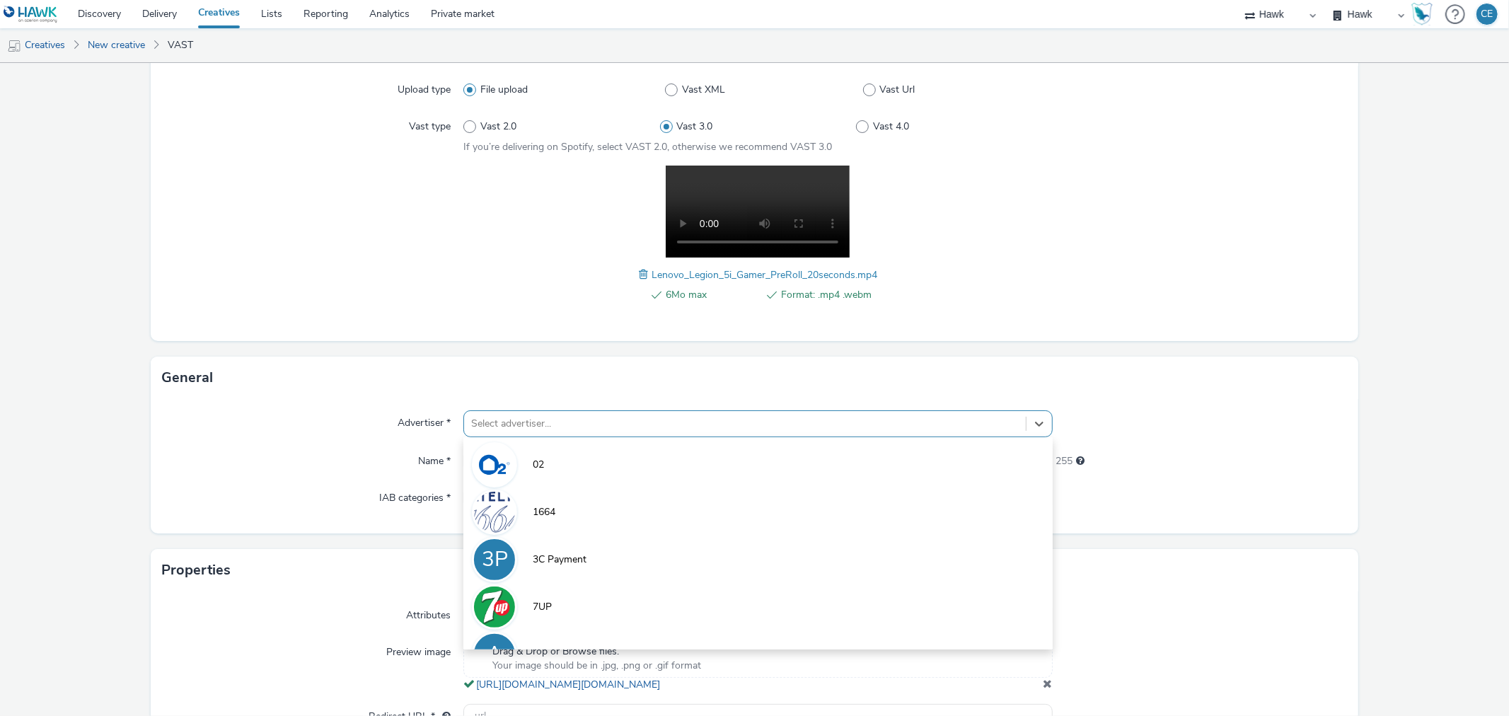
drag, startPoint x: 575, startPoint y: 540, endPoint x: 545, endPoint y: 424, distance: 119.1
click at [545, 424] on div at bounding box center [744, 423] width 547 height 17
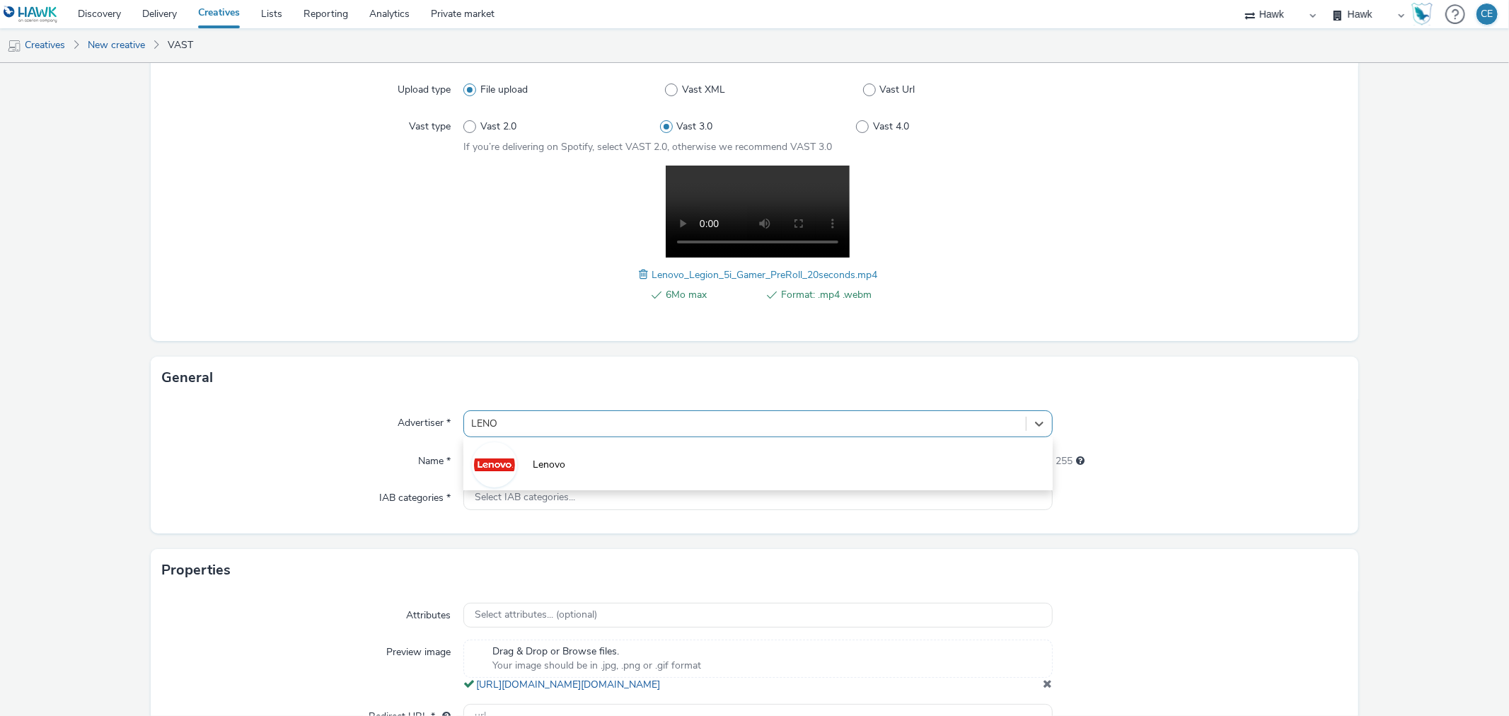
type input "LENOV"
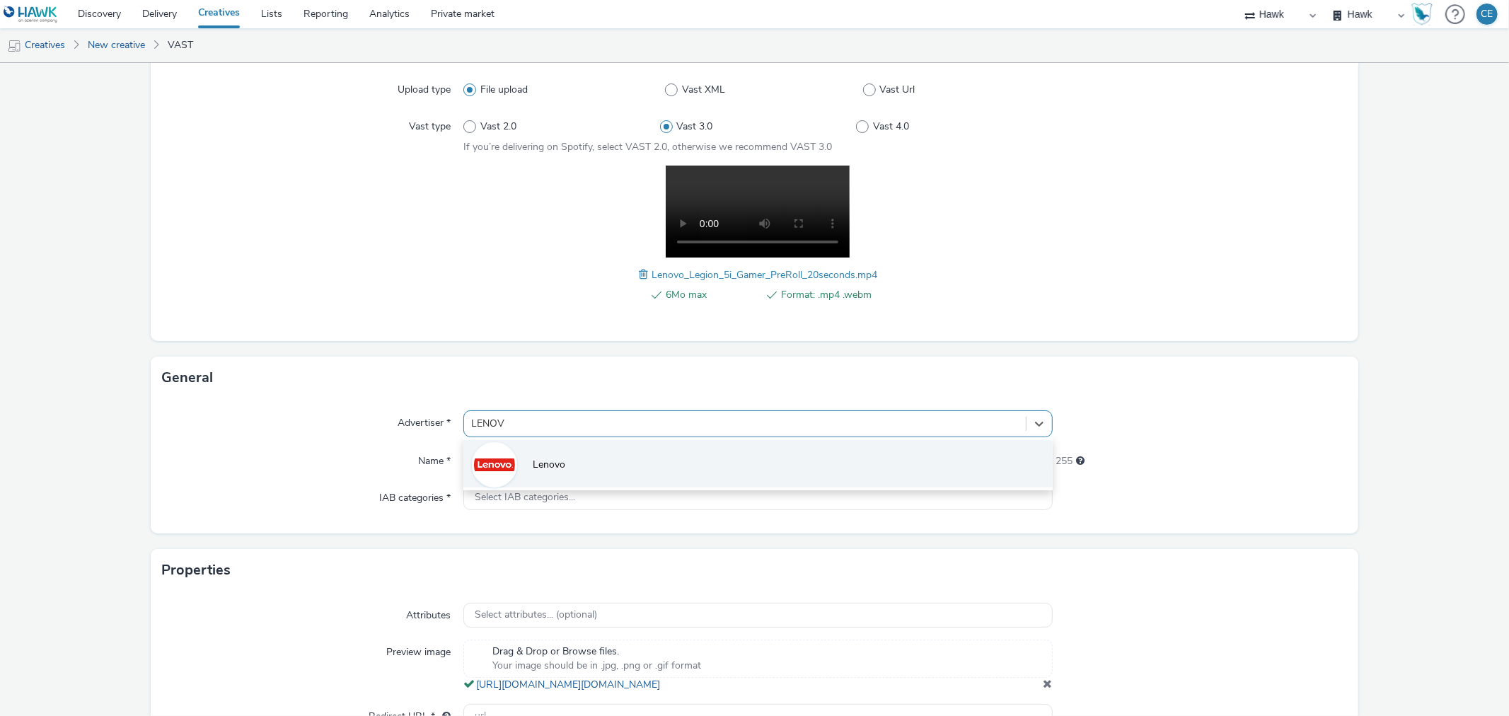
click at [567, 473] on li "Lenovo" at bounding box center [757, 463] width 589 height 47
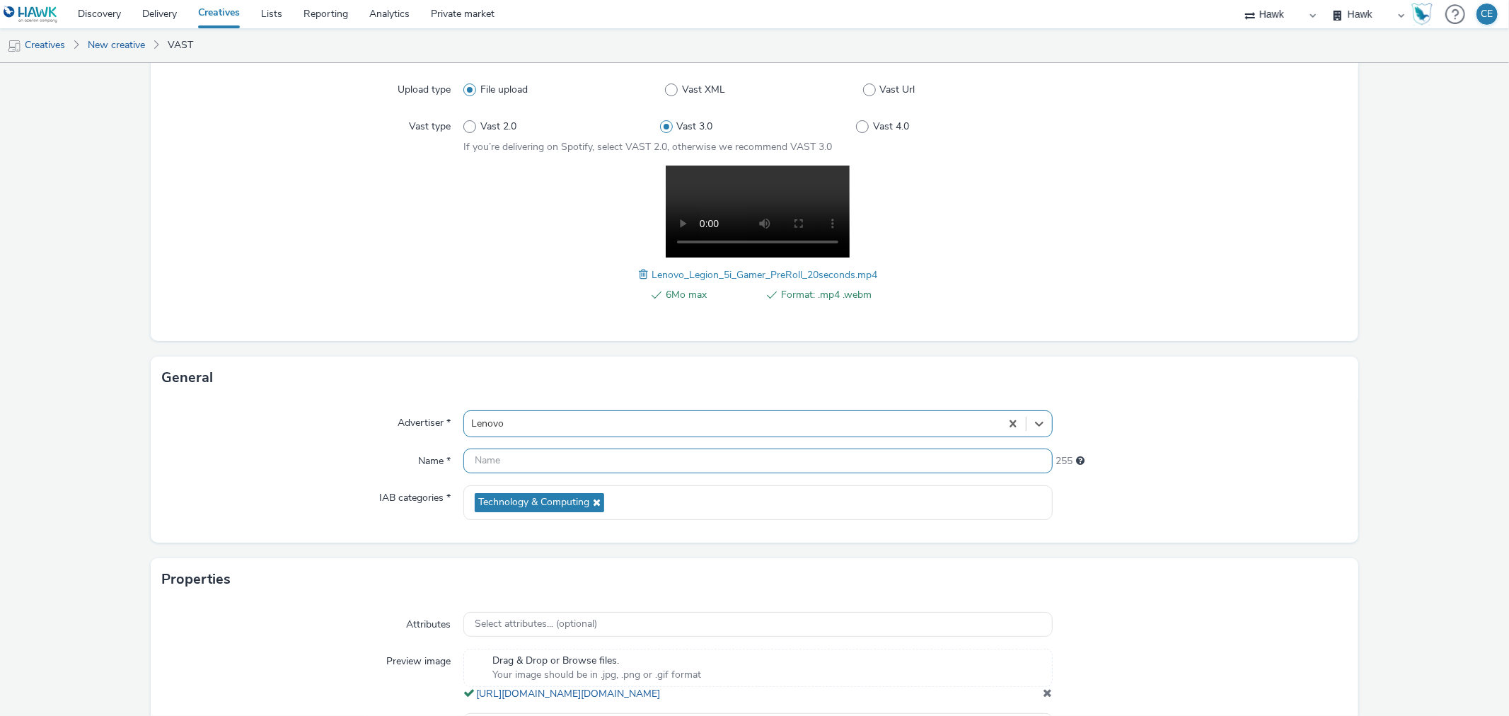
click at [573, 453] on input "text" at bounding box center [757, 460] width 589 height 25
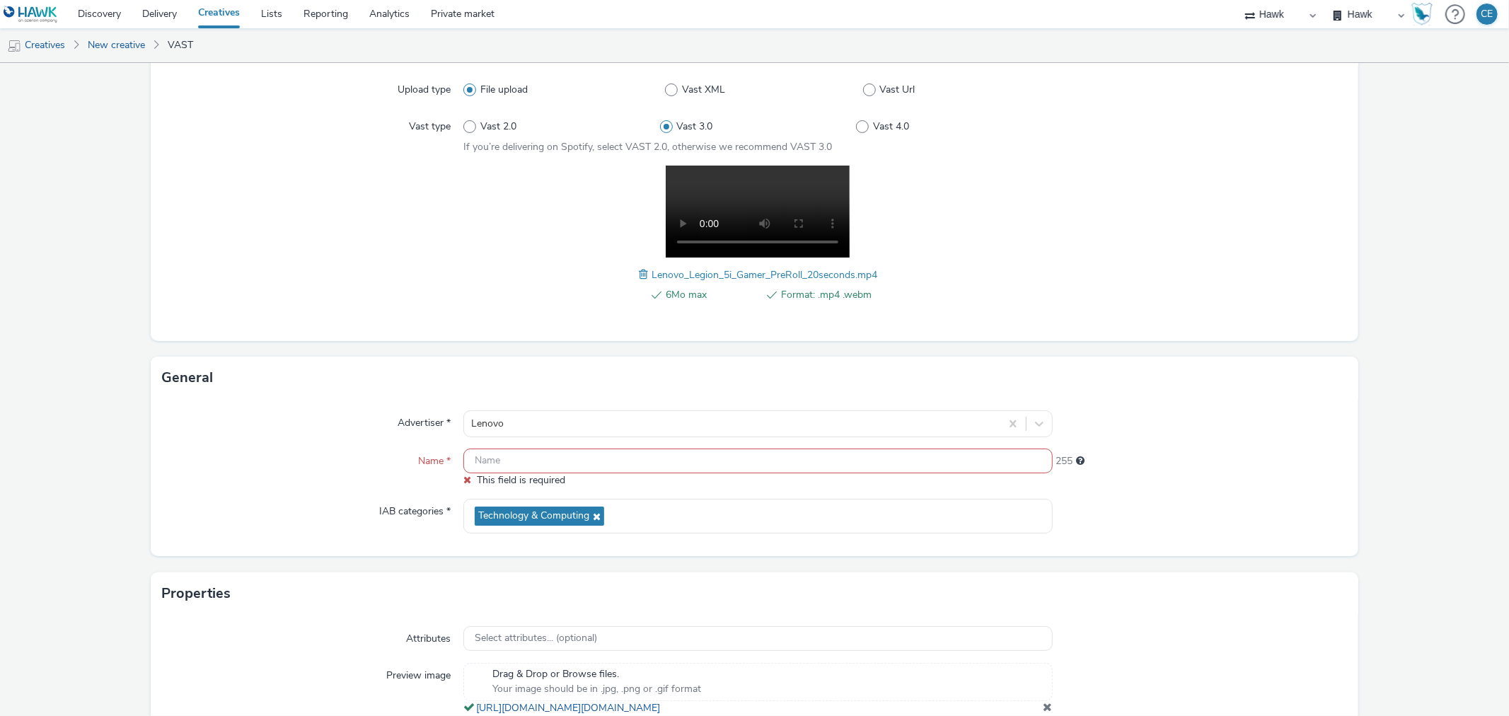
drag, startPoint x: 581, startPoint y: 446, endPoint x: 577, endPoint y: 463, distance: 17.5
paste input "GBR_Lenovo_Gamescom_Javascript_Exp_Static_300x600_DMPU_LenovoPro7i_20250820"
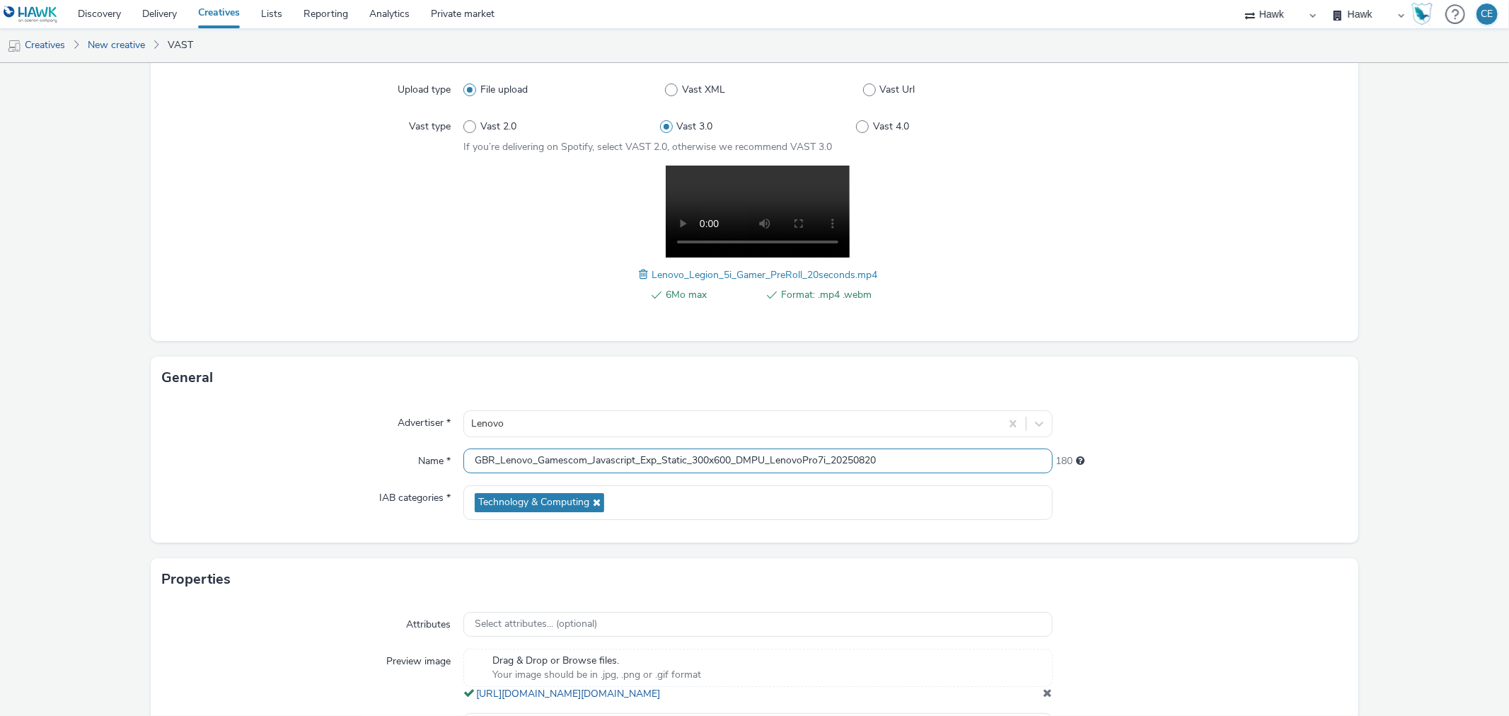
drag, startPoint x: 630, startPoint y: 451, endPoint x: 590, endPoint y: 443, distance: 41.1
click at [590, 443] on div "Advertiser * Lenovo Name * GBR_Lenovo_Gamescom_Javascript_Exp_Static_300x600_DM…" at bounding box center [754, 471] width 1207 height 144
drag, startPoint x: 654, startPoint y: 457, endPoint x: 589, endPoint y: 462, distance: 66.0
click at [589, 462] on input "GBR_Lenovo_Gamescom_Javascript_Exp_Static_300x600_DMPU_LenovoPro7i_20250820" at bounding box center [757, 460] width 589 height 25
drag, startPoint x: 684, startPoint y: 456, endPoint x: 589, endPoint y: 450, distance: 95.7
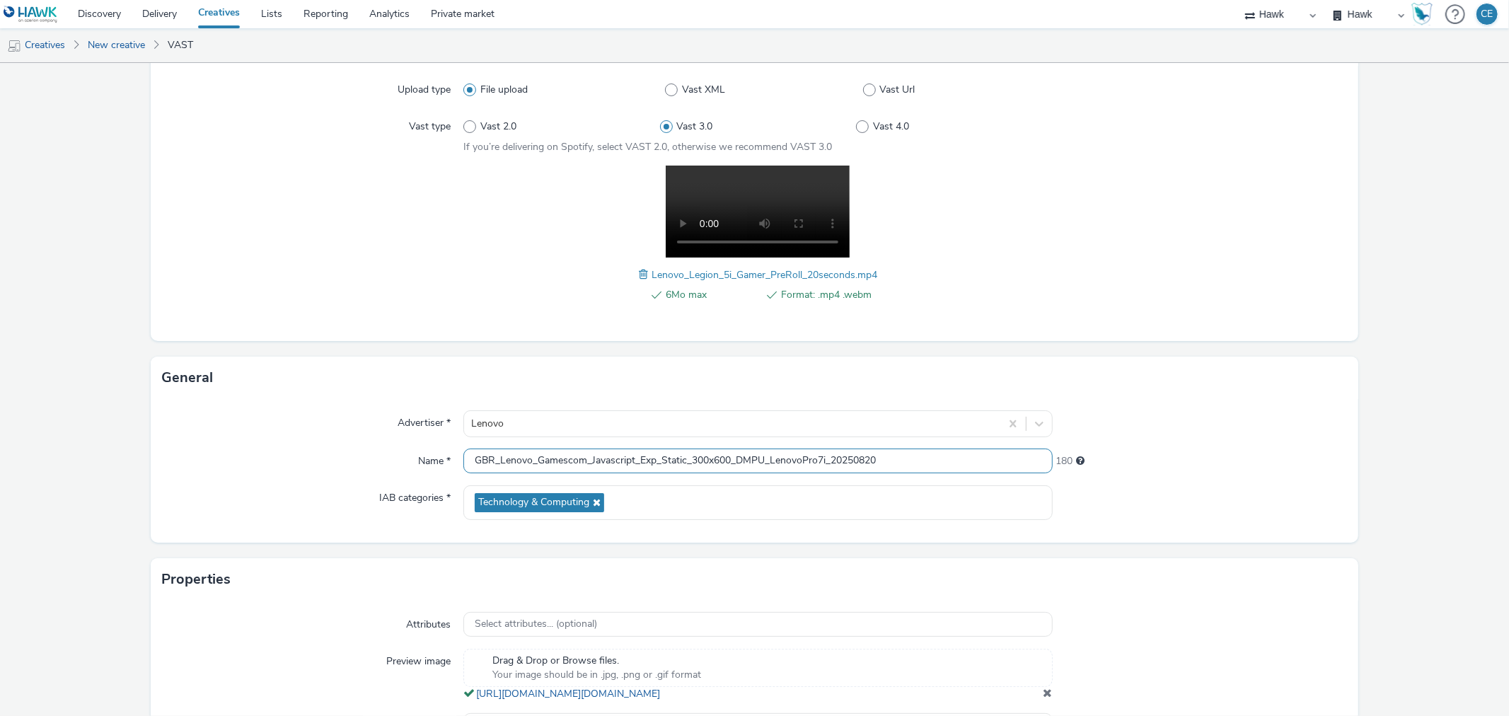
click at [589, 450] on input "GBR_Lenovo_Gamescom_Javascript_Exp_Static_300x600_DMPU_LenovoPro7i_20250820" at bounding box center [757, 460] width 589 height 25
click at [642, 463] on input "GBR_Lenovo_Gamescom_Video_300x600_DMPU_LenovoPro7i_20250820" at bounding box center [757, 460] width 589 height 25
drag, startPoint x: 659, startPoint y: 447, endPoint x: 619, endPoint y: 446, distance: 39.6
click at [619, 446] on div "Advertiser * Lenovo Name * GBR_Lenovo_Gamescom_Video_300x600_DMPU_LenovoPro7i_2…" at bounding box center [754, 471] width 1207 height 144
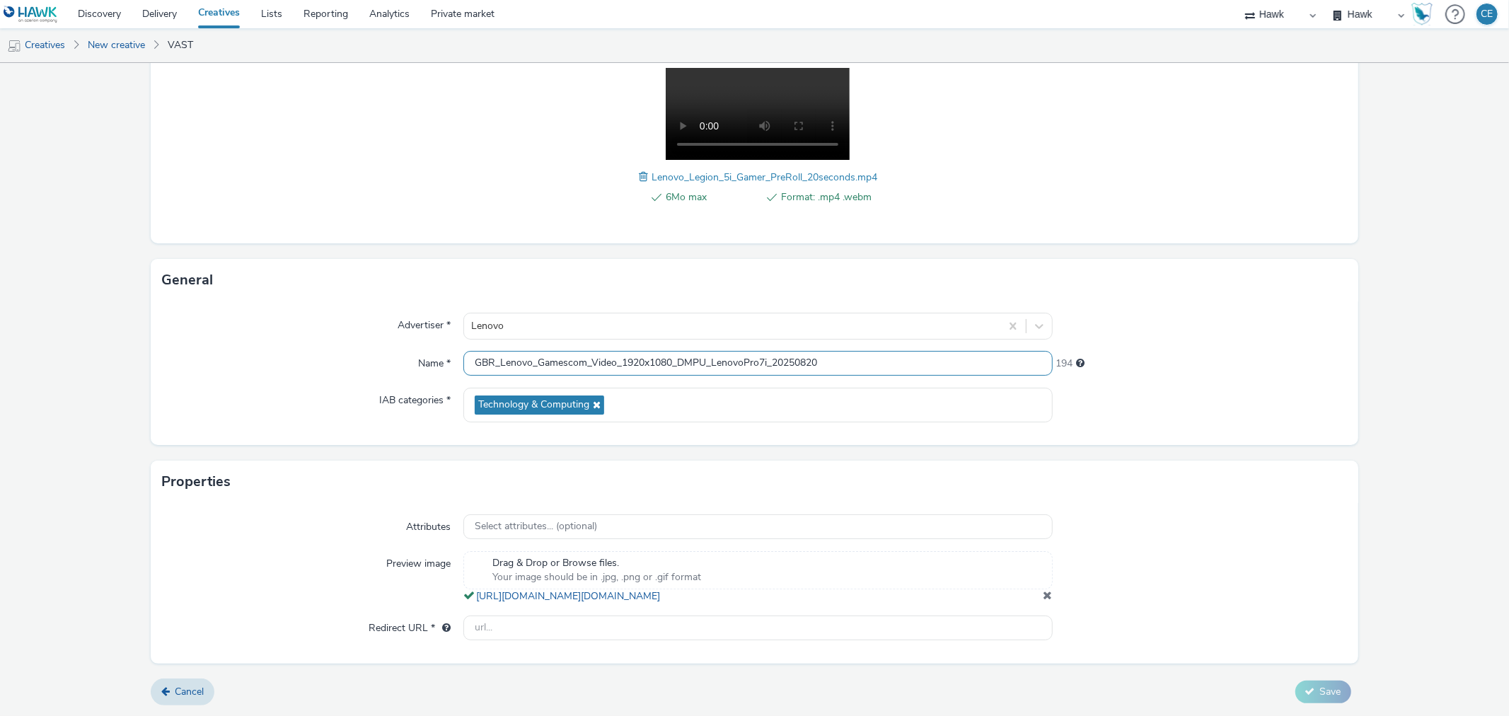
drag, startPoint x: 704, startPoint y: 347, endPoint x: 677, endPoint y: 342, distance: 27.3
click at [677, 351] on input "GBR_Lenovo_Gamescom_Video_1920x1080_DMPU_LenovoPro7i_20250820" at bounding box center [757, 363] width 589 height 25
click at [697, 351] on input "GBR_Lenovo_Gamescom_Video_1920x1080_Pre-roll_LenovoPro7i_20250820" at bounding box center [757, 363] width 589 height 25
click at [695, 351] on input "GBR_Lenovo_Gamescom_Video_1920x1080_Pre-roll_LenovoPro7i_20250820" at bounding box center [757, 363] width 589 height 25
click at [710, 351] on input "GBR_Lenovo_Gamescom_Video_1920x1080_Preroll_LenovoPro7i_20250820" at bounding box center [757, 363] width 589 height 25
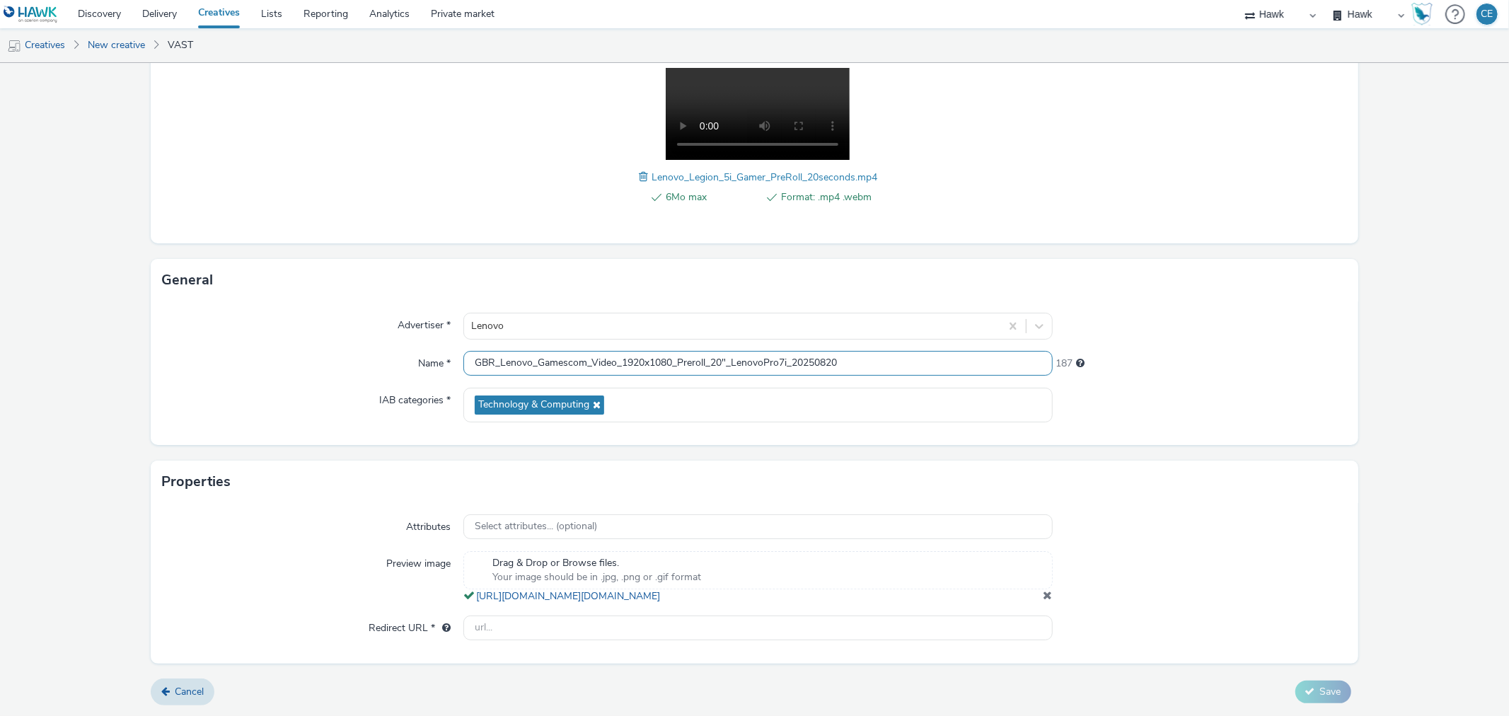
click at [707, 351] on input "GBR_Lenovo_Gamescom_Video_1920x1080_Preroll_20"_LenovoPro7i_20250820" at bounding box center [757, 363] width 589 height 25
click at [730, 351] on input "GBR_Lenovo_Gamescom_Video_1920x1080_Preroll_20"_LenovoPro7i_20250820" at bounding box center [757, 363] width 589 height 25
click at [711, 351] on input "GBR_Lenovo_Gamescom_Video_1920x1080_Preroll_20"_LenovoPro7i_20250820" at bounding box center [757, 363] width 589 height 25
drag, startPoint x: 816, startPoint y: 343, endPoint x: 799, endPoint y: 342, distance: 17.0
click at [799, 351] on input "GBR_Lenovo_Gamescom_Video_1920x1080_Preroll_Gamer_20"_LenovoPro7i_20250820" at bounding box center [757, 363] width 589 height 25
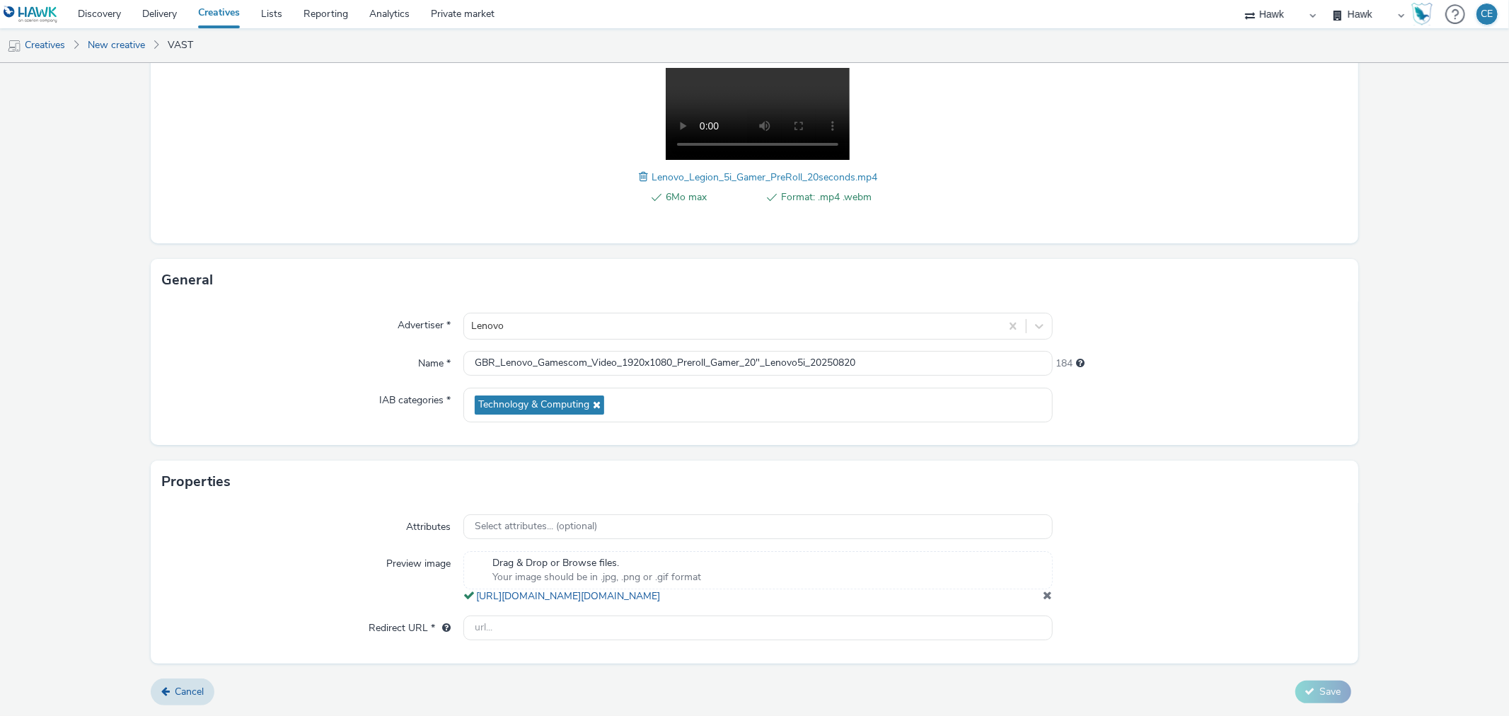
click at [642, 169] on span at bounding box center [645, 177] width 13 height 16
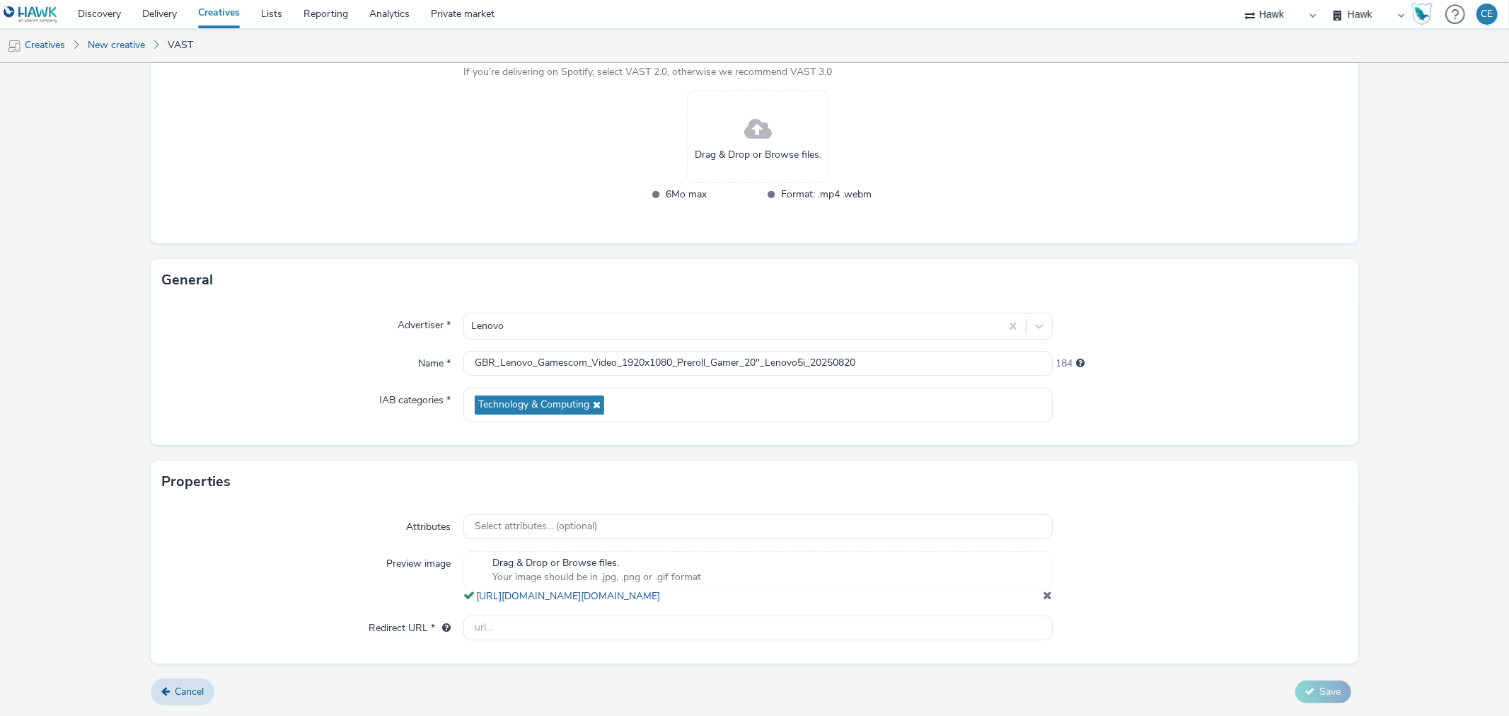
click at [714, 148] on span "Drag & Drop or Browse files." at bounding box center [758, 155] width 127 height 14
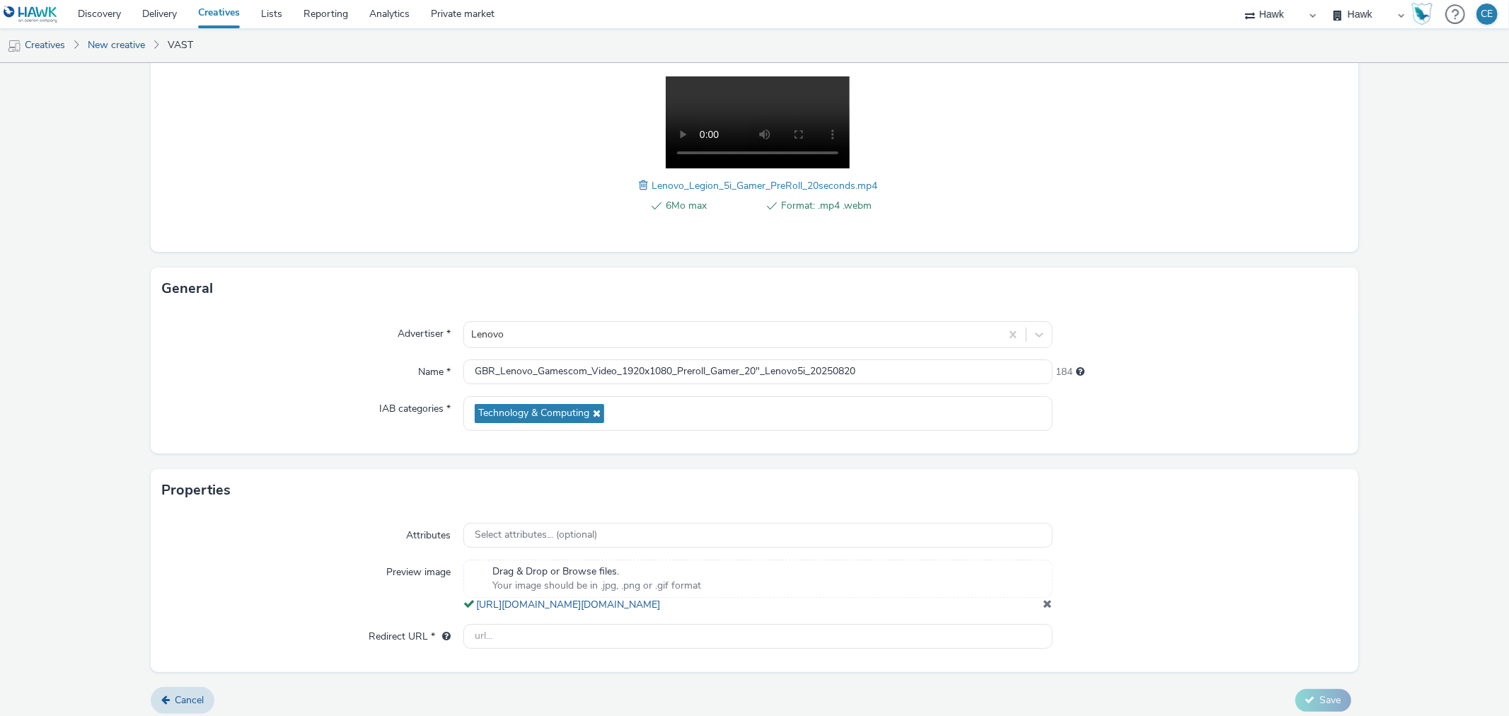
click at [627, 184] on div "6Mo max Format: .mp4 .webm Lenovo_Legion_5i_Gamer_PreRoll_20seconds.mp4" at bounding box center [757, 152] width 589 height 152
click at [651, 181] on span "Lenovo_Legion_5i_Gamer_PreRoll_20seconds.mp4" at bounding box center [764, 185] width 226 height 13
click at [642, 181] on span at bounding box center [645, 186] width 13 height 16
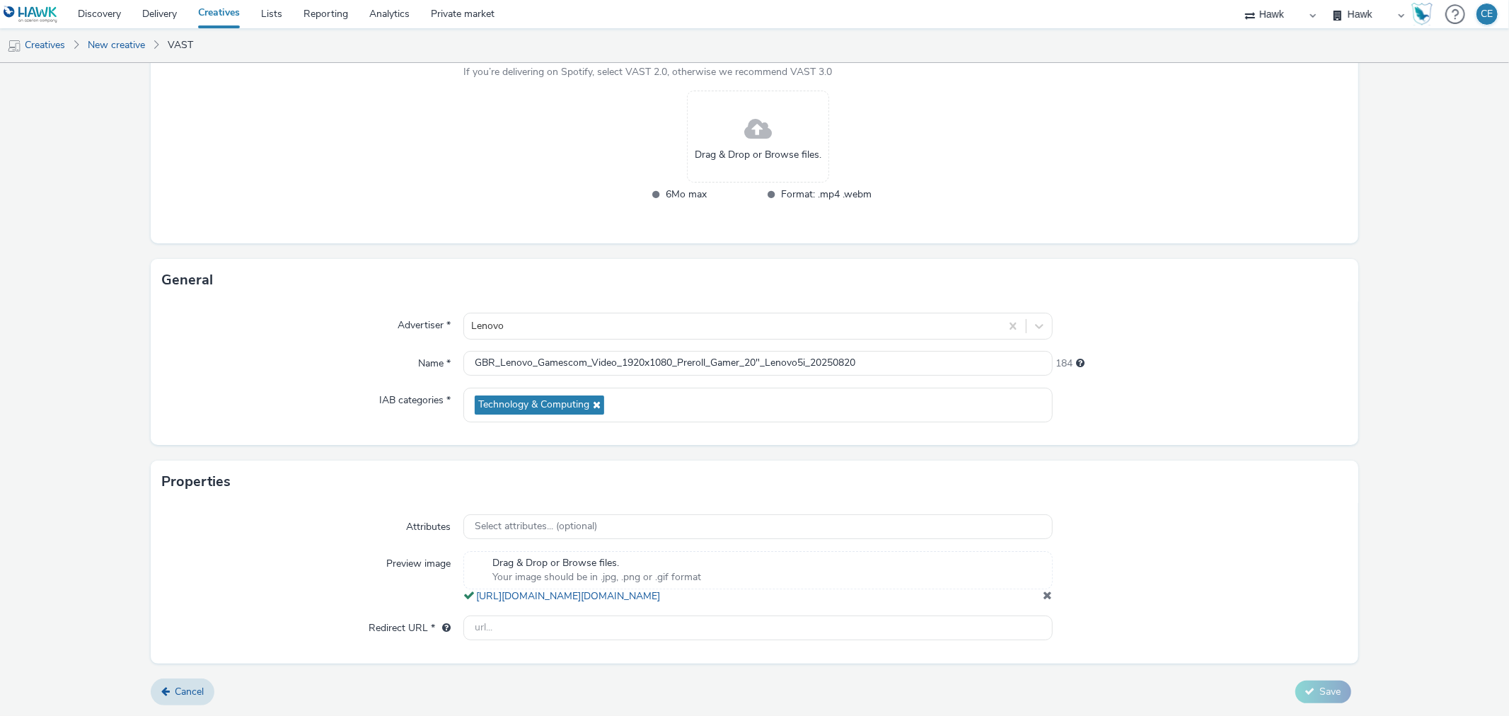
click at [697, 156] on div "Drag & Drop or Browse files." at bounding box center [758, 137] width 142 height 92
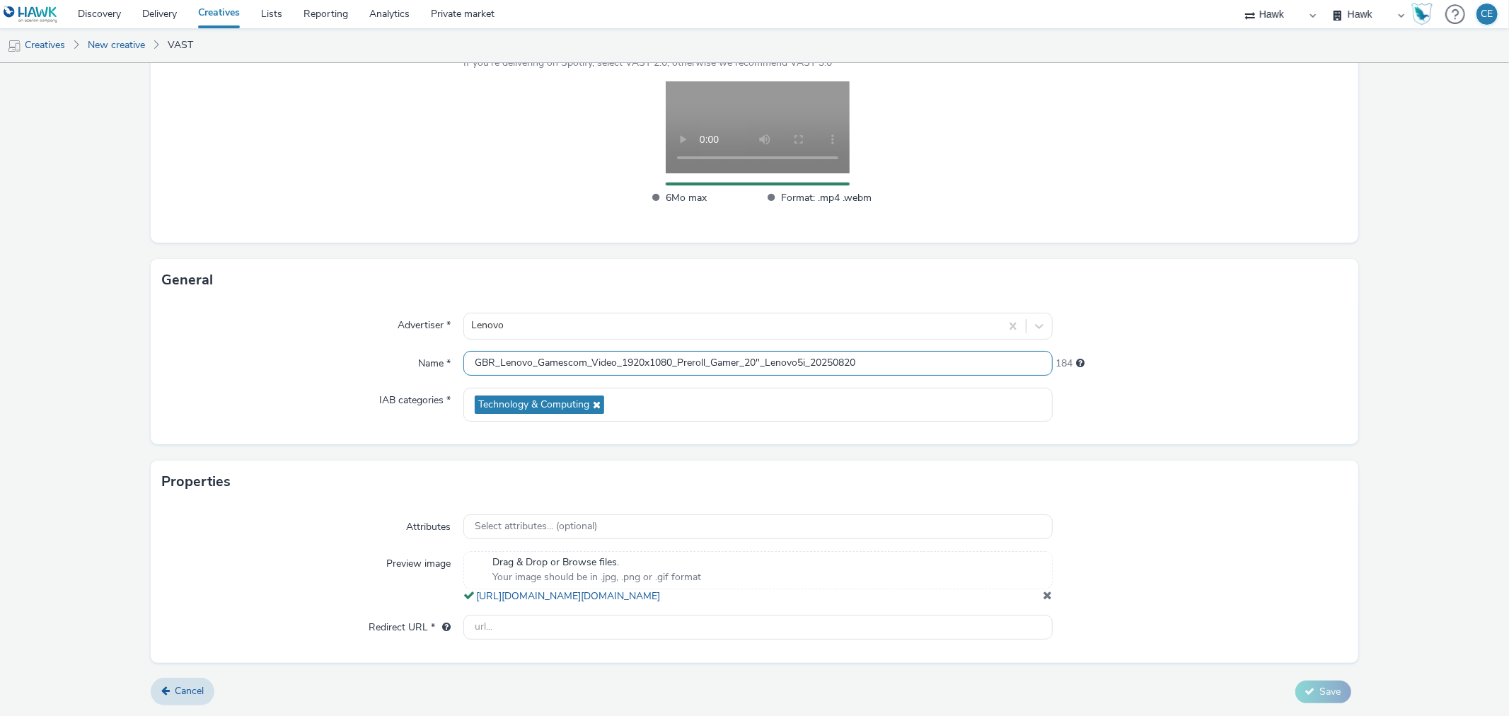
drag, startPoint x: 741, startPoint y: 356, endPoint x: 734, endPoint y: 349, distance: 10.5
click at [734, 351] on input "GBR_Lenovo_Gamescom_Video_1920x1080_Preroll_Gamer_20"_Lenovo5i_20250820" at bounding box center [757, 363] width 589 height 25
click at [743, 363] on input "GBR_Lenovo_Gamescom_Video_1920x1080_Preroll_Gamer_20"_Lenovo5i_20250820" at bounding box center [757, 363] width 589 height 25
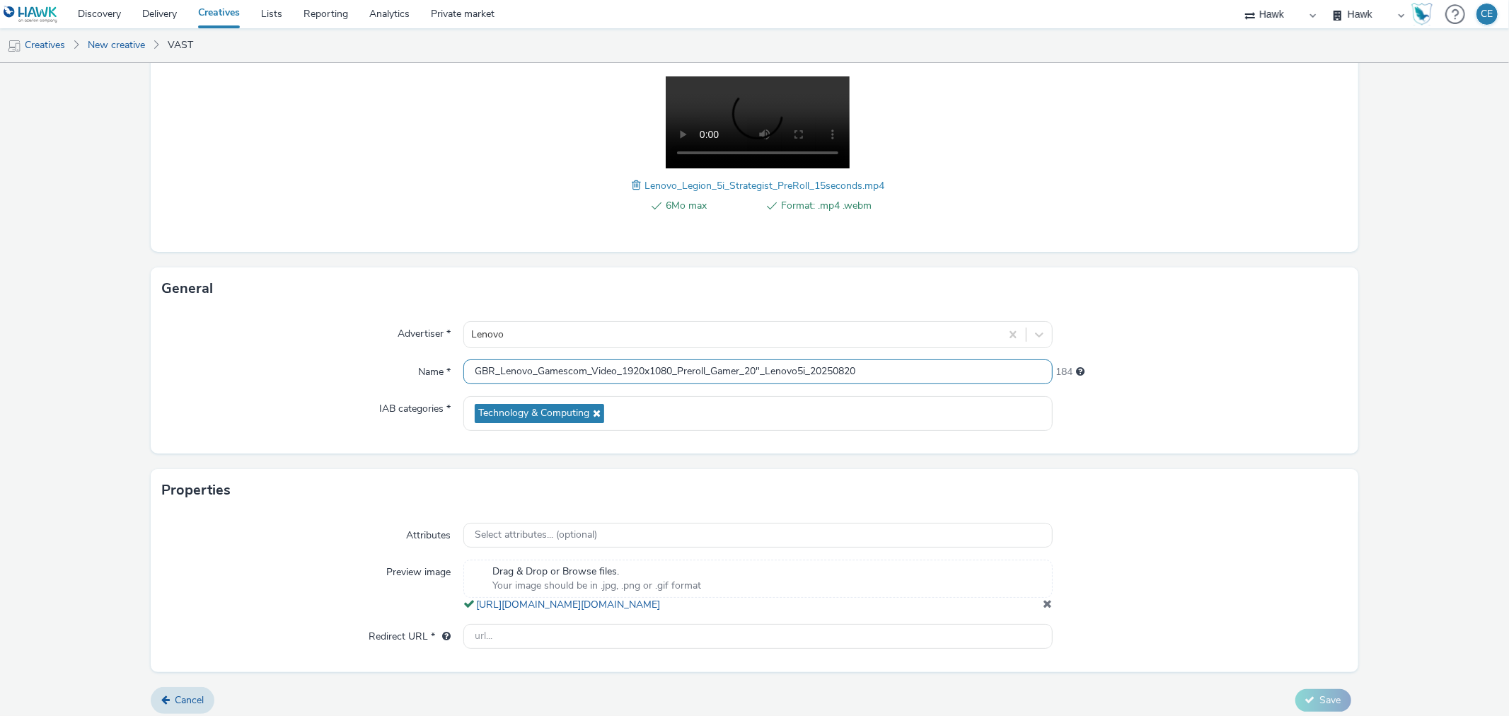
click at [751, 365] on input "GBR_Lenovo_Gamescom_Video_1920x1080_Preroll_Gamer_20"_Lenovo5i_20250820" at bounding box center [757, 371] width 589 height 25
click at [753, 368] on input "GBR_Lenovo_Gamescom_Video_1920x1080_Preroll_Gamer_20"_Lenovo5i_20250820" at bounding box center [757, 371] width 589 height 25
click at [741, 361] on input "GBR_Lenovo_Gamescom_Video_1920x1080_Preroll_Gamer_15"_Lenovo5i_20250820" at bounding box center [757, 371] width 589 height 25
drag, startPoint x: 736, startPoint y: 361, endPoint x: 730, endPoint y: 356, distance: 7.5
click at [730, 356] on div "Advertiser * Lenovo Name * GBR_Lenovo_Gamescom_Video_1920x1080_Preroll_Gamer_15…" at bounding box center [754, 382] width 1207 height 144
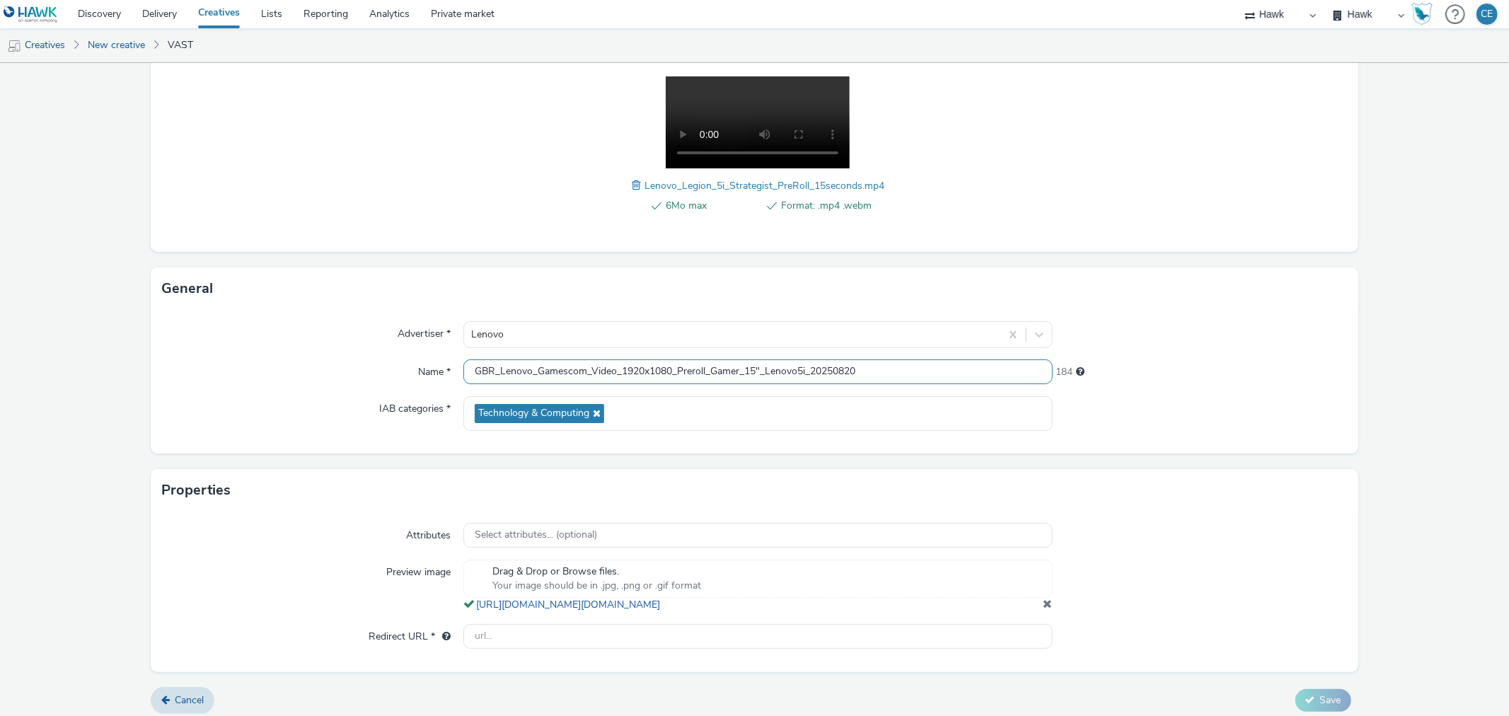
drag, startPoint x: 738, startPoint y: 364, endPoint x: 709, endPoint y: 359, distance: 29.5
click at [709, 359] on input "GBR_Lenovo_Gamescom_Video_1920x1080_Preroll_Gamer_15"_Lenovo5i_20250820" at bounding box center [757, 371] width 589 height 25
type input "GBR_Lenovo_Gamescom_Video_1920x1080_Preroll_Strategist_15"_Lenovo5i_20250820"
paste input "https://www.lenovo.com/de/de/legion/legion-intel/?&cid=de:direct:c8ey5t"
type input "https://www.lenovo.com/de/de/legion/legion-intel/?&cid=de:direct:c8ey5t"
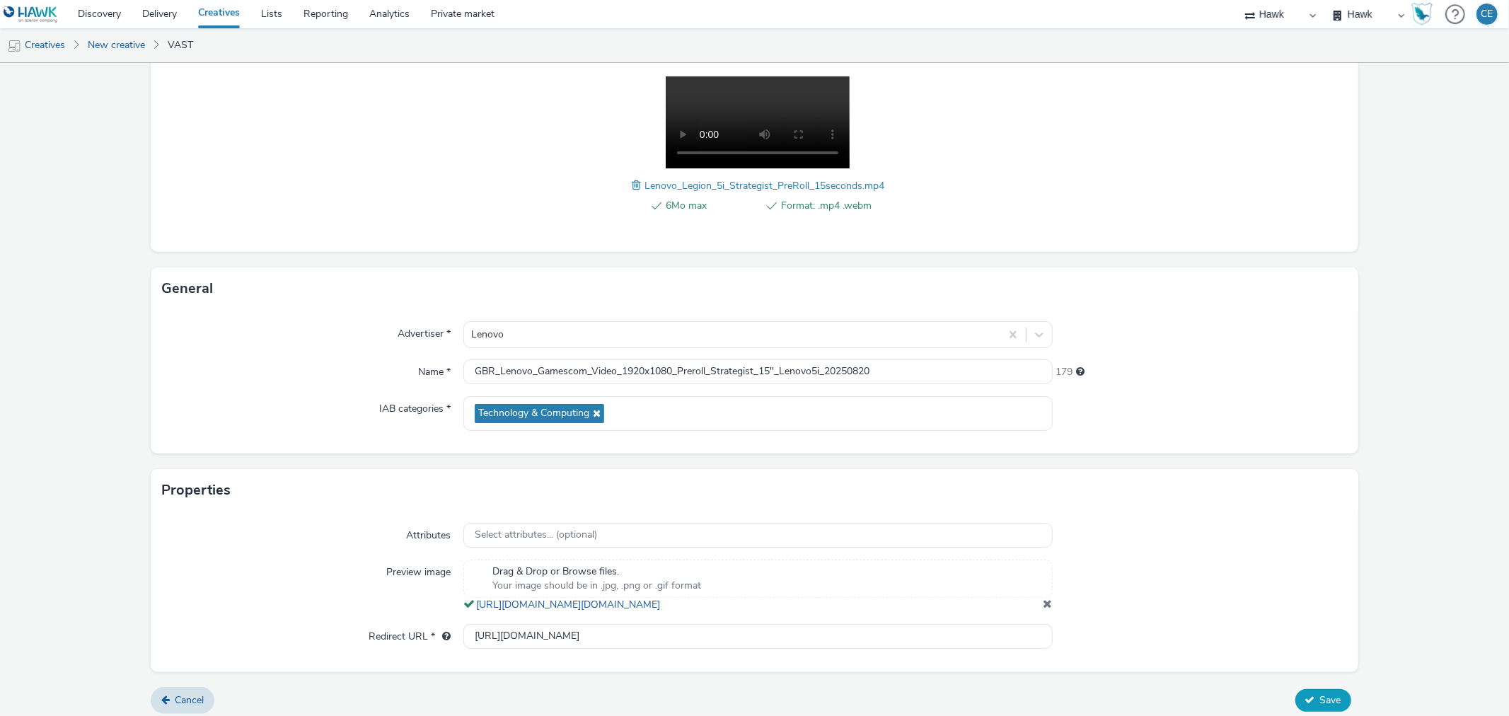
click at [1320, 707] on span "Save" at bounding box center [1330, 699] width 21 height 13
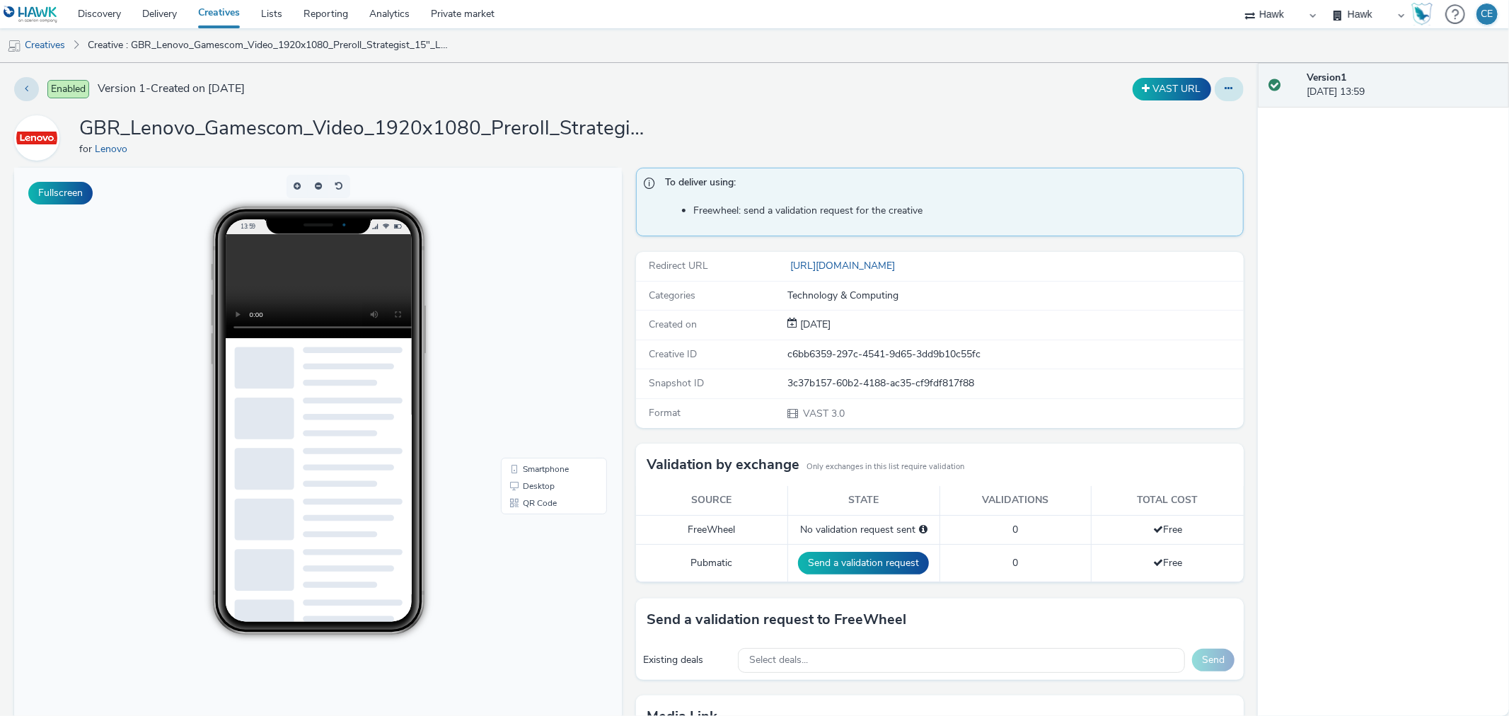
click at [1225, 89] on icon at bounding box center [1229, 88] width 8 height 10
click at [1203, 138] on link "Duplicate" at bounding box center [1190, 146] width 106 height 28
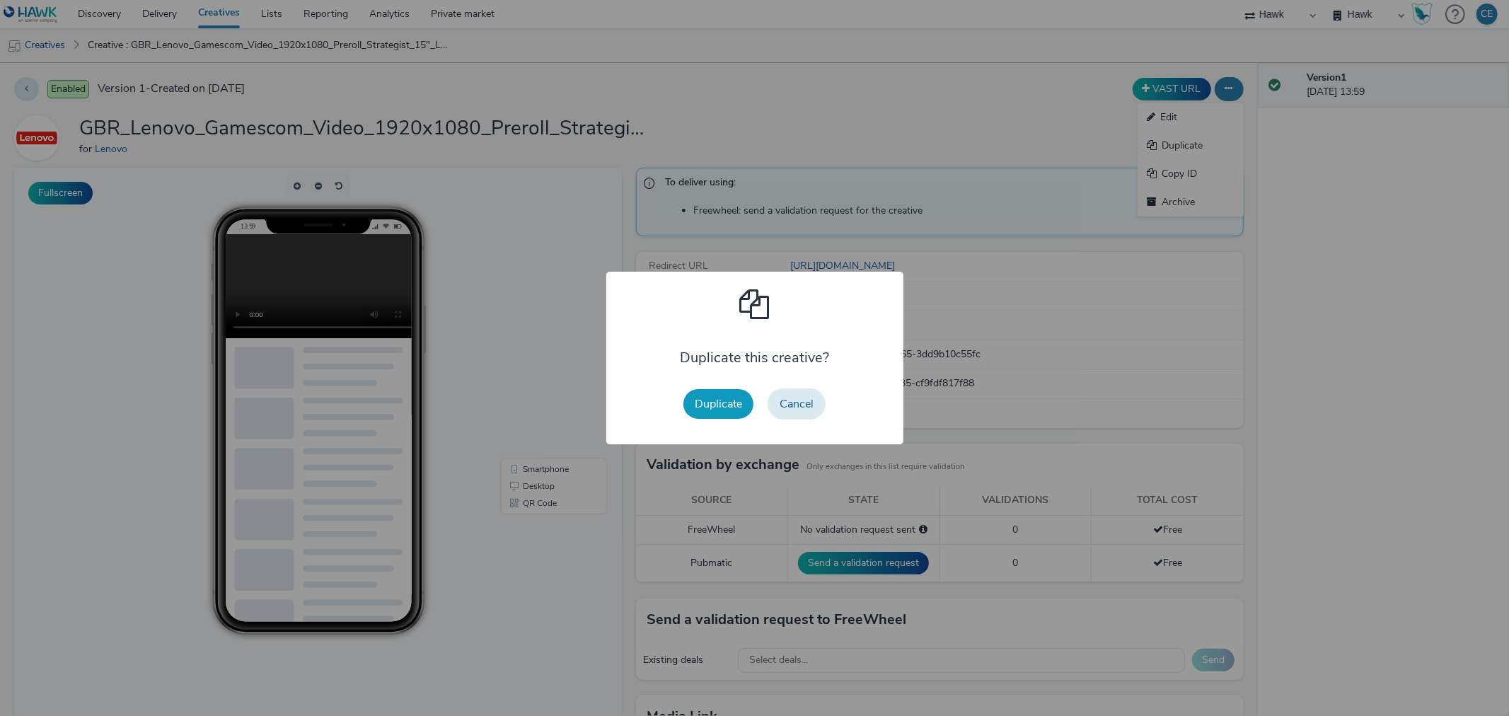
click at [709, 410] on button "Duplicate" at bounding box center [718, 404] width 70 height 30
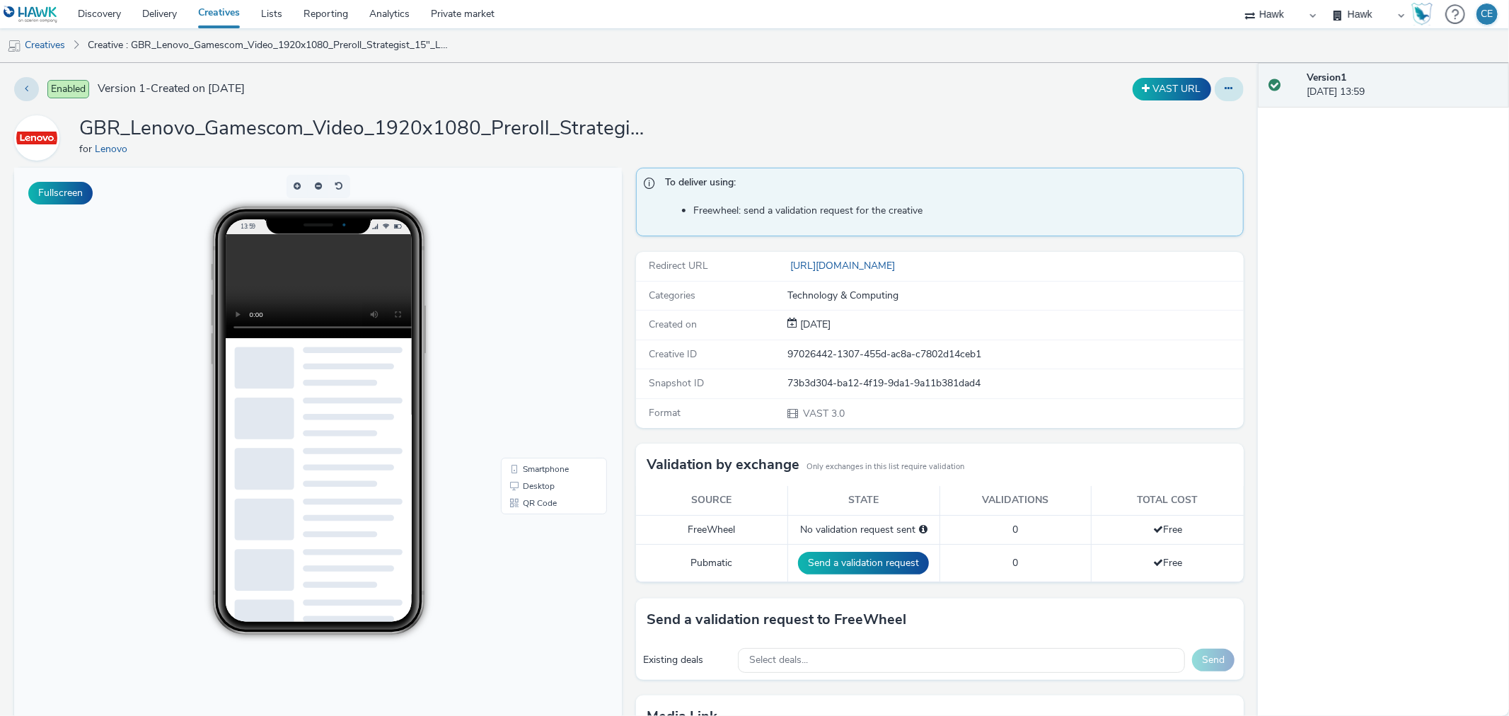
click at [1222, 95] on button at bounding box center [1229, 89] width 29 height 24
click at [1171, 143] on link "Duplicate" at bounding box center [1190, 146] width 106 height 28
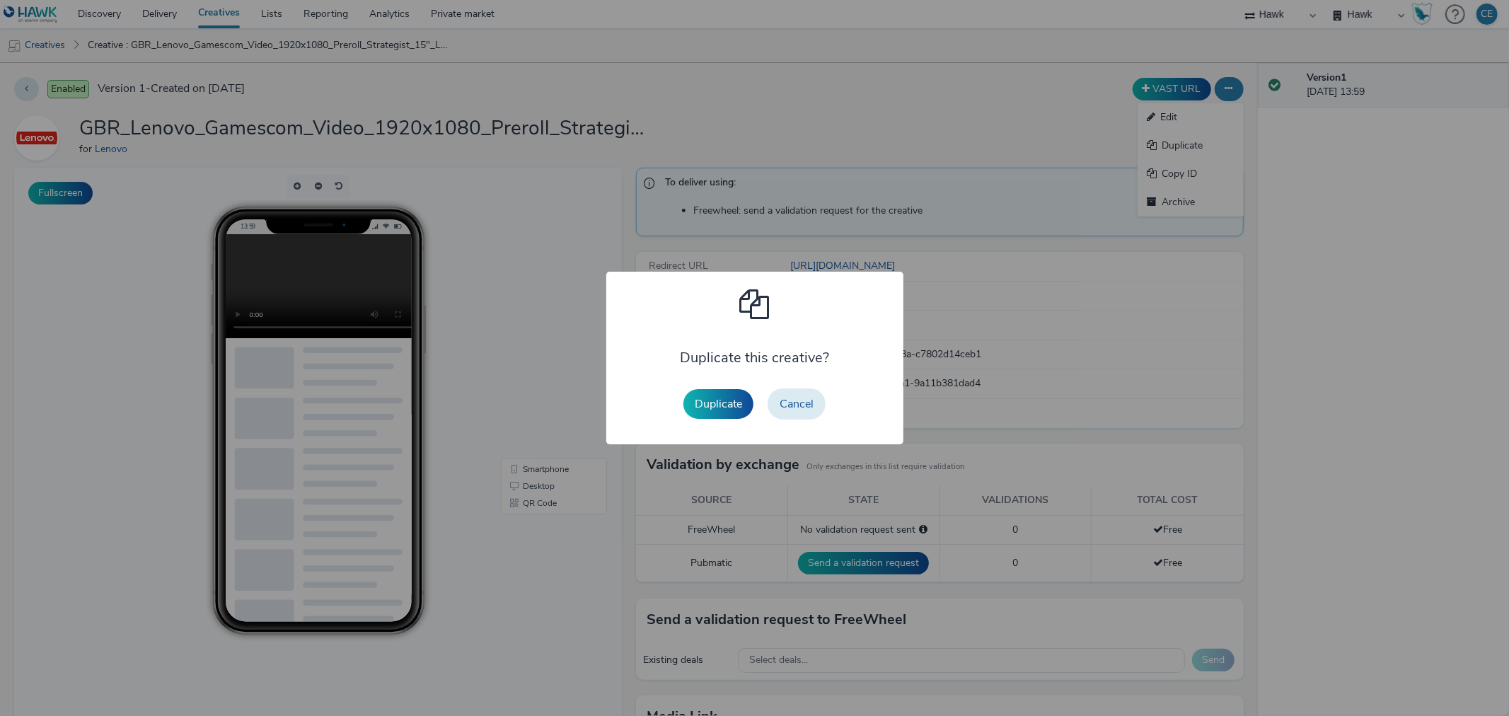
click at [741, 405] on button "Duplicate" at bounding box center [718, 404] width 70 height 30
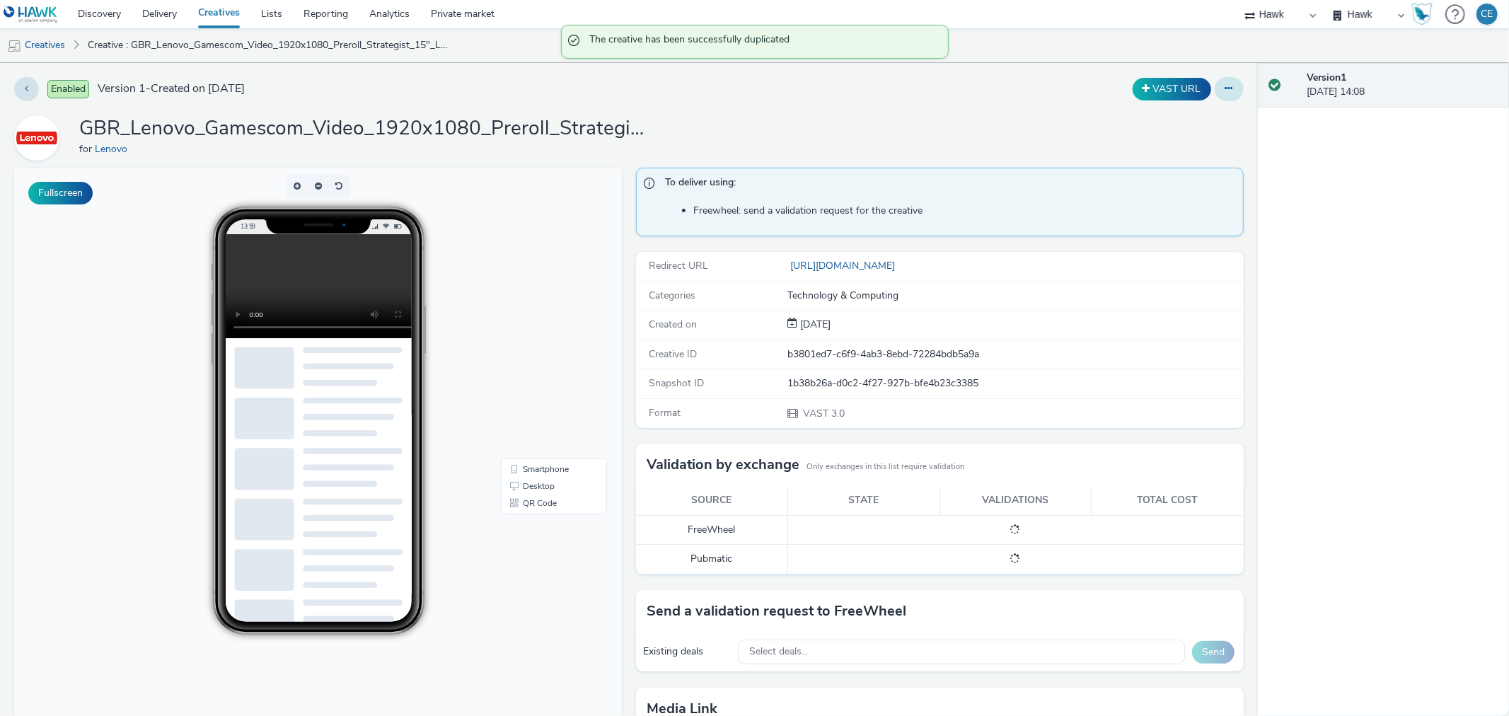
click at [1220, 95] on button at bounding box center [1229, 89] width 29 height 24
click at [1203, 117] on link "Edit" at bounding box center [1190, 117] width 106 height 28
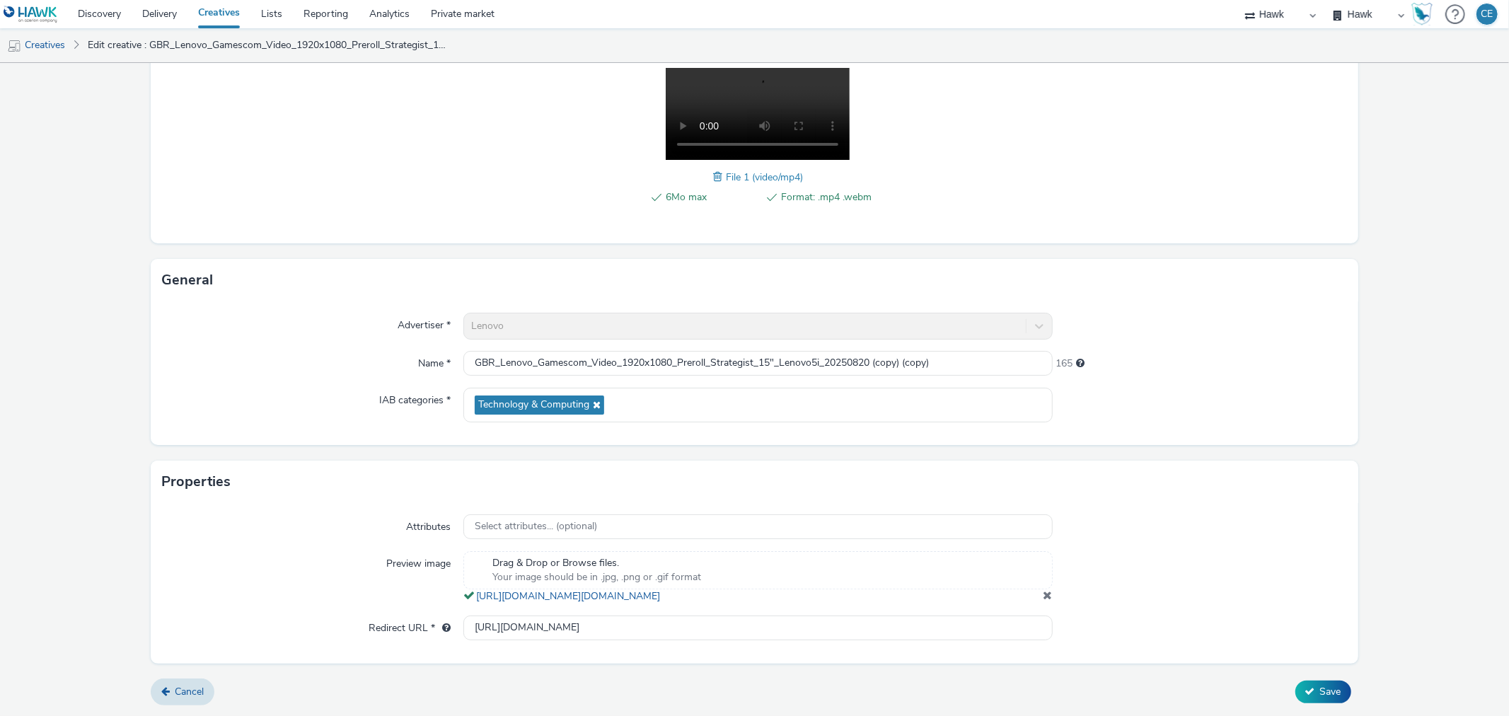
scroll to position [1, 0]
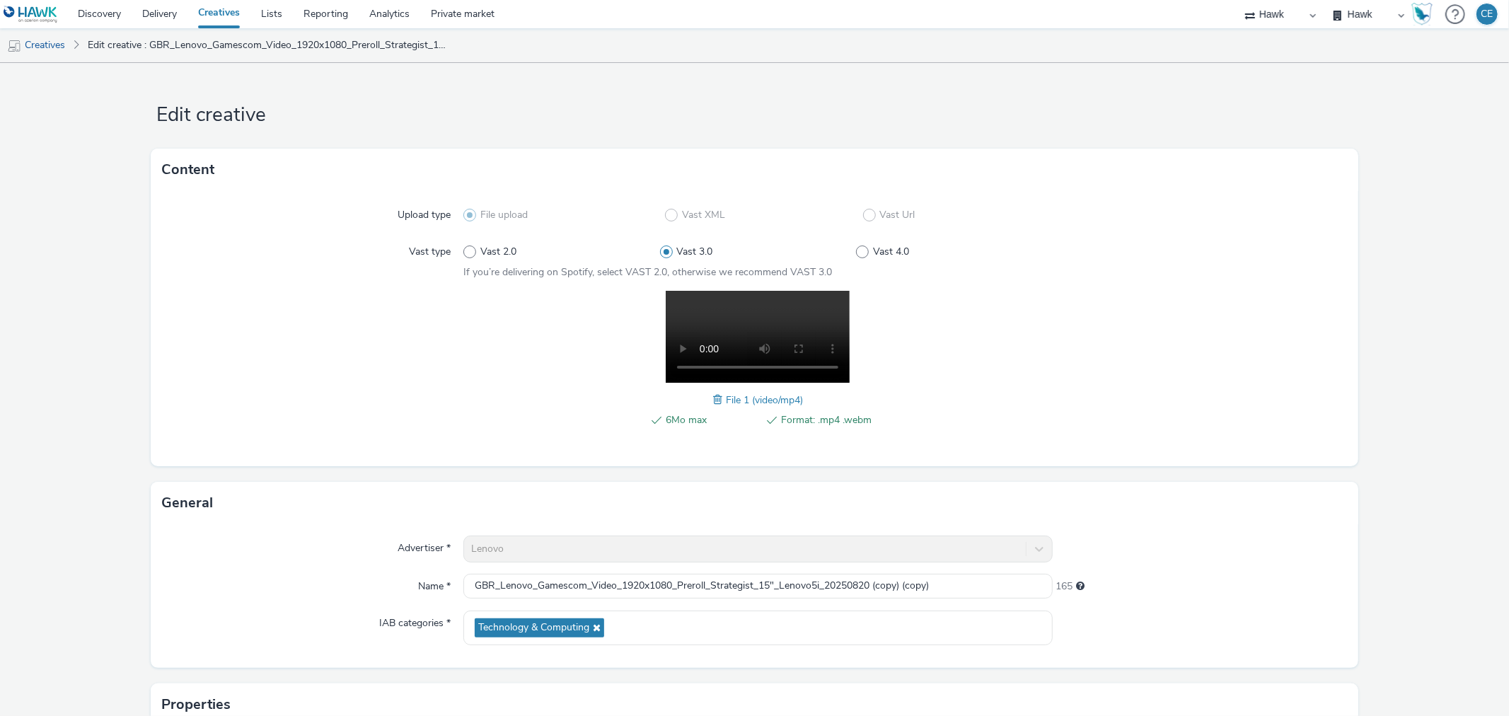
click at [713, 393] on span at bounding box center [719, 400] width 13 height 16
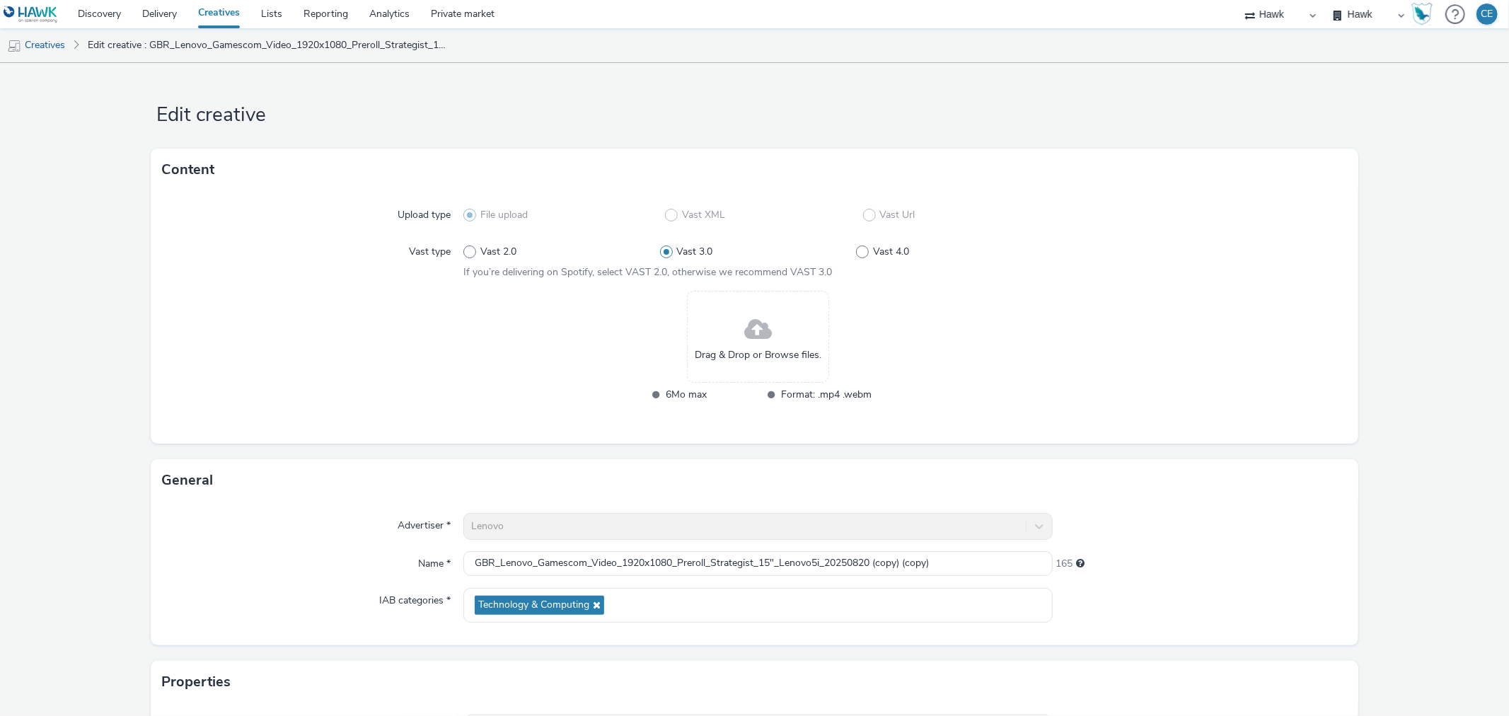
click at [750, 348] on span "Drag & Drop or Browse files." at bounding box center [758, 355] width 127 height 14
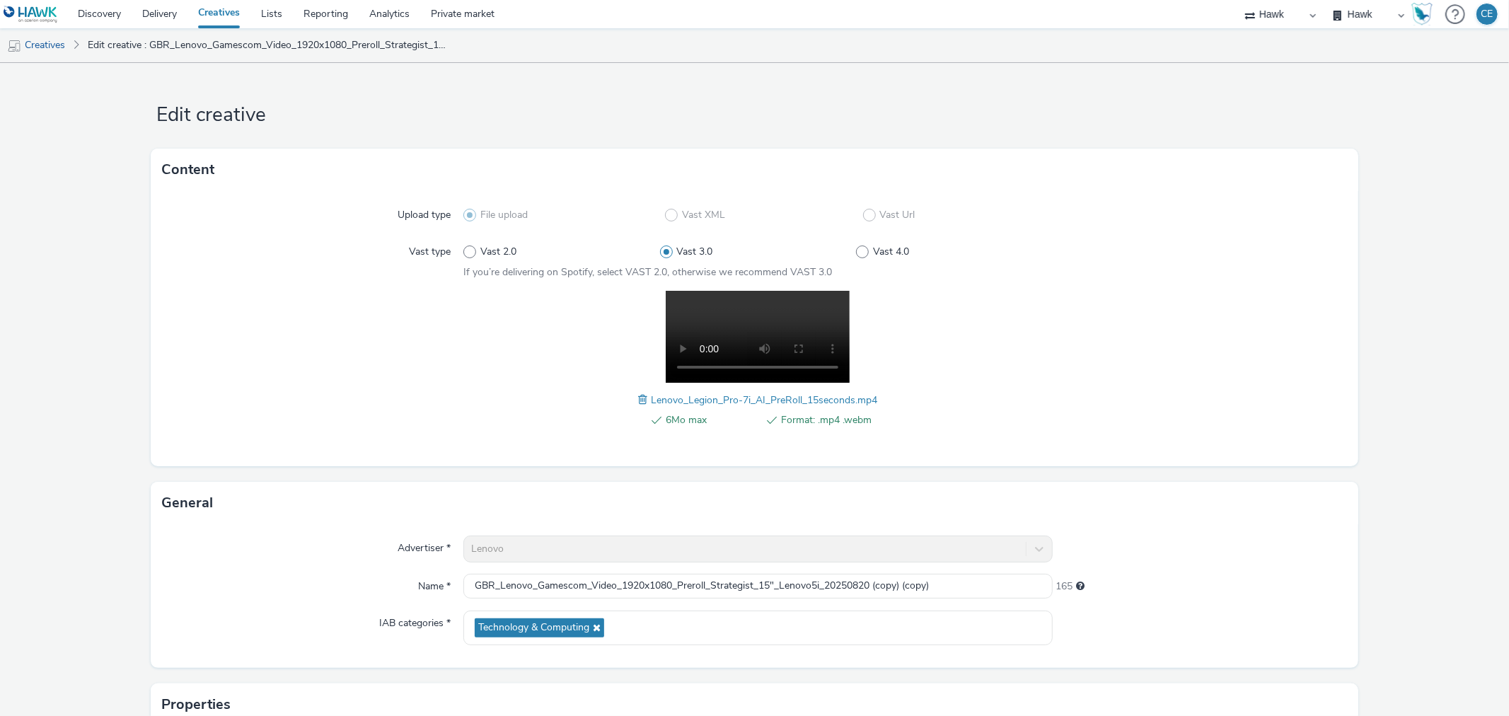
click at [639, 405] on span at bounding box center [644, 400] width 13 height 16
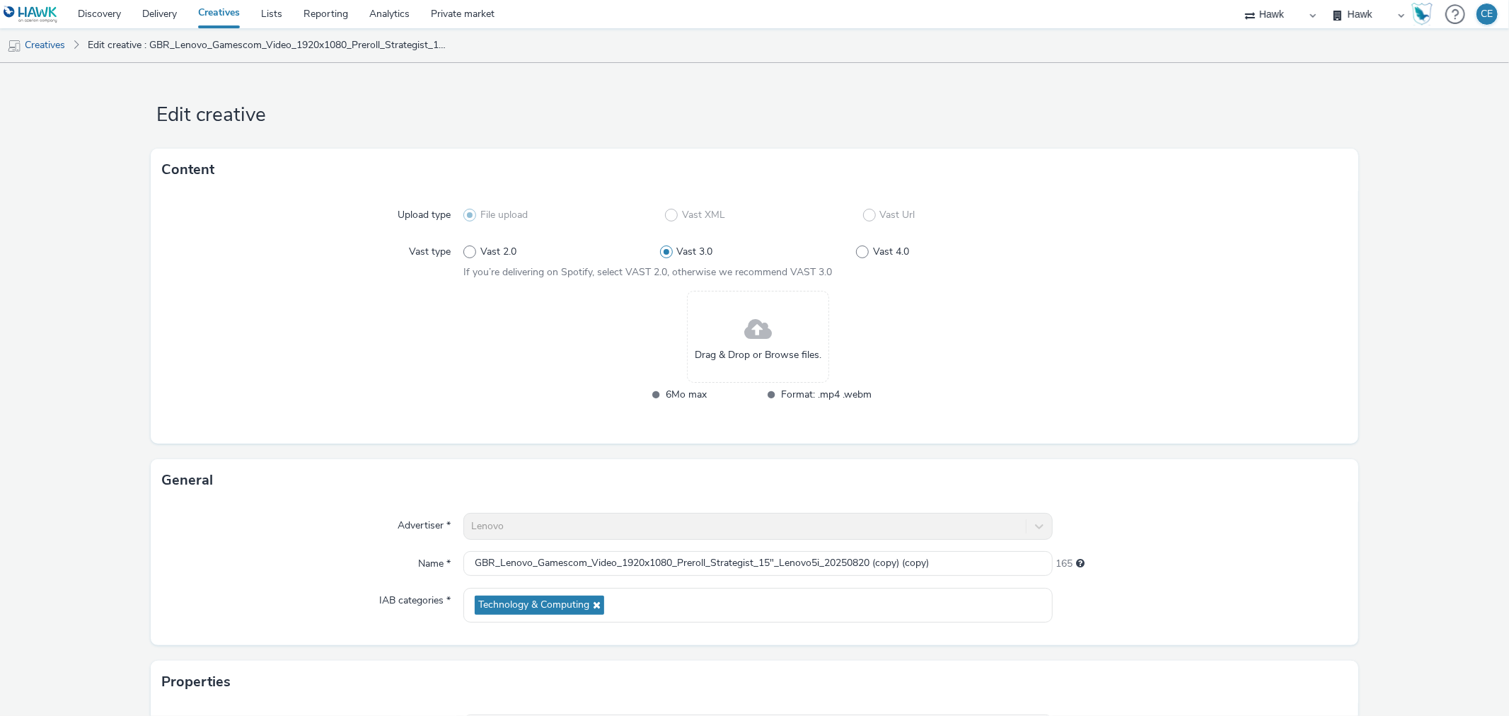
click at [734, 361] on span "Drag & Drop or Browse files." at bounding box center [758, 355] width 127 height 14
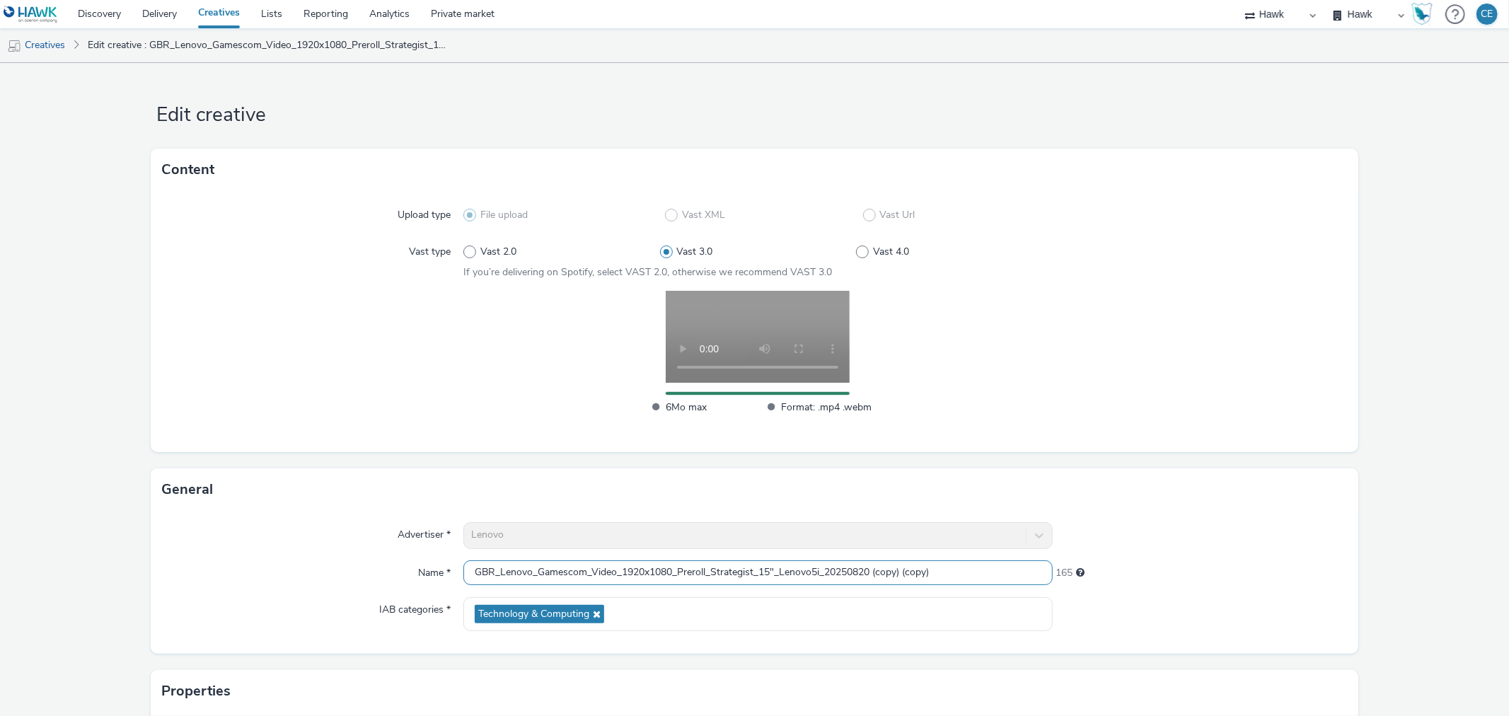
click at [768, 564] on input "GBR_Lenovo_Gamescom_Video_1920x1080_Preroll_Strategist_15"_Lenovo5i_20250820 (c…" at bounding box center [757, 572] width 589 height 25
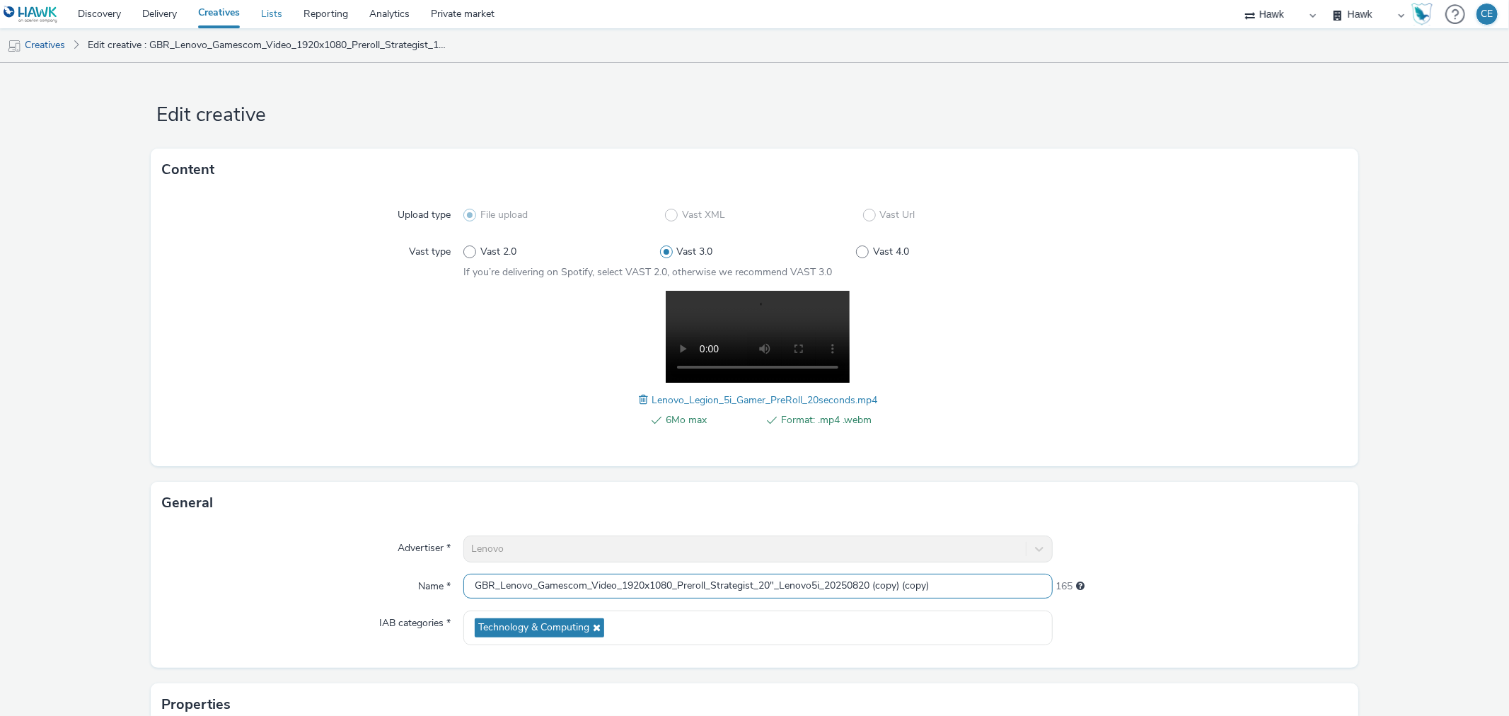
type input "GBR_Lenovo_Gamescom_Video_1920x1080_Preroll_Strategist_20"_Lenovo5i_20250820 (c…"
click at [44, 52] on link "Creatives" at bounding box center [36, 45] width 72 height 34
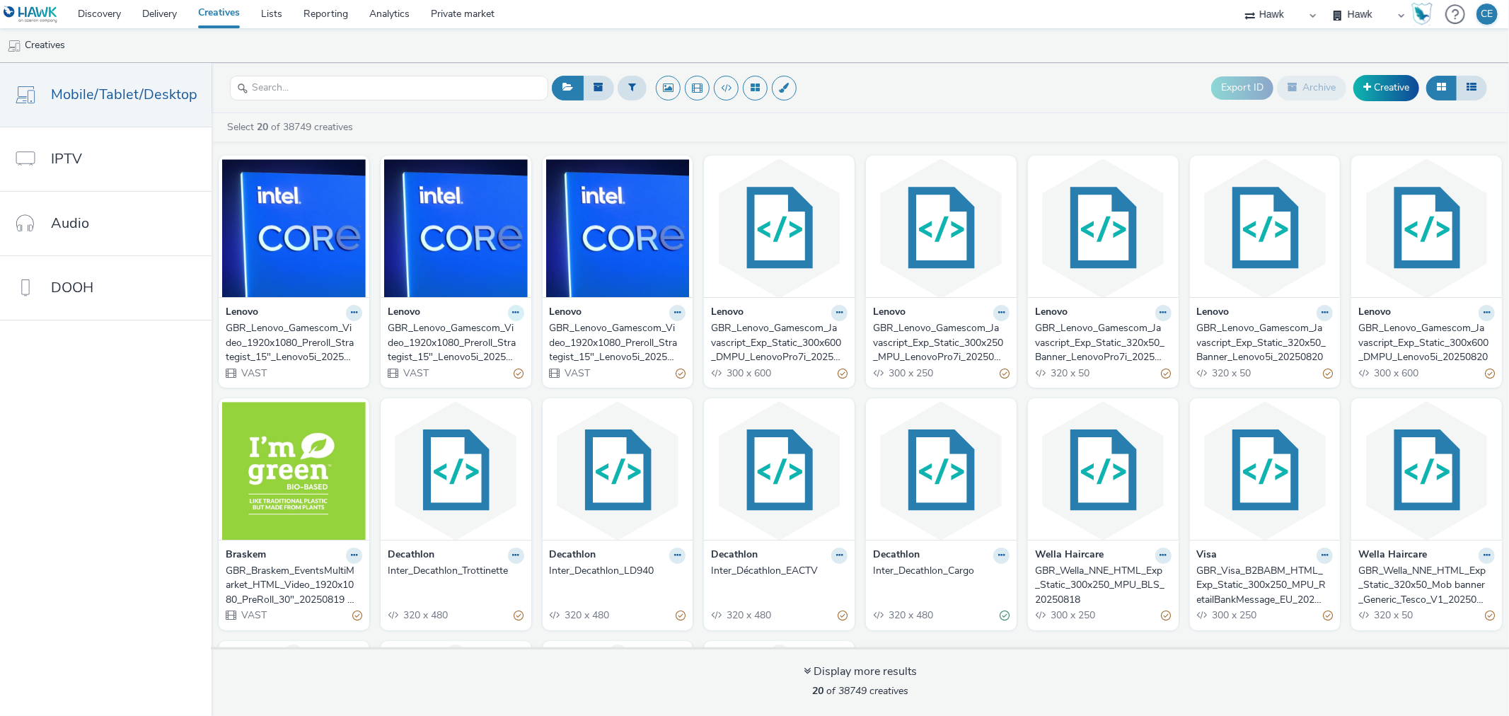
click at [357, 310] on icon at bounding box center [354, 312] width 6 height 8
click at [487, 338] on link "Edit" at bounding box center [471, 337] width 106 height 28
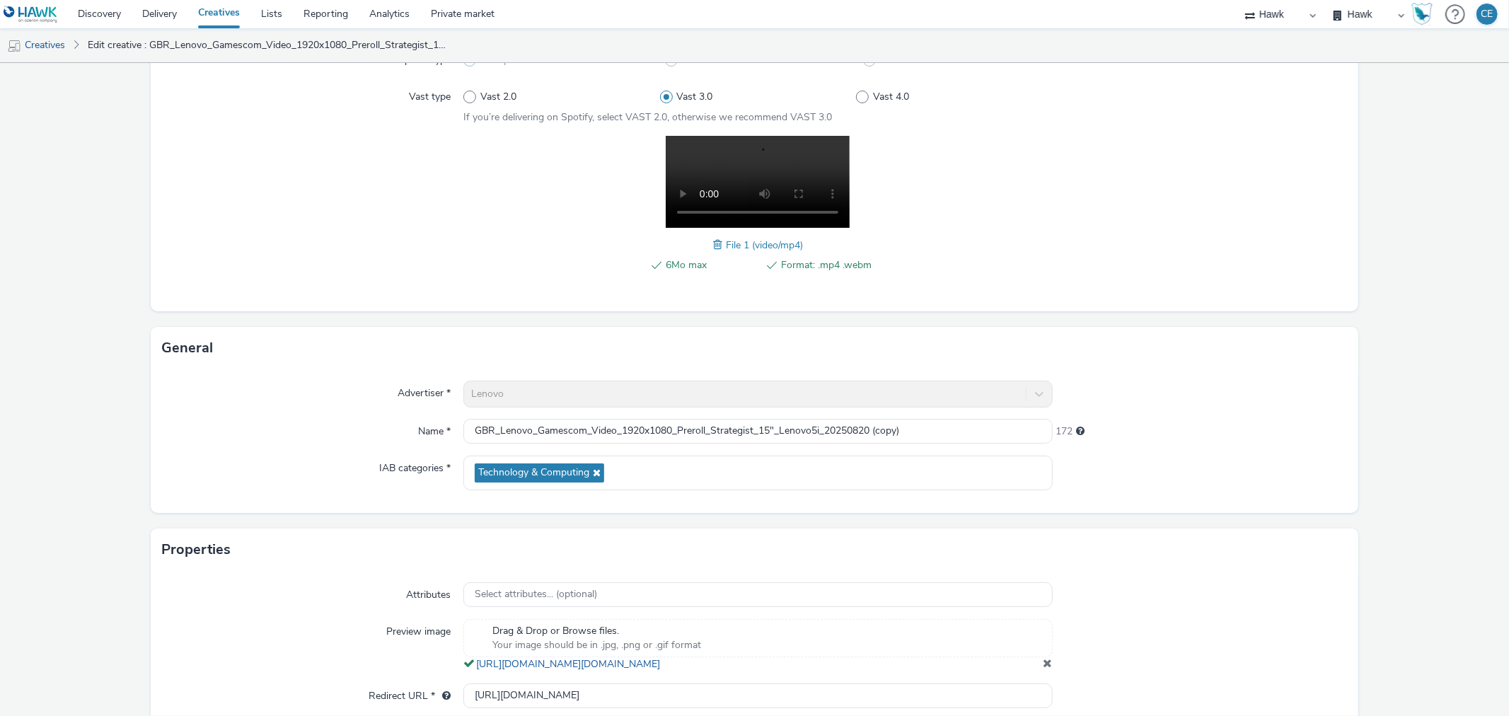
scroll to position [158, 0]
click at [713, 244] on span at bounding box center [719, 243] width 13 height 16
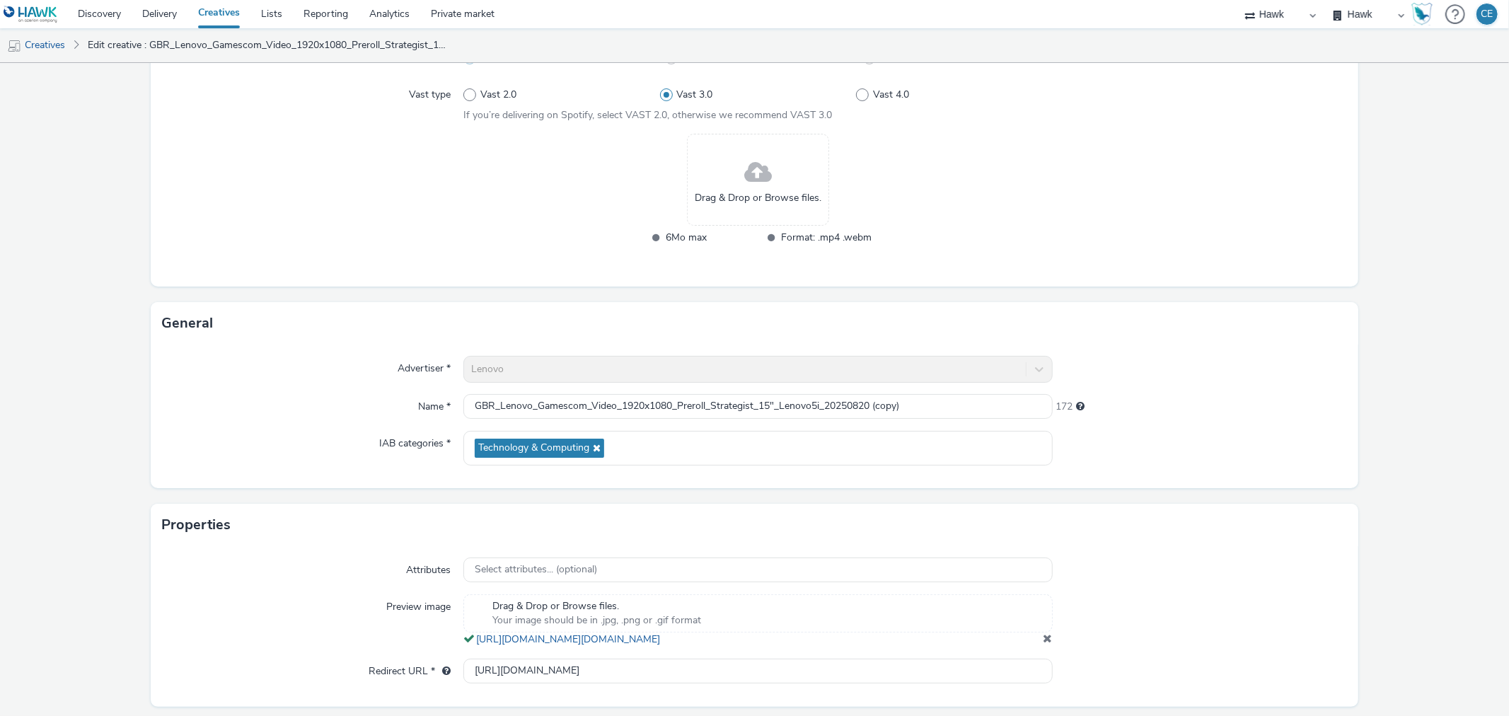
click at [743, 203] on span "Drag & Drop or Browse files." at bounding box center [758, 198] width 127 height 14
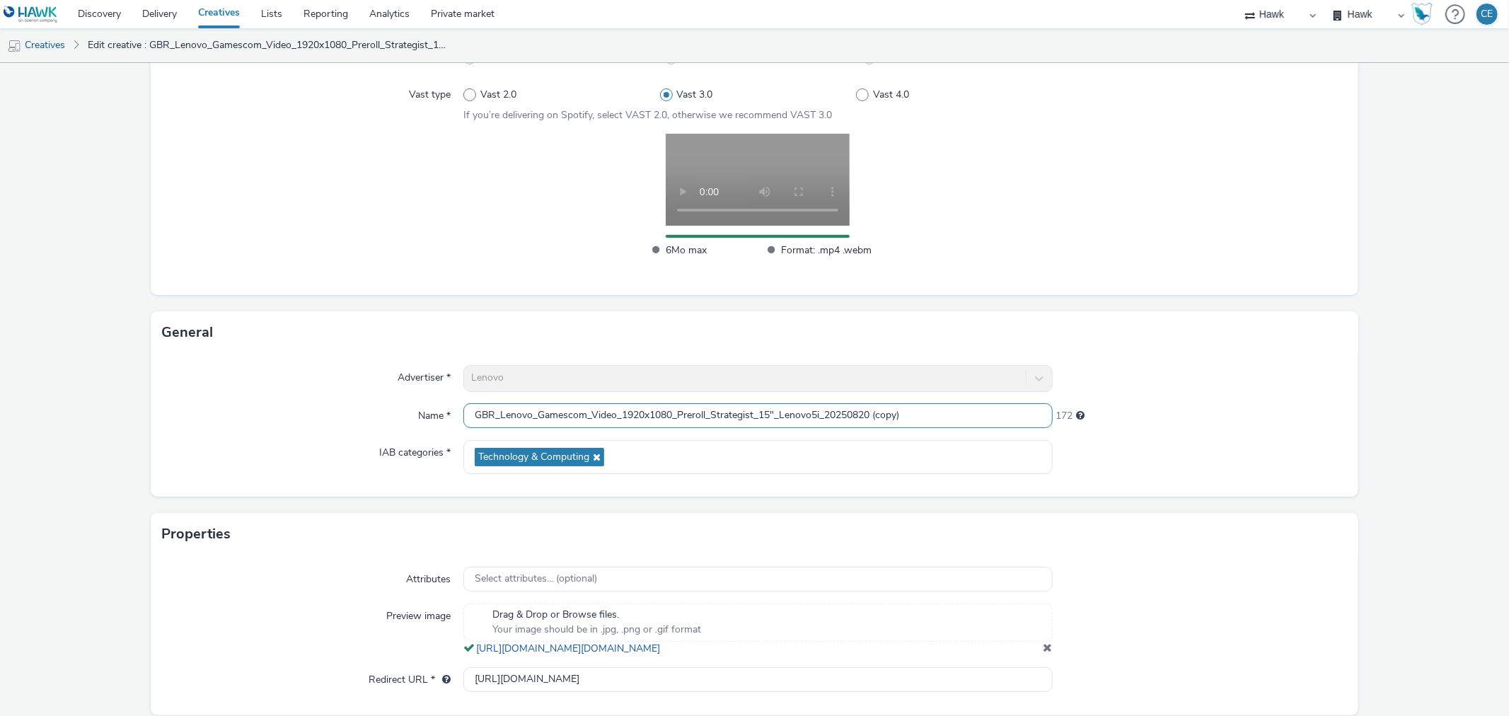
click at [764, 414] on input "GBR_Lenovo_Gamescom_Video_1920x1080_Preroll_Strategist_15"_Lenovo5i_20250820 (c…" at bounding box center [757, 415] width 589 height 25
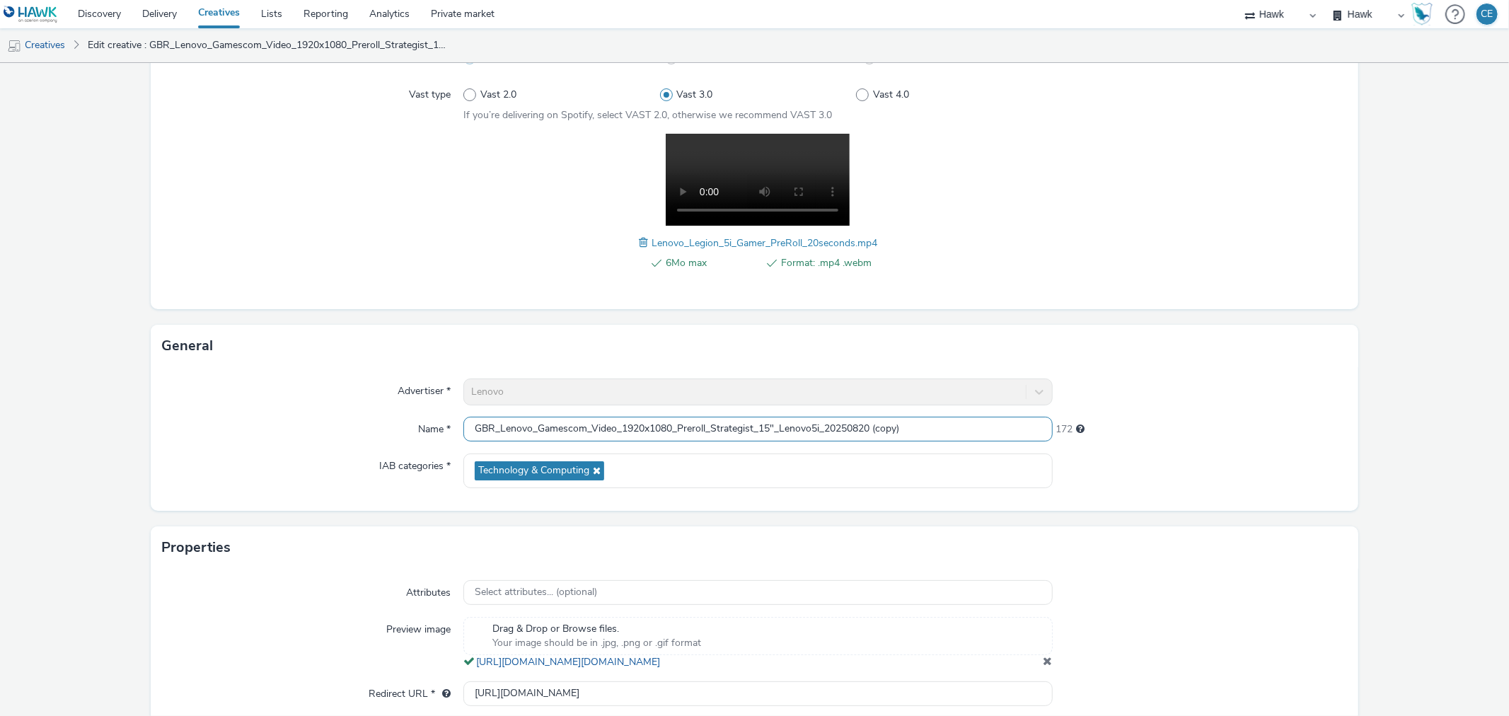
click at [771, 425] on input "GBR_Lenovo_Gamescom_Video_1920x1080_Preroll_Strategist_15"_Lenovo5i_20250820 (c…" at bounding box center [757, 429] width 589 height 25
drag, startPoint x: 874, startPoint y: 421, endPoint x: 951, endPoint y: 407, distance: 78.4
click at [951, 407] on div "Advertiser * Lenovo Name * GBR_Lenovo_Gamescom_Video_1920x1080_Preroll_Strategi…" at bounding box center [754, 439] width 1207 height 144
drag, startPoint x: 751, startPoint y: 424, endPoint x: 712, endPoint y: 417, distance: 39.5
click at [712, 417] on input "GBR_Lenovo_Gamescom_Video_1920x1080_Preroll_Strategist_20"_Lenovo5i_20250820" at bounding box center [757, 429] width 589 height 25
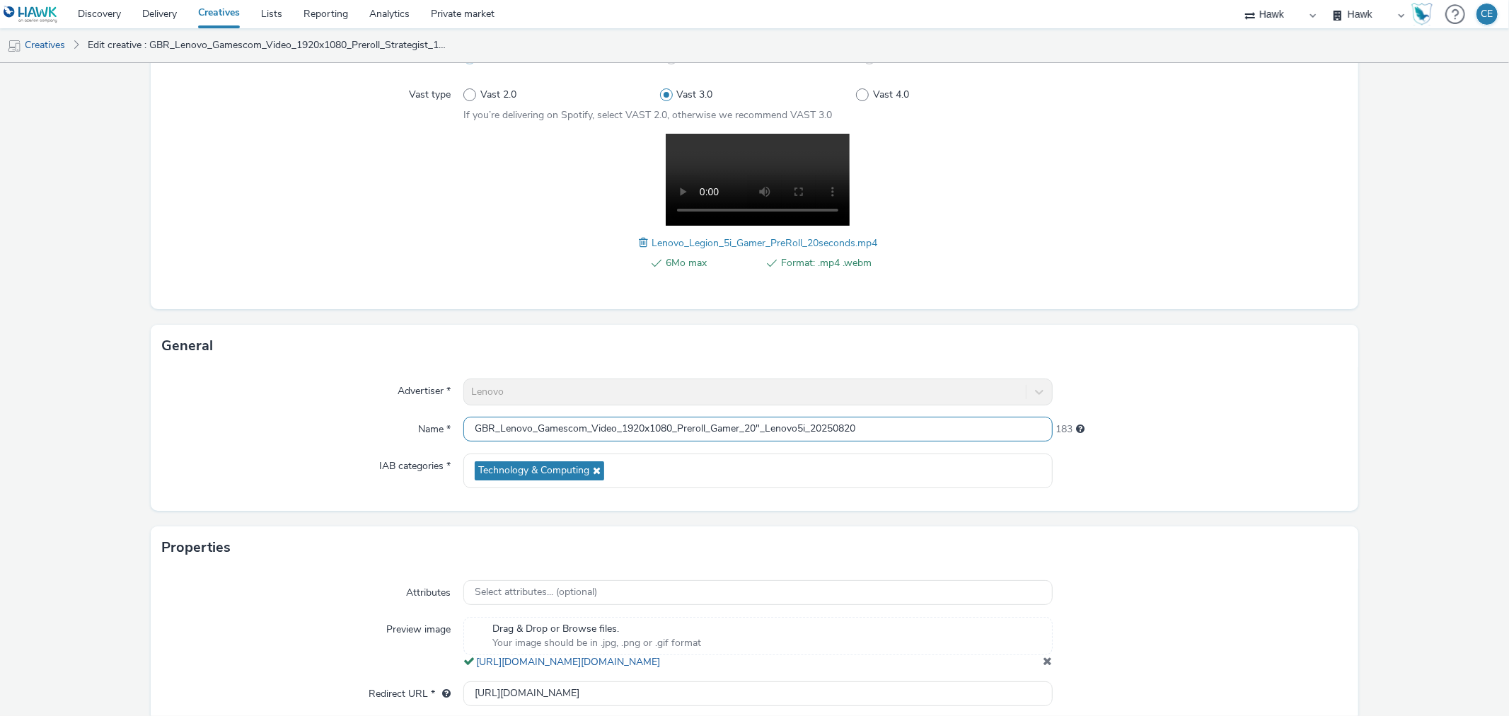
type input "GBR_Lenovo_Gamescom_Video_1920x1080_Preroll_Gamer_20"_Lenovo5i_20250820"
click at [1205, 367] on div "Advertiser * Lenovo Name * GBR_Lenovo_Gamescom_Video_1920x1080_Preroll_Gamer_20…" at bounding box center [754, 439] width 1207 height 144
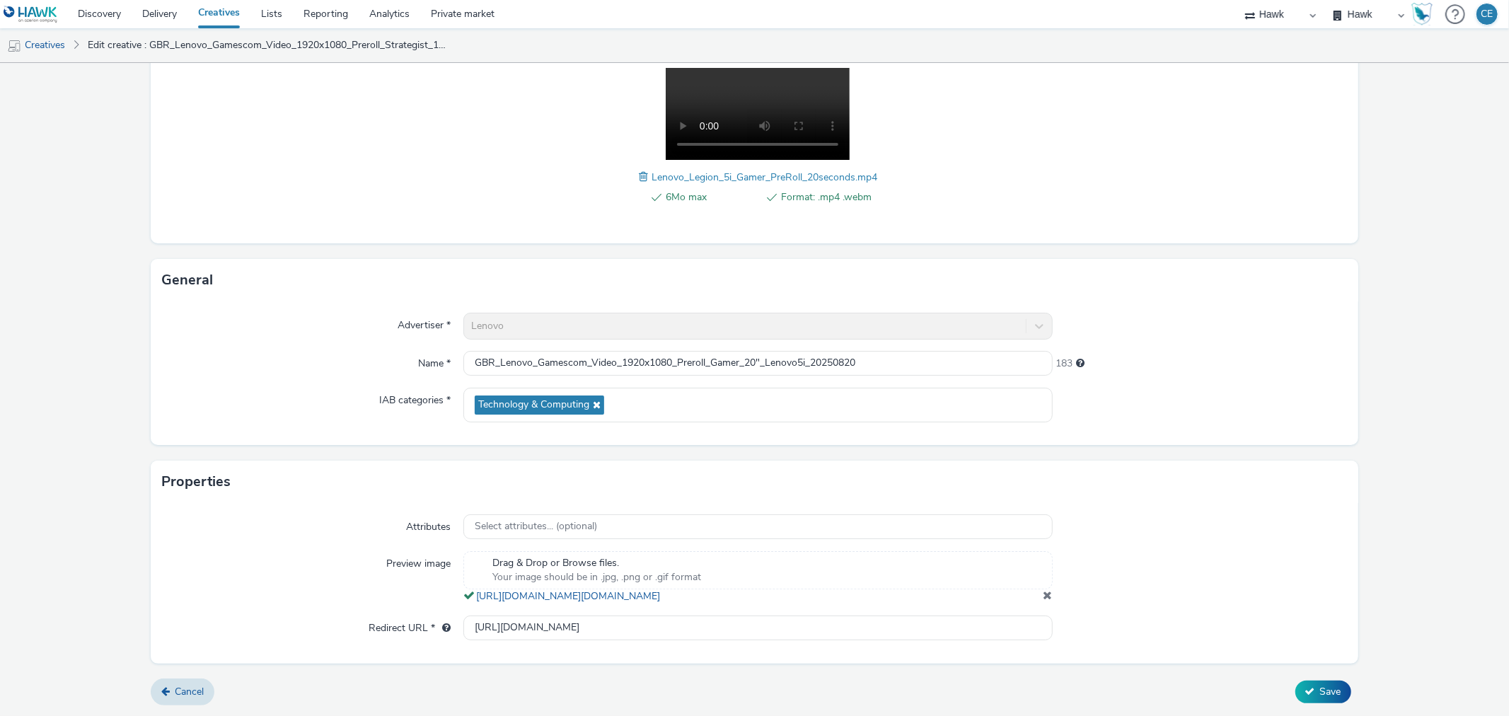
scroll to position [236, 0]
drag, startPoint x: 966, startPoint y: 637, endPoint x: 668, endPoint y: 664, distance: 299.0
click at [668, 664] on form "Edit creative Content Upload type File upload Vast XML Vast Url Vast type Vast …" at bounding box center [754, 277] width 1509 height 876
click at [824, 624] on input "https://www.lenovo.com/de/de/legion/legion-intel/?&cid=de:direct:c8ey5t" at bounding box center [757, 627] width 589 height 25
drag, startPoint x: 838, startPoint y: 630, endPoint x: 460, endPoint y: 633, distance: 378.5
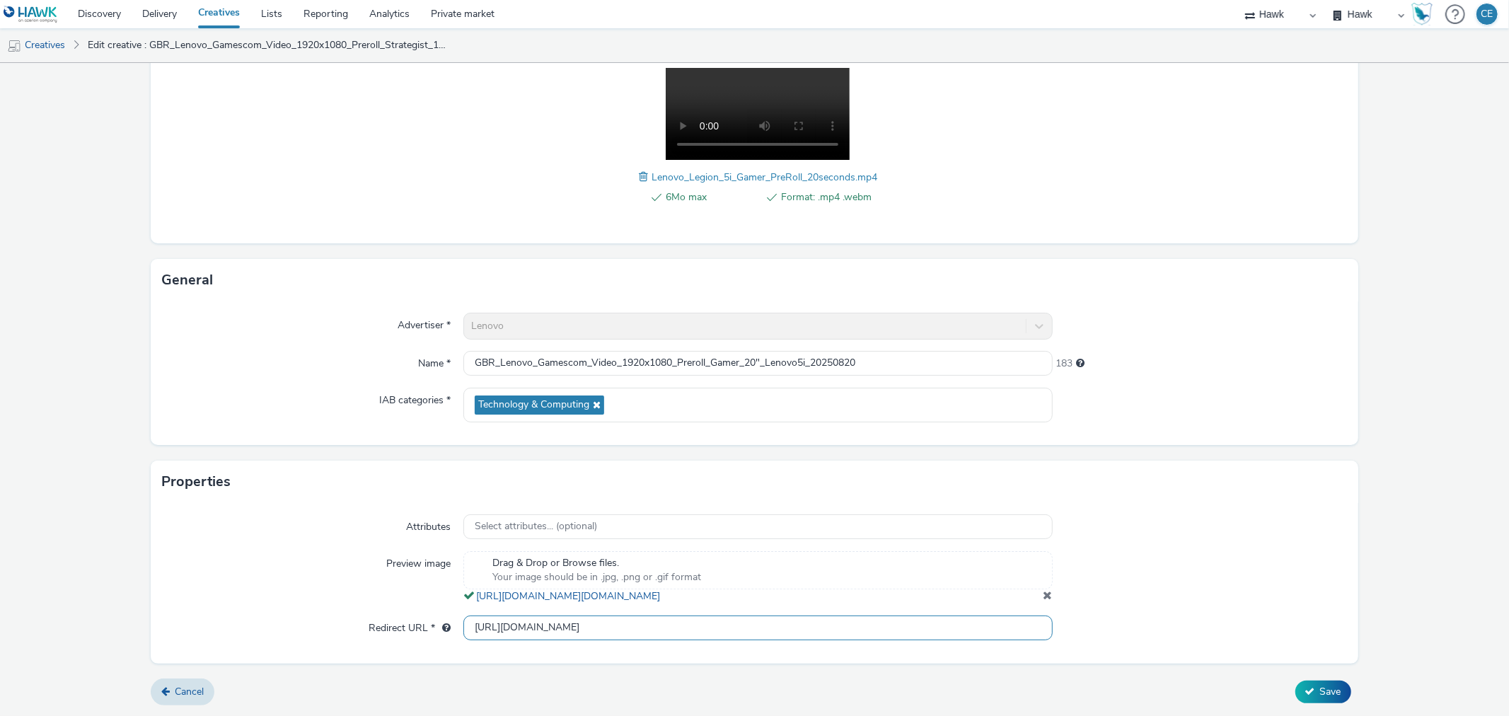
click at [463, 633] on input "https://www.lenovo.com/de/de/legion/legion-intel/?&cid=de:direct:c8ey5t" at bounding box center [757, 627] width 589 height 25
paste input "https://www.lenovo.com/de/de/legion/legion-intel/?&cid=de:direct:mrwebi"
type input "https://www.lenovo.com/de/de/legion/legion-intel/?&cid=de:direct:mrwebi"
click at [1295, 687] on button "Save" at bounding box center [1323, 691] width 56 height 23
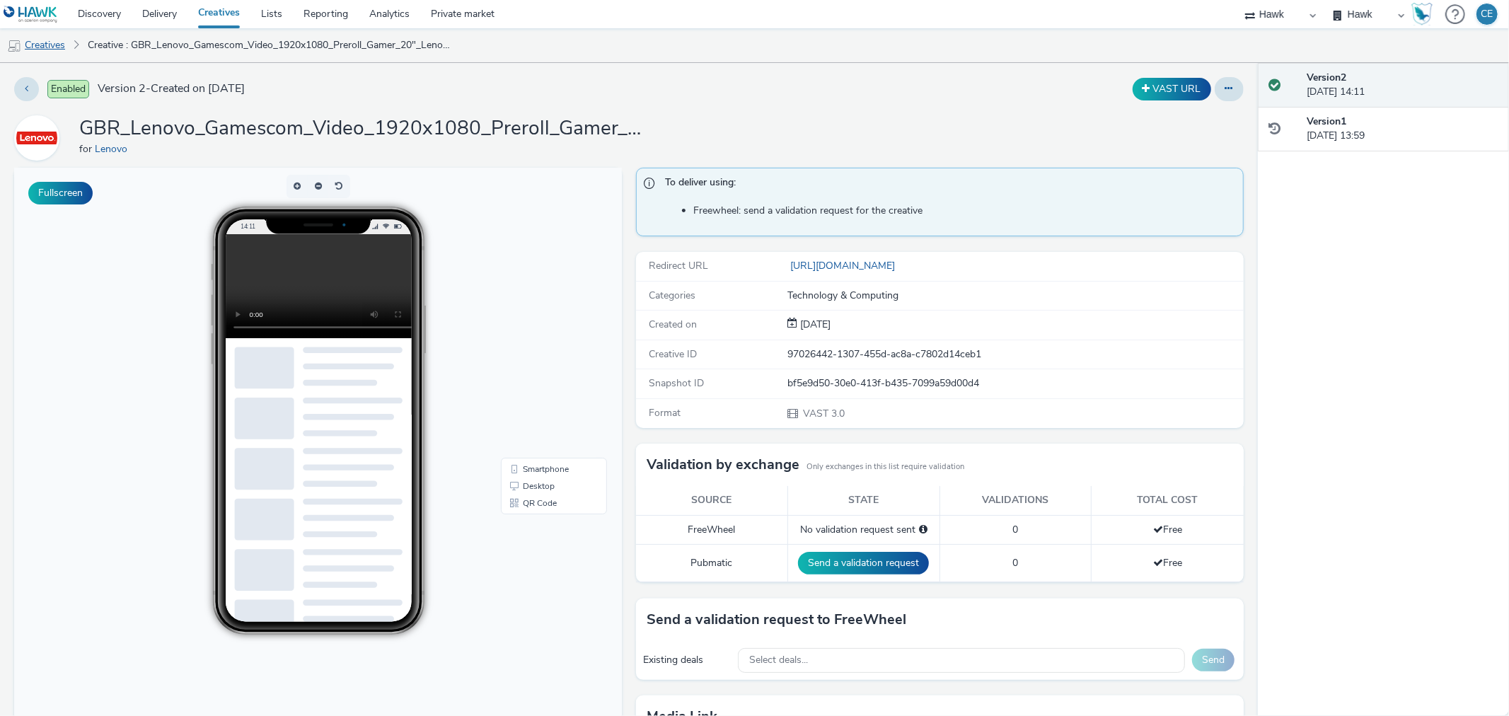
click at [42, 45] on link "Creatives" at bounding box center [36, 45] width 72 height 34
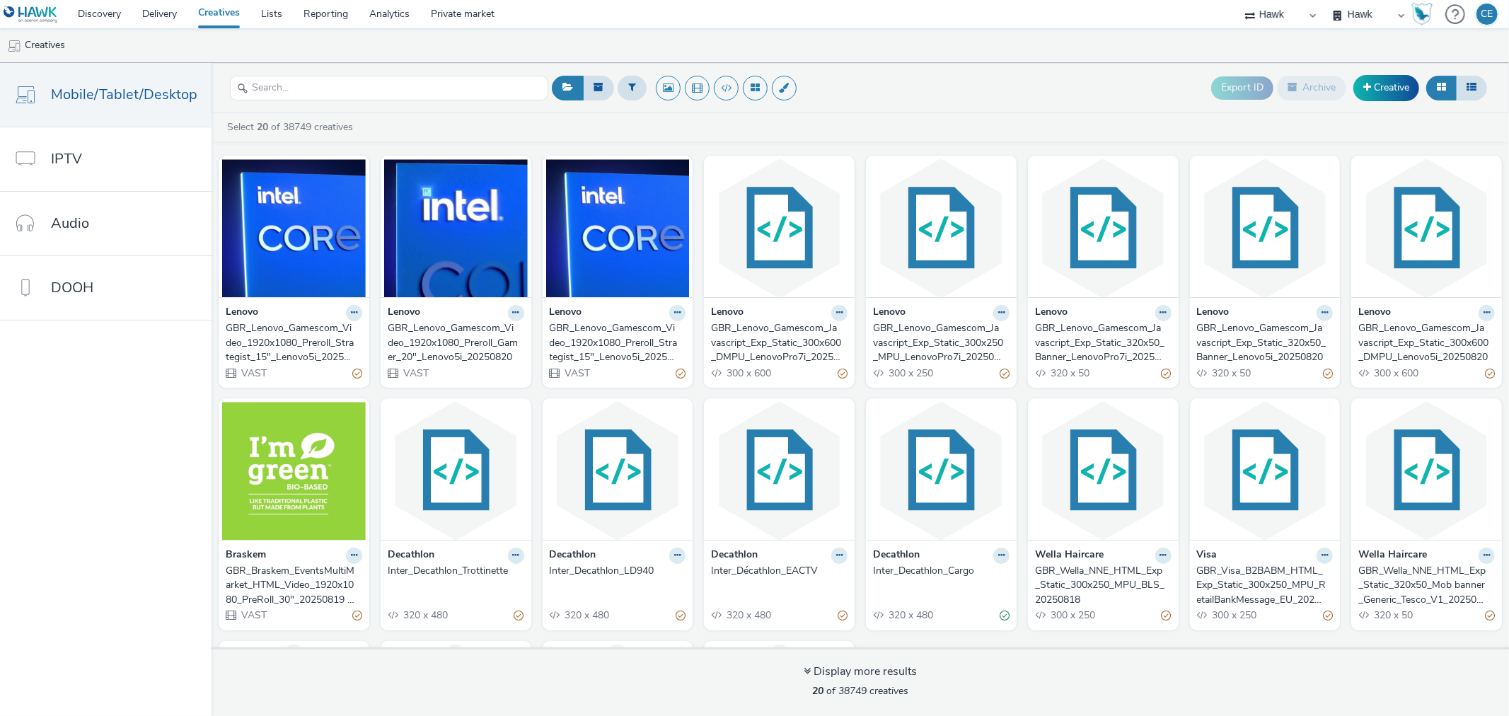
click at [352, 302] on div "Lenovo GBR_Lenovo_Gamescom_Video_1920x1080_Preroll_Strategist_15"_Lenovo5i_2025…" at bounding box center [294, 342] width 151 height 91
click at [351, 309] on icon at bounding box center [354, 312] width 6 height 8
click at [342, 337] on link "Edit" at bounding box center [309, 337] width 106 height 28
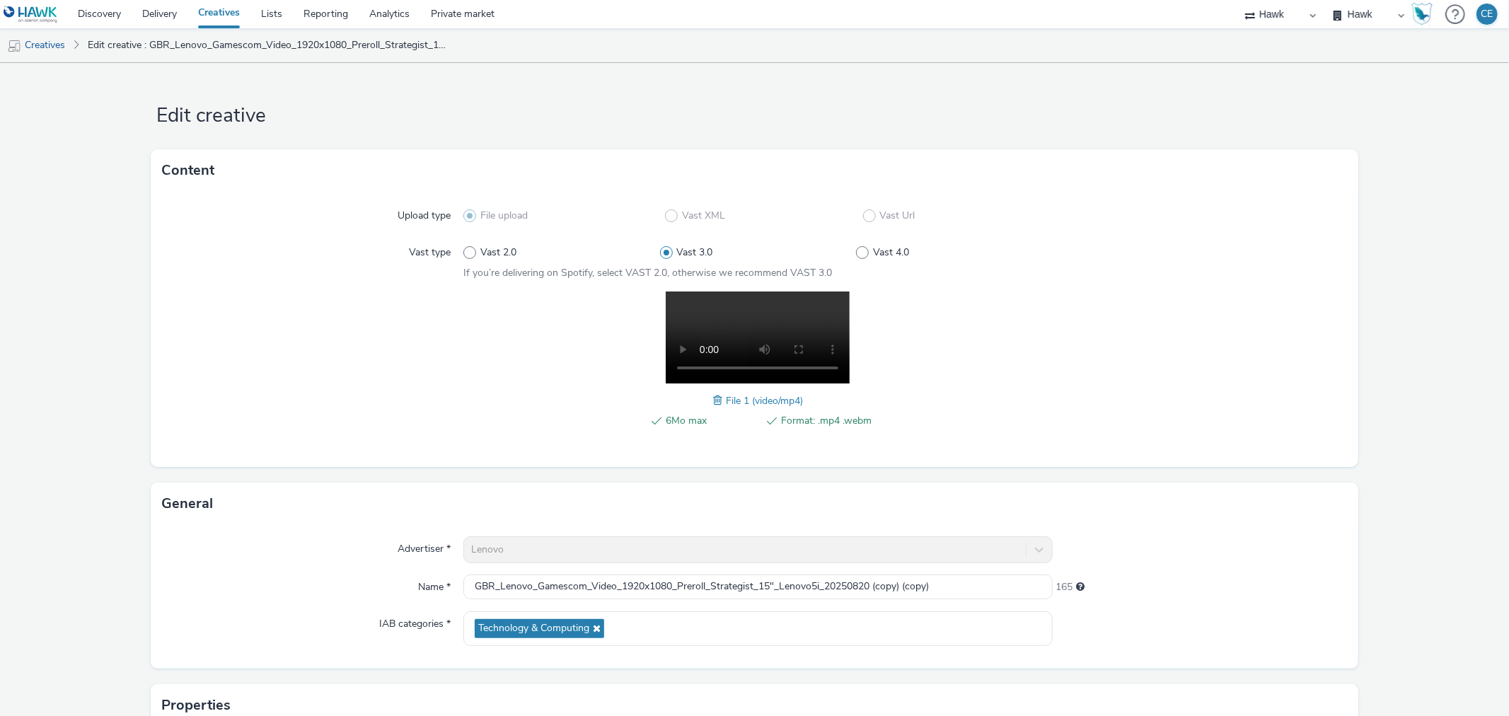
click at [714, 393] on span at bounding box center [719, 401] width 13 height 16
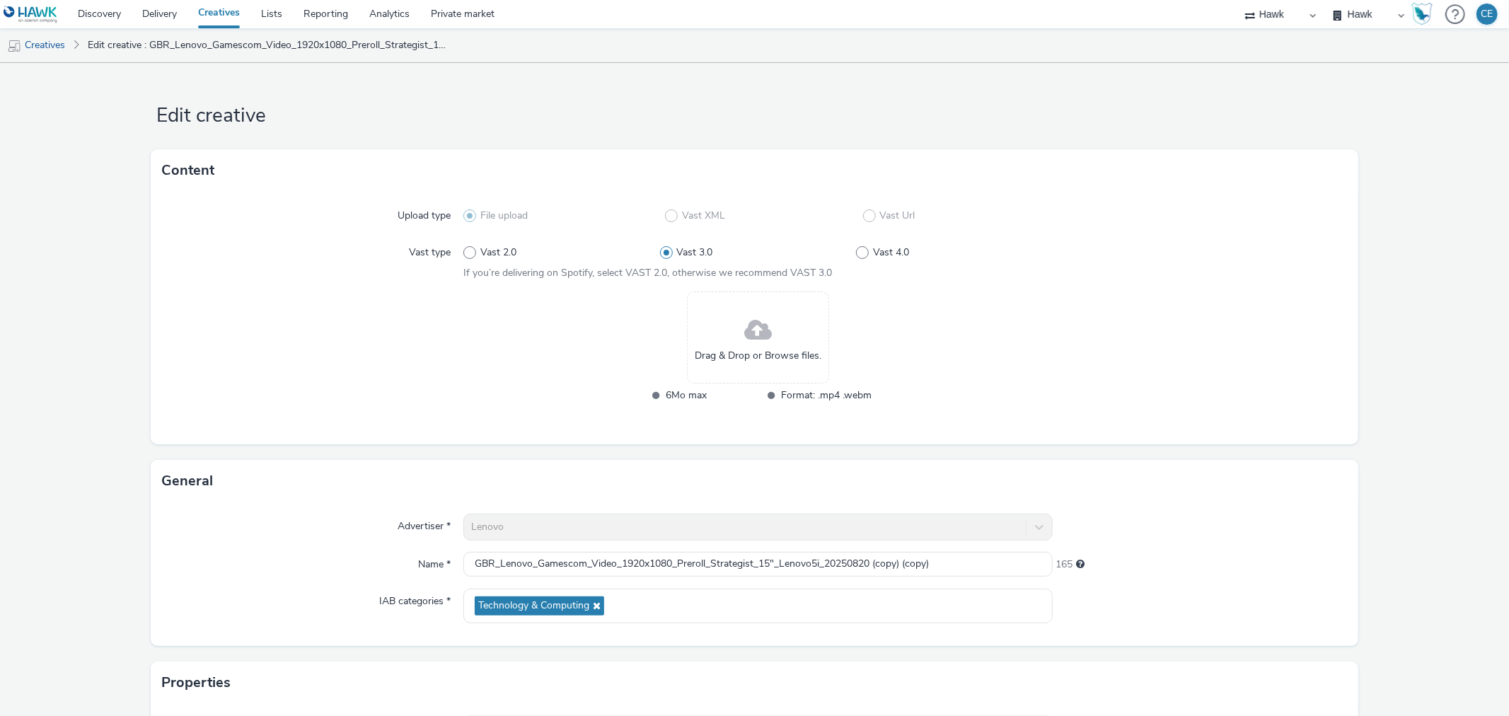
click at [736, 354] on span "Drag & Drop or Browse files." at bounding box center [758, 356] width 127 height 14
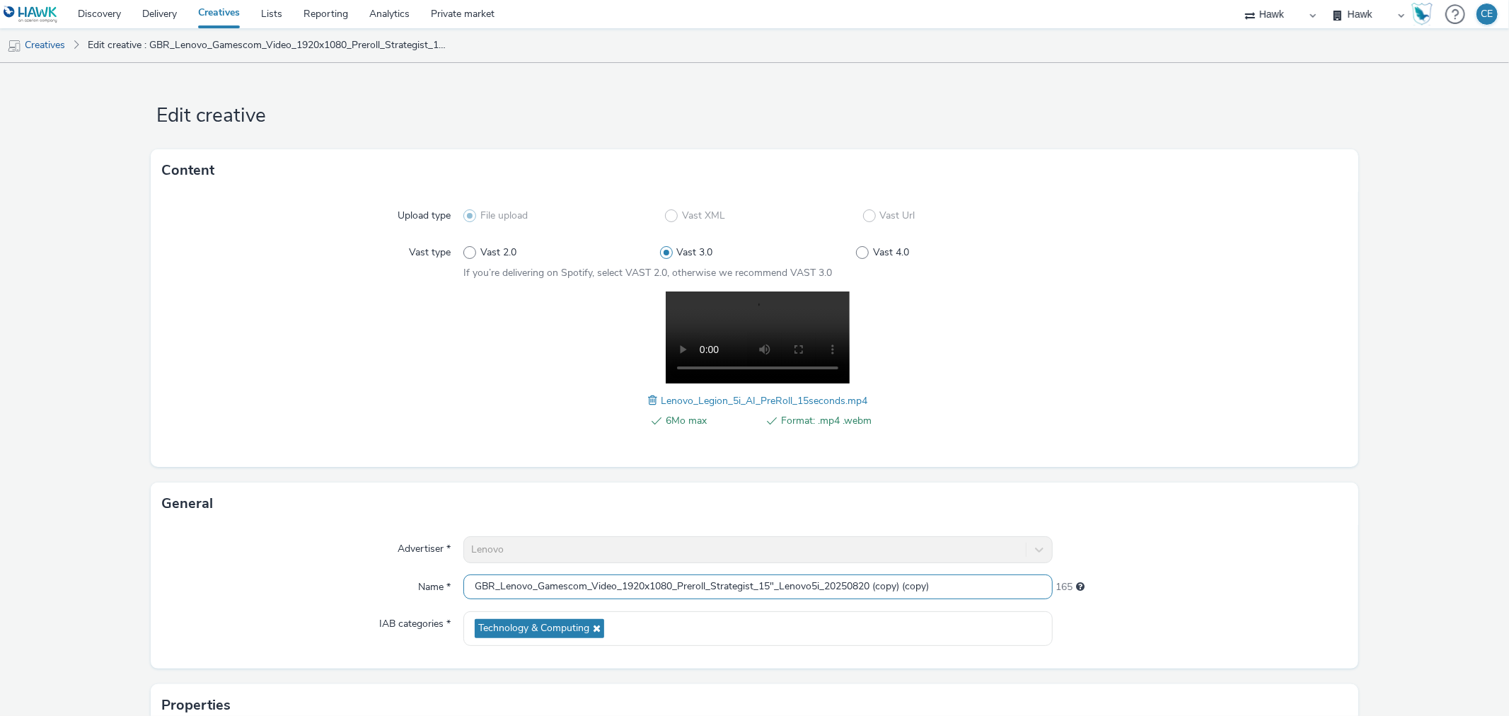
drag, startPoint x: 751, startPoint y: 578, endPoint x: 711, endPoint y: 572, distance: 40.1
click at [711, 572] on div "Advertiser * Lenovo Name * GBR_Lenovo_Gamescom_Video_1920x1080_Preroll_Strategi…" at bounding box center [754, 597] width 1207 height 144
click at [845, 582] on input "GBR_Lenovo_Gamescom_Video_1920x1080_Preroll_AI_15"_Lenovo5i_20250820 (copy) (co…" at bounding box center [757, 586] width 589 height 25
drag, startPoint x: 838, startPoint y: 575, endPoint x: 949, endPoint y: 585, distance: 112.2
click at [949, 585] on input "GBR_Lenovo_Gamescom_Video_1920x1080_Preroll_AI_15"_Lenovo5i_20250820 (copy) (co…" at bounding box center [757, 586] width 589 height 25
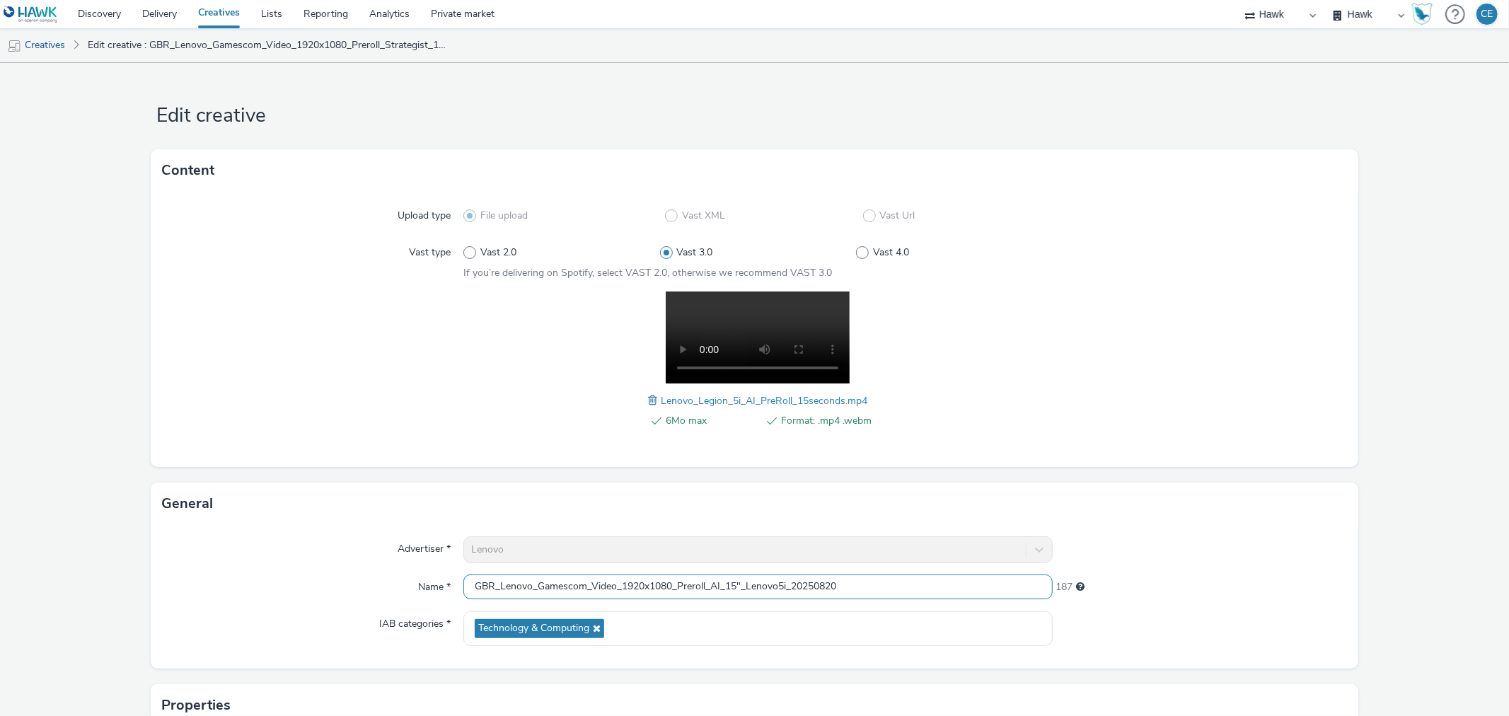
type input "GBR_Lenovo_Gamescom_Video_1920x1080_Preroll_AI_15"_Lenovo5i_20250820"
click at [1070, 439] on div at bounding box center [1200, 367] width 294 height 152
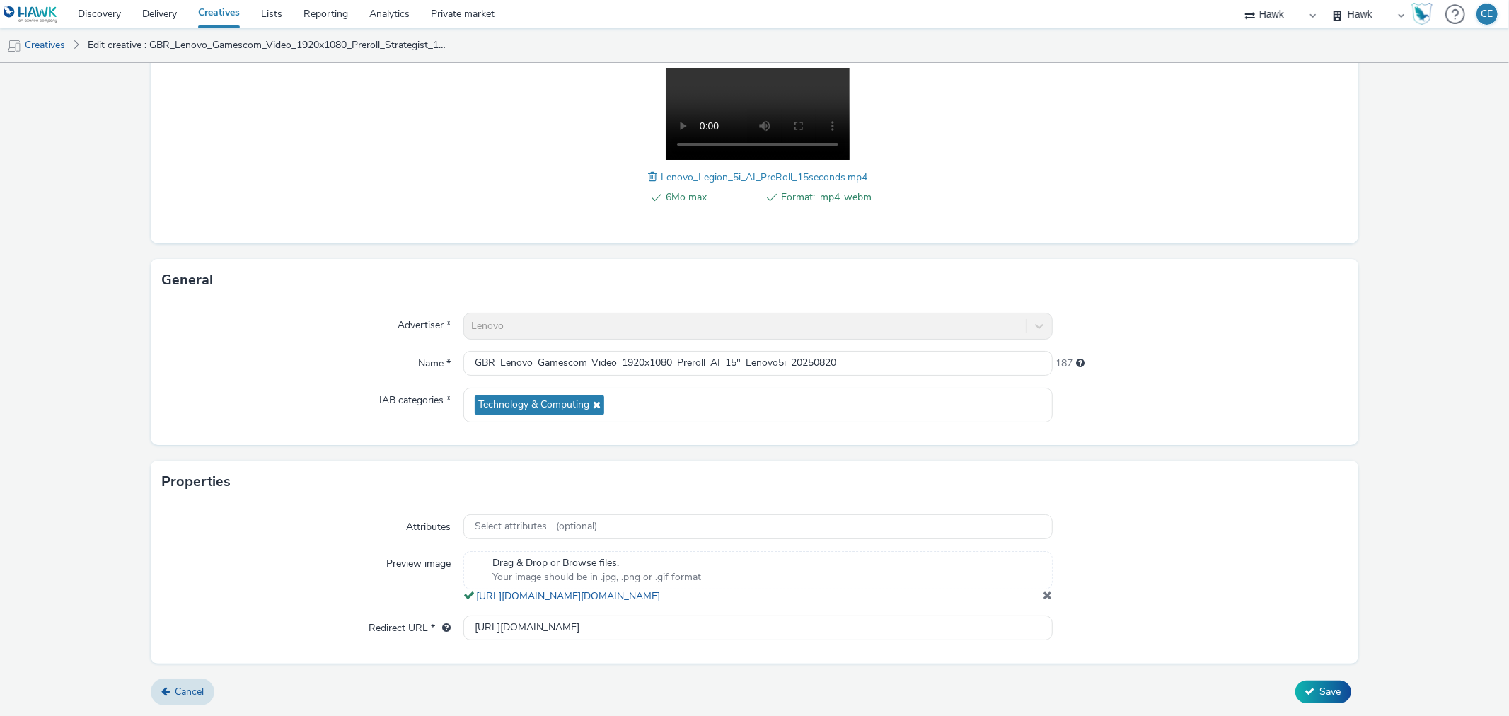
scroll to position [236, 0]
drag, startPoint x: 850, startPoint y: 622, endPoint x: 414, endPoint y: 628, distance: 435.8
click at [414, 628] on div "Redirect URL * https://www.lenovo.com/de/de/legion/legion-intel/?&cid=de:direct…" at bounding box center [754, 627] width 1184 height 25
paste input "https://www.lenovo.com/de/de/legion/legion-intel/?&cid=de:direct:mrwebi"
type input "https://www.lenovo.com/de/de/legion/legion-intel/?&cid=de:direct:mrwebi"
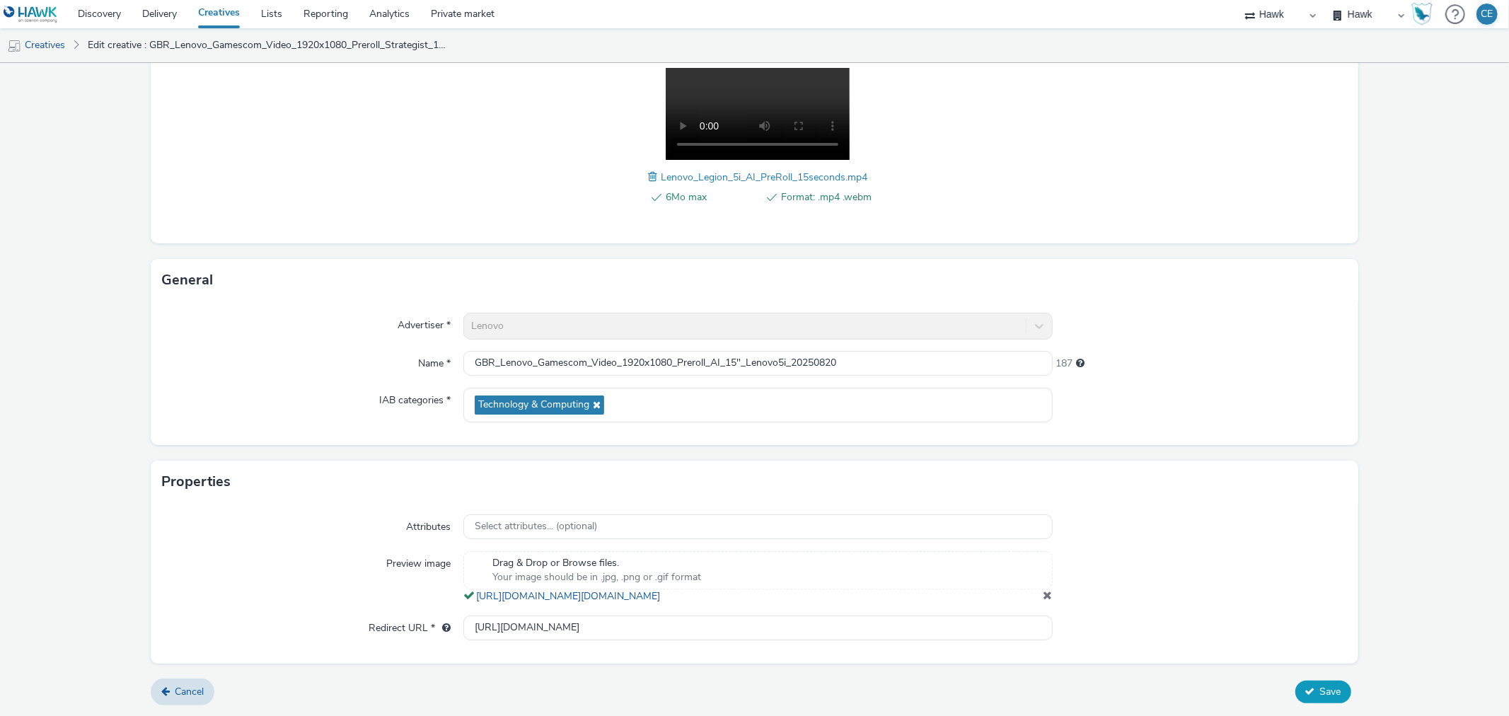
click at [1323, 697] on span "Save" at bounding box center [1330, 691] width 21 height 13
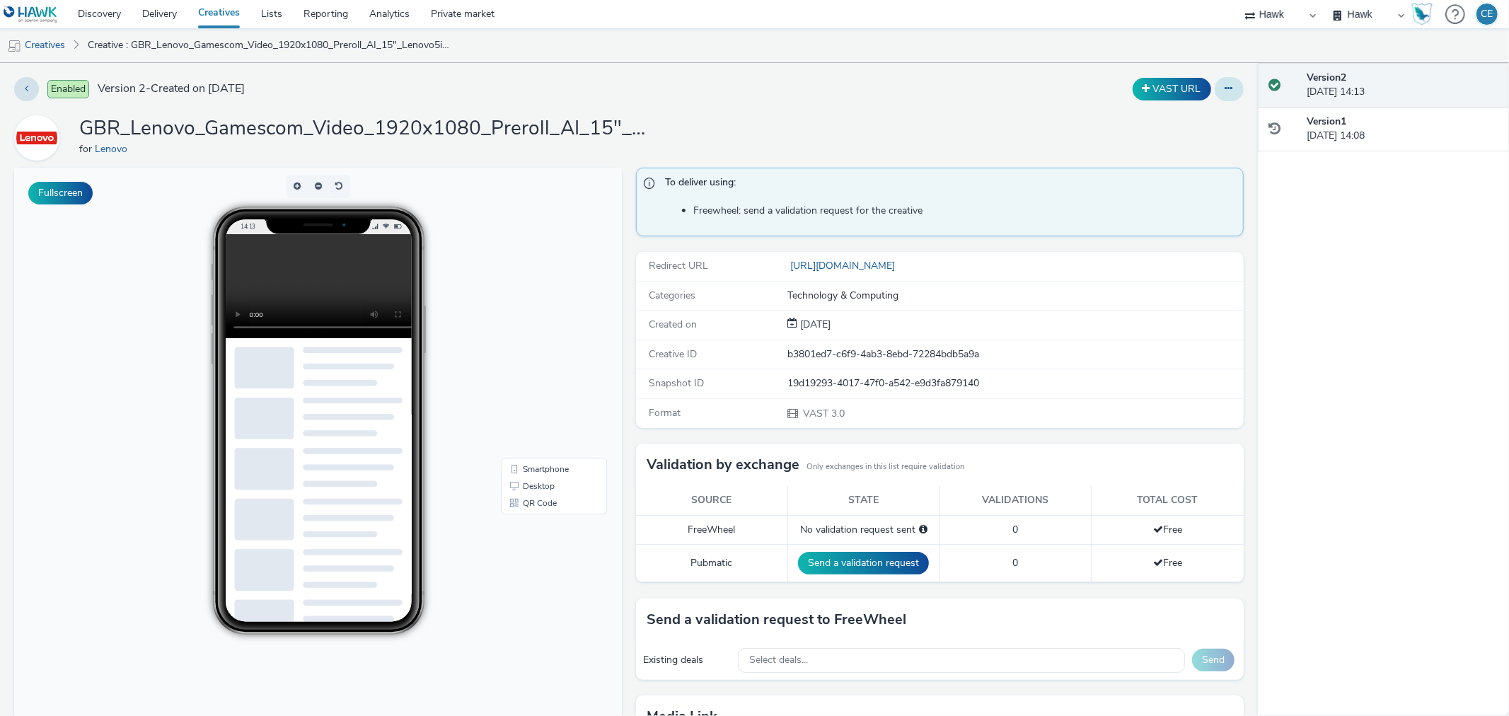
click at [1218, 95] on button at bounding box center [1229, 89] width 29 height 24
click at [1222, 146] on link "Duplicate" at bounding box center [1190, 146] width 106 height 28
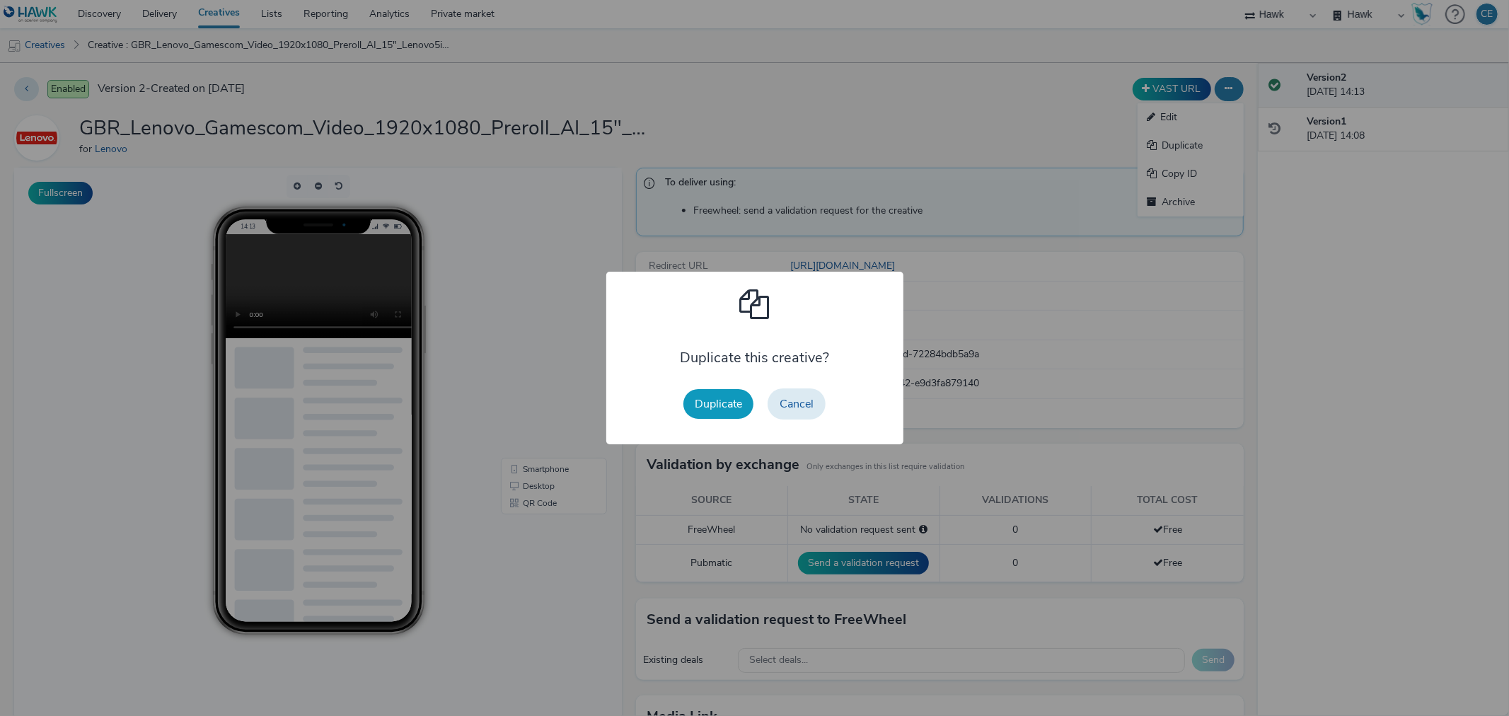
click at [746, 407] on button "Duplicate" at bounding box center [718, 404] width 70 height 30
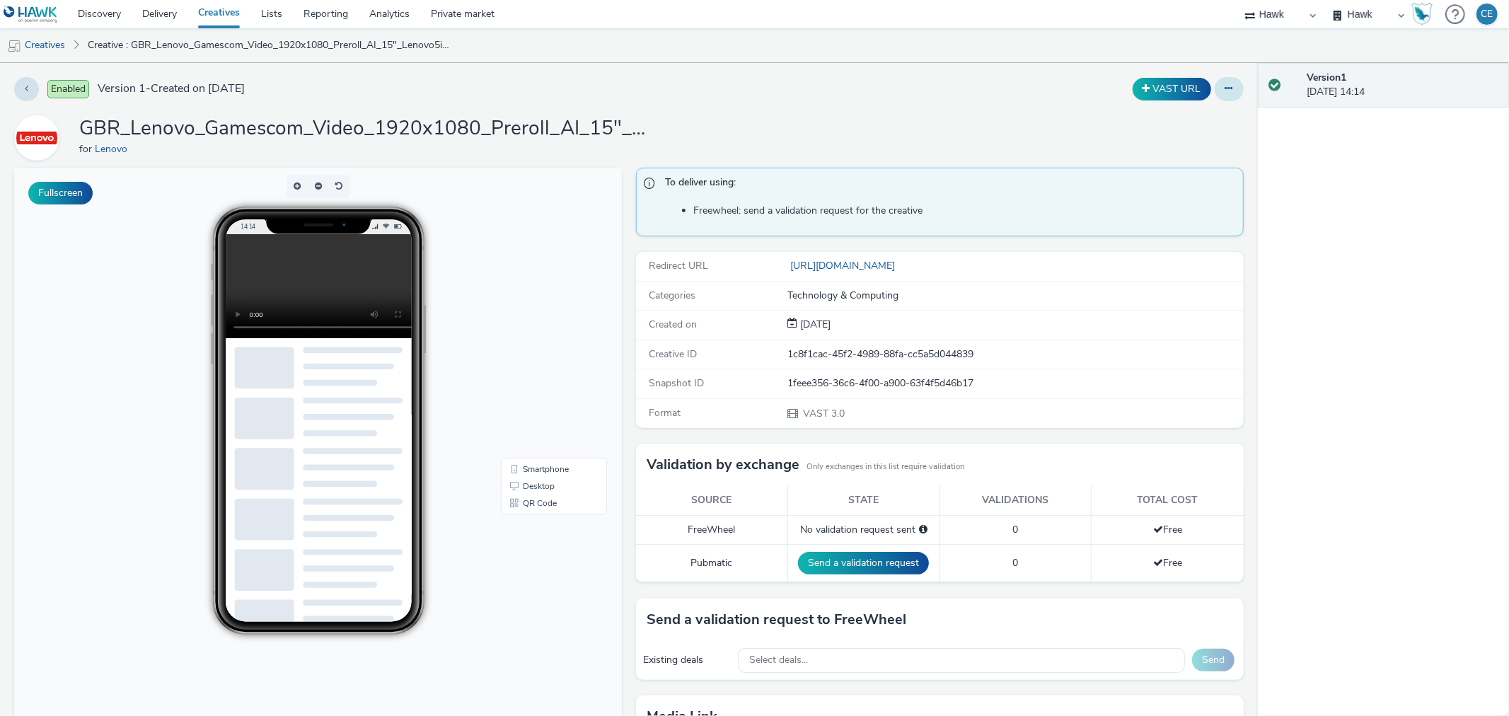
click at [1215, 94] on button at bounding box center [1229, 89] width 29 height 24
click at [1210, 121] on link "Edit" at bounding box center [1190, 117] width 106 height 28
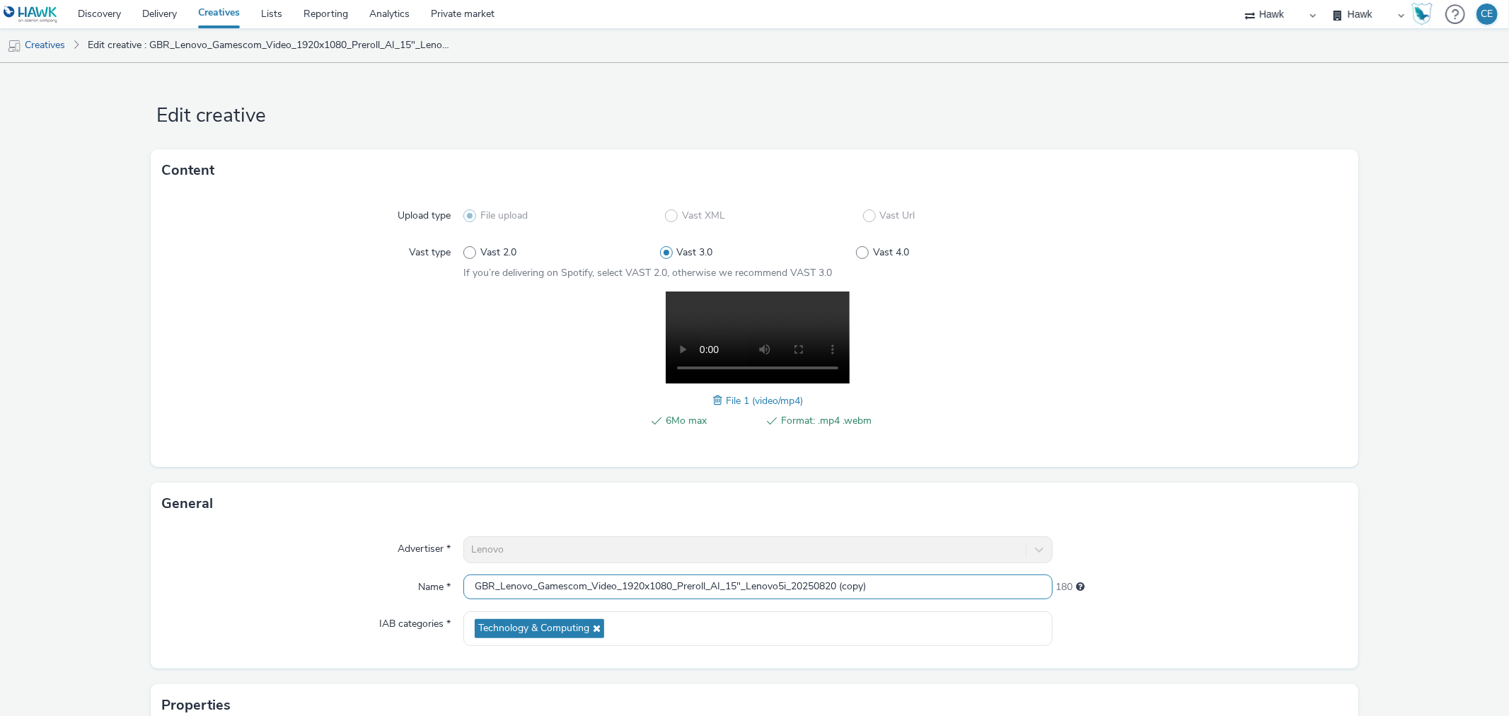
drag, startPoint x: 843, startPoint y: 579, endPoint x: 890, endPoint y: 575, distance: 46.8
click at [890, 575] on input "GBR_Lenovo_Gamescom_Video_1920x1080_Preroll_AI_15"_Lenovo5i_20250820 (copy)" at bounding box center [757, 586] width 589 height 25
click at [777, 585] on input "GBR_Lenovo_Gamescom_Video_1920x1080_Preroll_AI_15"_Lenovo5i_20250820" at bounding box center [757, 586] width 589 height 25
click at [797, 581] on input "GBR_Lenovo_Gamescom_Video_1920x1080_Preroll_AI_15"_LenovoPro5i_20250820" at bounding box center [757, 586] width 589 height 25
type input "GBR_Lenovo_Gamescom_Video_1920x1080_Preroll_AI_15"_LenovoPro7i_20250820"
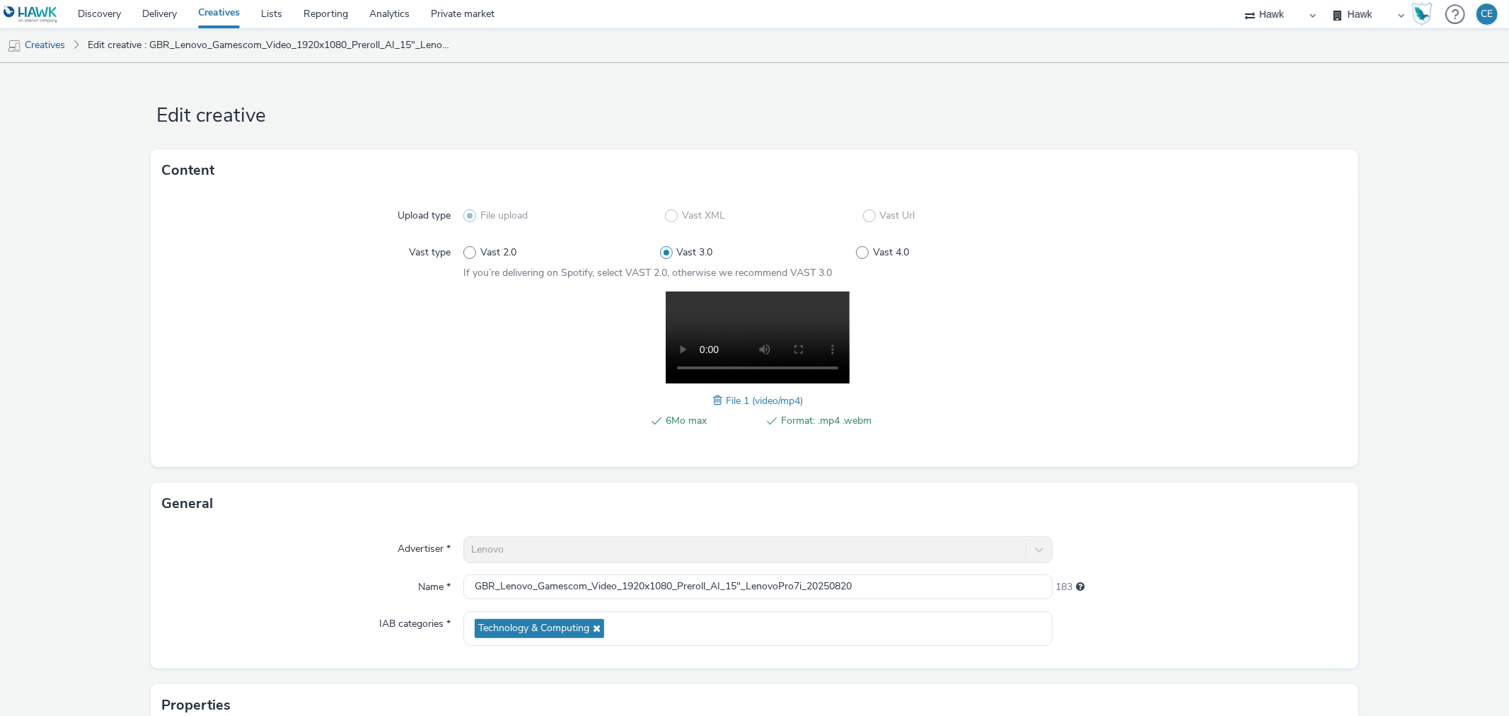
click at [713, 393] on span at bounding box center [719, 401] width 13 height 16
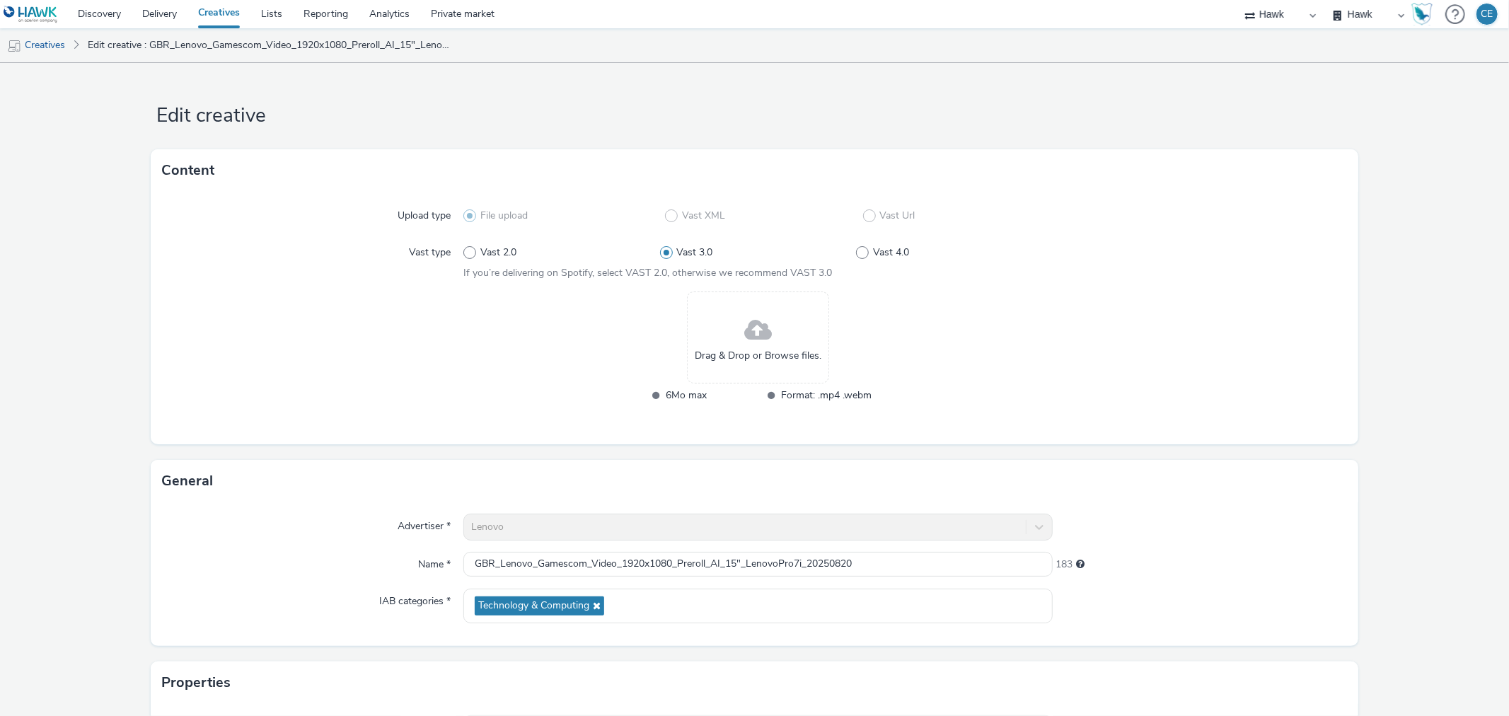
click at [718, 376] on div "Drag & Drop or Browse files." at bounding box center [758, 337] width 142 height 92
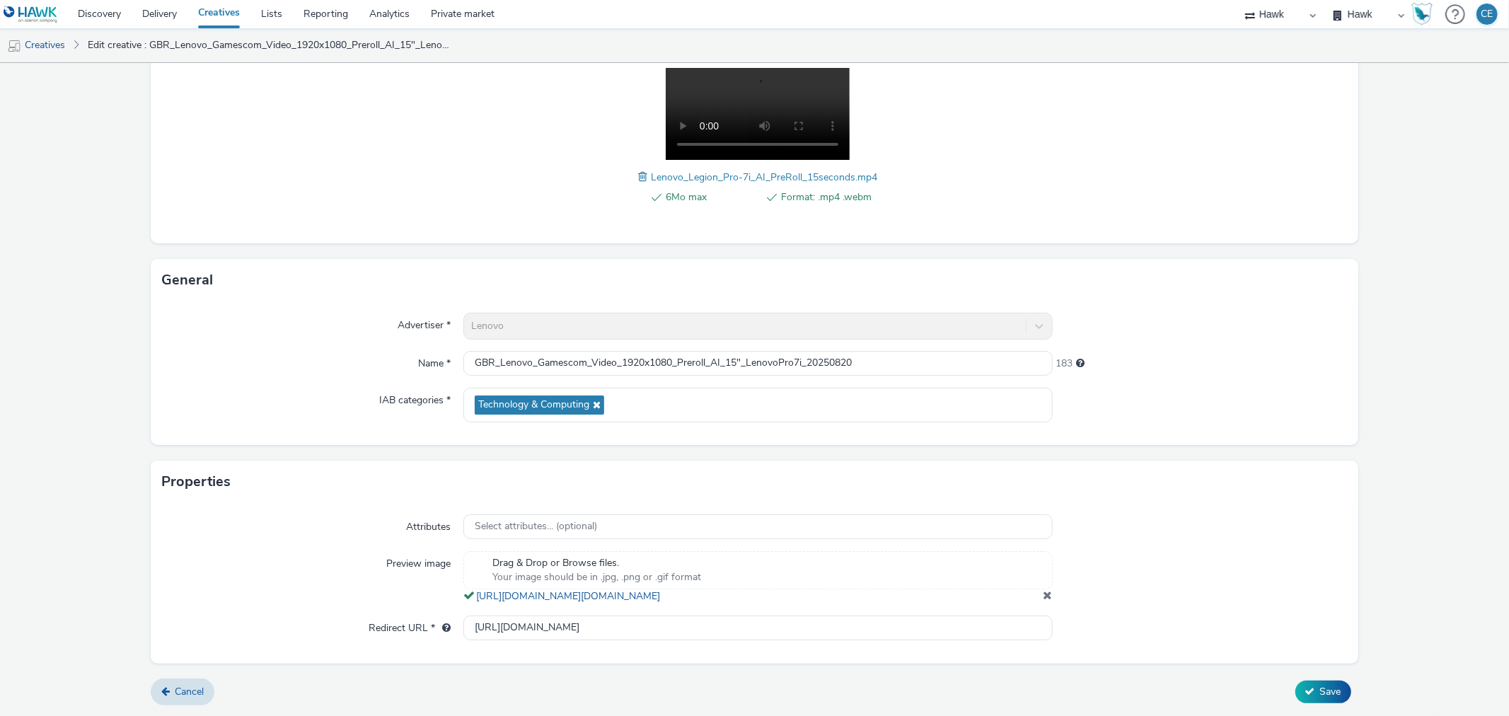
scroll to position [236, 0]
drag, startPoint x: 823, startPoint y: 631, endPoint x: 335, endPoint y: 620, distance: 488.2
click at [335, 620] on div "Redirect URL * https://www.lenovo.com/de/de/legion/legion-intel/?&cid=de:direct…" at bounding box center [754, 627] width 1184 height 25
paste input "https://www.lenovo.com/de/de/legion/legion-intel/?&cid=de:direct:mrwebi"
type input "https://www.lenovo.com/de/de/legion/legion-intel/?&cid=de:direct:mrwebi"
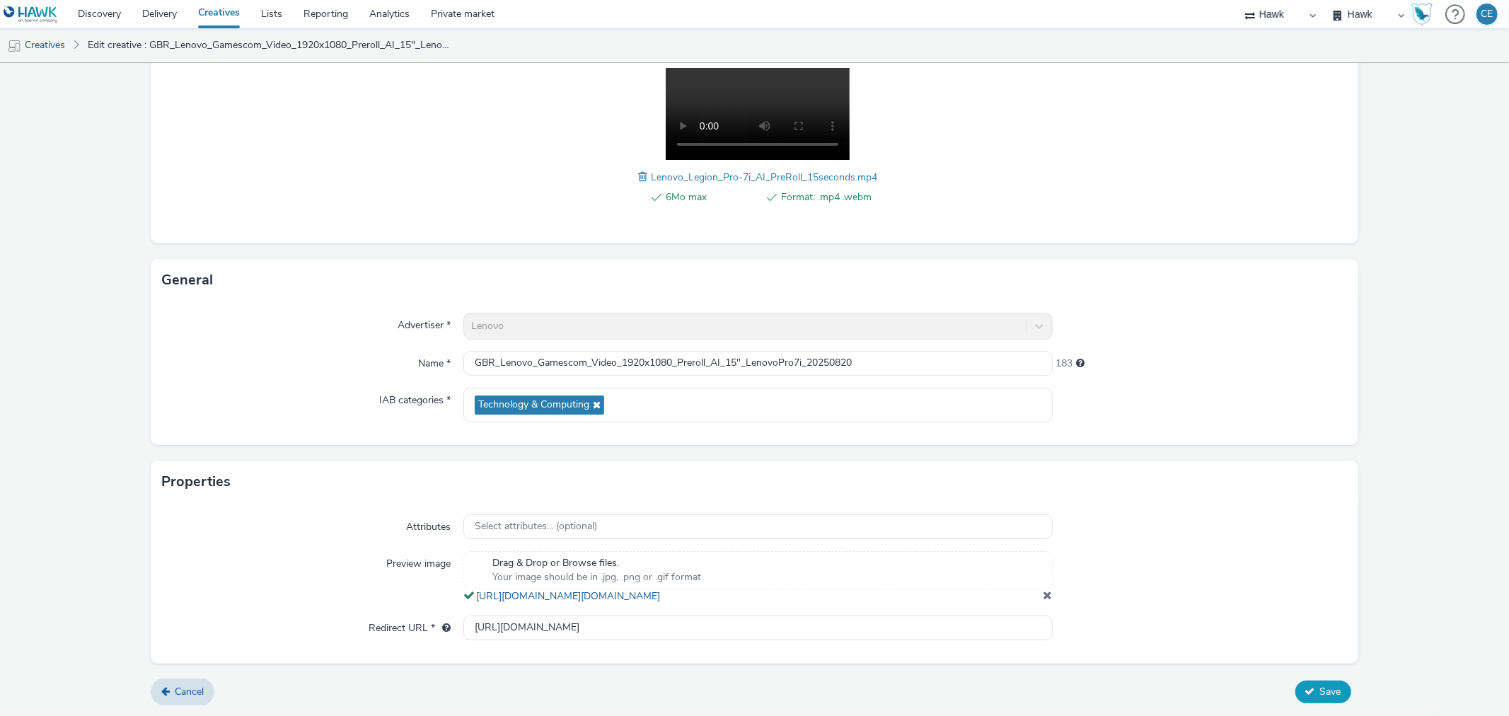
click at [1334, 688] on button "Save" at bounding box center [1323, 691] width 56 height 23
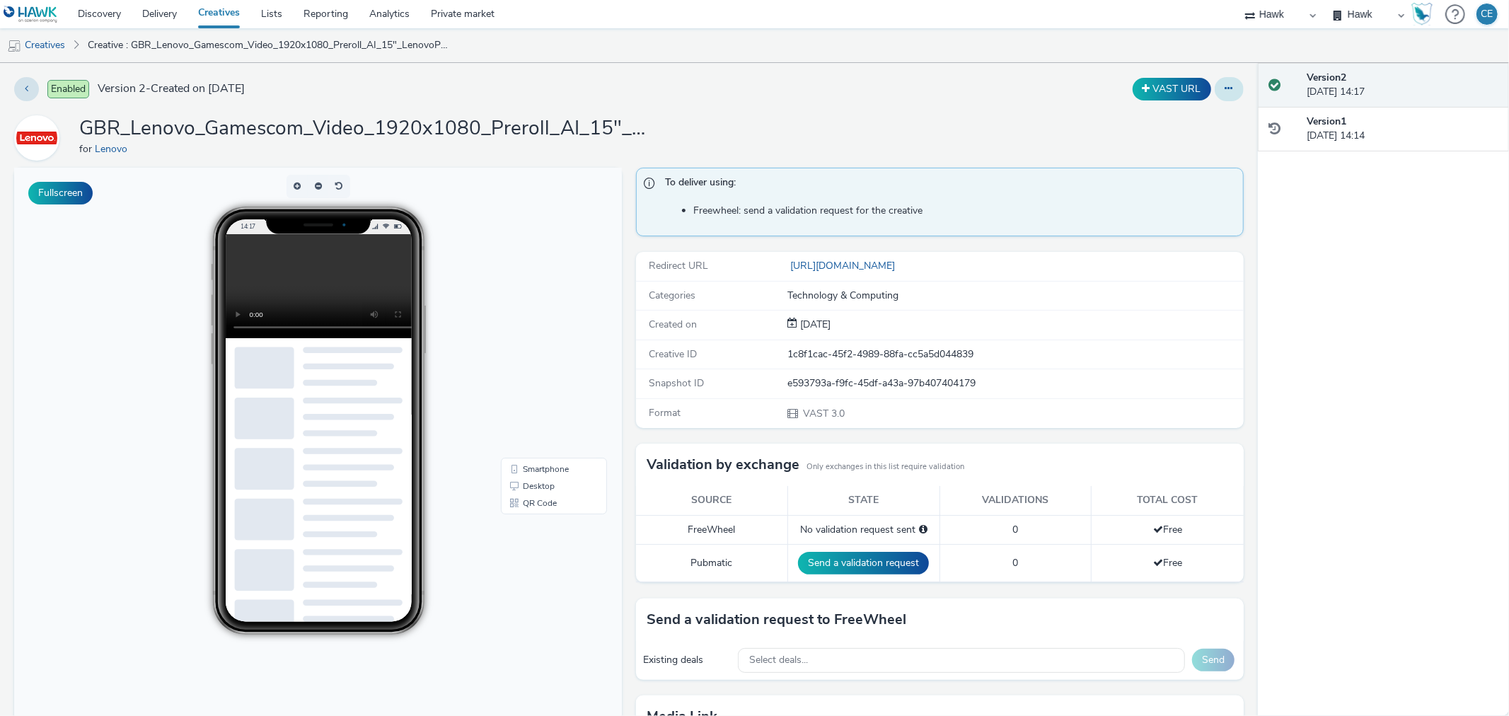
click at [1226, 88] on button at bounding box center [1229, 89] width 29 height 24
click at [1225, 143] on link "Duplicate" at bounding box center [1190, 146] width 106 height 28
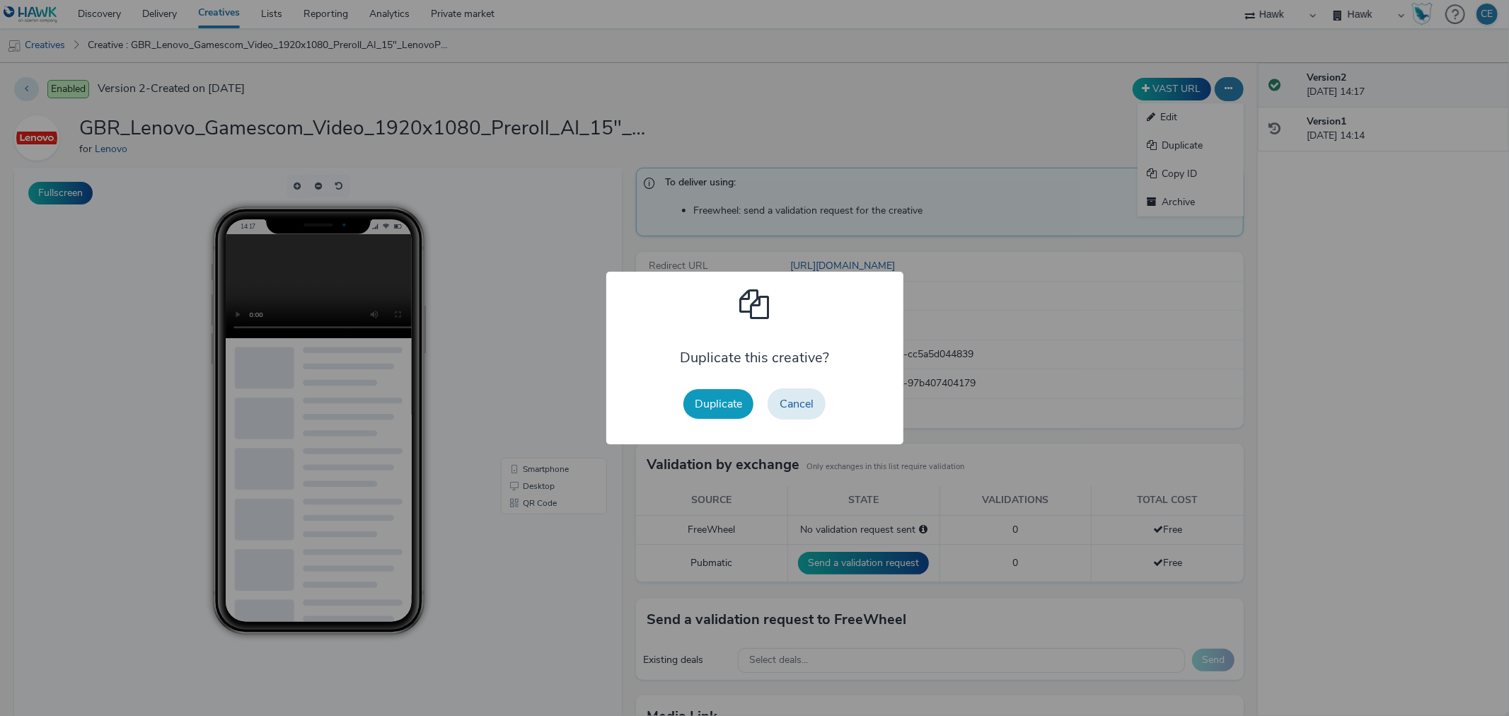
click at [713, 412] on button "Duplicate" at bounding box center [718, 404] width 70 height 30
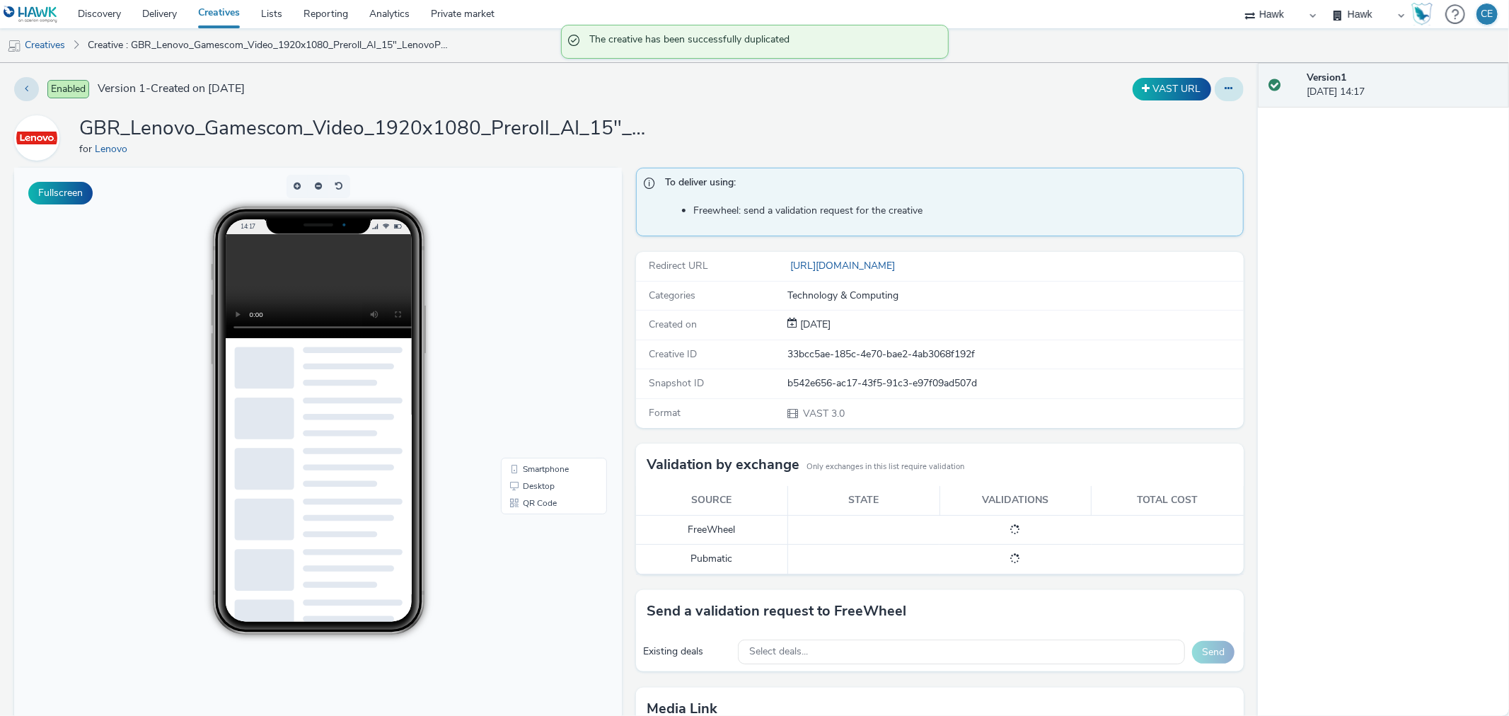
click at [1222, 90] on button at bounding box center [1229, 89] width 29 height 24
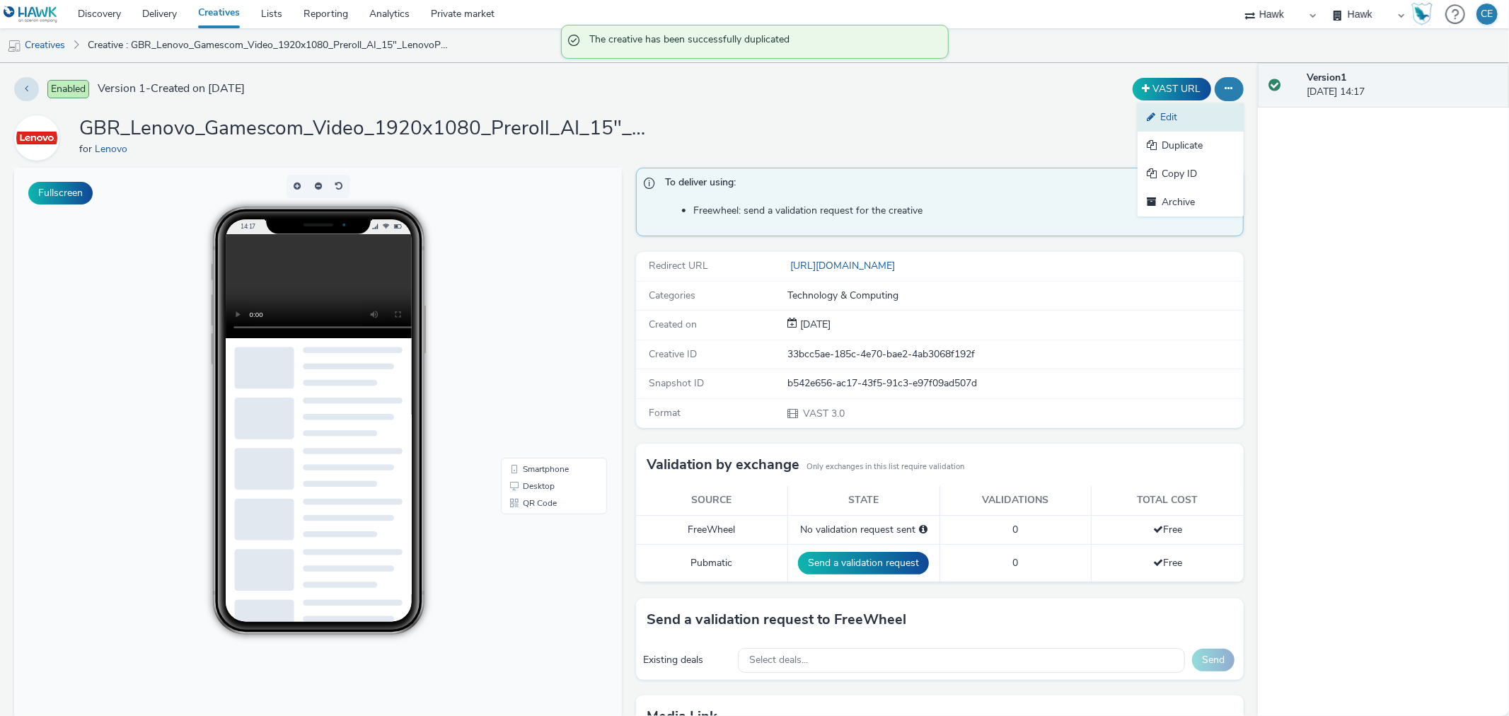
click at [1213, 116] on link "Edit" at bounding box center [1190, 117] width 106 height 28
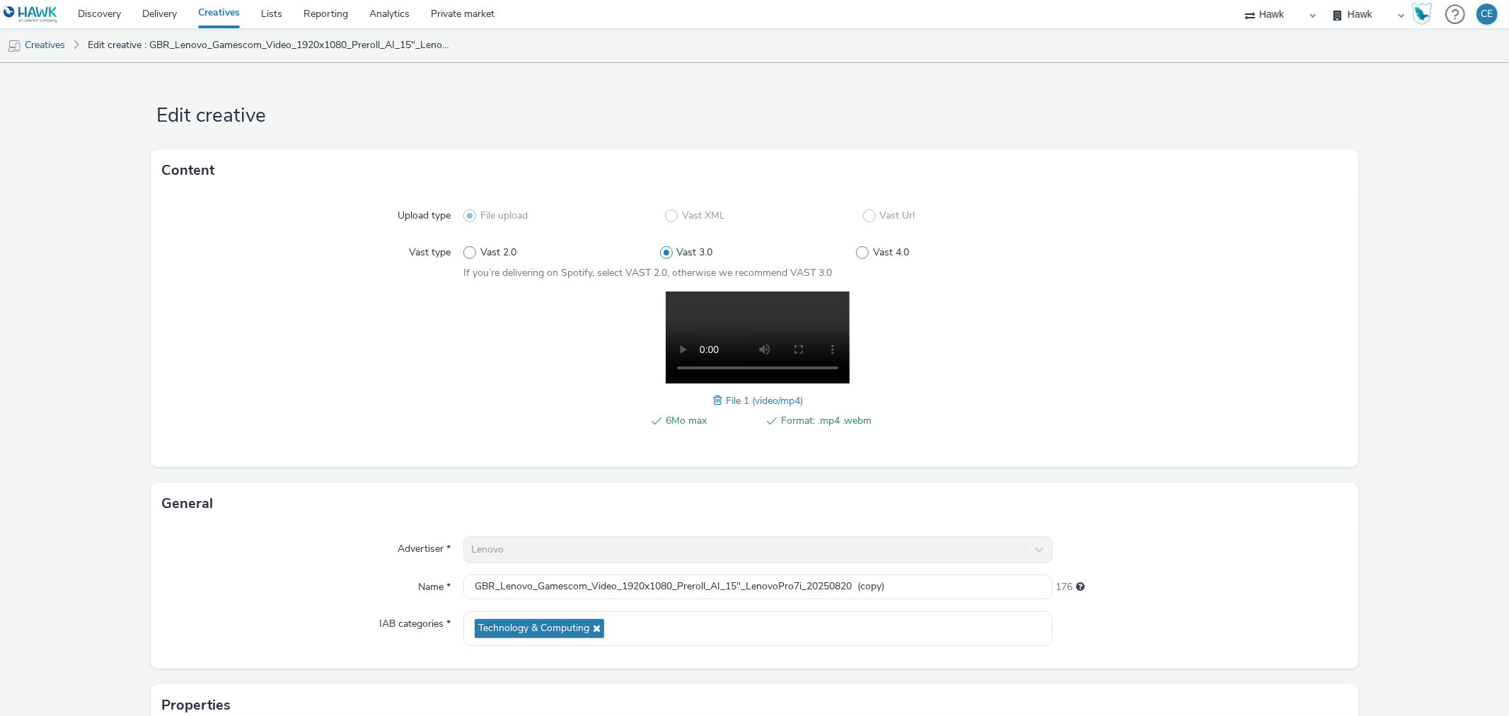
click at [713, 395] on span at bounding box center [719, 401] width 13 height 16
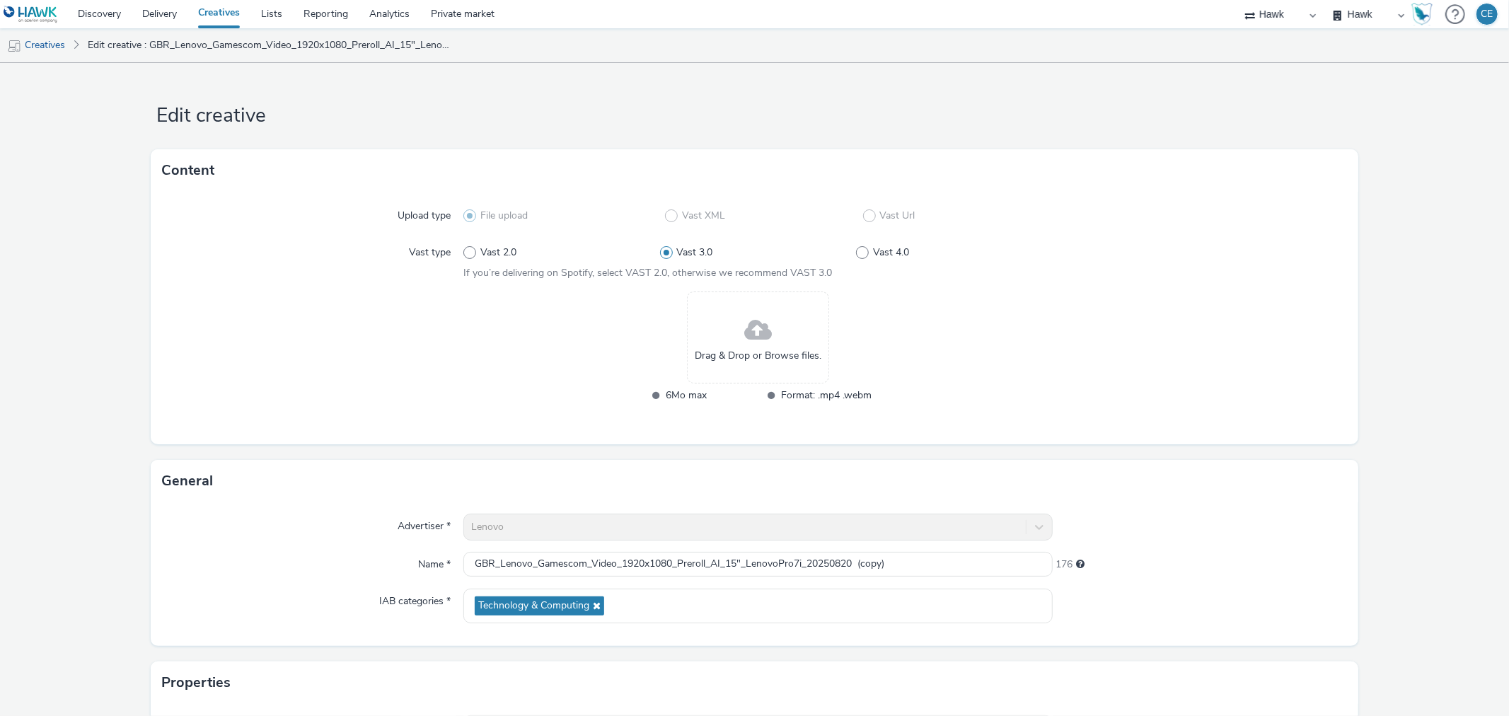
click at [726, 349] on span "Drag & Drop or Browse files." at bounding box center [758, 356] width 127 height 14
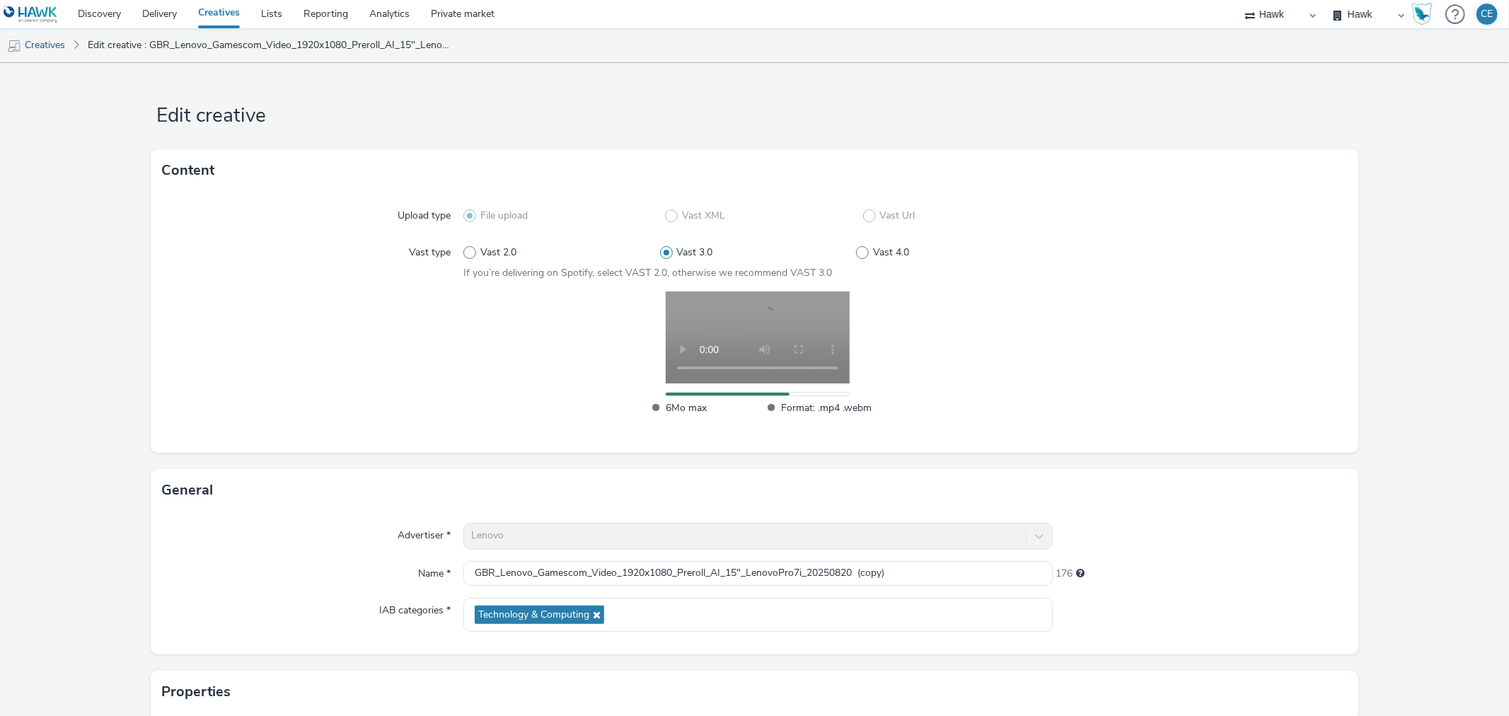
scroll to position [157, 0]
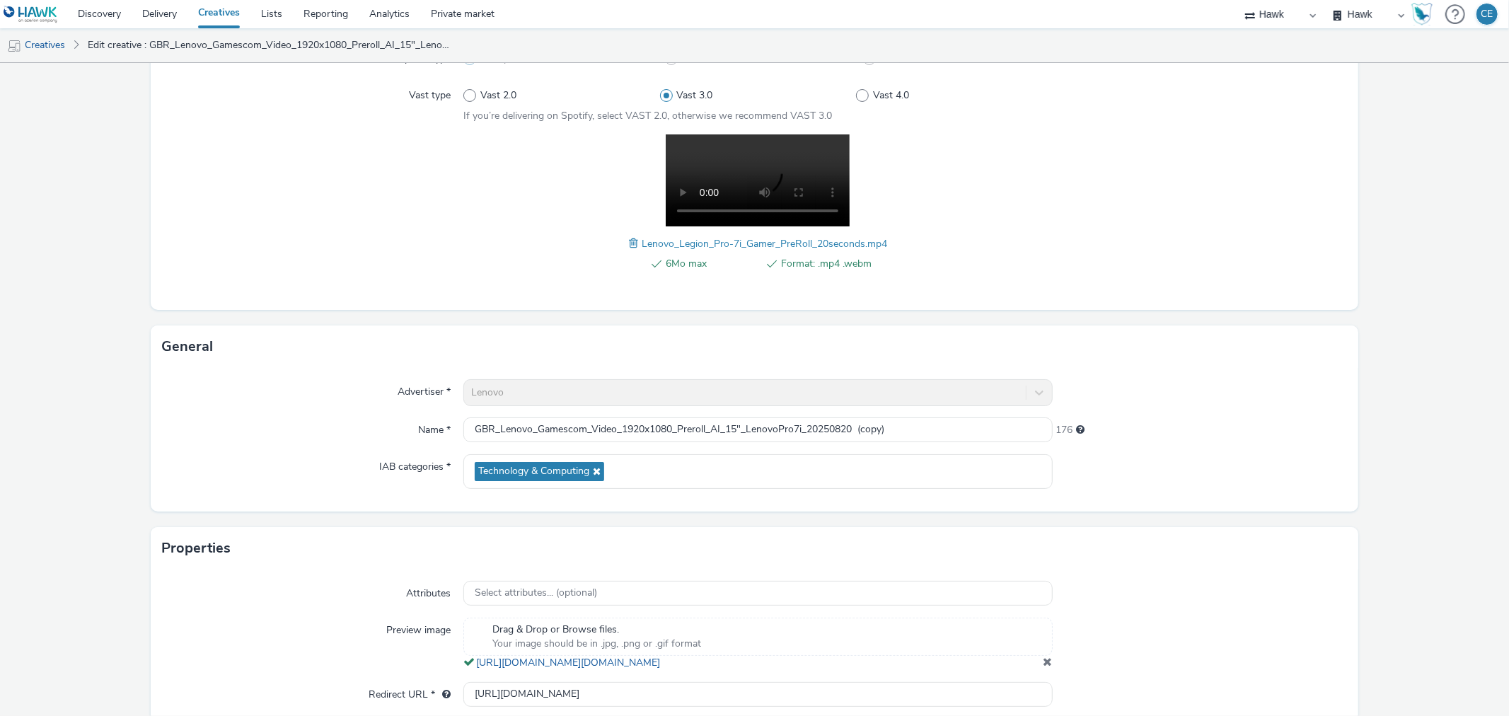
click at [718, 403] on div "Advertiser * Lenovo Name * GBR_Lenovo_Gamescom_Video_1920x1080_Preroll_AI_15"_L…" at bounding box center [754, 440] width 1207 height 144
drag, startPoint x: 720, startPoint y: 419, endPoint x: 708, endPoint y: 414, distance: 13.3
click at [708, 414] on div "Advertiser * Lenovo Name * GBR_Lenovo_Gamescom_Video_1920x1080_Preroll_AI_15"_L…" at bounding box center [754, 440] width 1207 height 144
click at [753, 425] on input "GBR_Lenovo_Gamescom_Video_1920x1080_Preroll_Gamer_15"_LenovoPro7i_20250820 (cop…" at bounding box center [757, 429] width 589 height 25
drag, startPoint x: 878, startPoint y: 432, endPoint x: 931, endPoint y: 432, distance: 53.1
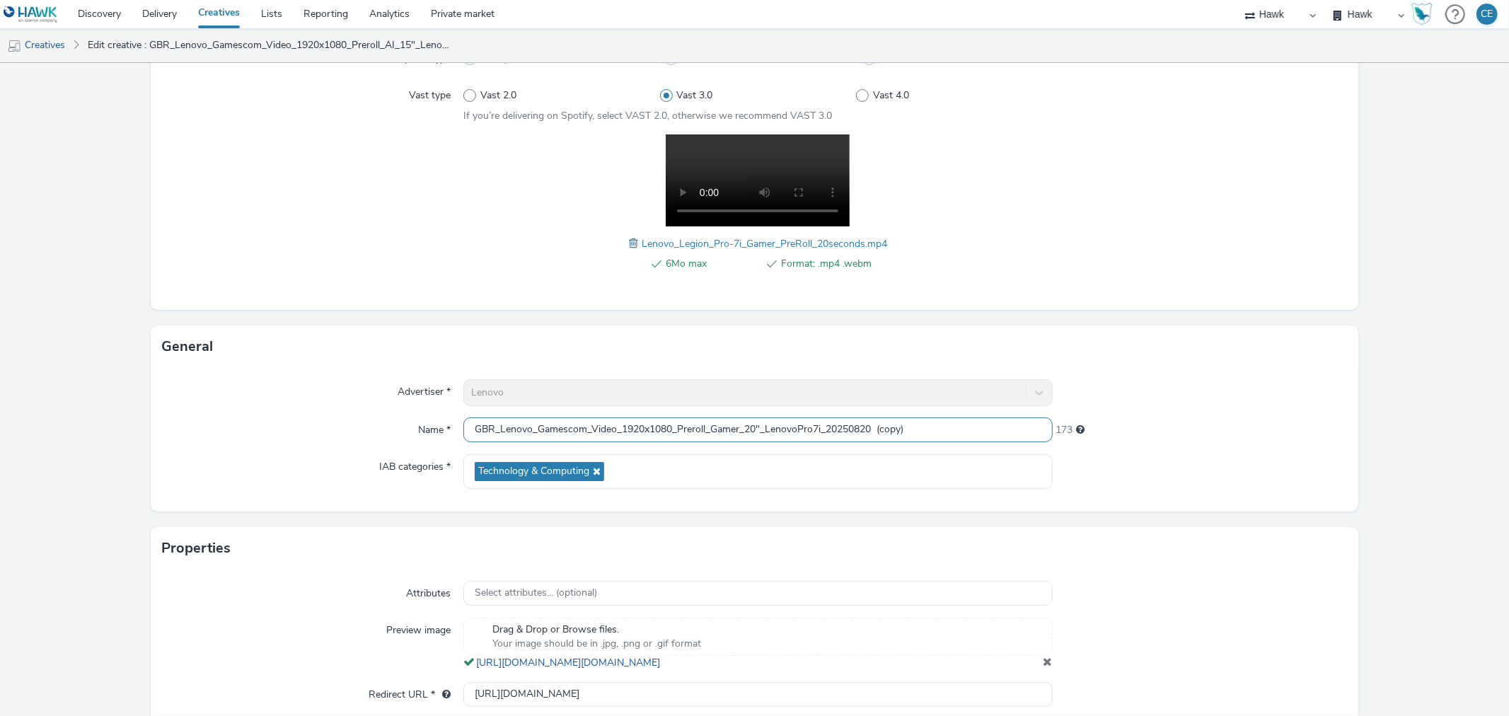
click at [931, 432] on input "GBR_Lenovo_Gamescom_Video_1920x1080_Preroll_Gamer_20"_LenovoPro7i_20250820 (cop…" at bounding box center [757, 429] width 589 height 25
type input "GBR_Lenovo_Gamescom_Video_1920x1080_Preroll_Gamer_20"_LenovoPro7i_20250820"
click at [1141, 347] on div "General" at bounding box center [754, 346] width 1207 height 42
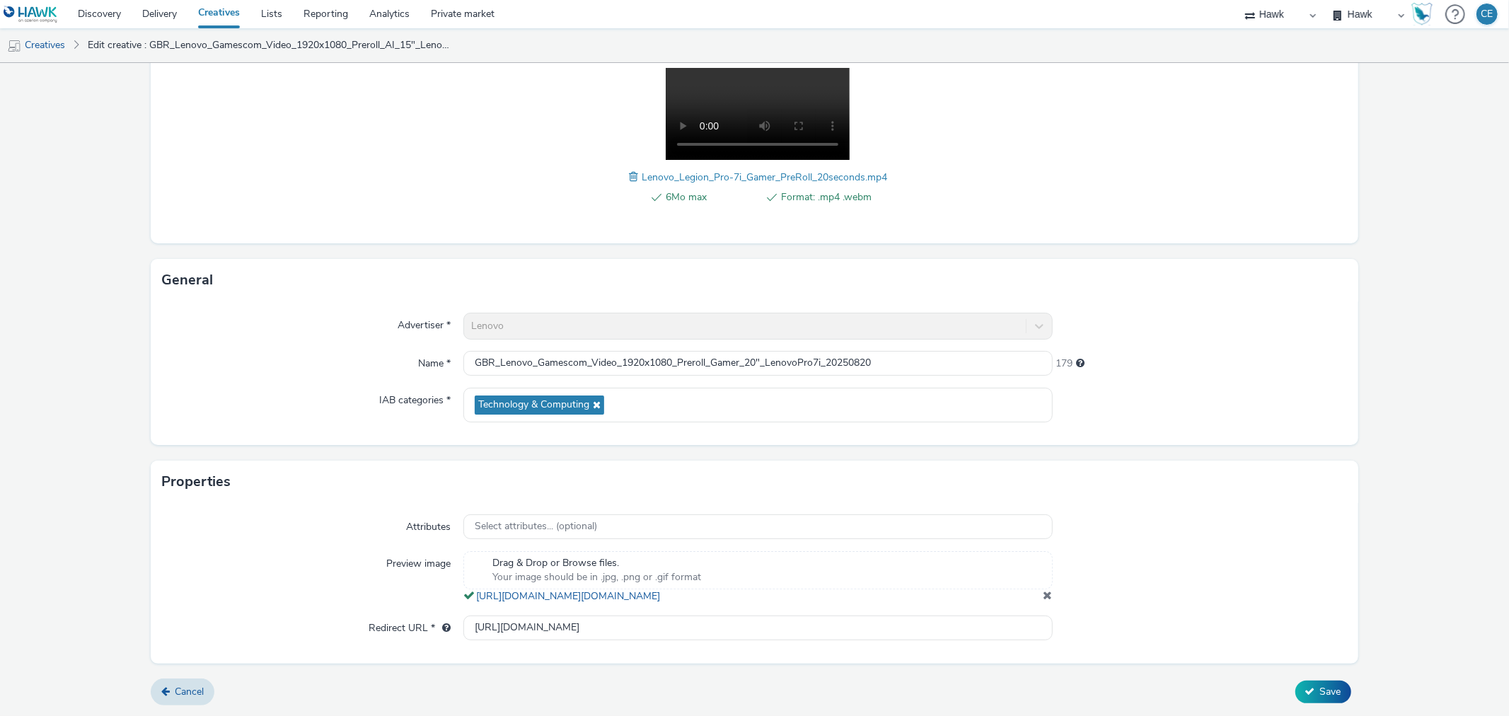
scroll to position [236, 0]
drag, startPoint x: 869, startPoint y: 625, endPoint x: 329, endPoint y: 705, distance: 545.6
click at [328, 709] on form "Edit creative Content Upload type File upload Vast XML Vast Url Vast type Vast …" at bounding box center [754, 277] width 1509 height 876
click at [1324, 690] on span "Save" at bounding box center [1330, 691] width 21 height 13
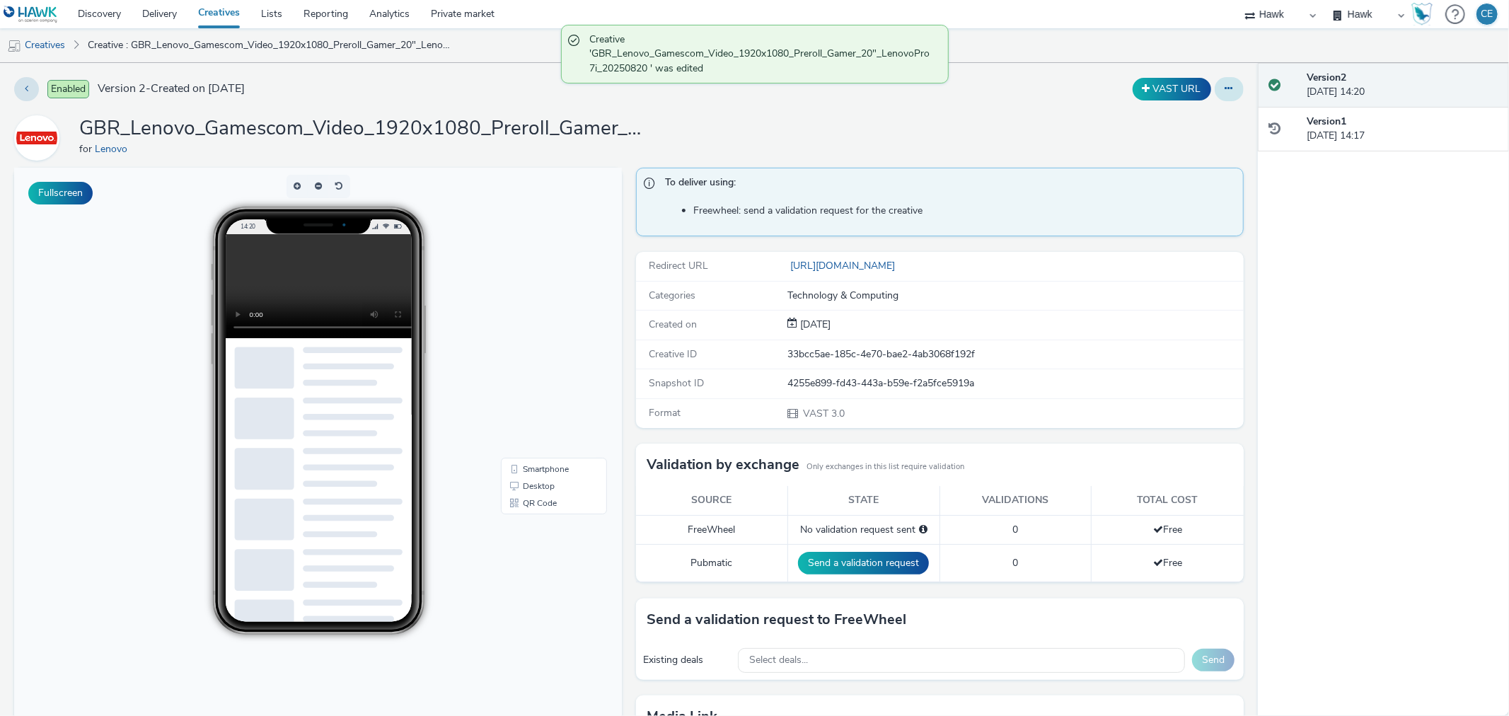
click at [1225, 83] on icon at bounding box center [1229, 88] width 8 height 10
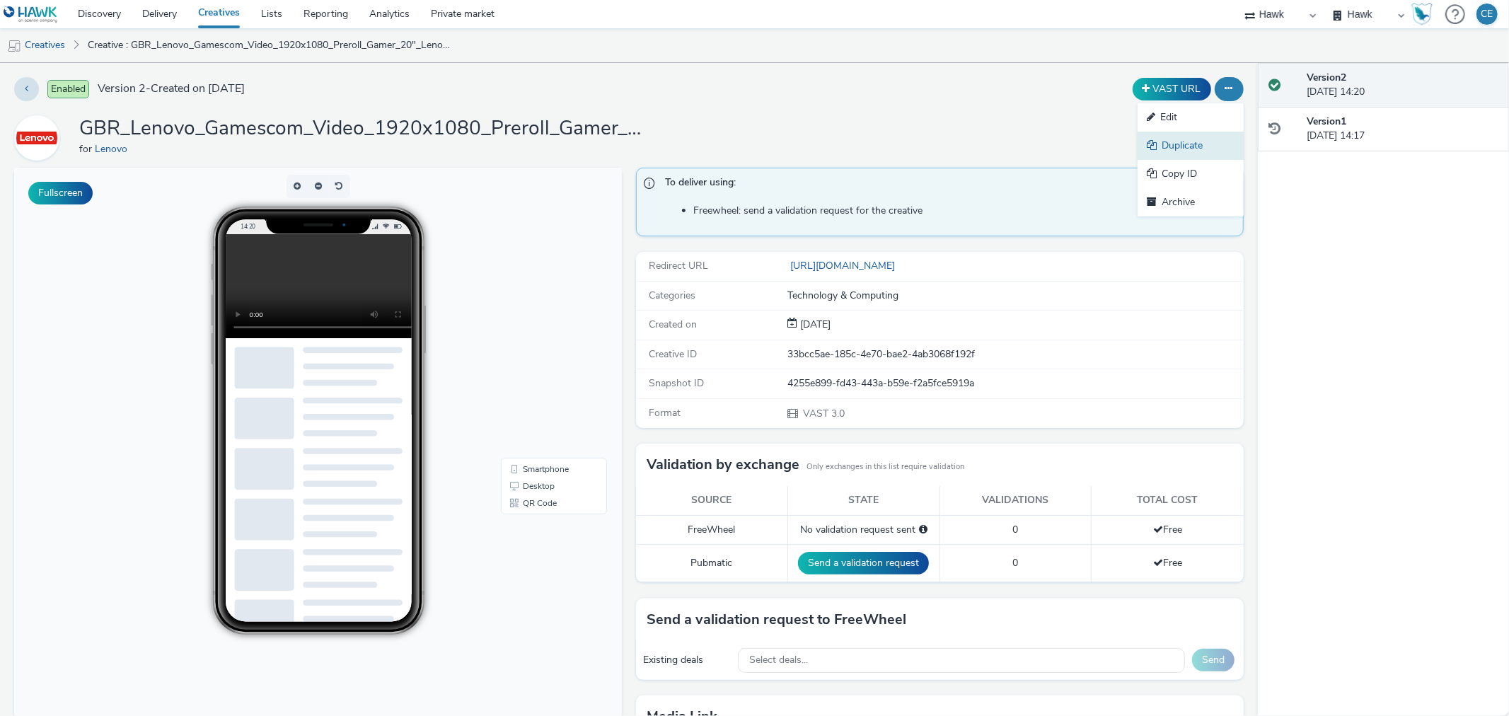
click at [1214, 145] on link "Duplicate" at bounding box center [1190, 146] width 106 height 28
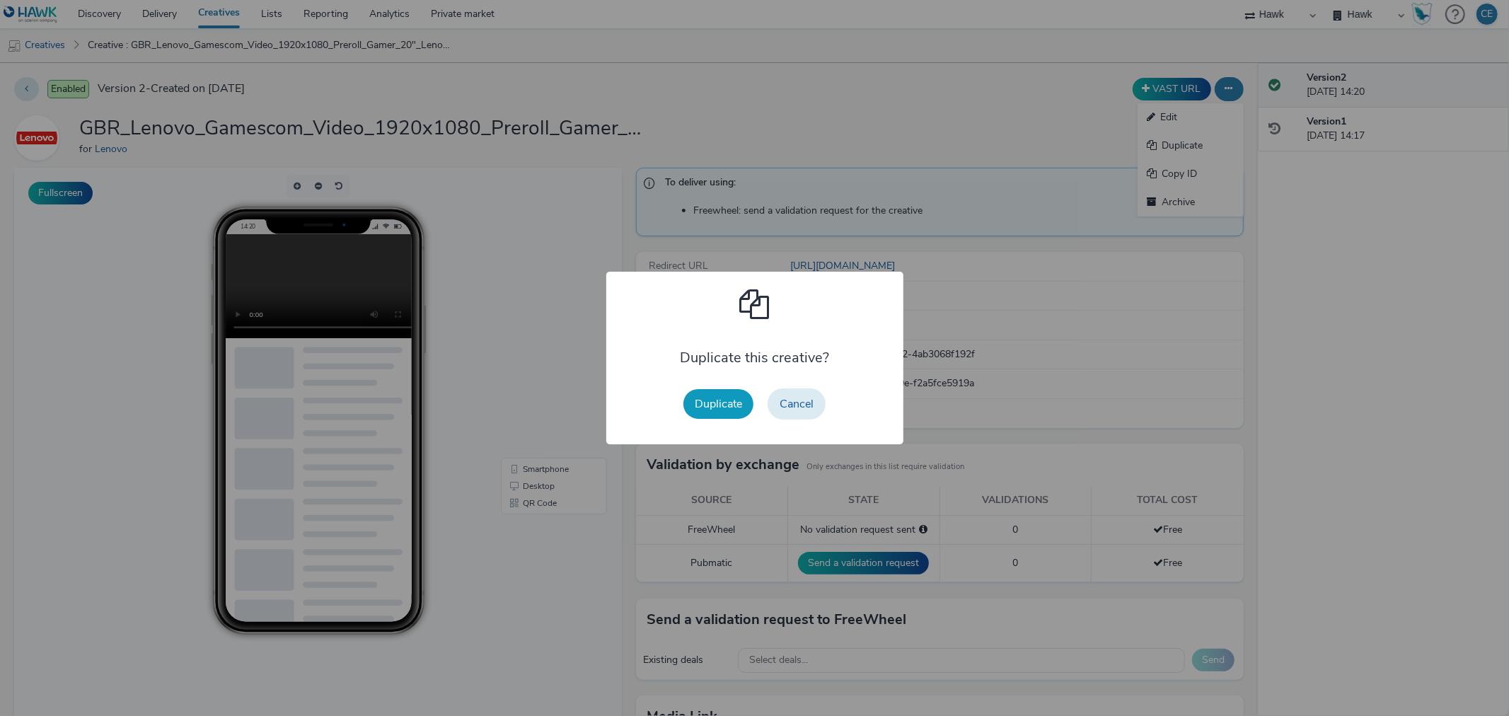
click at [695, 413] on button "Duplicate" at bounding box center [718, 404] width 70 height 30
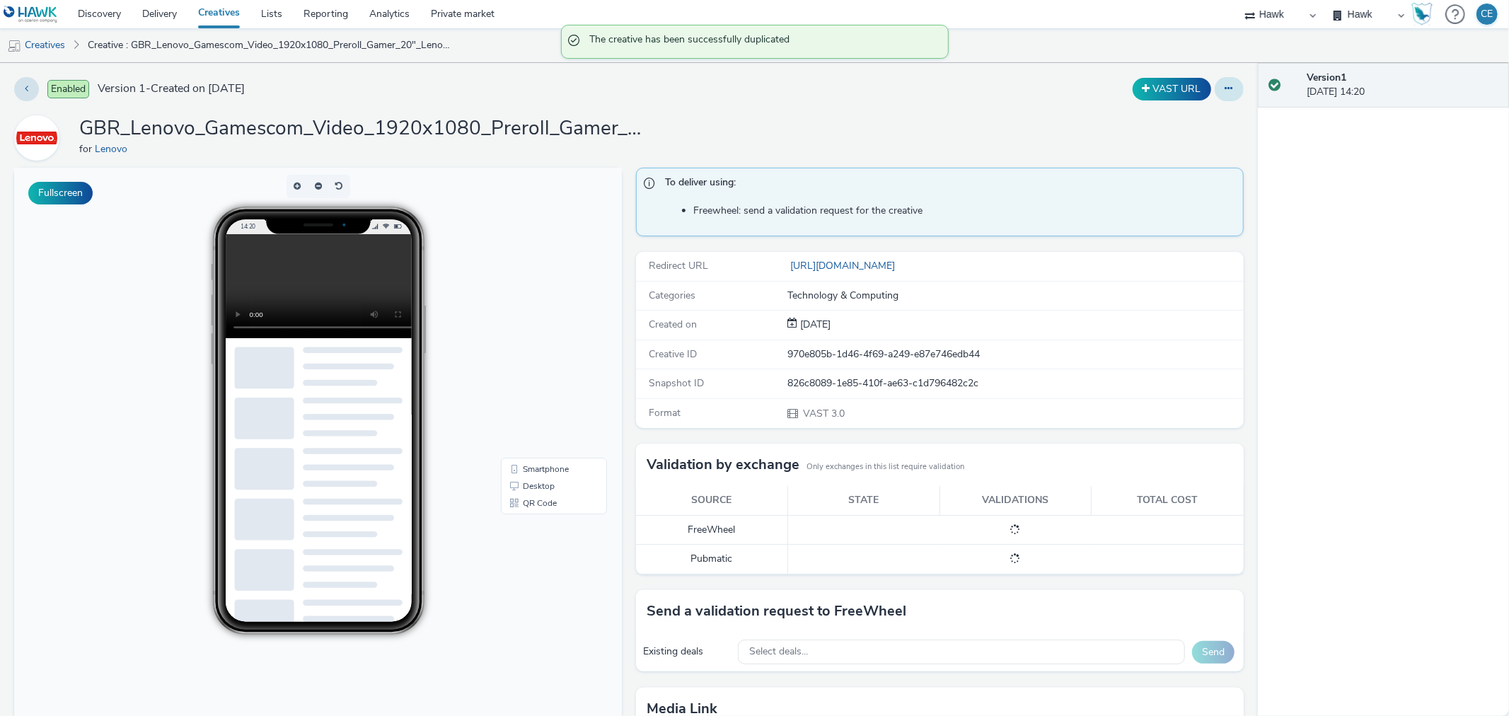
click at [1215, 92] on button at bounding box center [1229, 89] width 29 height 24
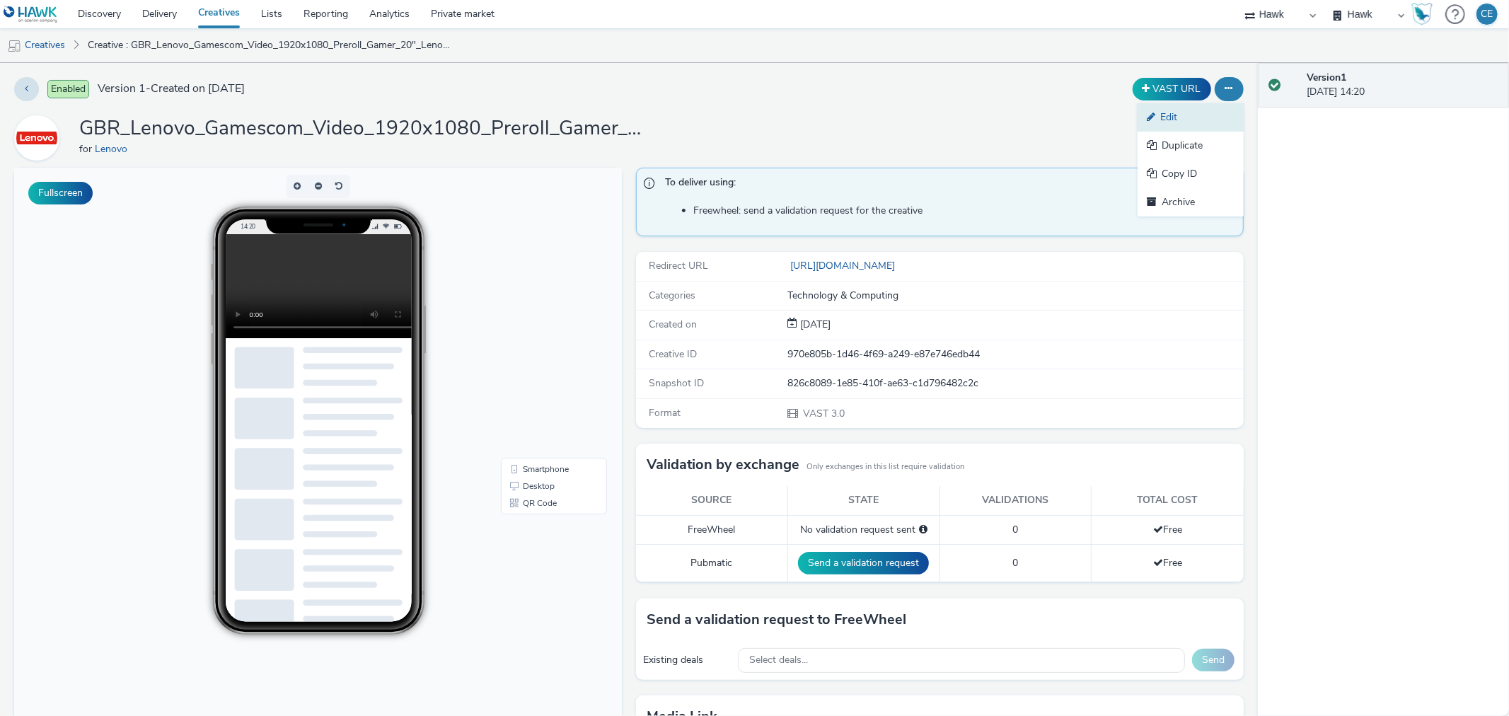
click at [1197, 127] on link "Edit" at bounding box center [1190, 117] width 106 height 28
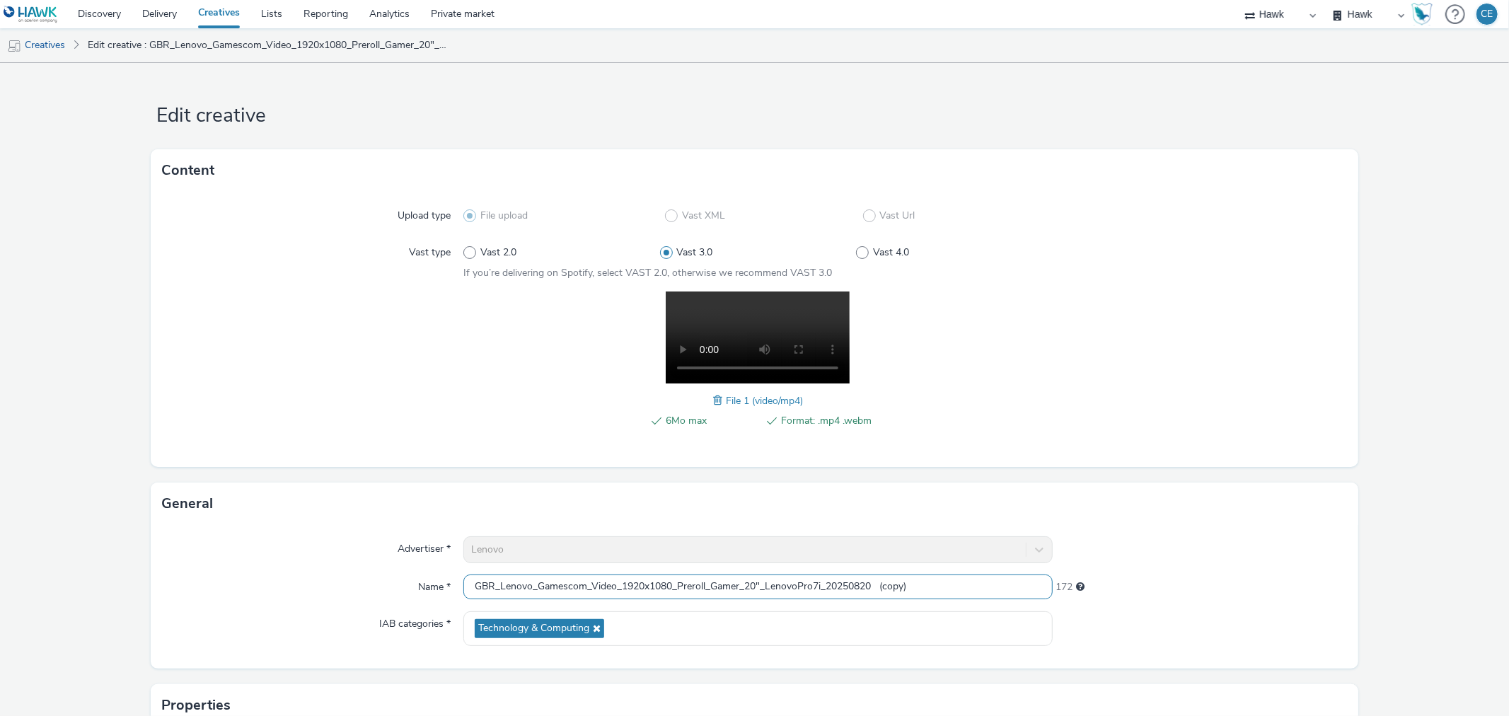
drag, startPoint x: 881, startPoint y: 584, endPoint x: 1014, endPoint y: 570, distance: 133.7
click at [1014, 570] on div "Advertiser * Lenovo Name * GBR_Lenovo_Gamescom_Video_1920x1080_Preroll_Gamer_20…" at bounding box center [754, 597] width 1207 height 144
type input "GBR_Lenovo_Gamescom_Video_1920x1080_Preroll_Gamer_20"_LenovoPro7i_20250820"
click at [717, 400] on span at bounding box center [719, 401] width 13 height 16
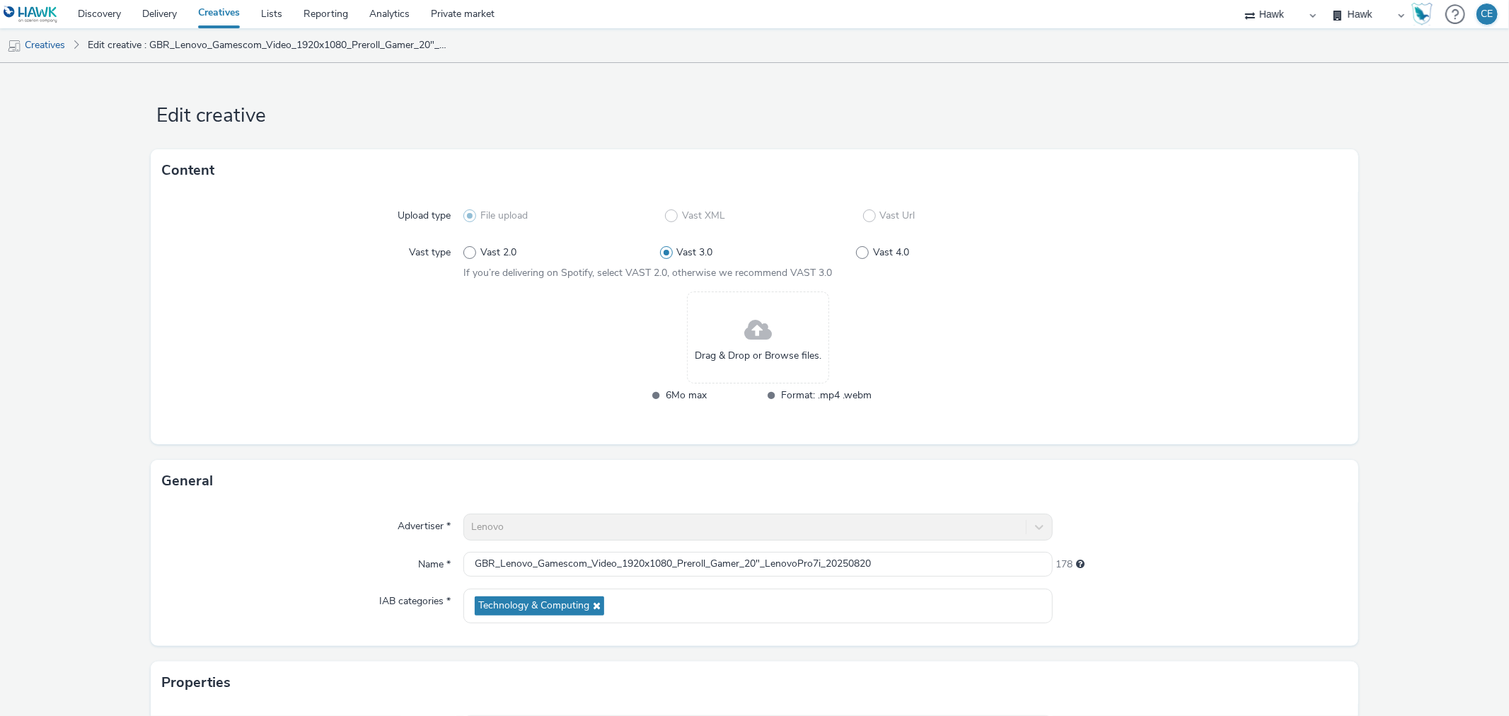
click at [719, 355] on span "Drag & Drop or Browse files." at bounding box center [758, 356] width 127 height 14
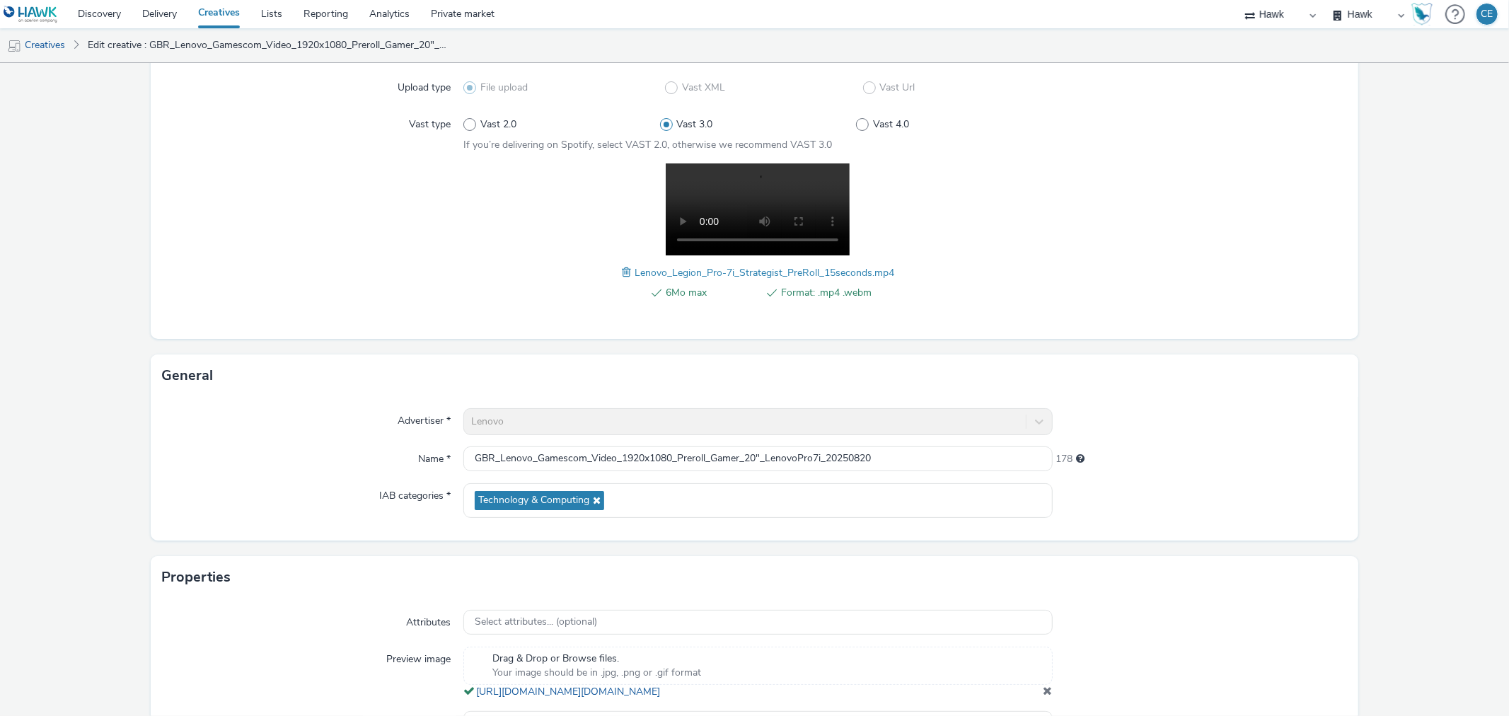
scroll to position [236, 0]
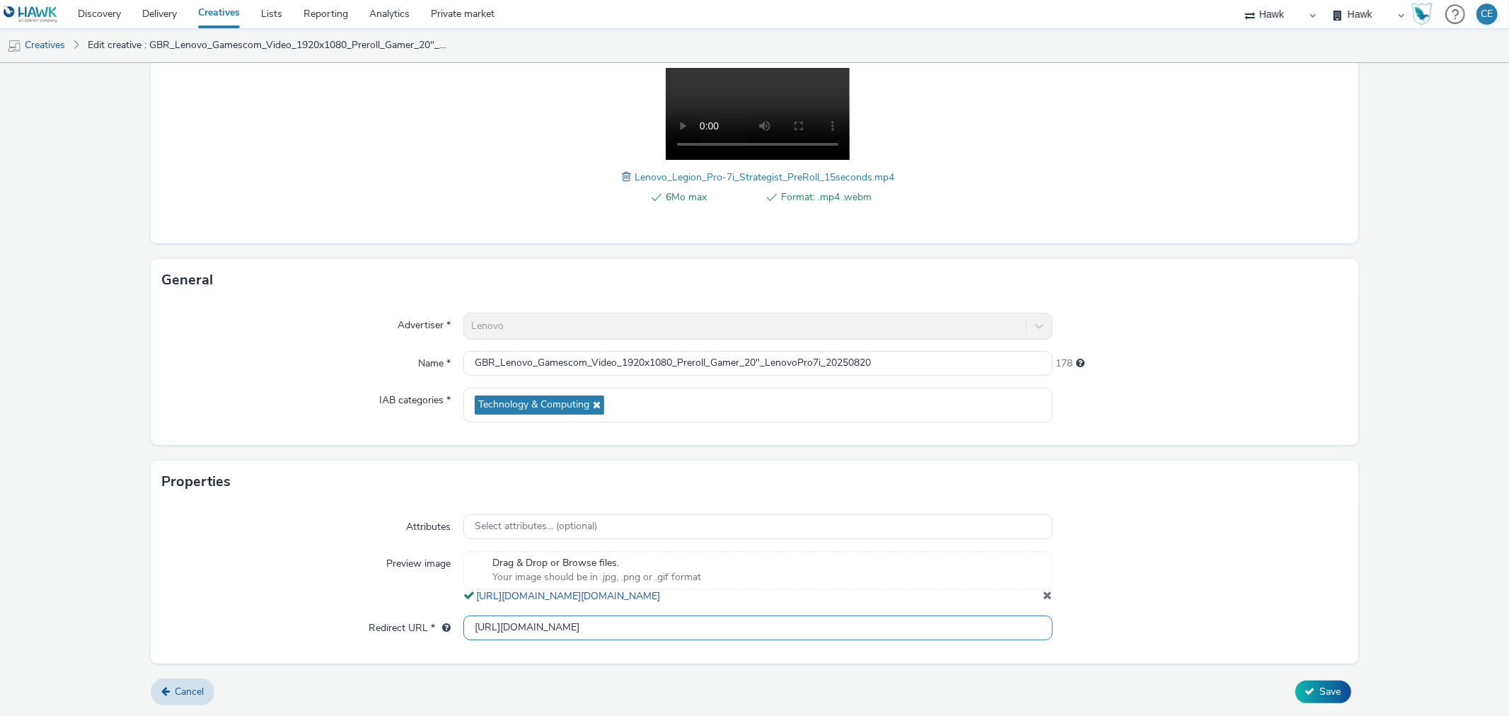
drag, startPoint x: 900, startPoint y: 616, endPoint x: 245, endPoint y: 610, distance: 655.1
click at [245, 610] on div "Attributes Select attributes... (optional) Preview image Drag & Drop or Browse …" at bounding box center [754, 583] width 1207 height 160
paste input "https://www.lenovo.com/de/de/legion/legion-intel/?&cid=de:direct:mrwebi"
type input "https://www.lenovo.com/de/de/legion/legion-intel/?&cid=de:direct:mrwebi"
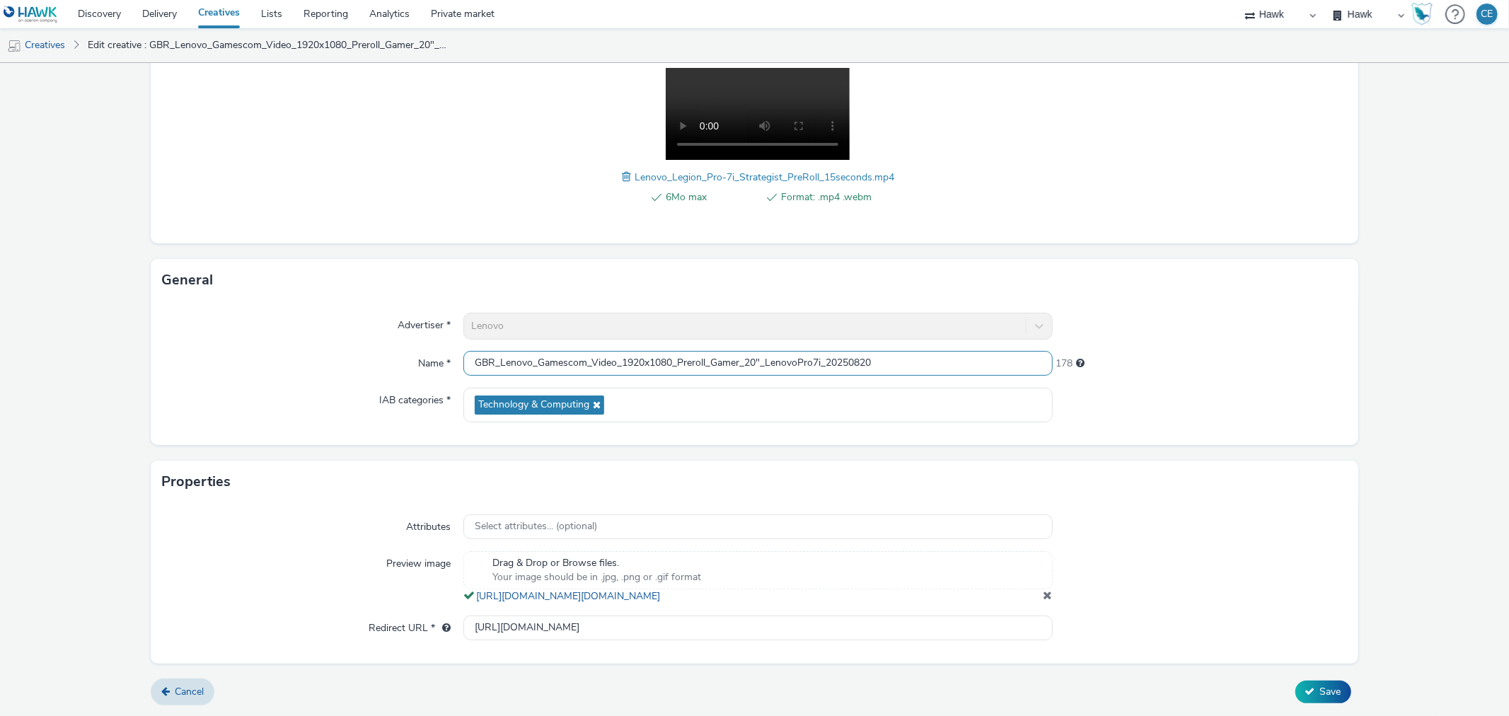
drag, startPoint x: 738, startPoint y: 340, endPoint x: 712, endPoint y: 351, distance: 28.9
click at [712, 351] on input "GBR_Lenovo_Gamescom_Video_1920x1080_Preroll_Gamer_20"_LenovoPro7i_20250820" at bounding box center [757, 363] width 589 height 25
click at [771, 352] on input "GBR_Lenovo_Gamescom_Video_1920x1080_Preroll_Strategist_20"_LenovoPro7i_20250820" at bounding box center [757, 363] width 589 height 25
type input "GBR_Lenovo_Gamescom_Video_1920x1080_Preroll_Strategist_15"_LenovoPro7i_20250820"
click at [1282, 407] on div "Advertiser * Lenovo Name * GBR_Lenovo_Gamescom_Video_1920x1080_Preroll_Strategi…" at bounding box center [754, 373] width 1207 height 144
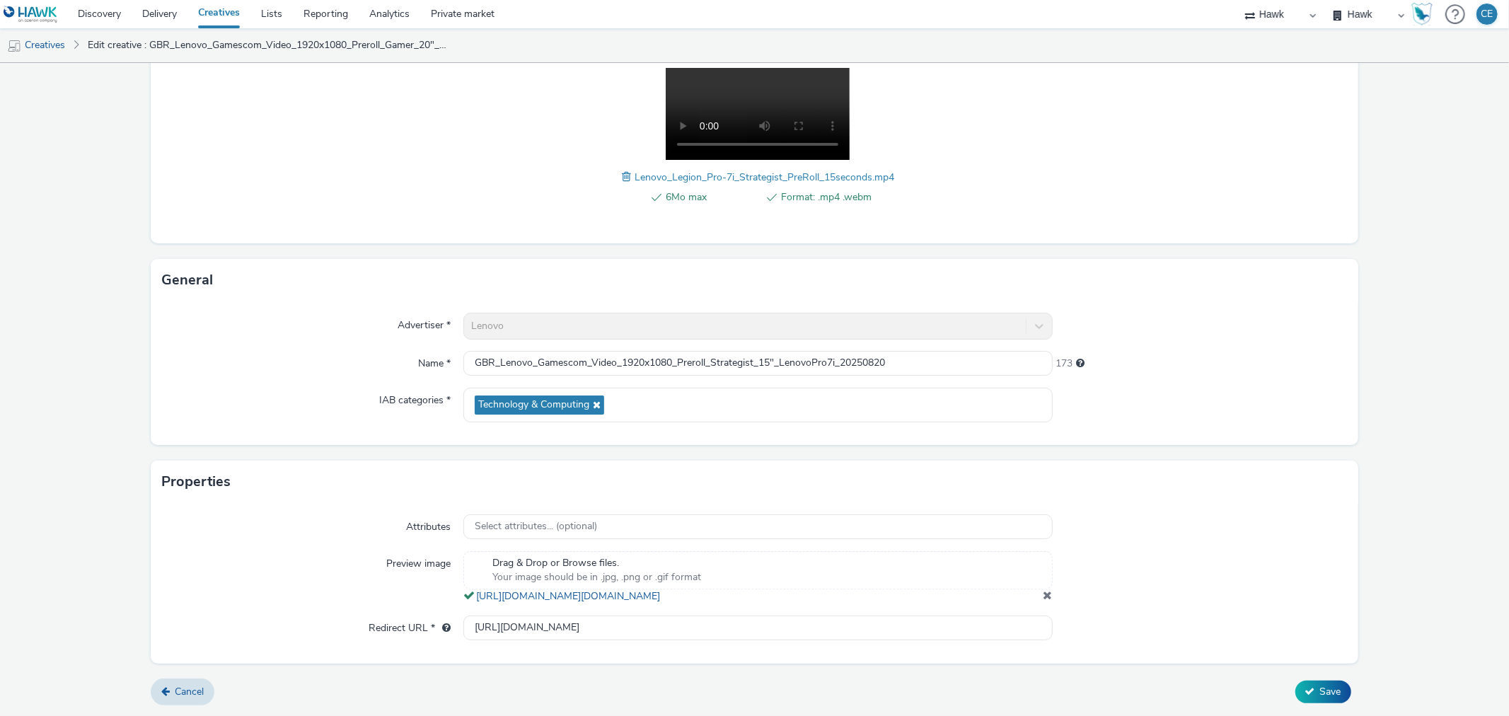
scroll to position [236, 0]
drag, startPoint x: 687, startPoint y: 664, endPoint x: 1299, endPoint y: 677, distance: 612.0
click at [1299, 677] on form "Edit creative Content Upload type File upload Vast XML Vast Url Vast type Vast …" at bounding box center [754, 277] width 1509 height 876
click at [1275, 647] on div "Attributes Select attributes... (optional) Preview image Drag & Drop or Browse …" at bounding box center [754, 583] width 1207 height 160
drag, startPoint x: 1275, startPoint y: 647, endPoint x: 1304, endPoint y: 690, distance: 51.6
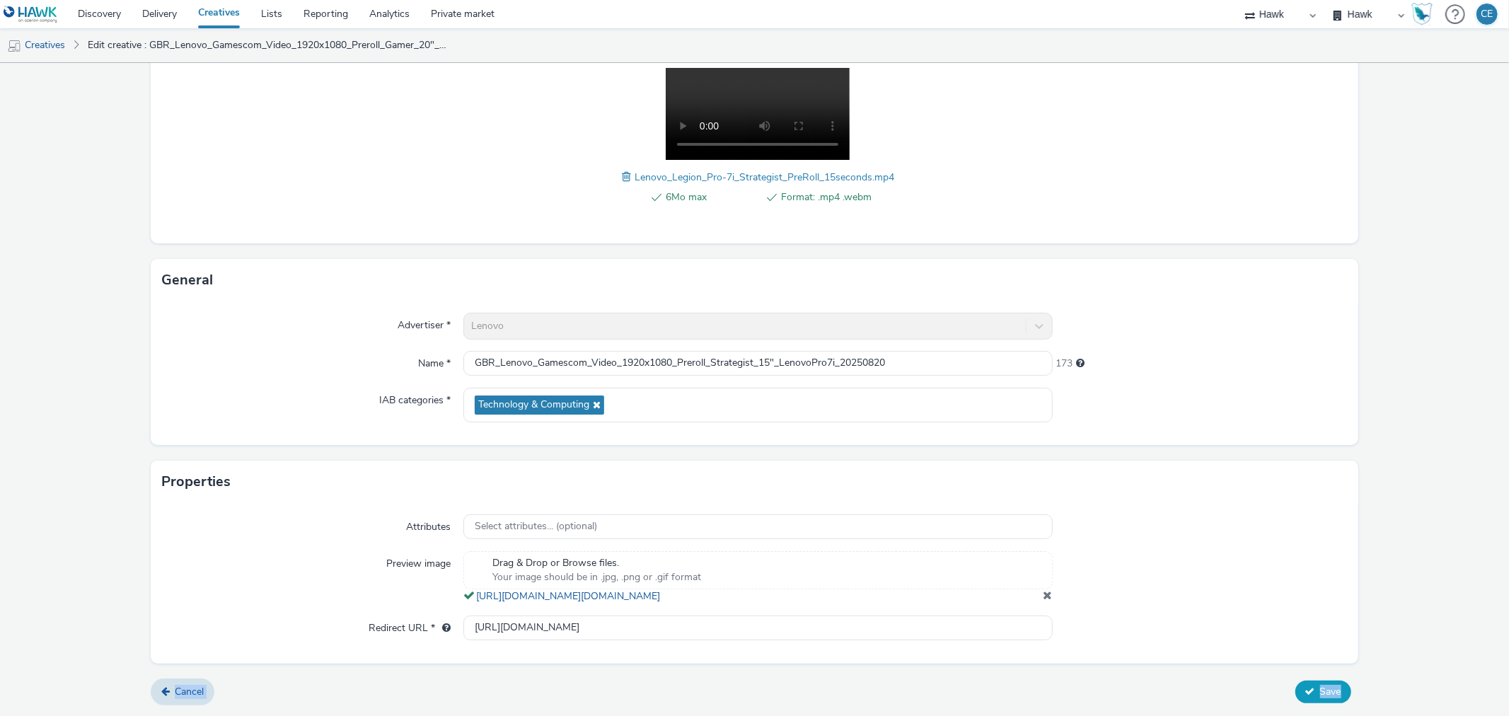
click at [1304, 690] on form "Edit creative Content Upload type File upload Vast XML Vast Url Vast type Vast …" at bounding box center [754, 277] width 1509 height 876
click at [1305, 690] on icon at bounding box center [1310, 691] width 10 height 10
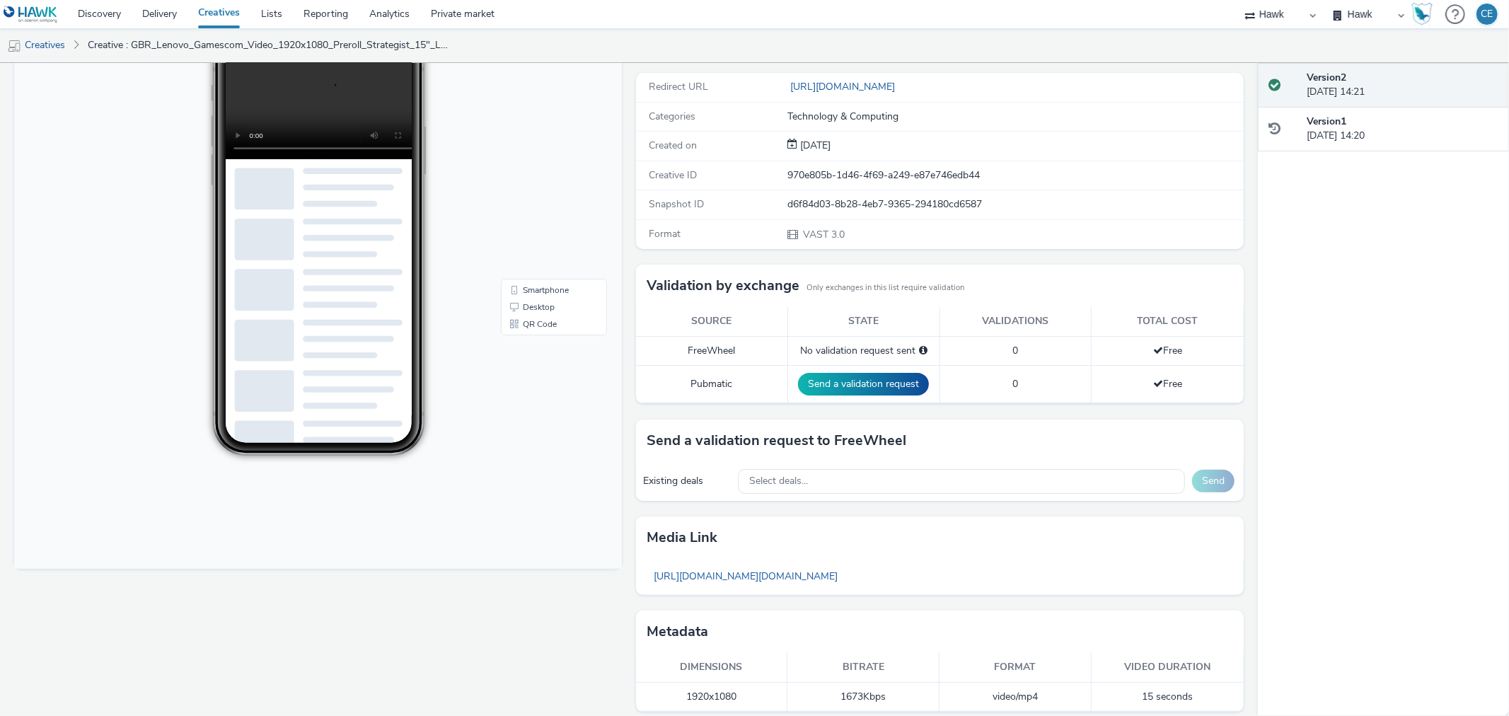
scroll to position [190, 0]
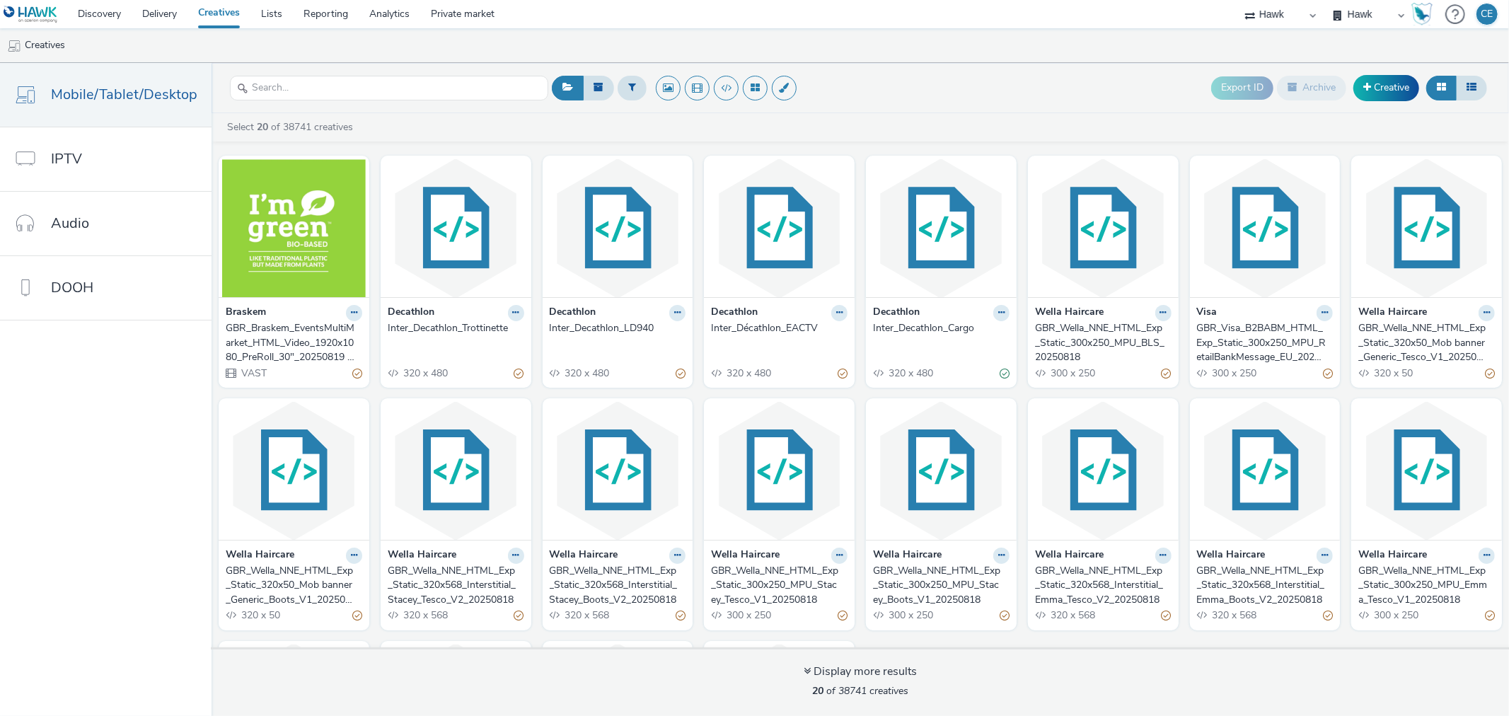
click at [415, 580] on div "GBR_Wella_NNE_HTML_Exp_Static_320x568_Interstitial_Stacey_Tesco_V2_20250818" at bounding box center [453, 585] width 131 height 43
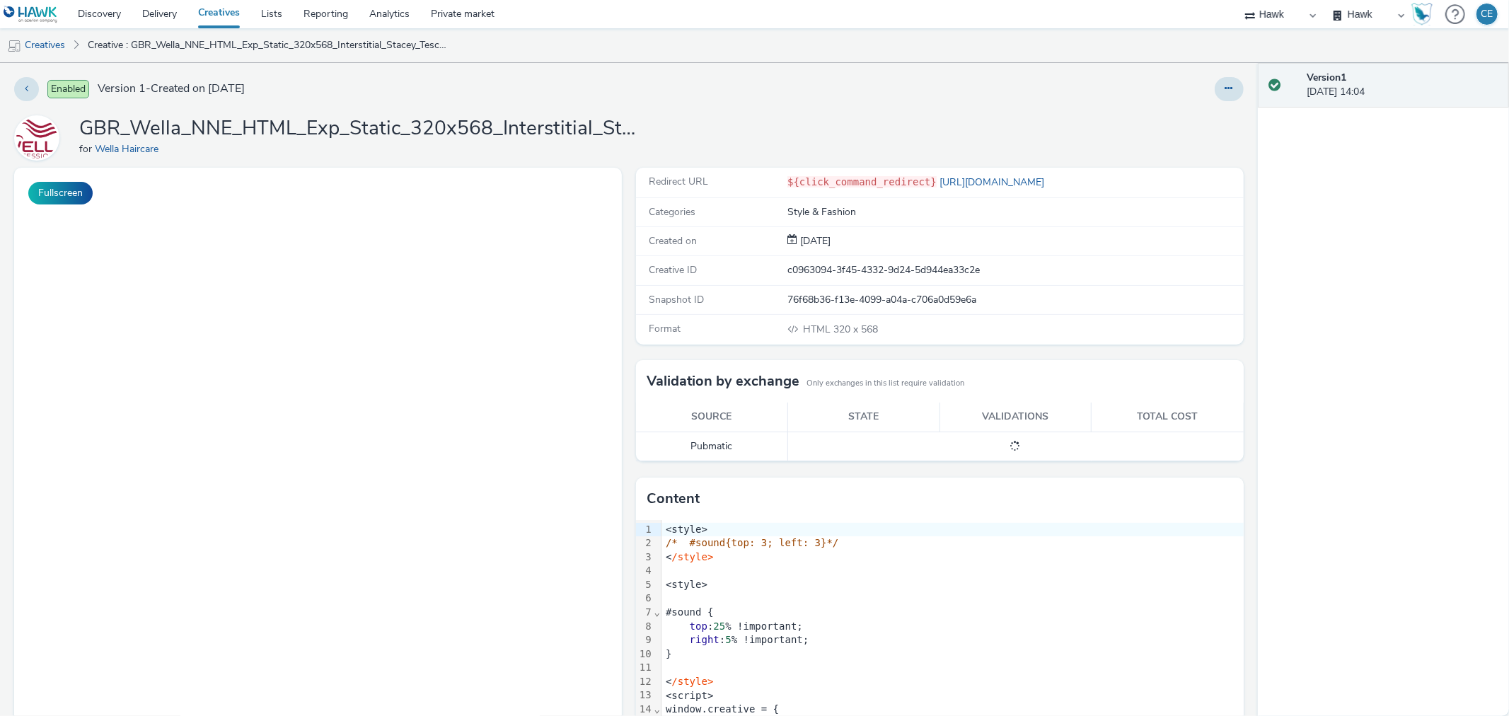
click at [1215, 89] on div at bounding box center [1229, 89] width 29 height 24
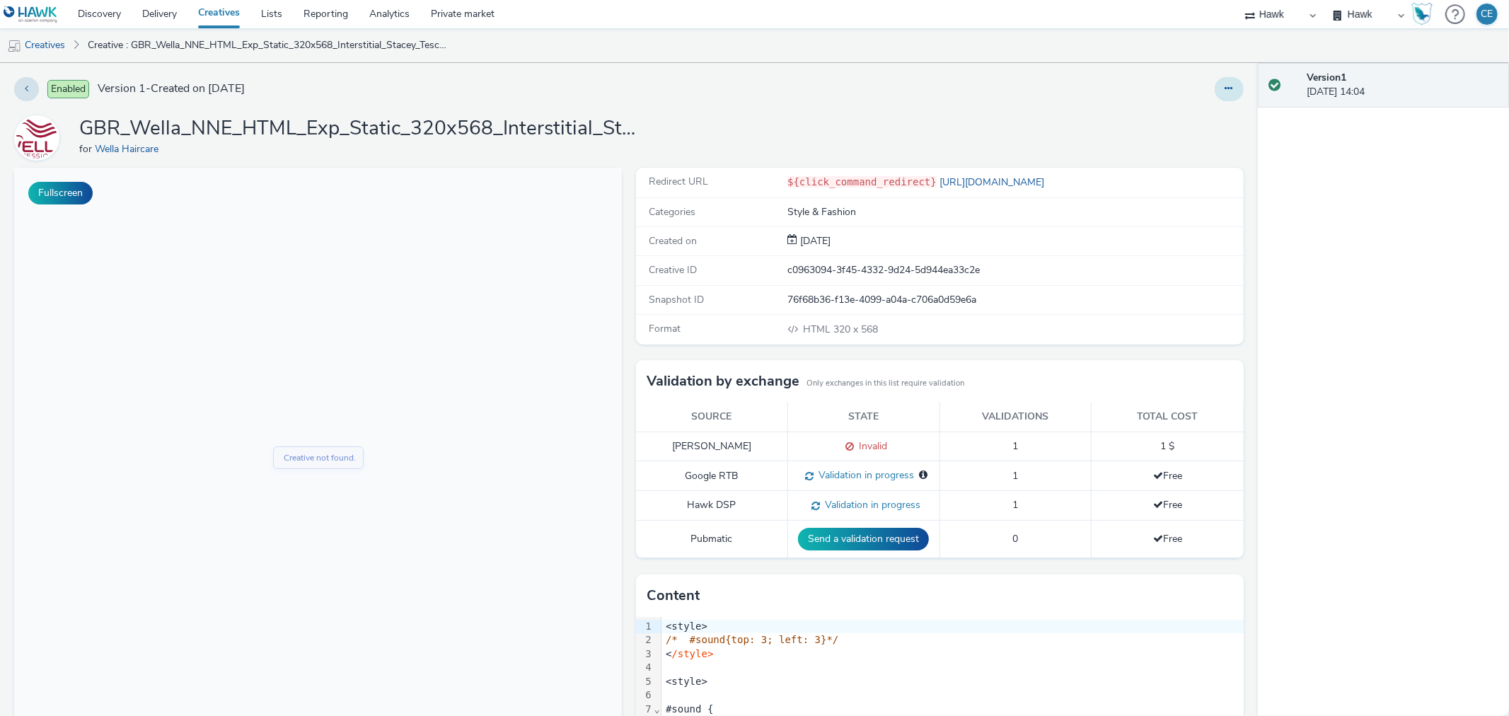
click at [1215, 92] on button at bounding box center [1229, 89] width 29 height 24
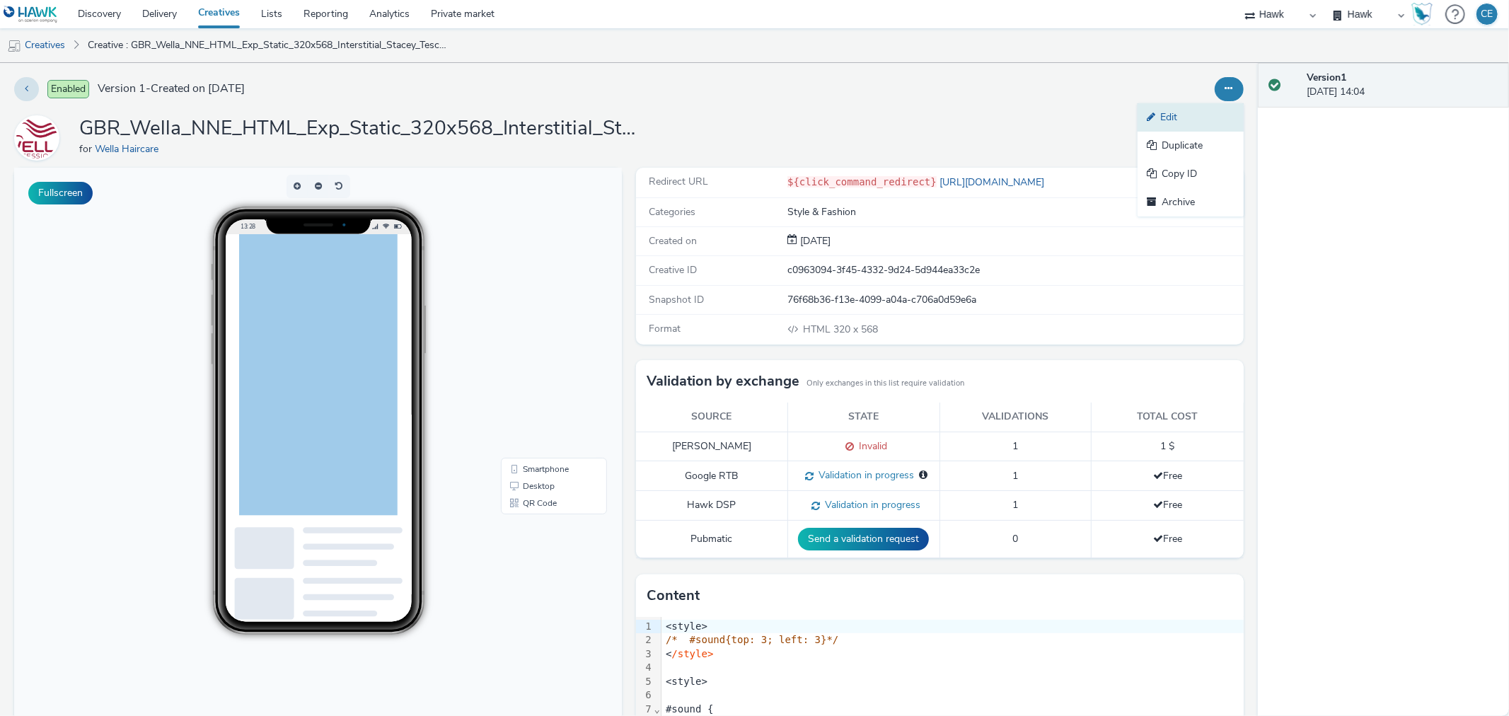
click at [1178, 128] on link "Edit" at bounding box center [1190, 117] width 106 height 28
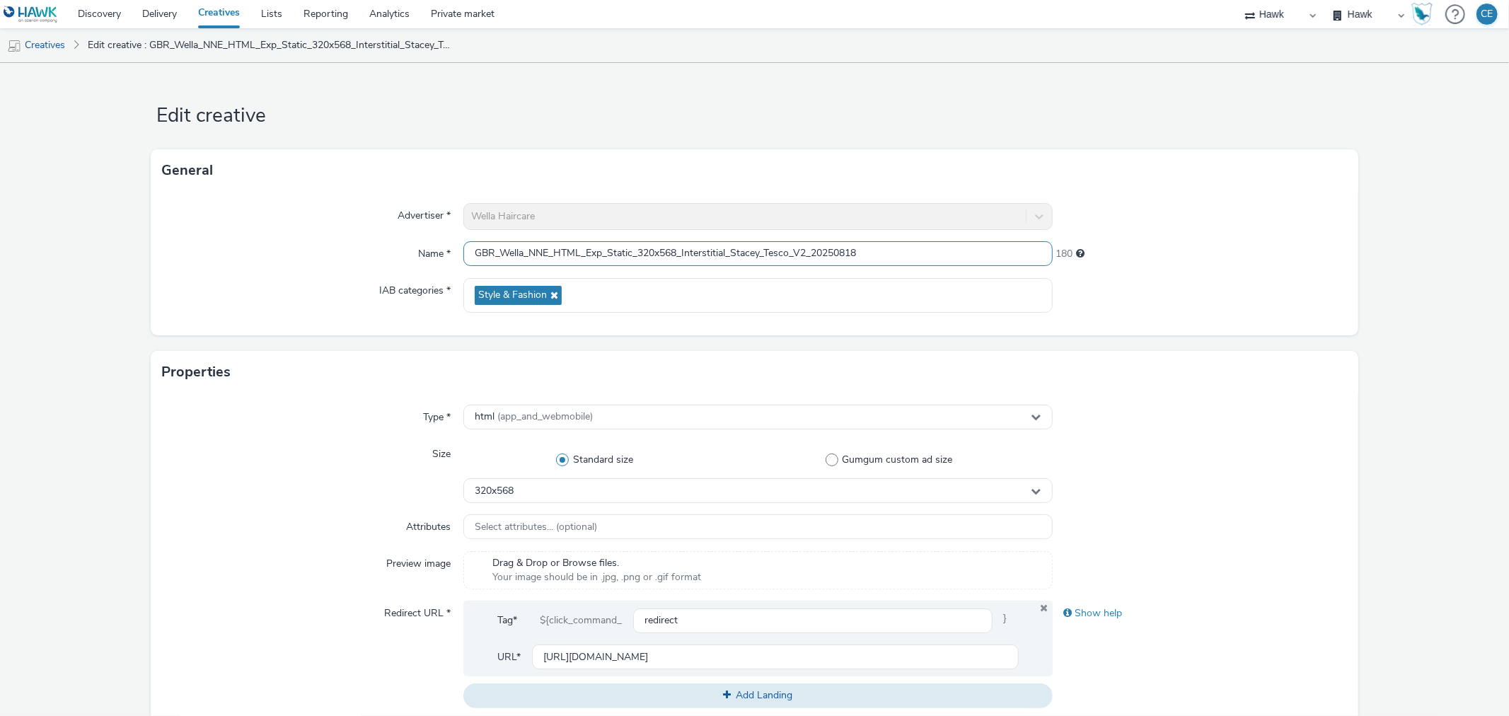
drag, startPoint x: 463, startPoint y: 245, endPoint x: 883, endPoint y: 244, distance: 420.2
click at [883, 244] on input "GBR_Wella_NNE_HTML_Exp_Static_320x568_Interstitial_Stacey_Tesco_V2_20250818" at bounding box center [757, 253] width 589 height 25
paste input "Lenovo_Gamescom"
type input "Lenovo_Gamescom"
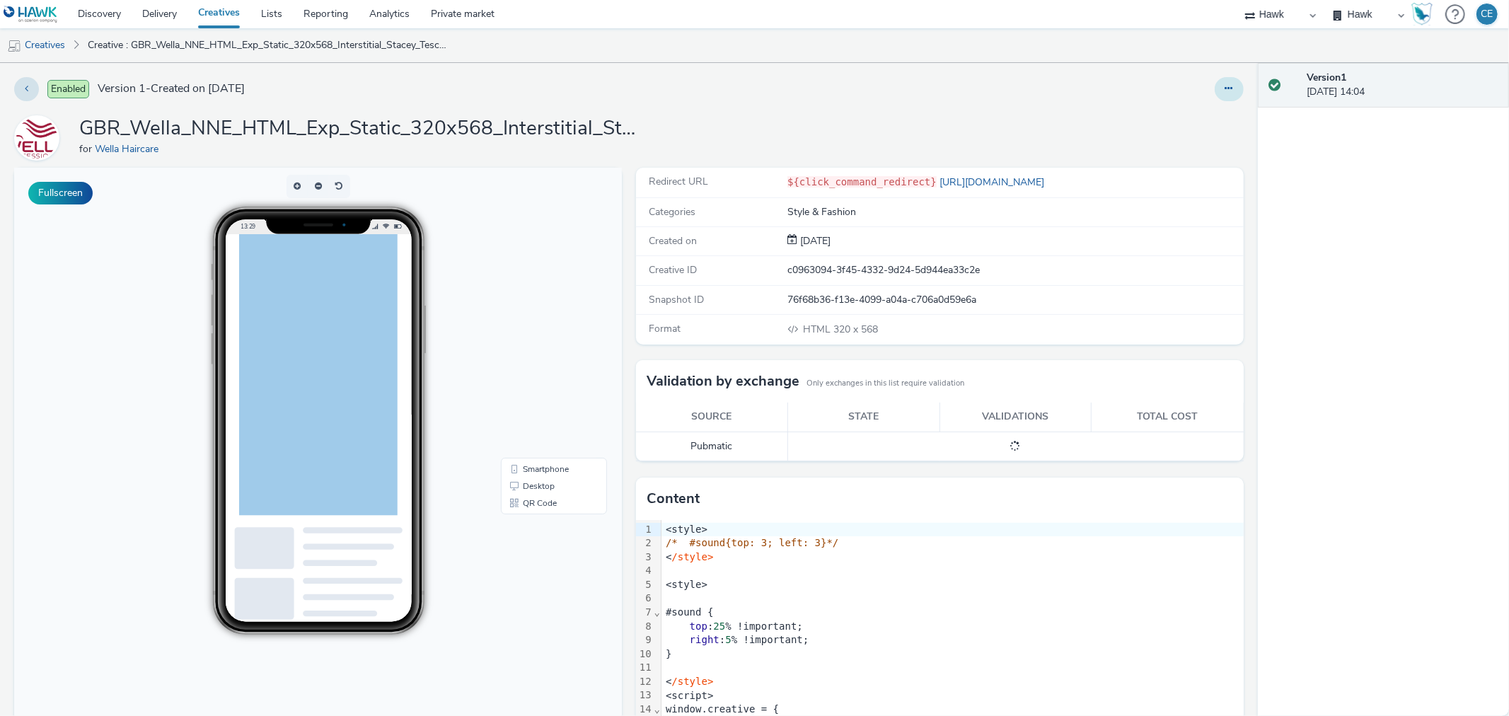
click at [1220, 93] on button at bounding box center [1229, 89] width 29 height 24
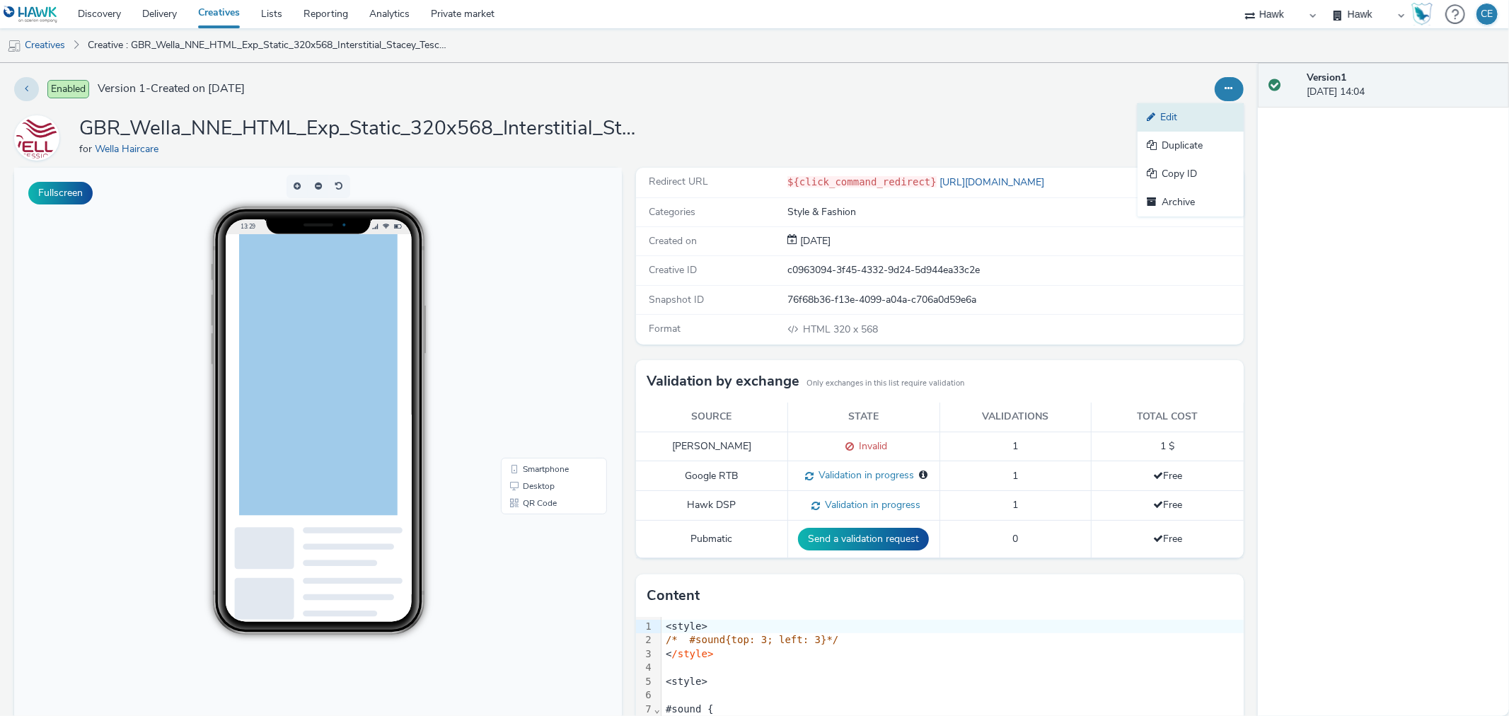
click at [1210, 114] on link "Edit" at bounding box center [1190, 117] width 106 height 28
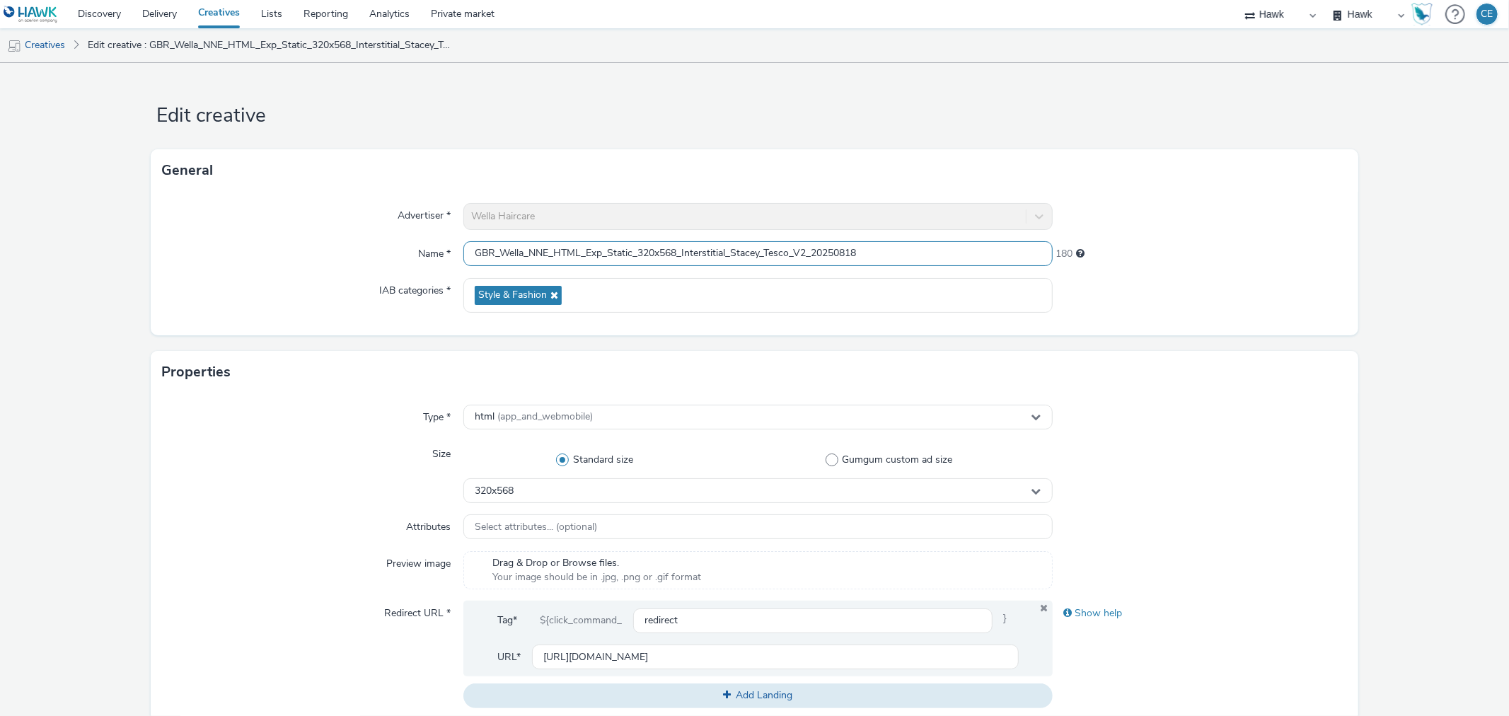
drag, startPoint x: 911, startPoint y: 250, endPoint x: 352, endPoint y: 200, distance: 561.7
click at [351, 201] on div "Advertiser * Wella Haircare Name * GBR_Wella_NNE_HTML_Exp_Static_320x568_Inters…" at bounding box center [754, 264] width 1207 height 144
click at [47, 42] on link "Creatives" at bounding box center [36, 45] width 72 height 34
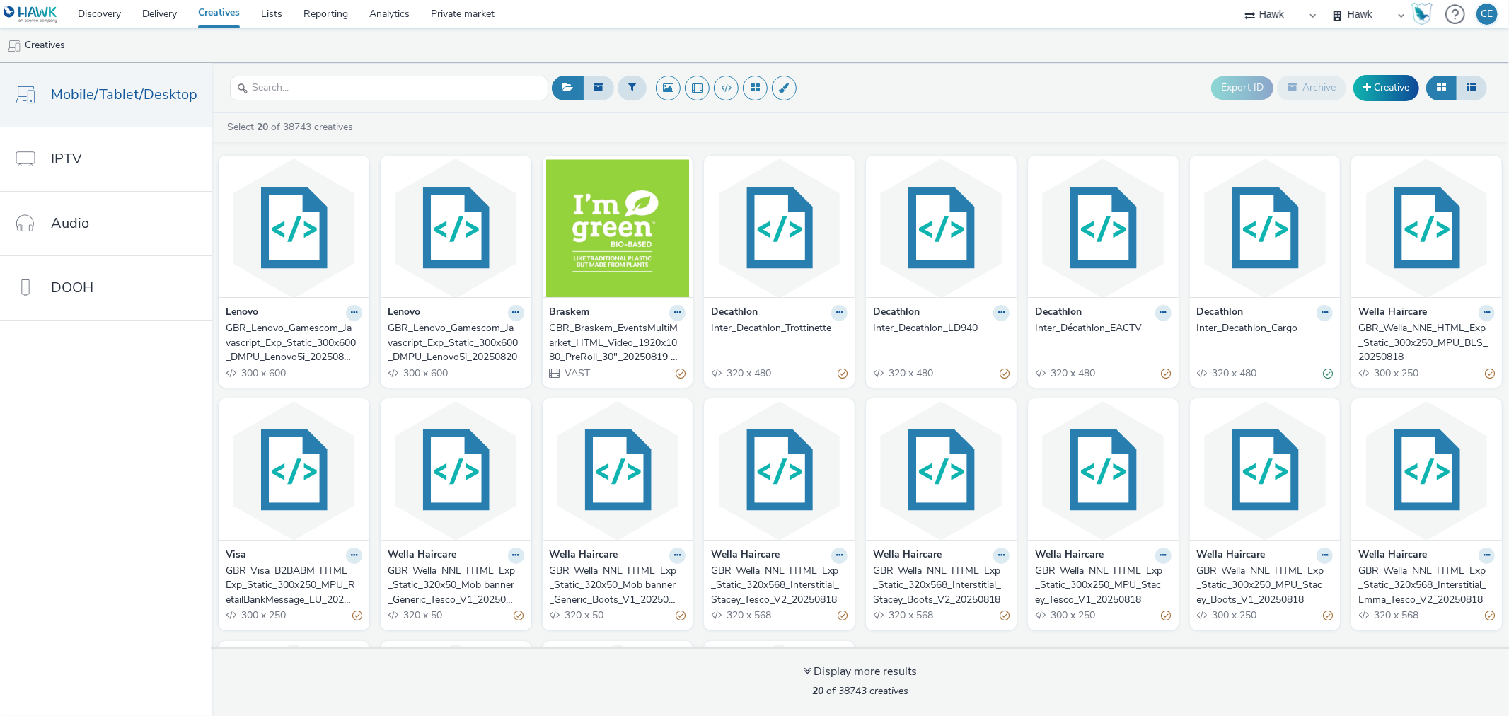
click at [420, 327] on div "GBR_Lenovo_Gamescom_Javascript_Exp_Static_300x600_DMPU_Lenovo5i_20250820" at bounding box center [453, 342] width 131 height 43
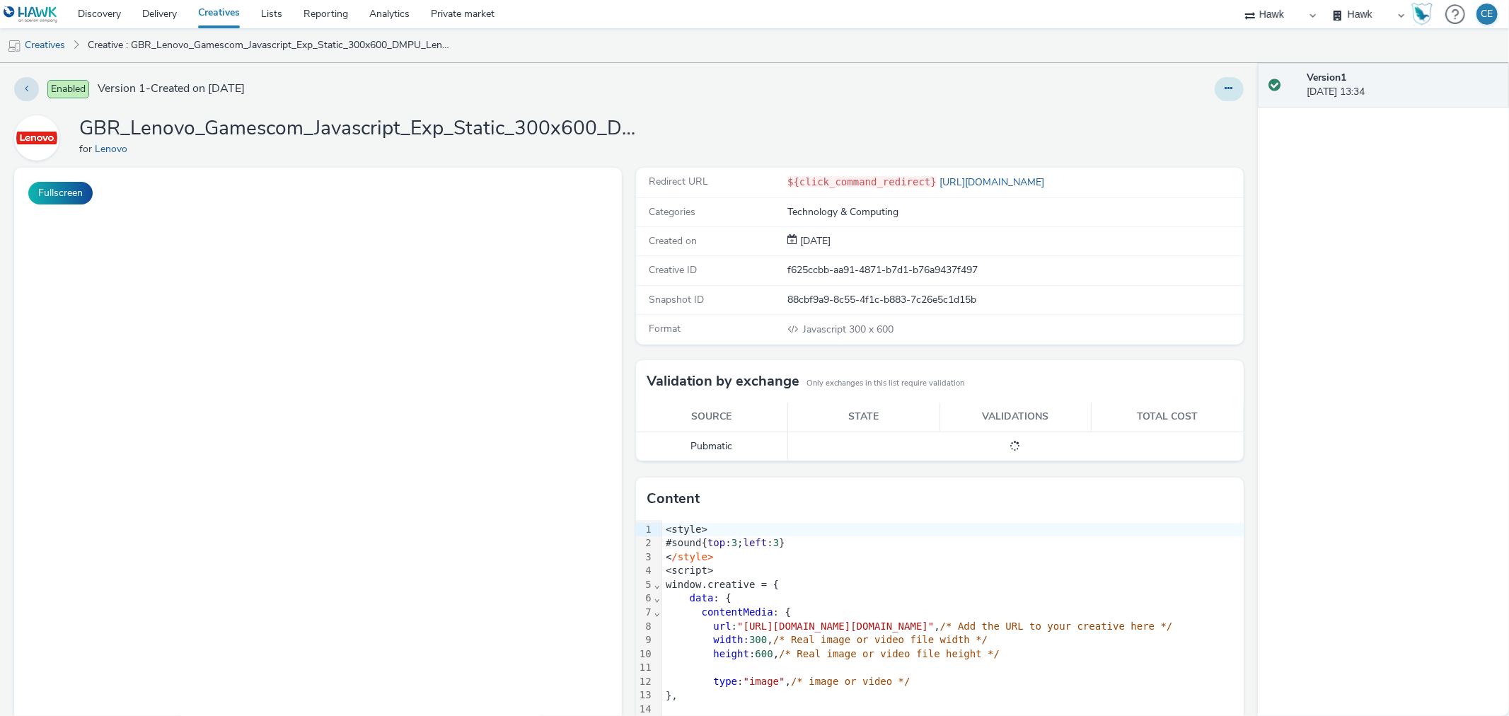
click at [1217, 100] on button at bounding box center [1229, 89] width 29 height 24
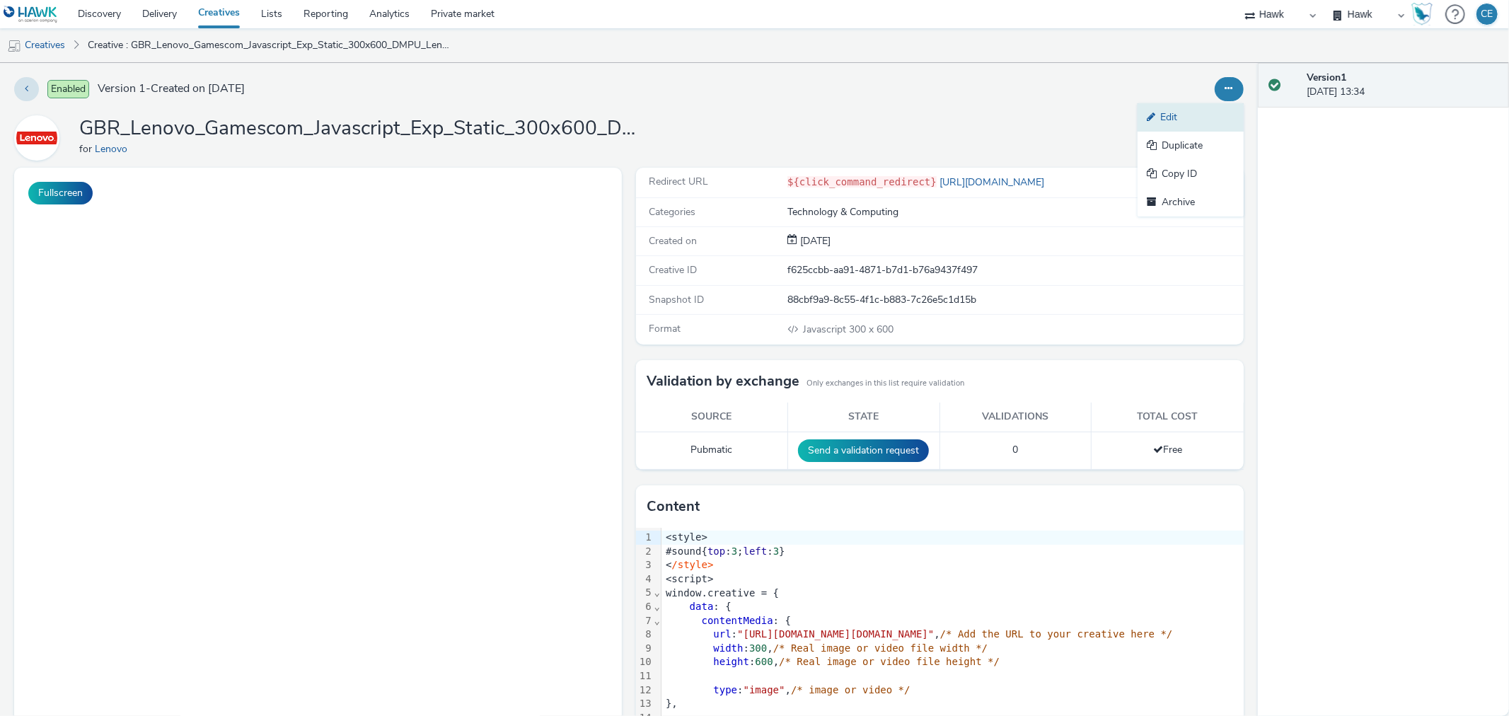
click at [1203, 122] on link "Edit" at bounding box center [1190, 117] width 106 height 28
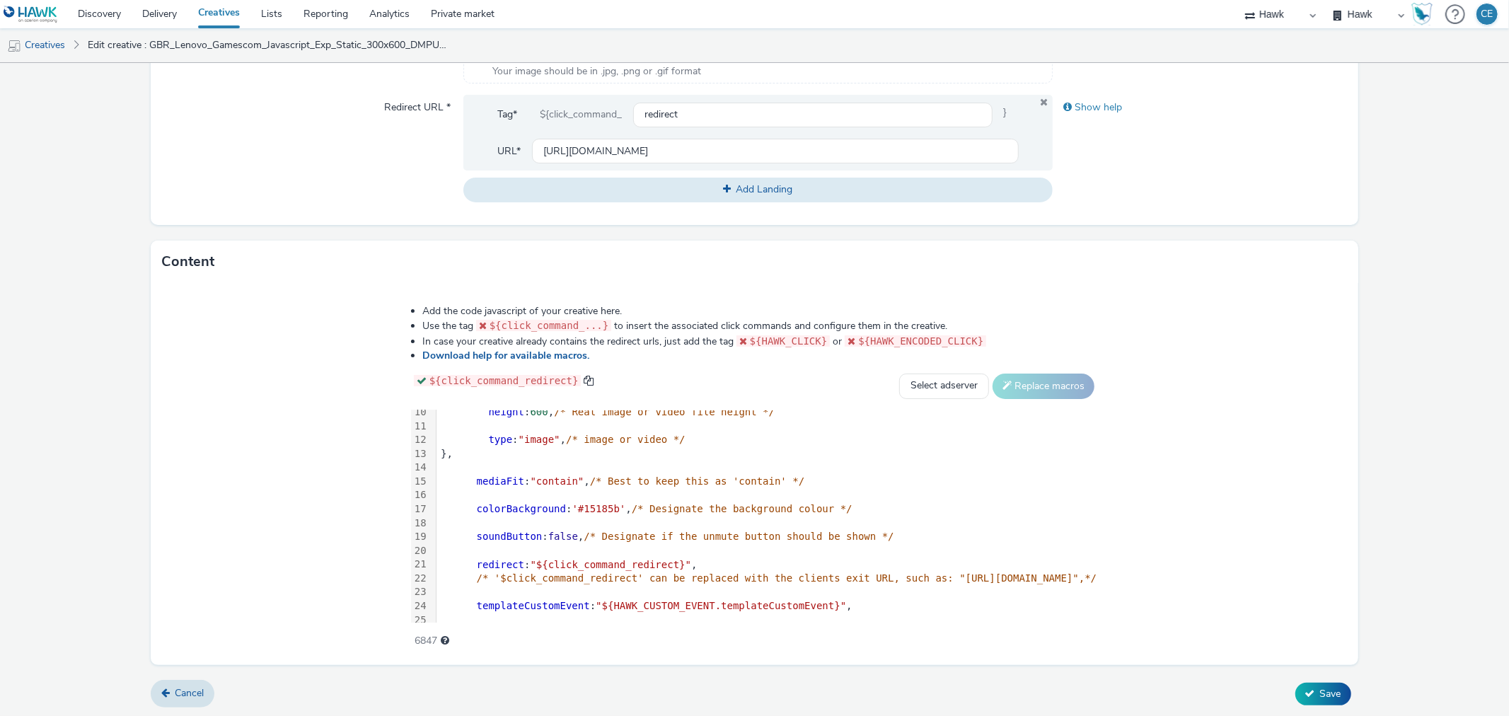
scroll to position [236, 0]
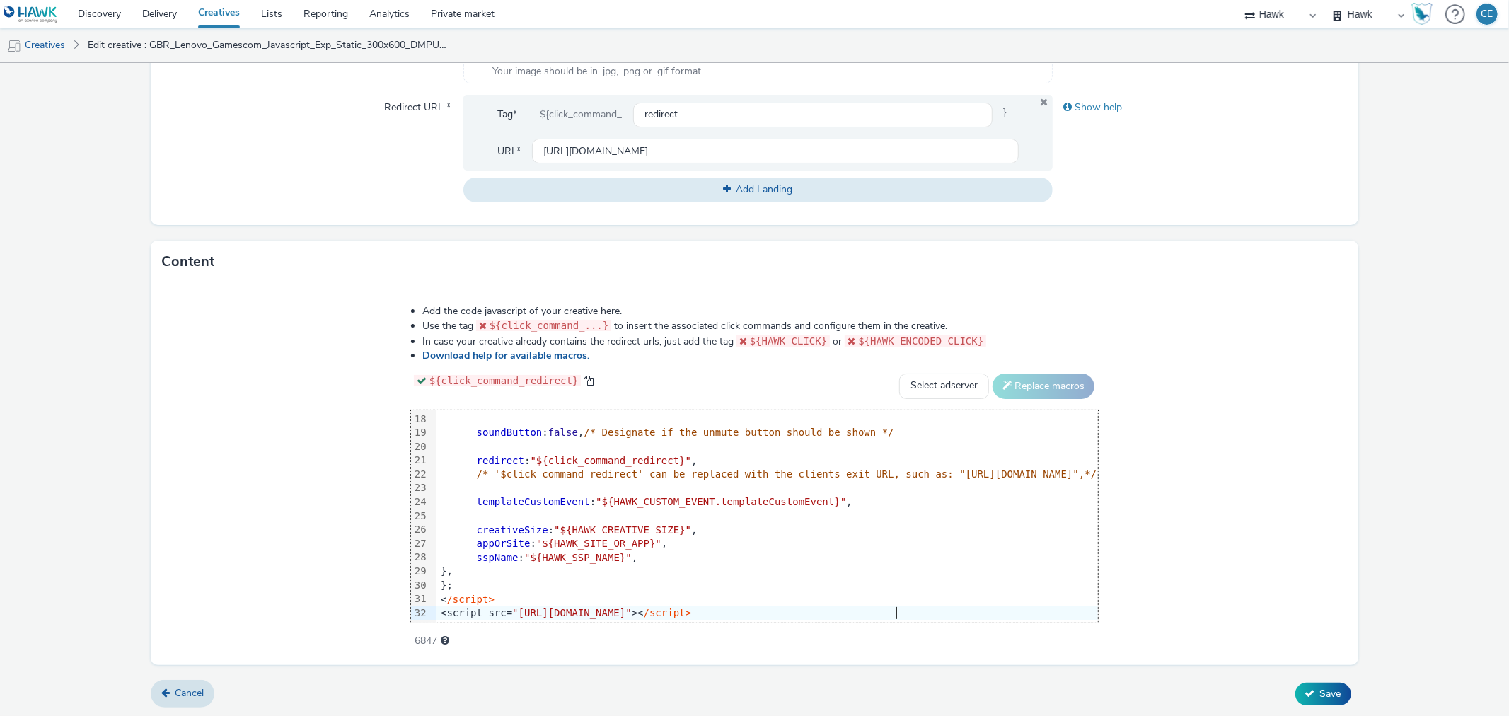
click at [787, 609] on div "<script src= "https://format.tabmo.io/test/adspot-v3/custom-adspot-v3.3.js" >< …" at bounding box center [766, 613] width 661 height 14
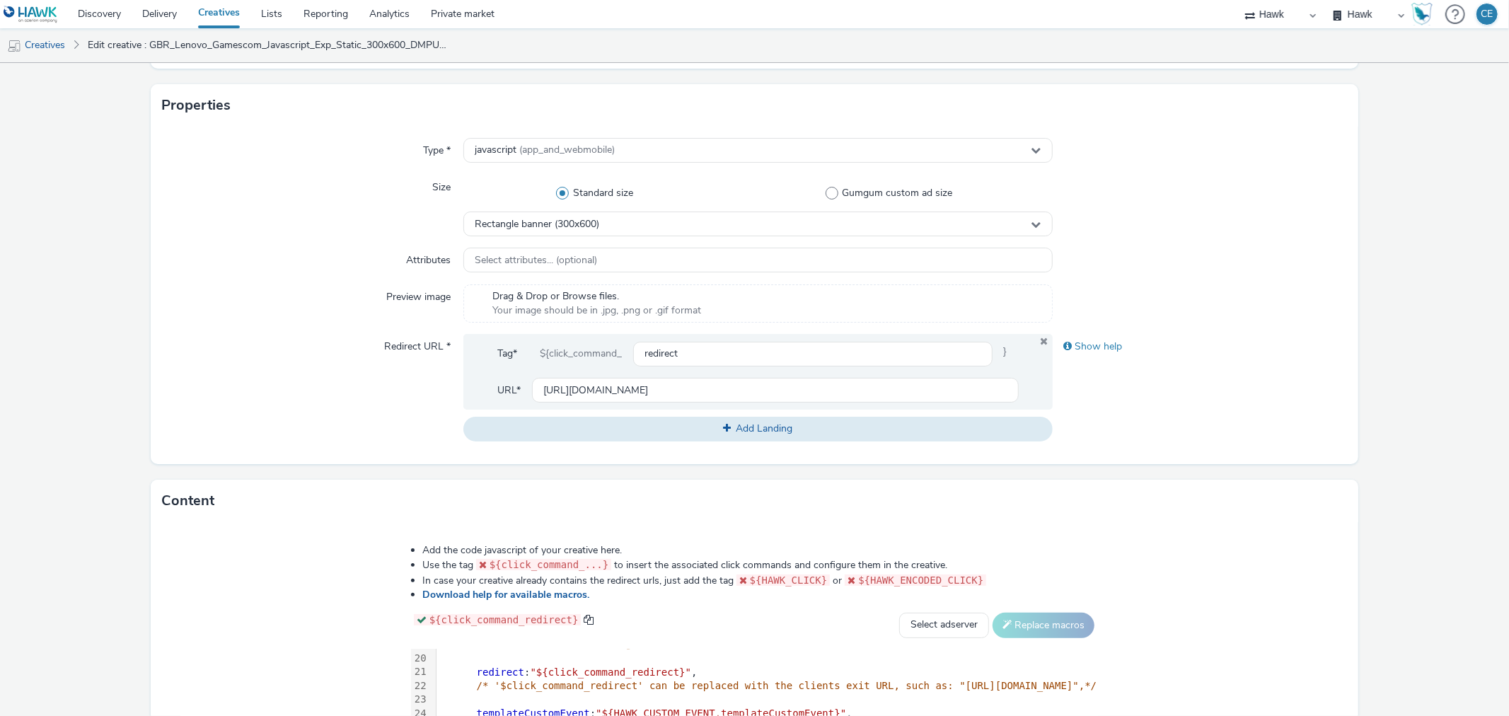
scroll to position [506, 0]
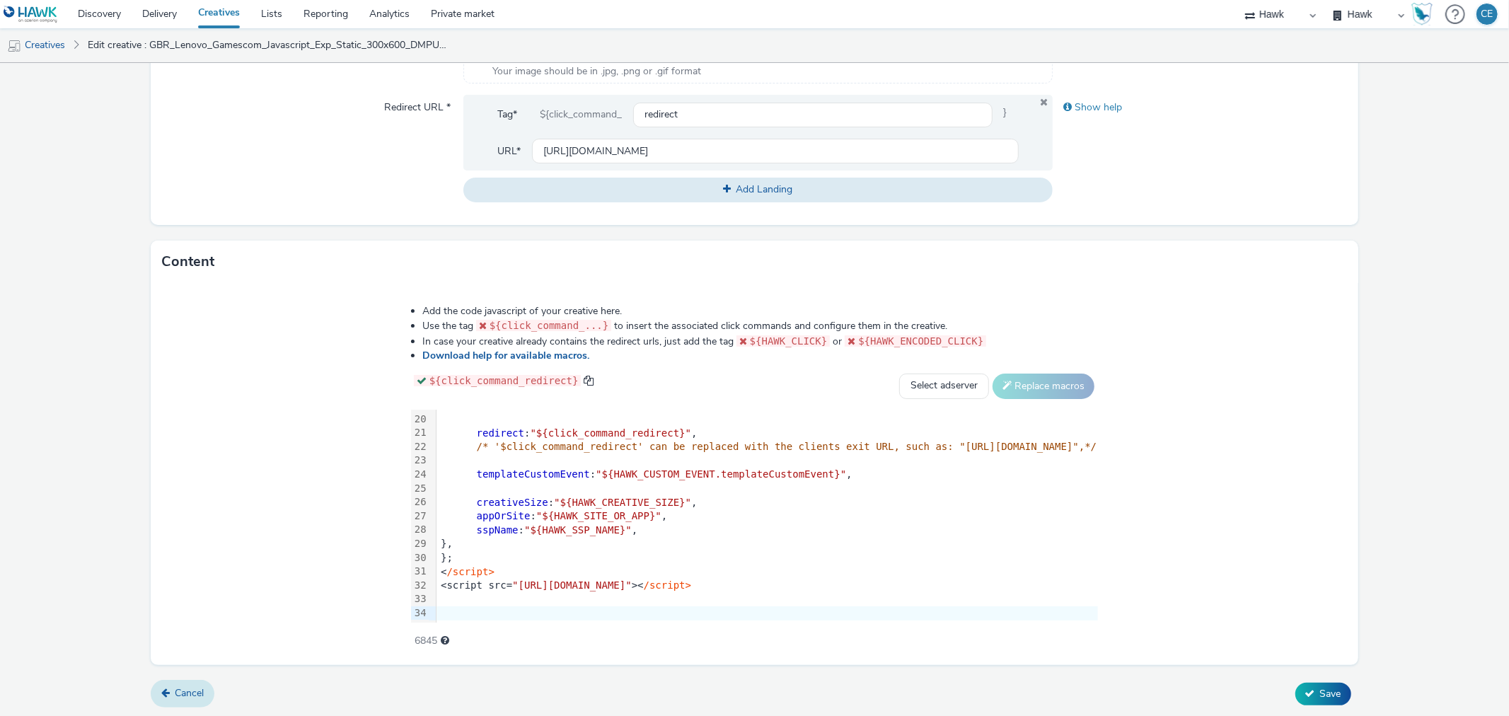
click at [168, 698] on link "Cancel" at bounding box center [183, 693] width 64 height 27
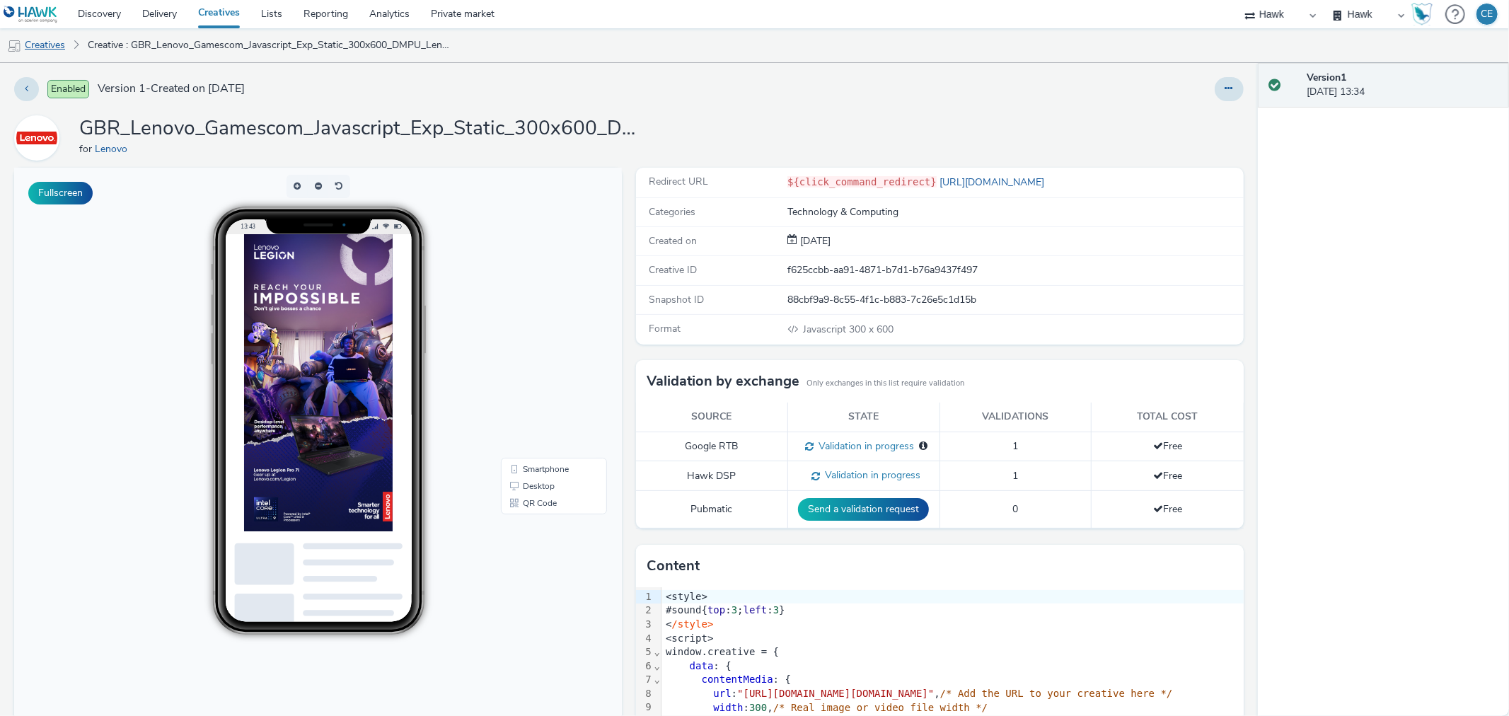
click at [46, 40] on link "Creatives" at bounding box center [36, 45] width 72 height 34
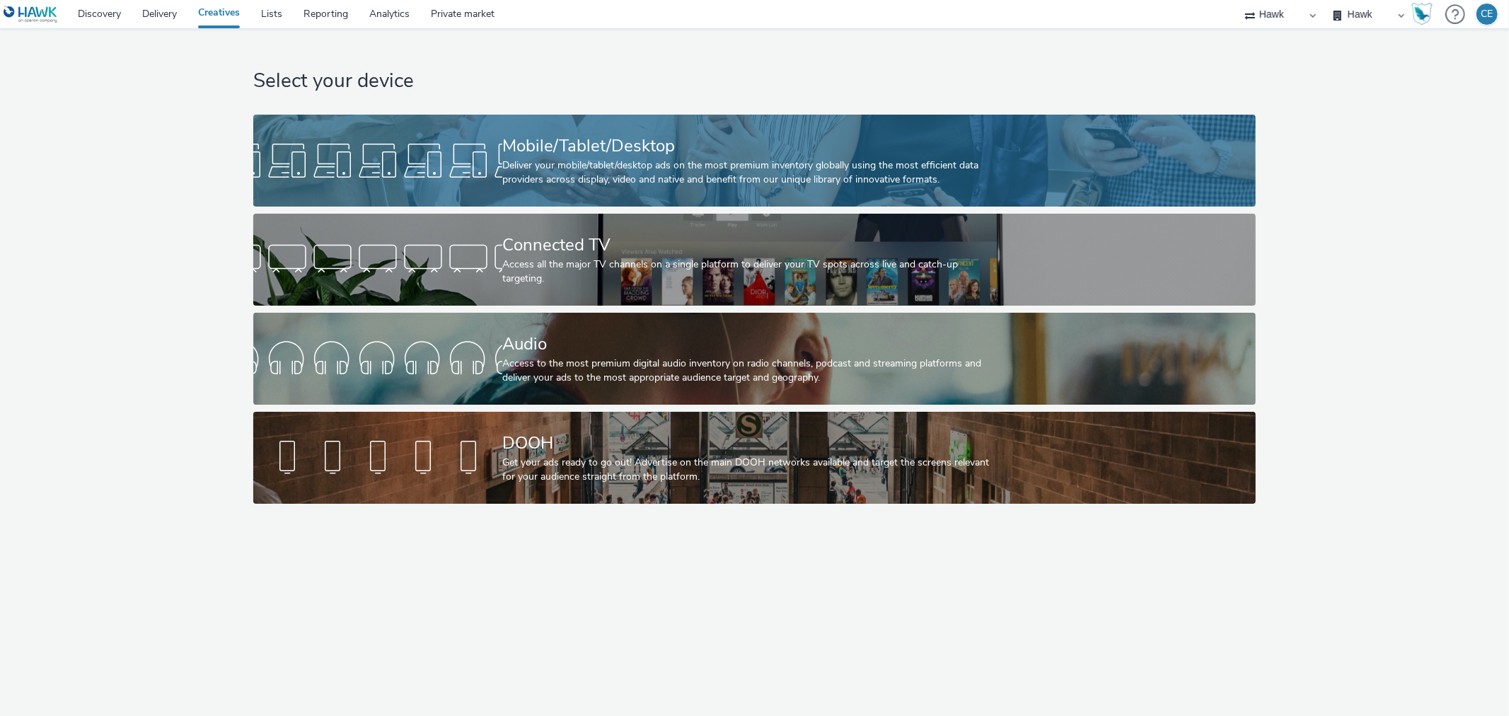
click at [484, 163] on div at bounding box center [377, 160] width 249 height 45
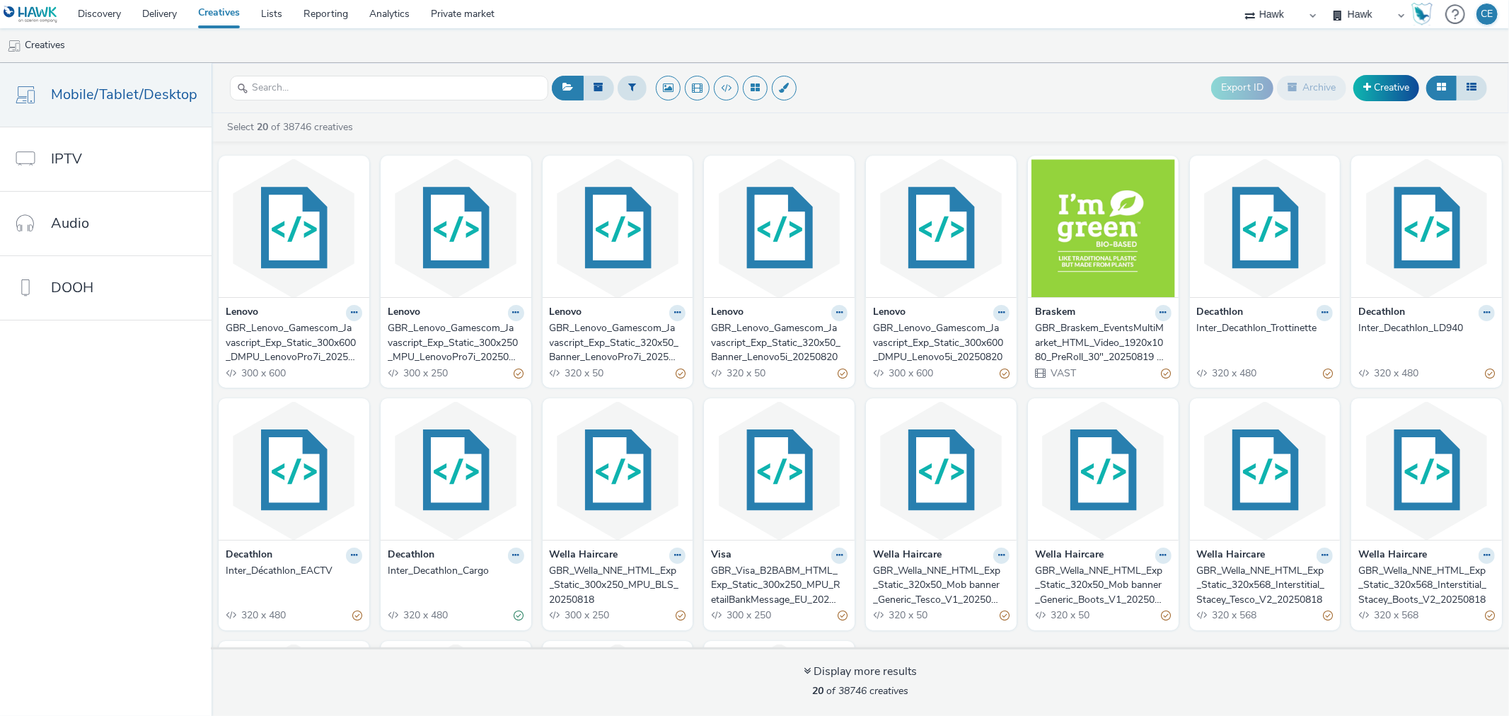
click at [1064, 342] on div "GBR_Braskem_EventsMultiMarket_HTML_Video_1920x1080_PreRoll_30"_20250819 ; APAC" at bounding box center [1100, 342] width 131 height 43
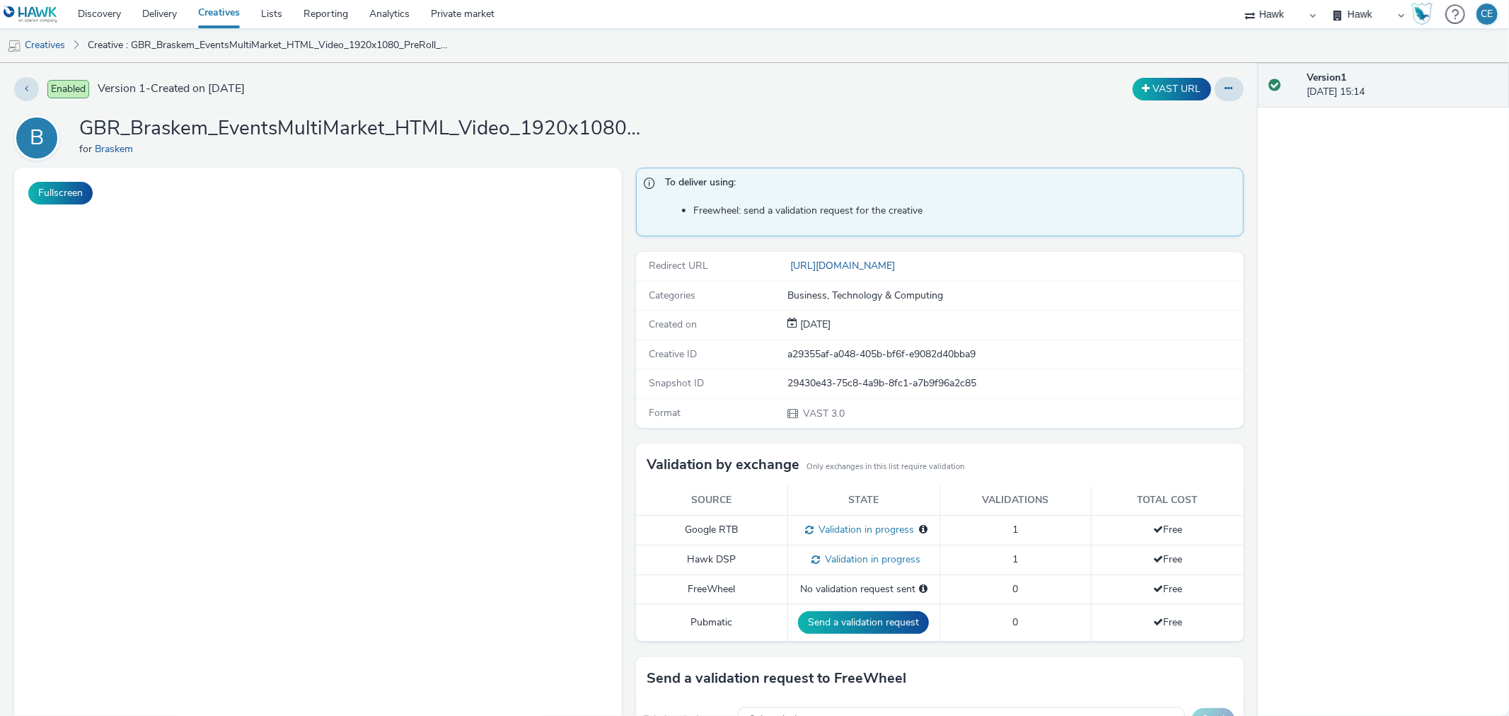
click at [1064, 342] on div "Creative ID a29355af-a048-405b-bf6f-e9082d40bba9" at bounding box center [940, 354] width 608 height 29
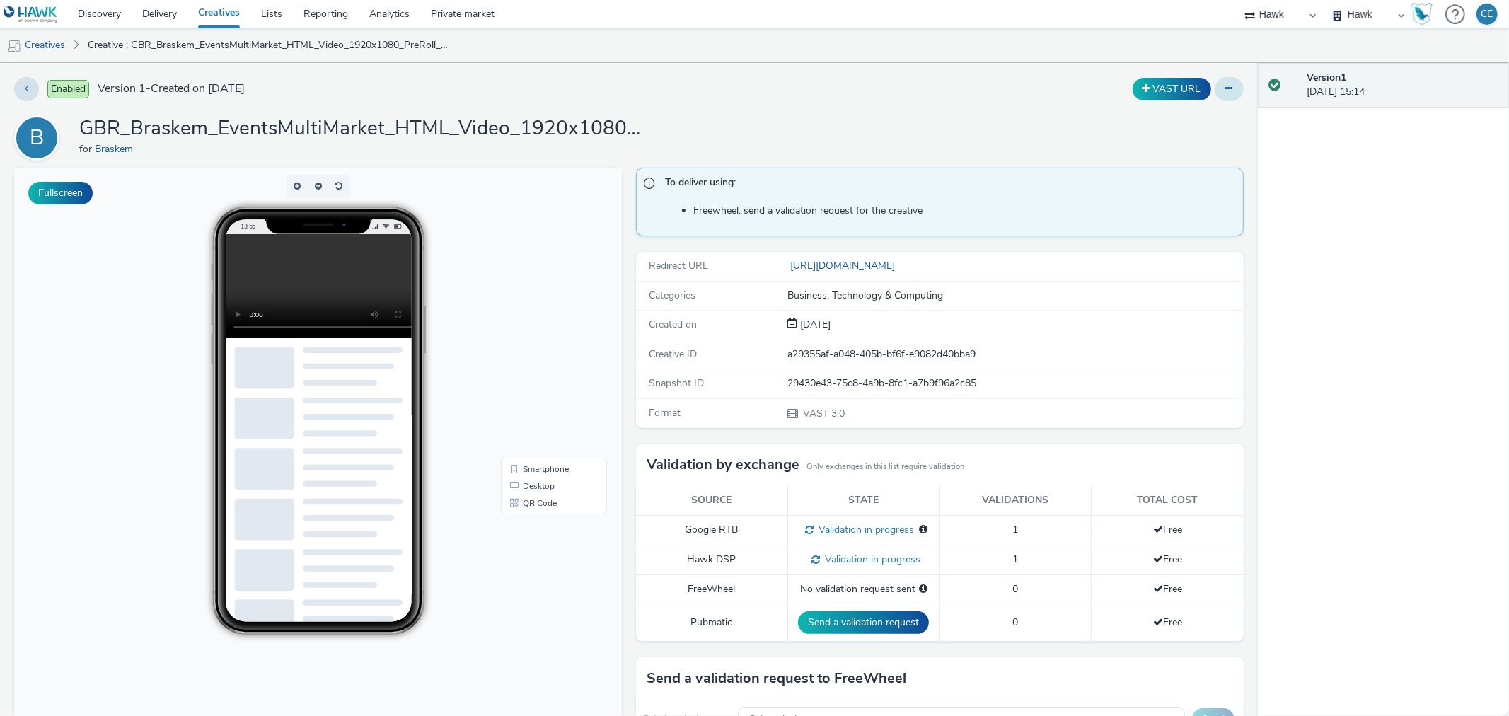
click at [1222, 88] on button at bounding box center [1229, 89] width 29 height 24
click at [1186, 116] on link "Edit" at bounding box center [1190, 117] width 106 height 28
